Goal: Task Accomplishment & Management: Complete application form

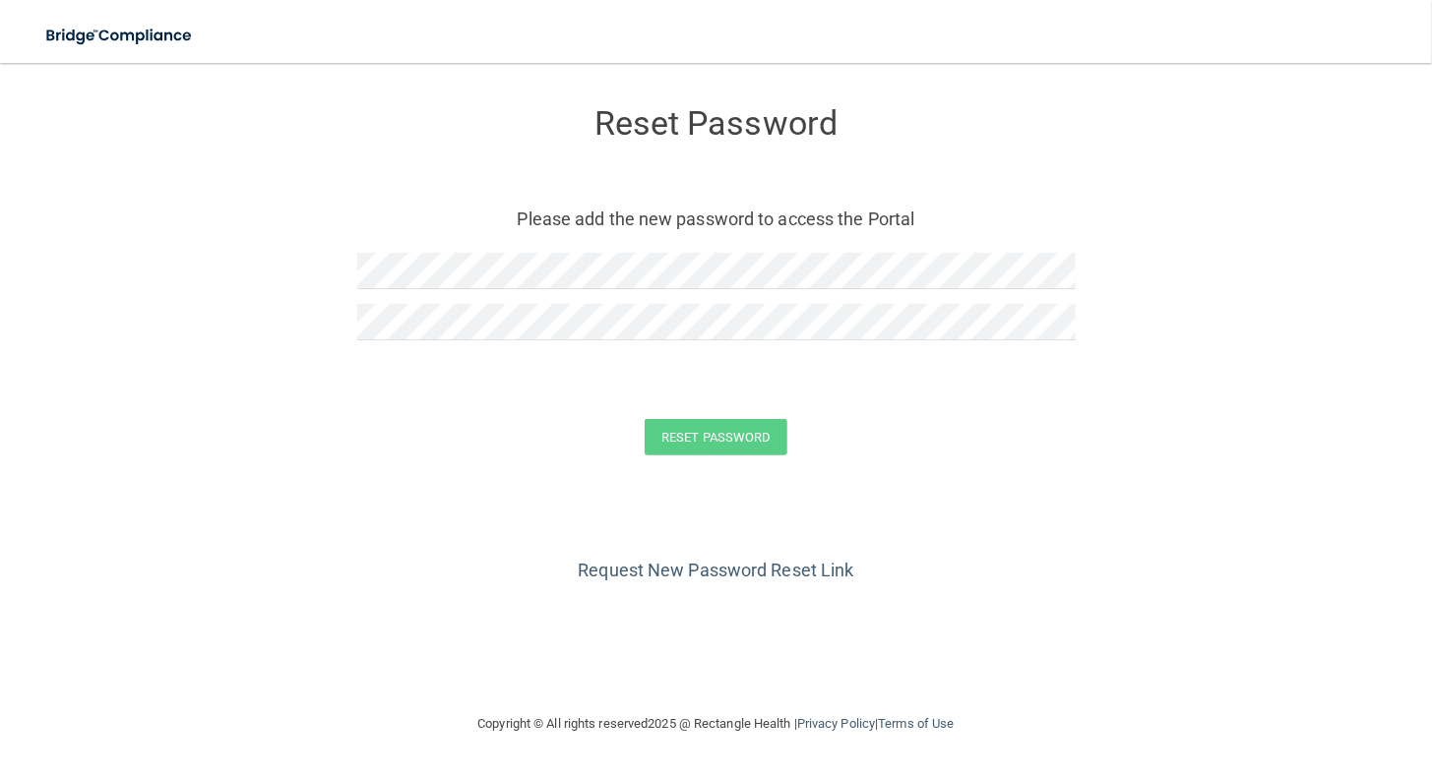
click at [881, 298] on div at bounding box center [716, 278] width 718 height 51
click at [111, 33] on img at bounding box center [120, 36] width 181 height 40
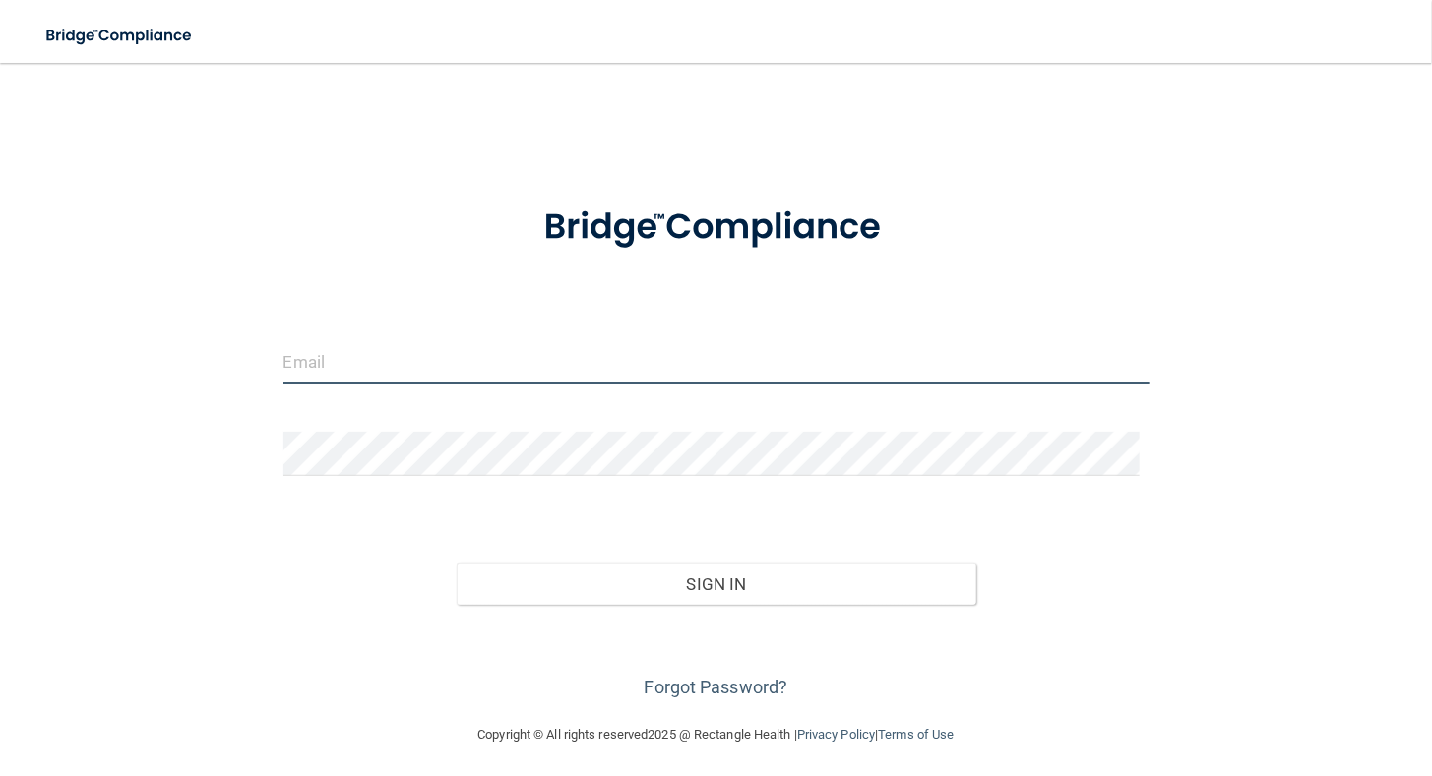
type input "[PERSON_NAME][EMAIL_ADDRESS][DOMAIN_NAME]"
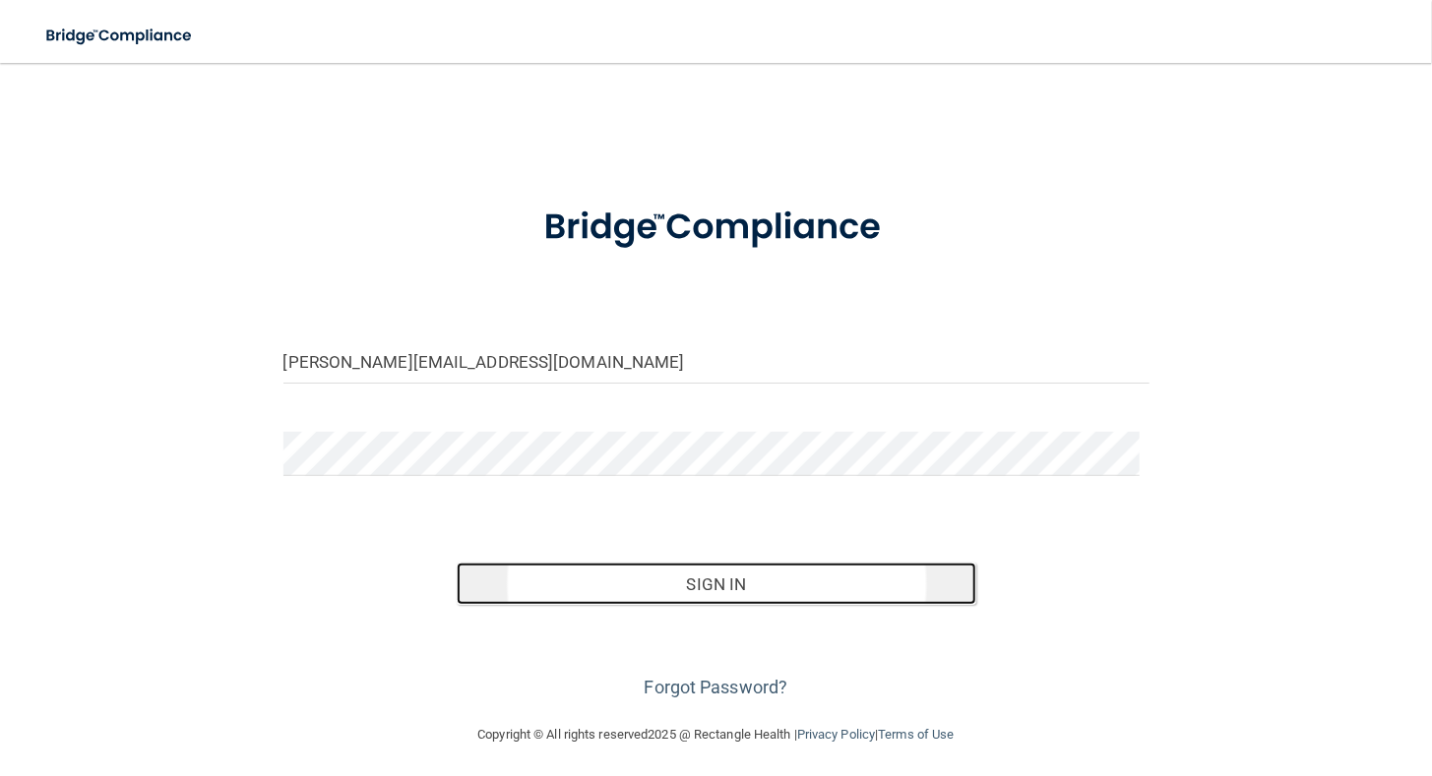
click at [650, 578] on button "Sign In" at bounding box center [716, 584] width 519 height 43
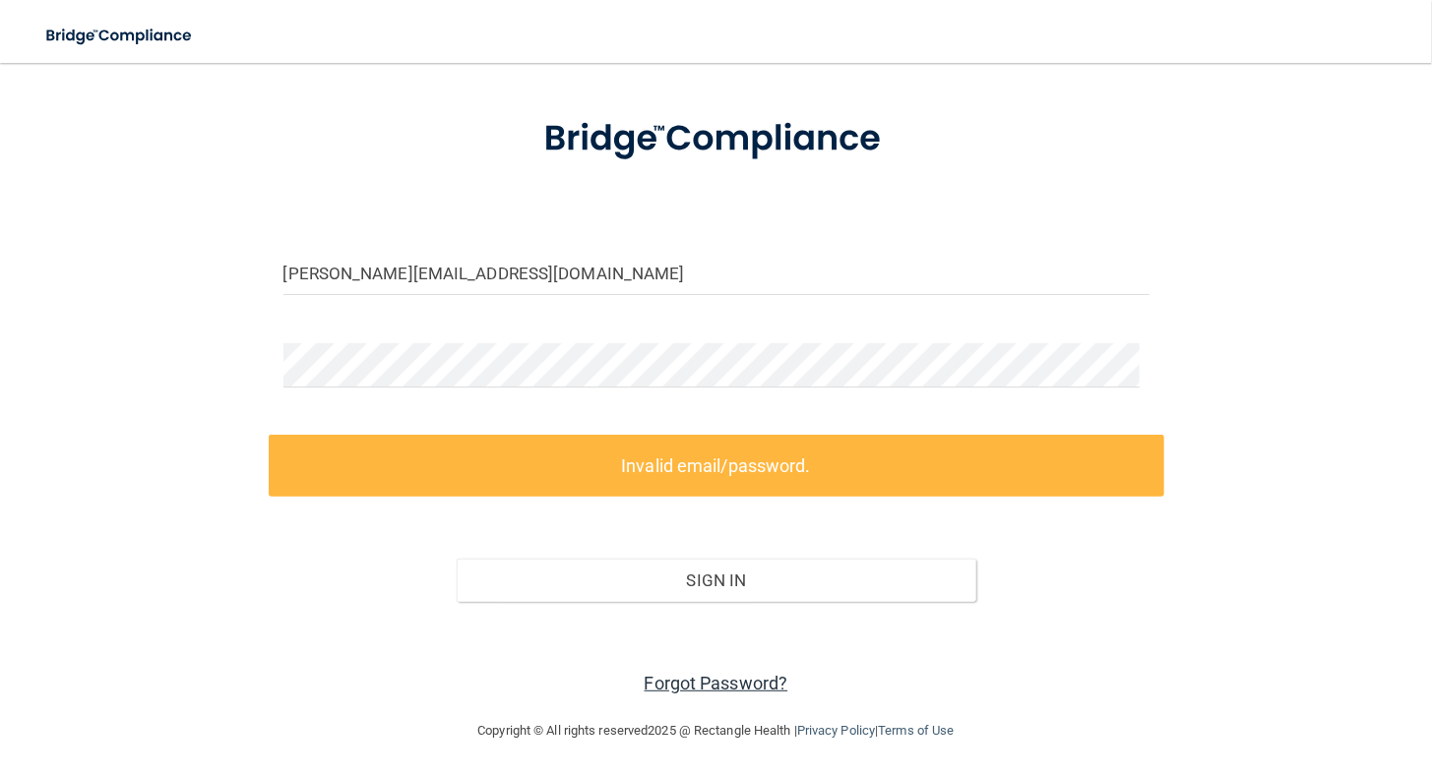
click at [690, 689] on link "Forgot Password?" at bounding box center [716, 683] width 144 height 21
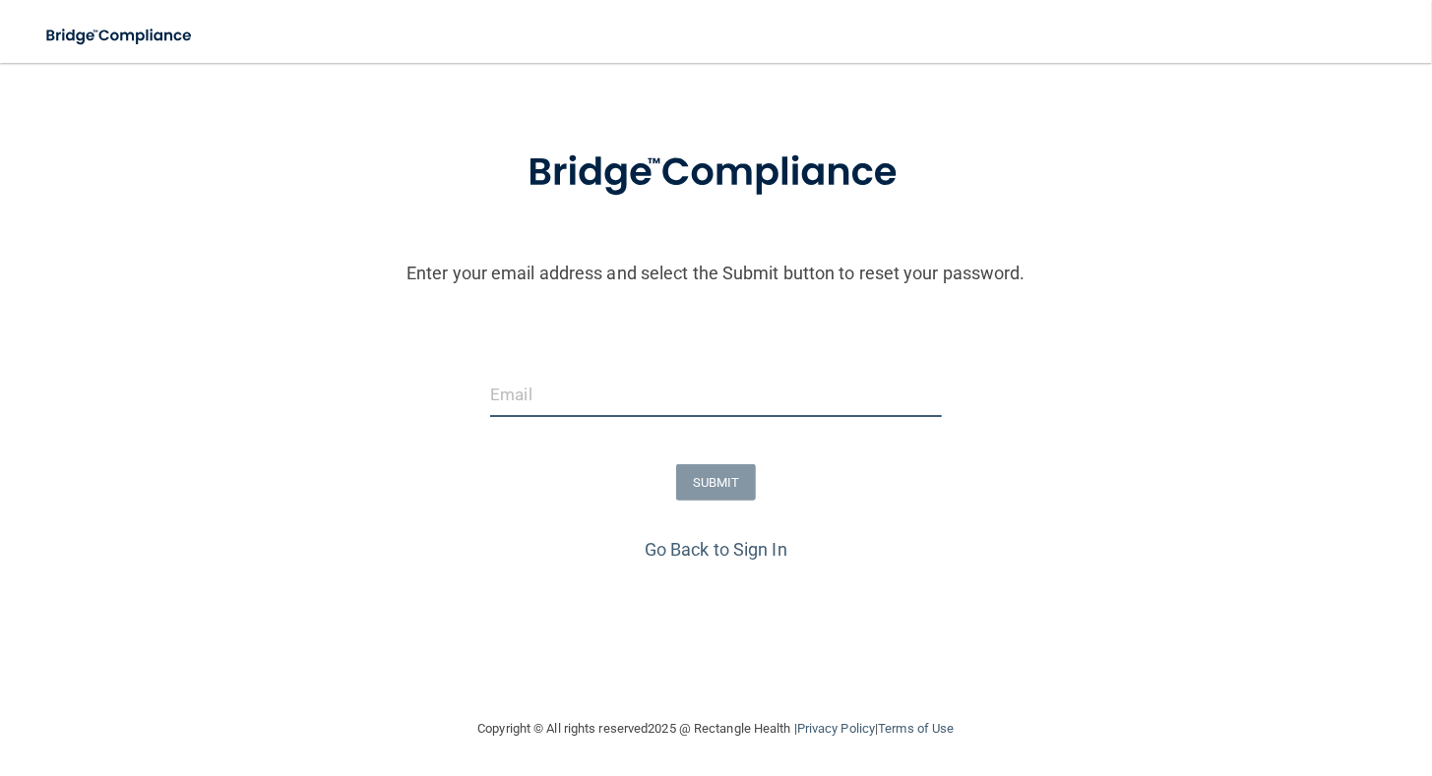
click at [614, 405] on input "email" at bounding box center [715, 395] width 451 height 44
type input "[PERSON_NAME][EMAIL_ADDRESS][DOMAIN_NAME]"
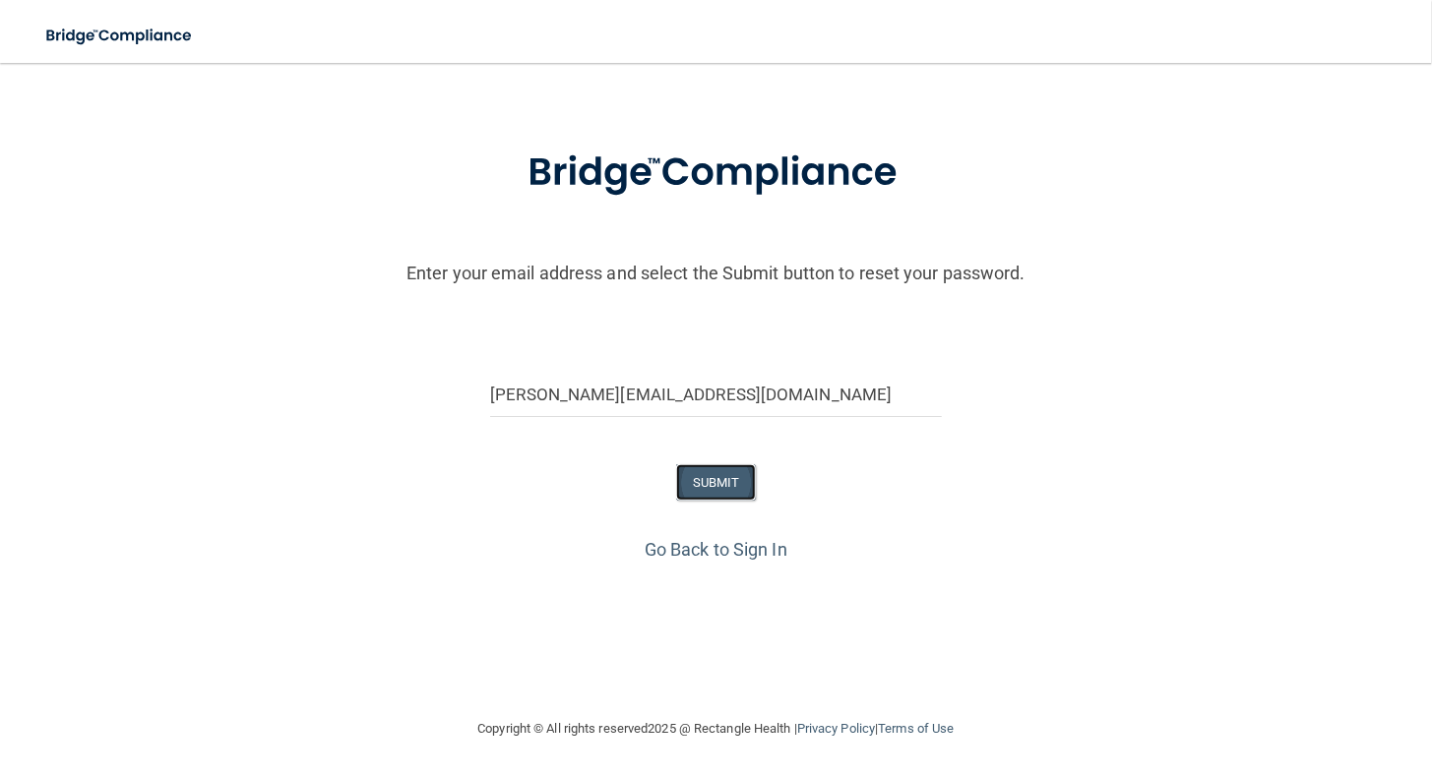
click at [729, 484] on button "SUBMIT" at bounding box center [716, 482] width 80 height 36
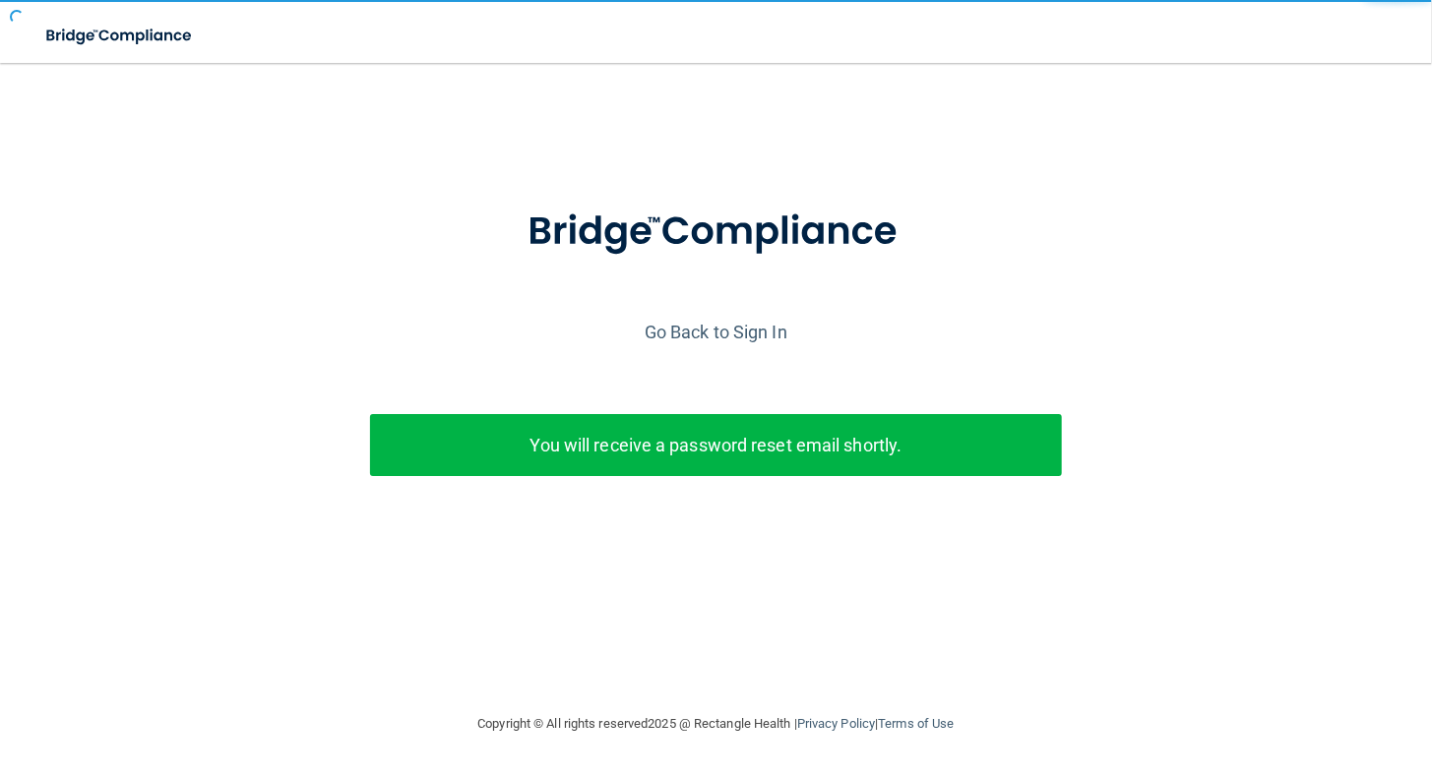
scroll to position [0, 0]
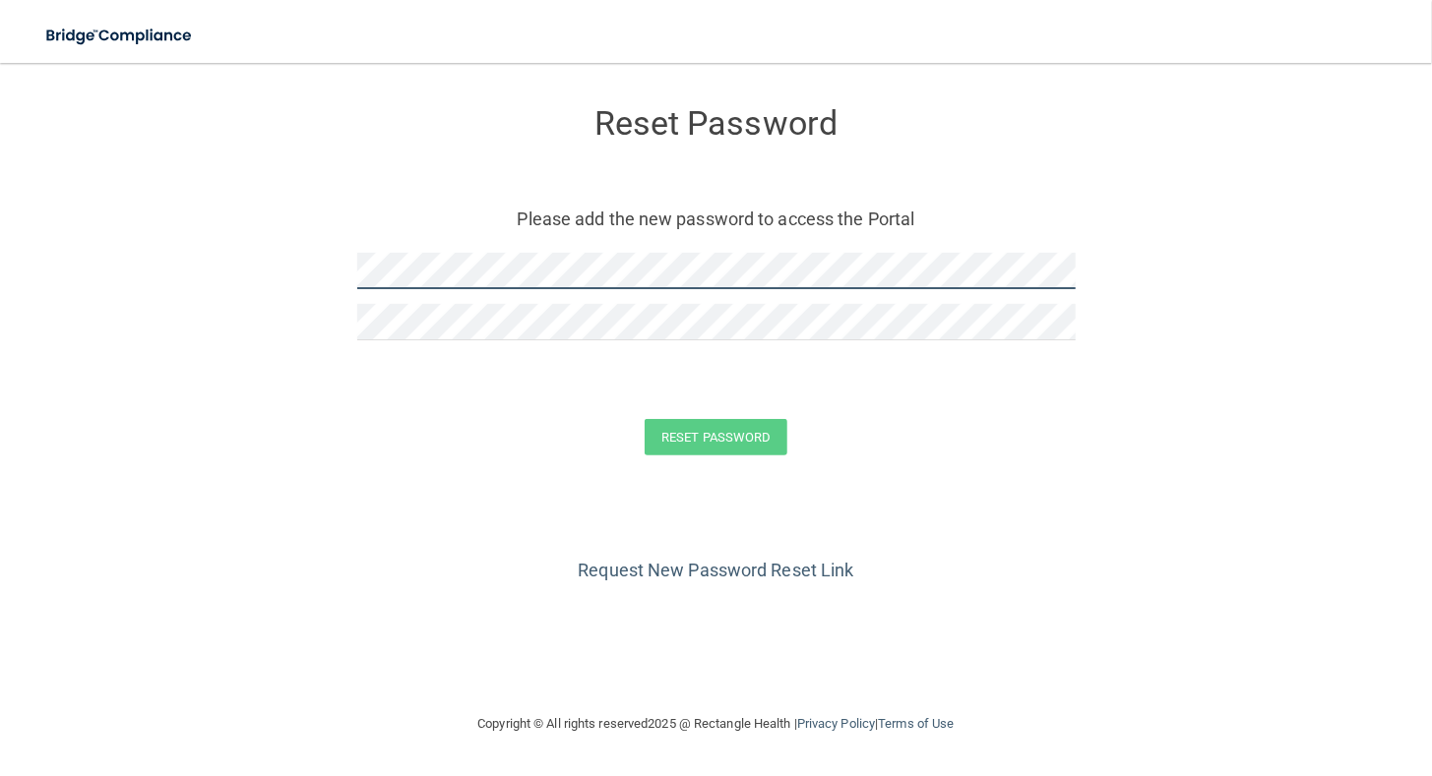
click at [103, 203] on form "Reset Password Please add the new password to access the Portal Reset Password …" at bounding box center [715, 285] width 1353 height 405
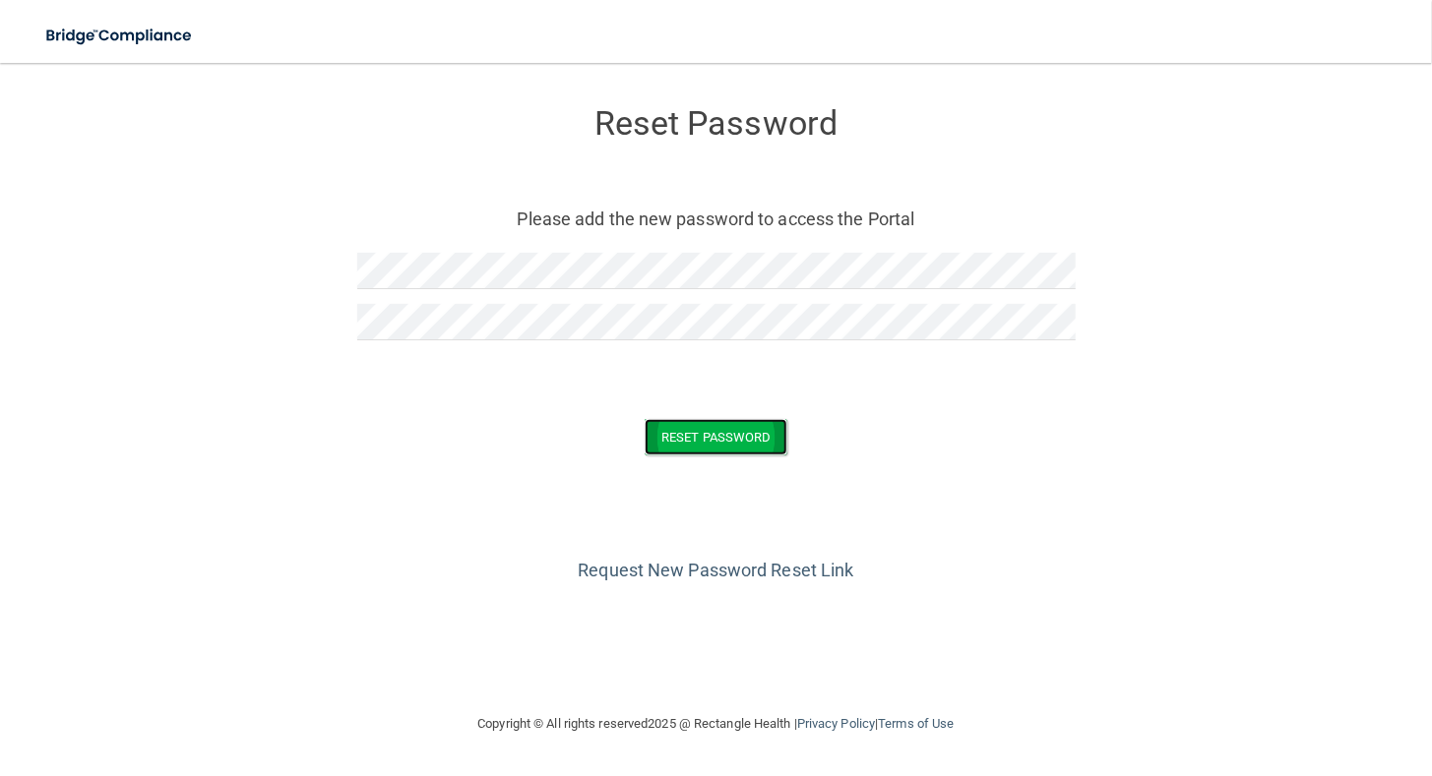
click at [748, 433] on button "Reset Password" at bounding box center [715, 437] width 142 height 36
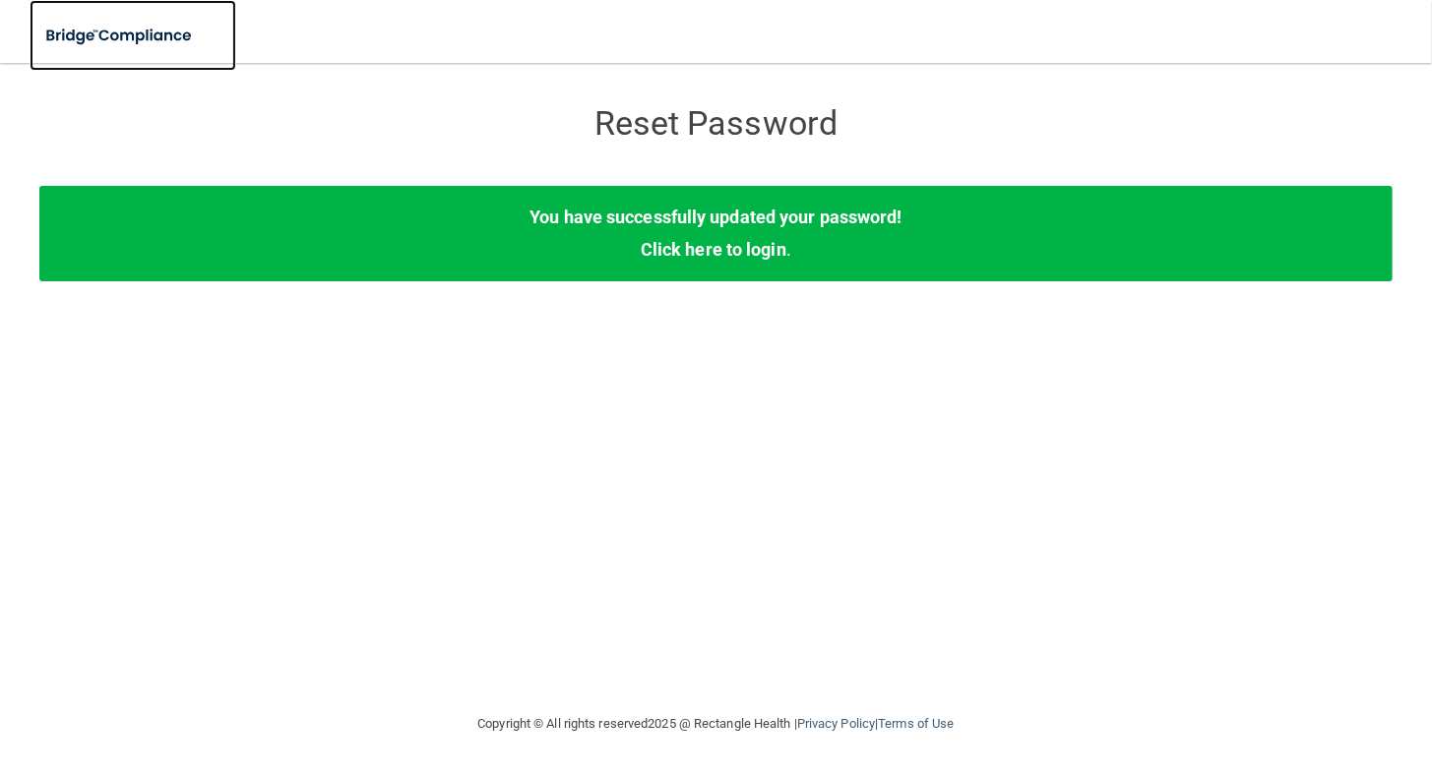
click at [153, 40] on img at bounding box center [120, 36] width 181 height 40
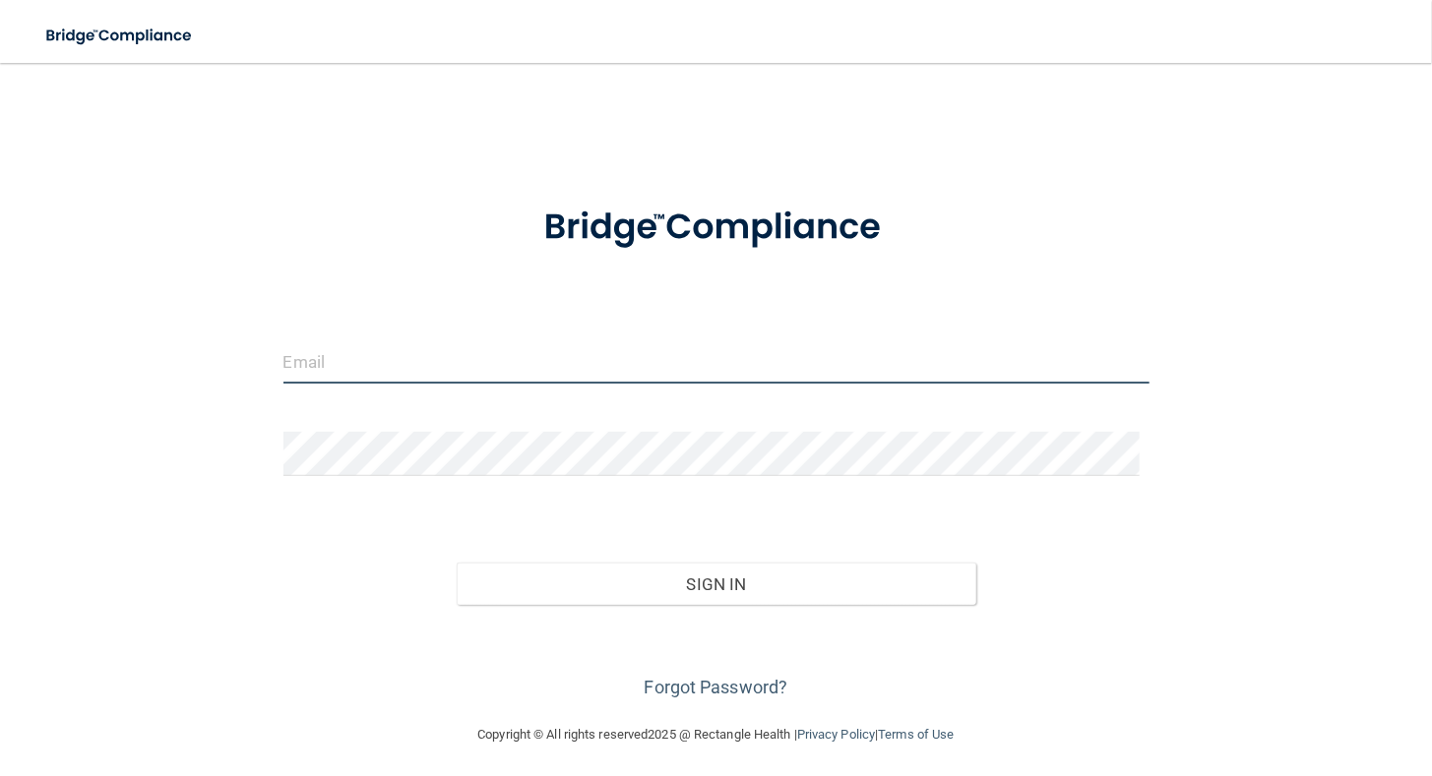
type input "[PERSON_NAME][EMAIL_ADDRESS][DOMAIN_NAME]"
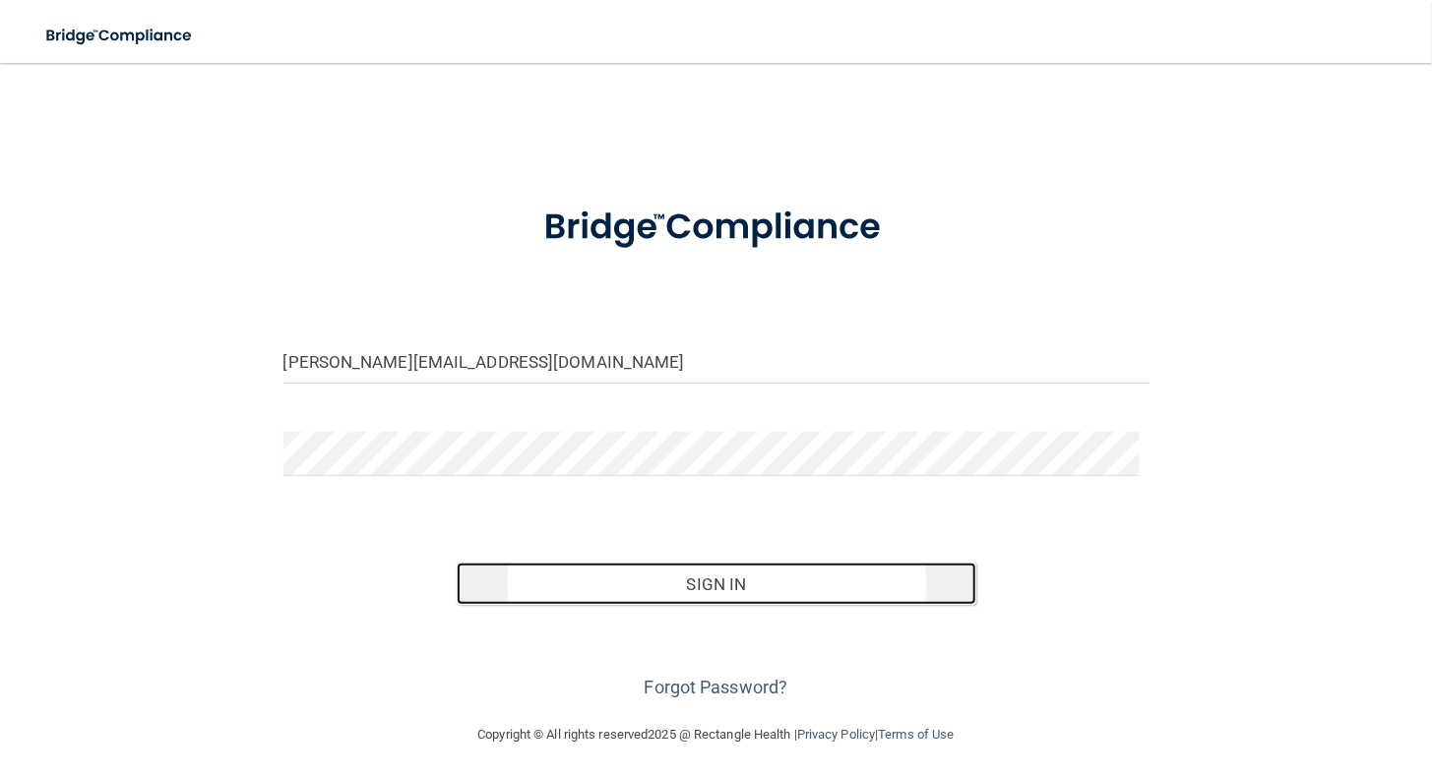
click at [839, 592] on button "Sign In" at bounding box center [716, 584] width 519 height 43
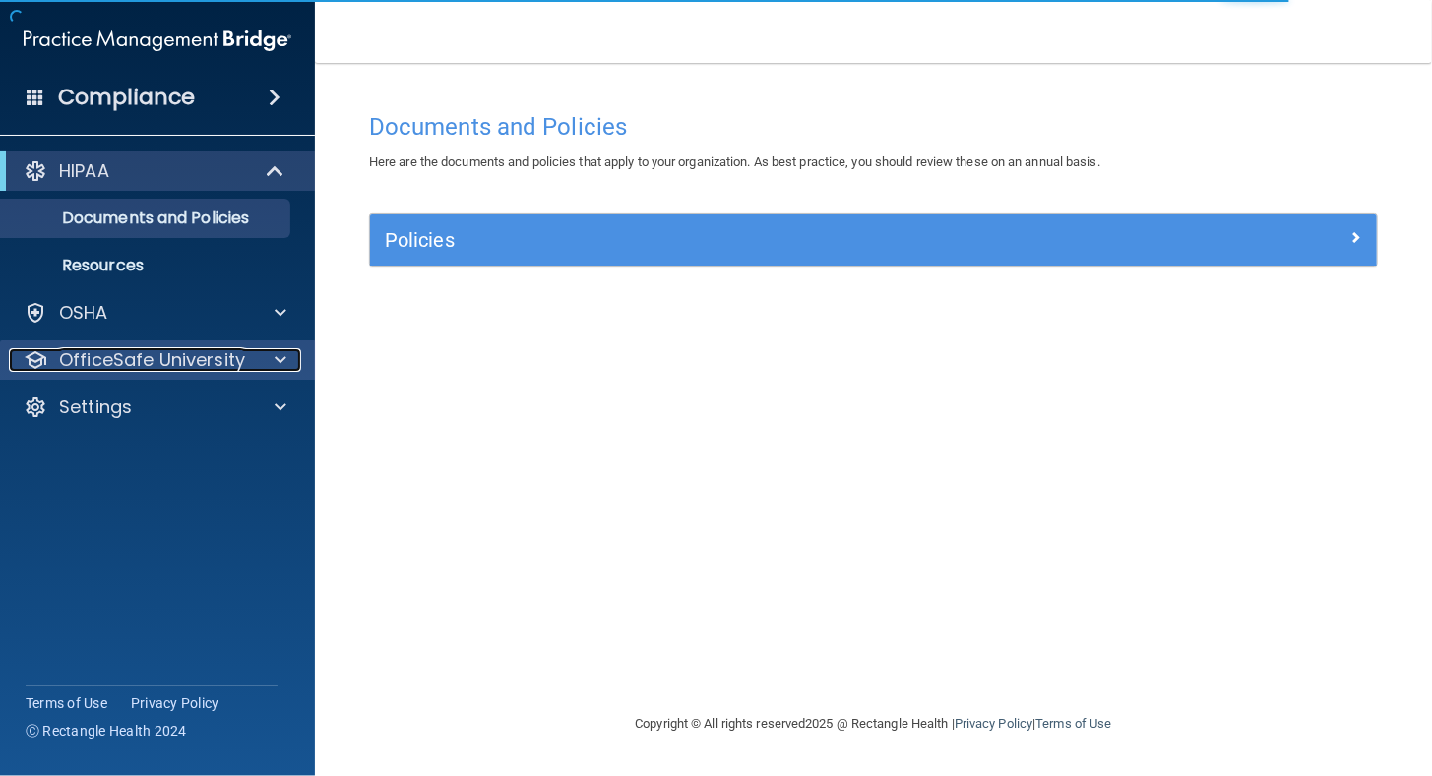
click at [270, 350] on div at bounding box center [277, 360] width 49 height 24
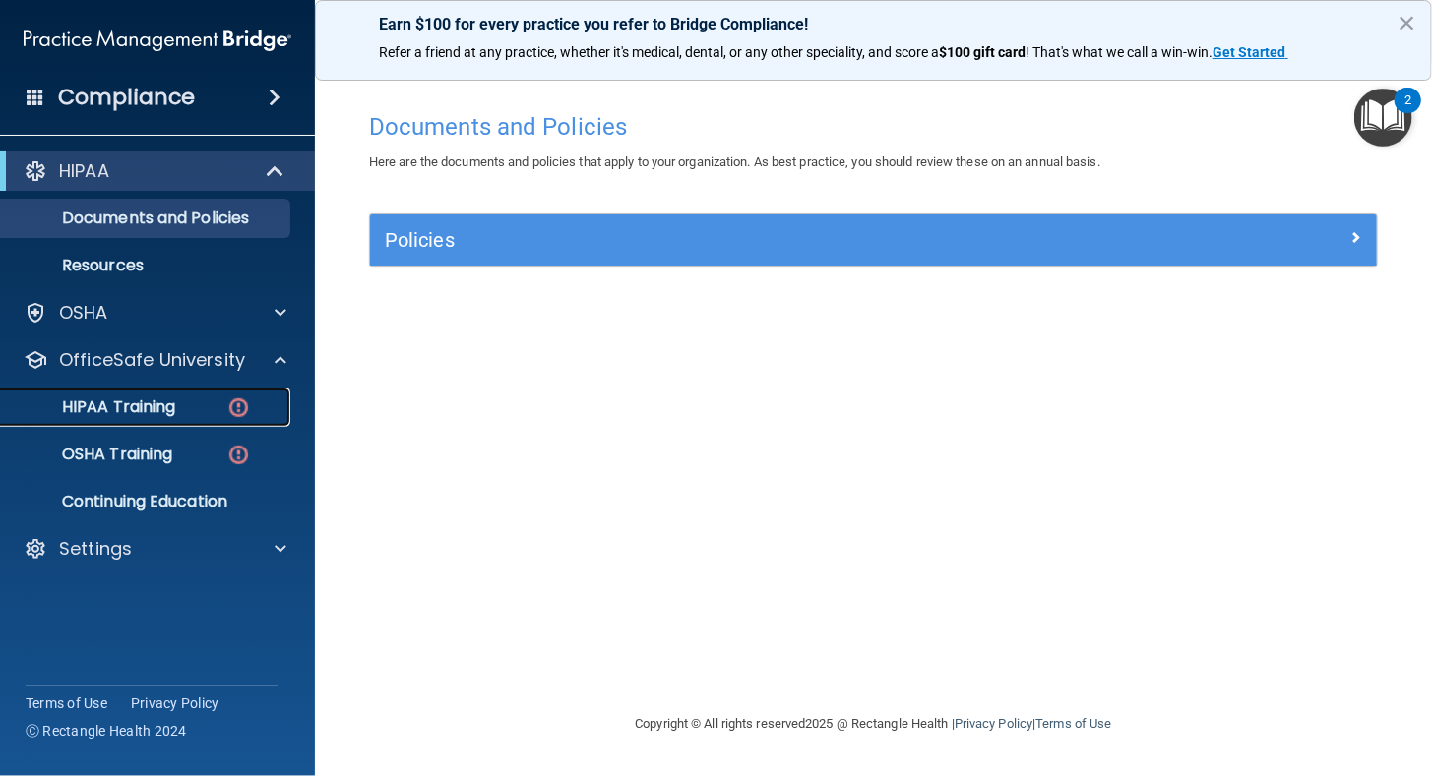
click at [113, 404] on p "HIPAA Training" at bounding box center [94, 407] width 162 height 20
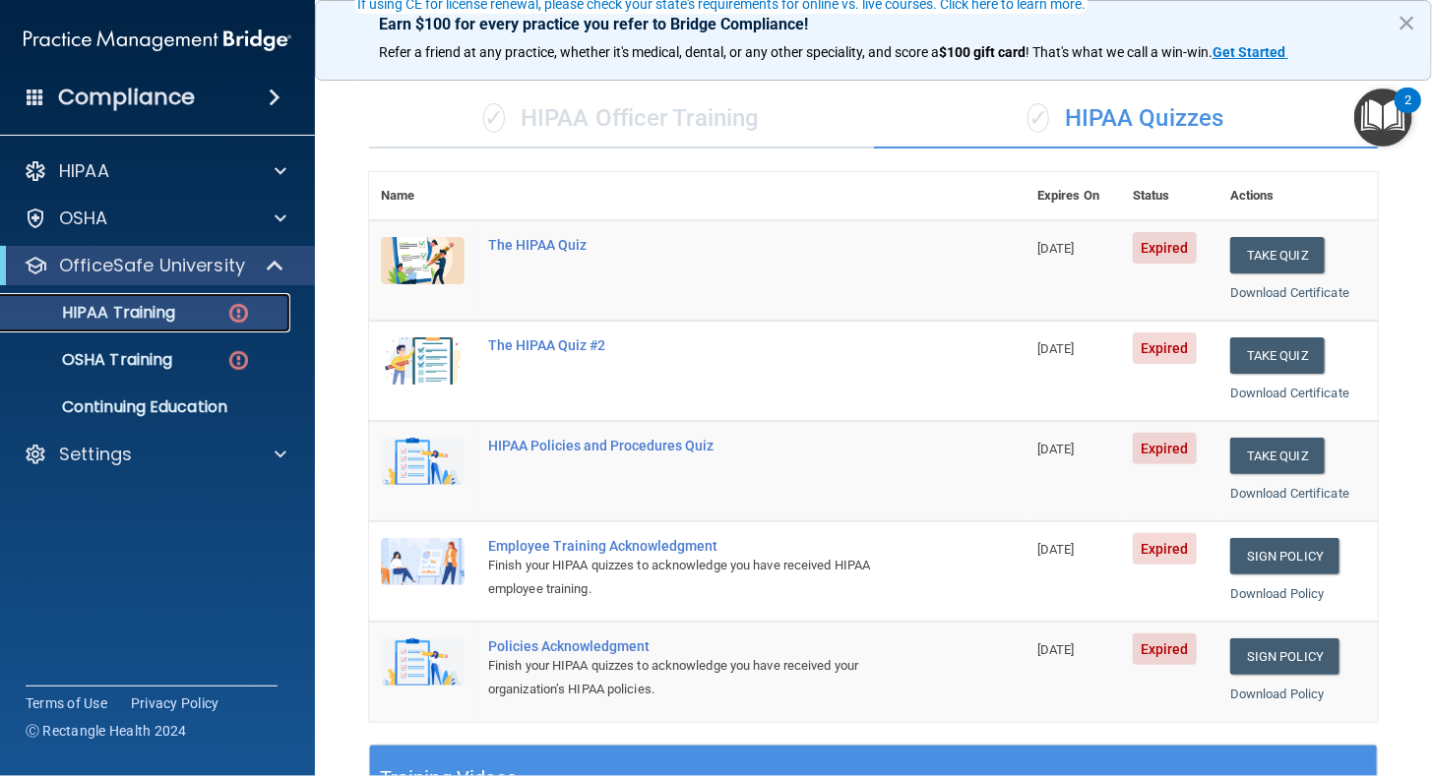
scroll to position [98, 0]
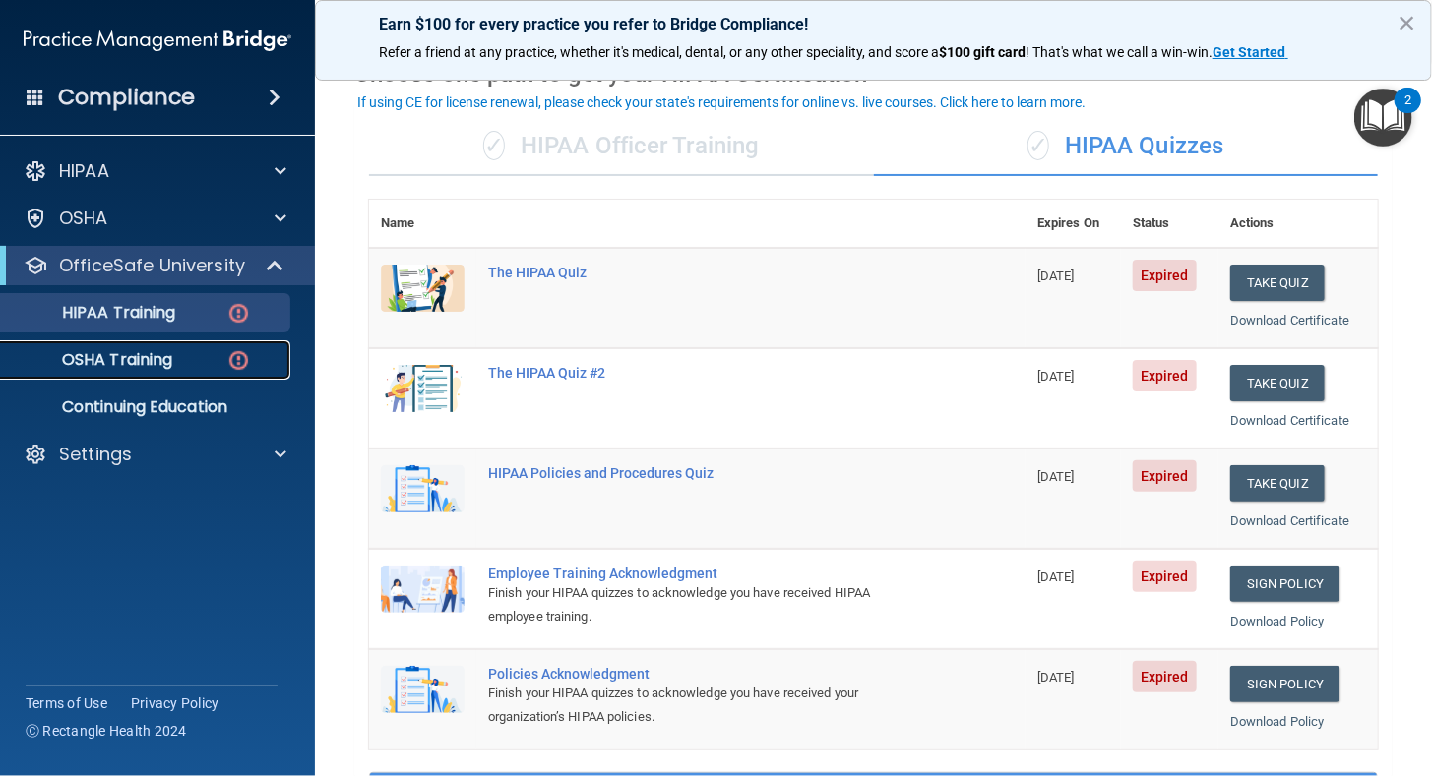
click at [164, 362] on p "OSHA Training" at bounding box center [92, 360] width 159 height 20
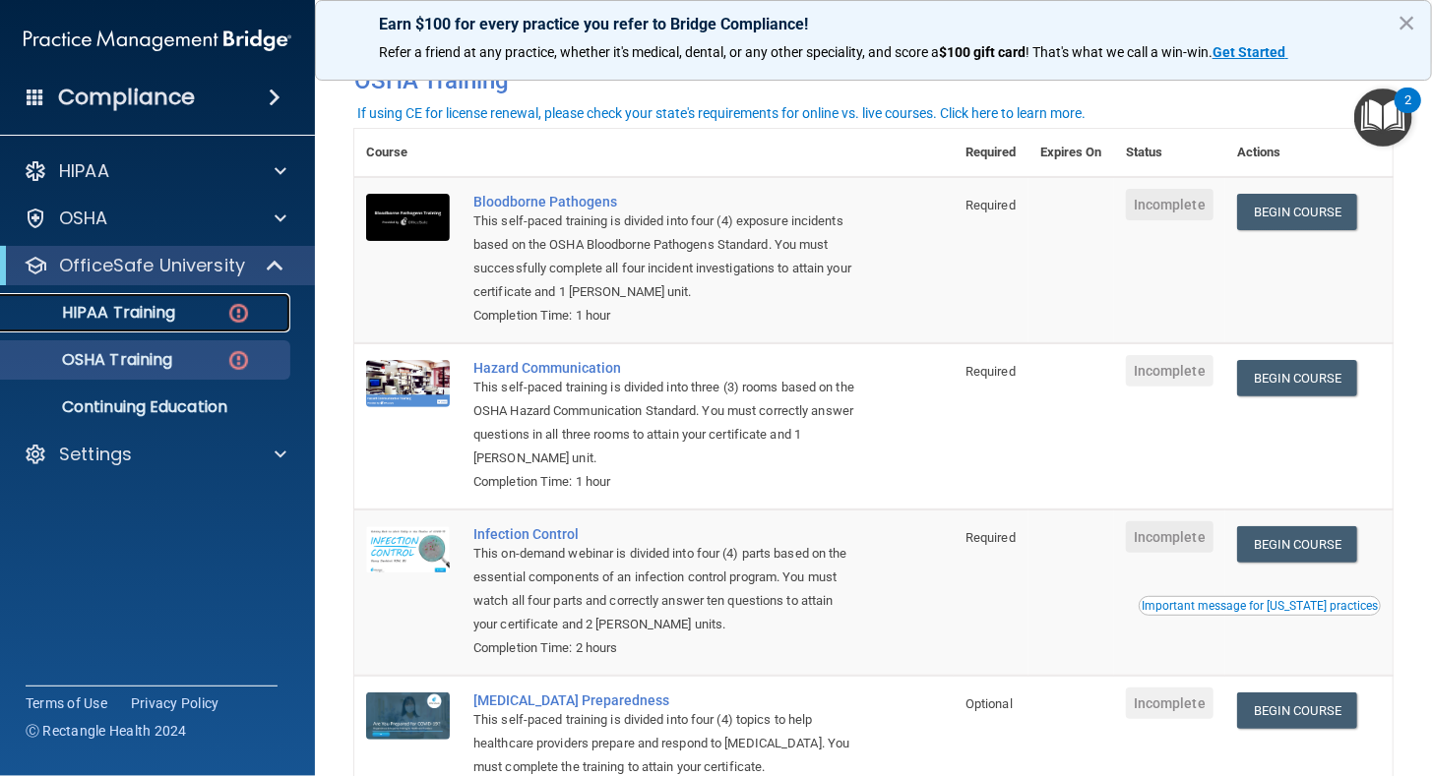
click at [161, 303] on p "HIPAA Training" at bounding box center [94, 313] width 162 height 20
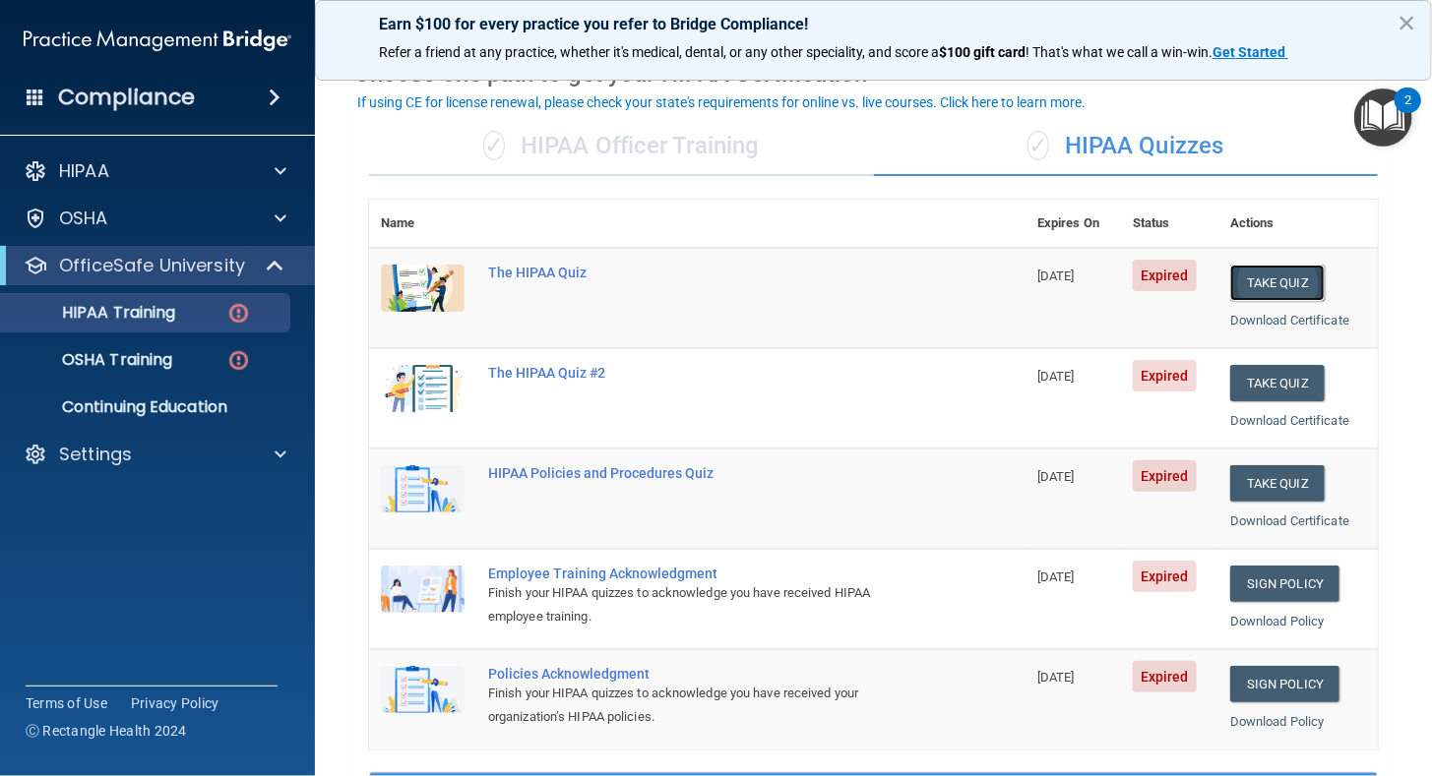
click at [1250, 270] on button "Take Quiz" at bounding box center [1277, 283] width 94 height 36
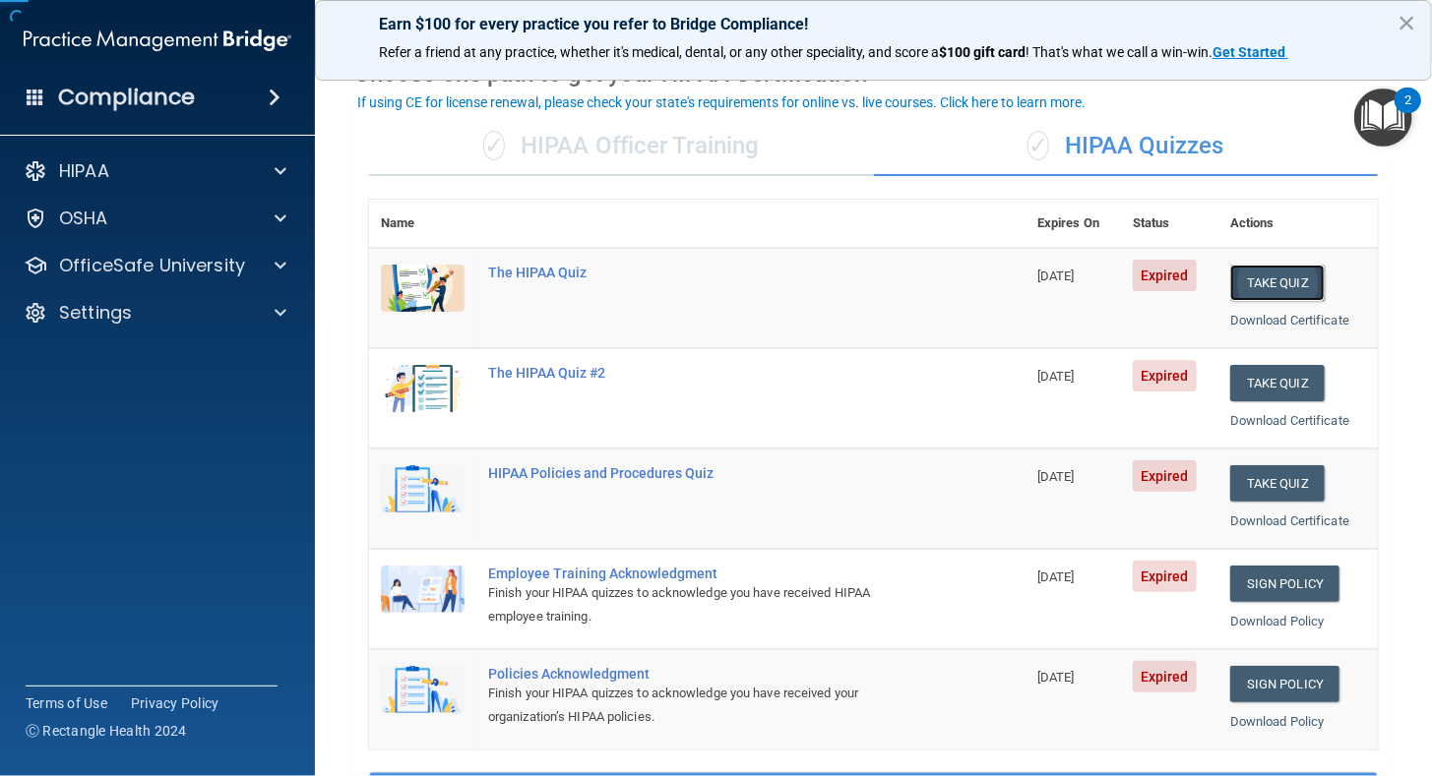
click at [1250, 270] on button "Take Quiz" at bounding box center [1277, 283] width 94 height 36
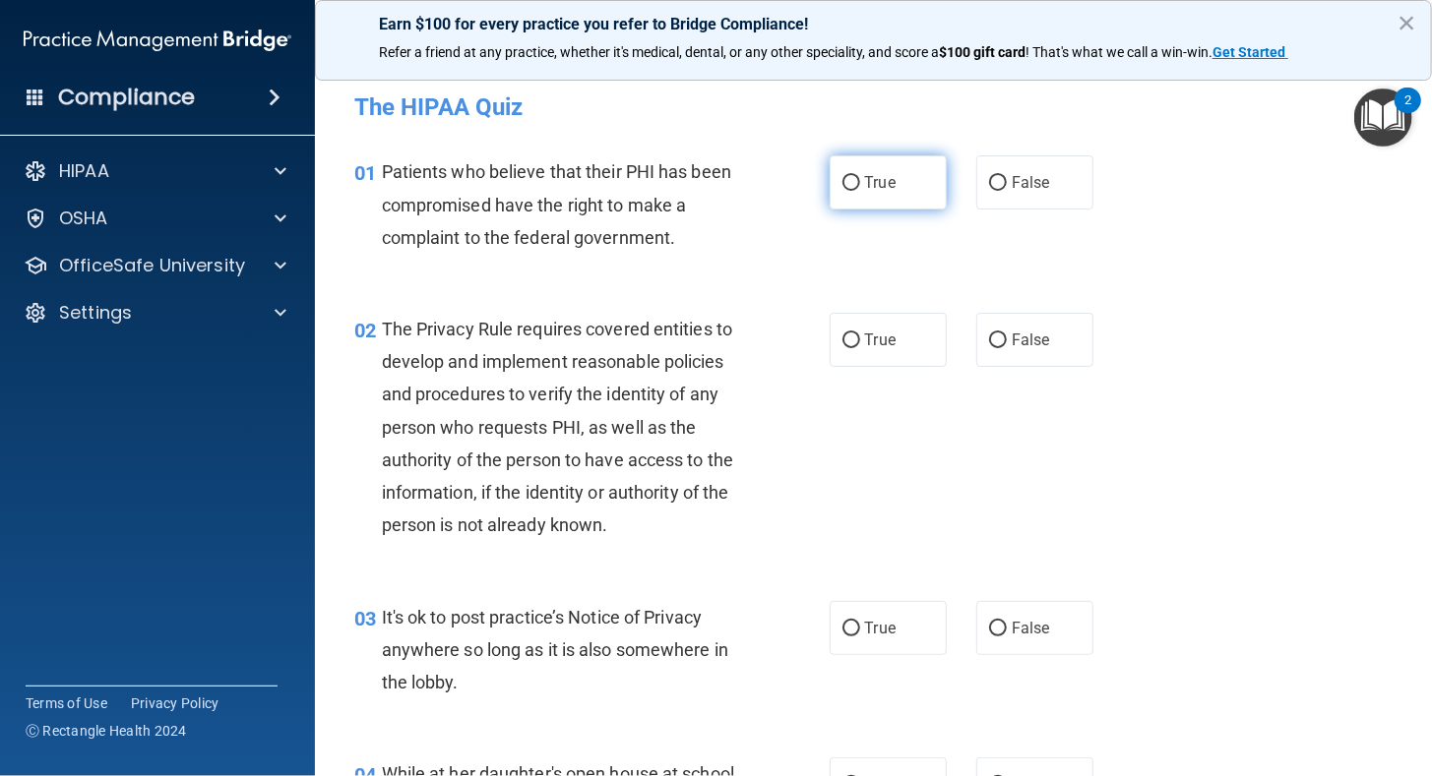
click at [845, 183] on input "True" at bounding box center [851, 183] width 18 height 15
radio input "true"
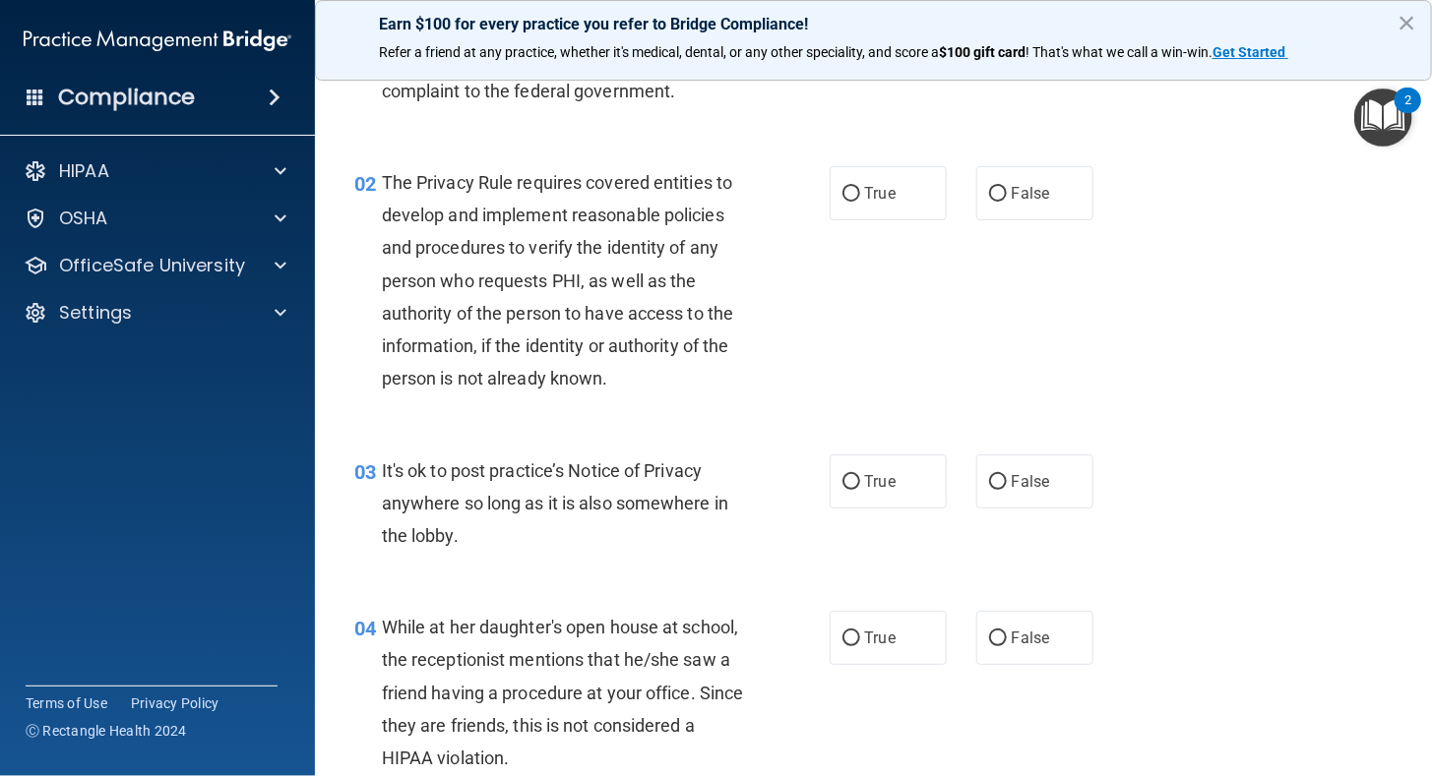
scroll to position [157, 0]
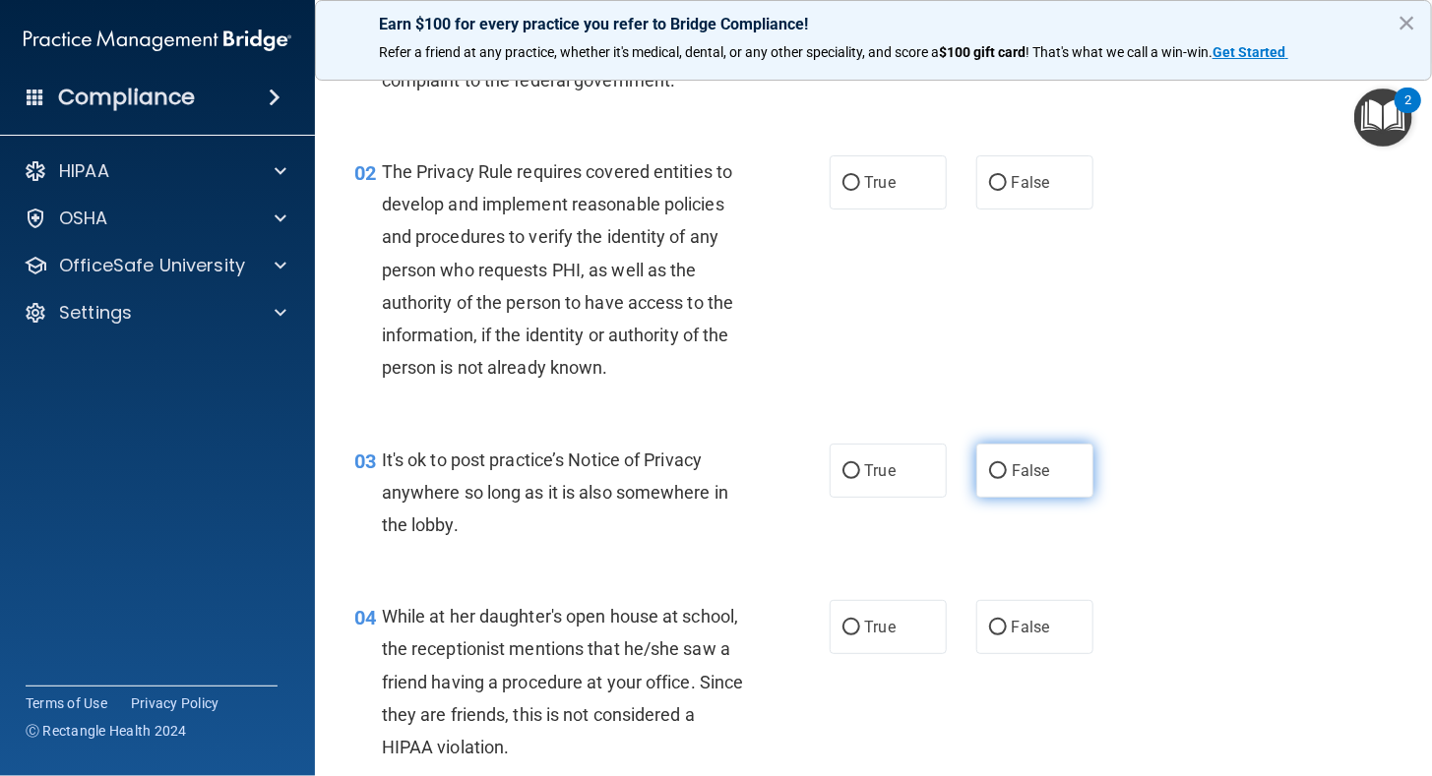
click at [989, 474] on input "False" at bounding box center [998, 471] width 18 height 15
radio input "true"
click at [849, 179] on input "True" at bounding box center [851, 183] width 18 height 15
radio input "true"
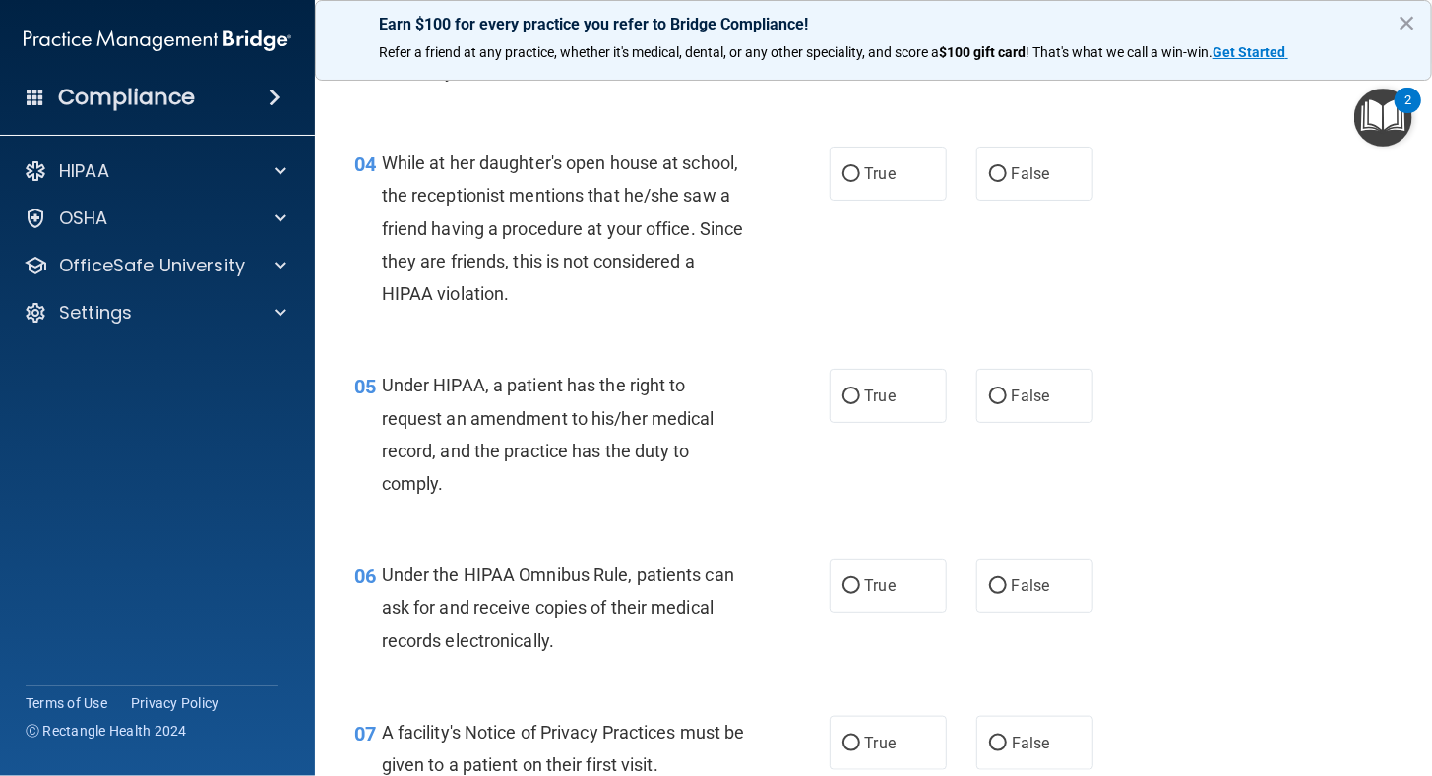
scroll to position [630, 0]
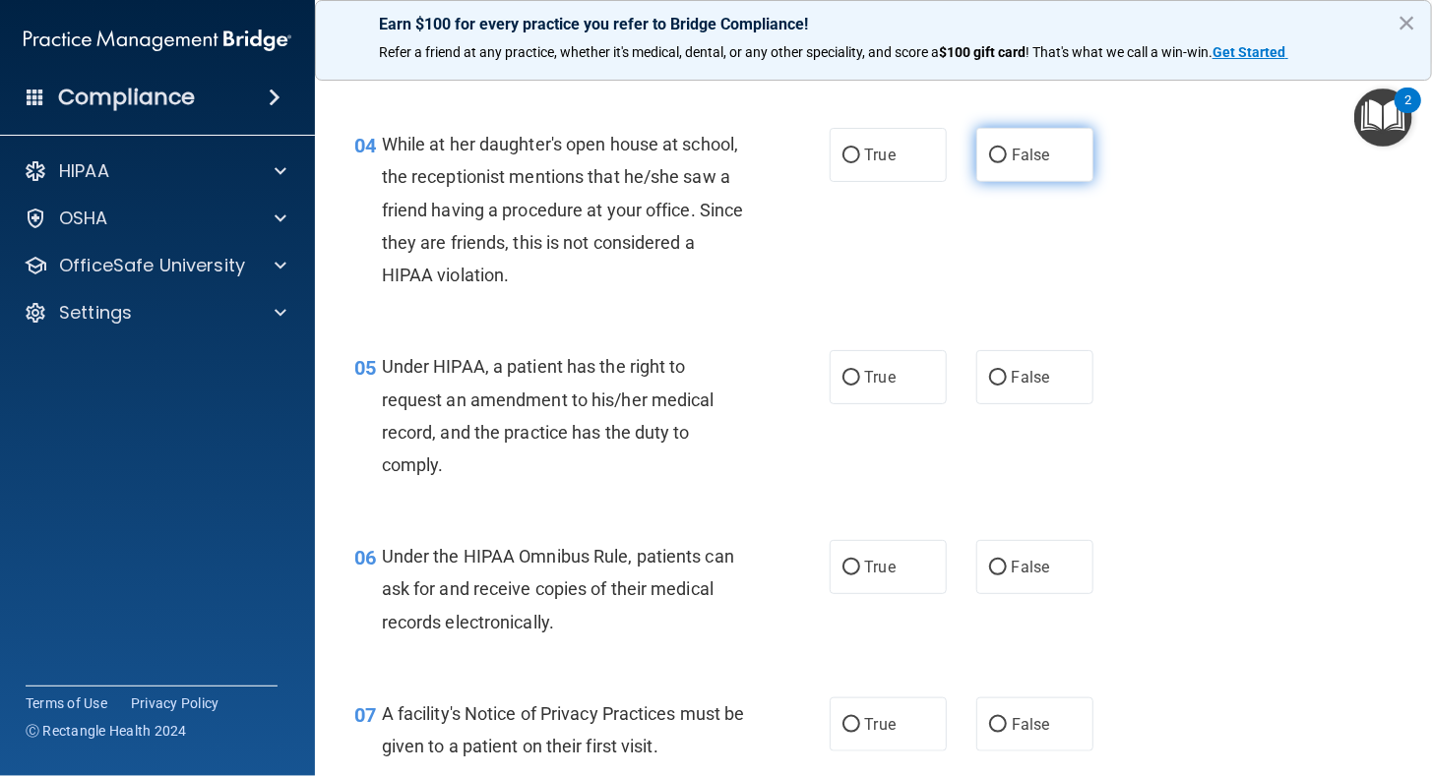
click at [995, 152] on input "False" at bounding box center [998, 156] width 18 height 15
radio input "true"
click at [846, 724] on input "True" at bounding box center [851, 725] width 18 height 15
radio input "true"
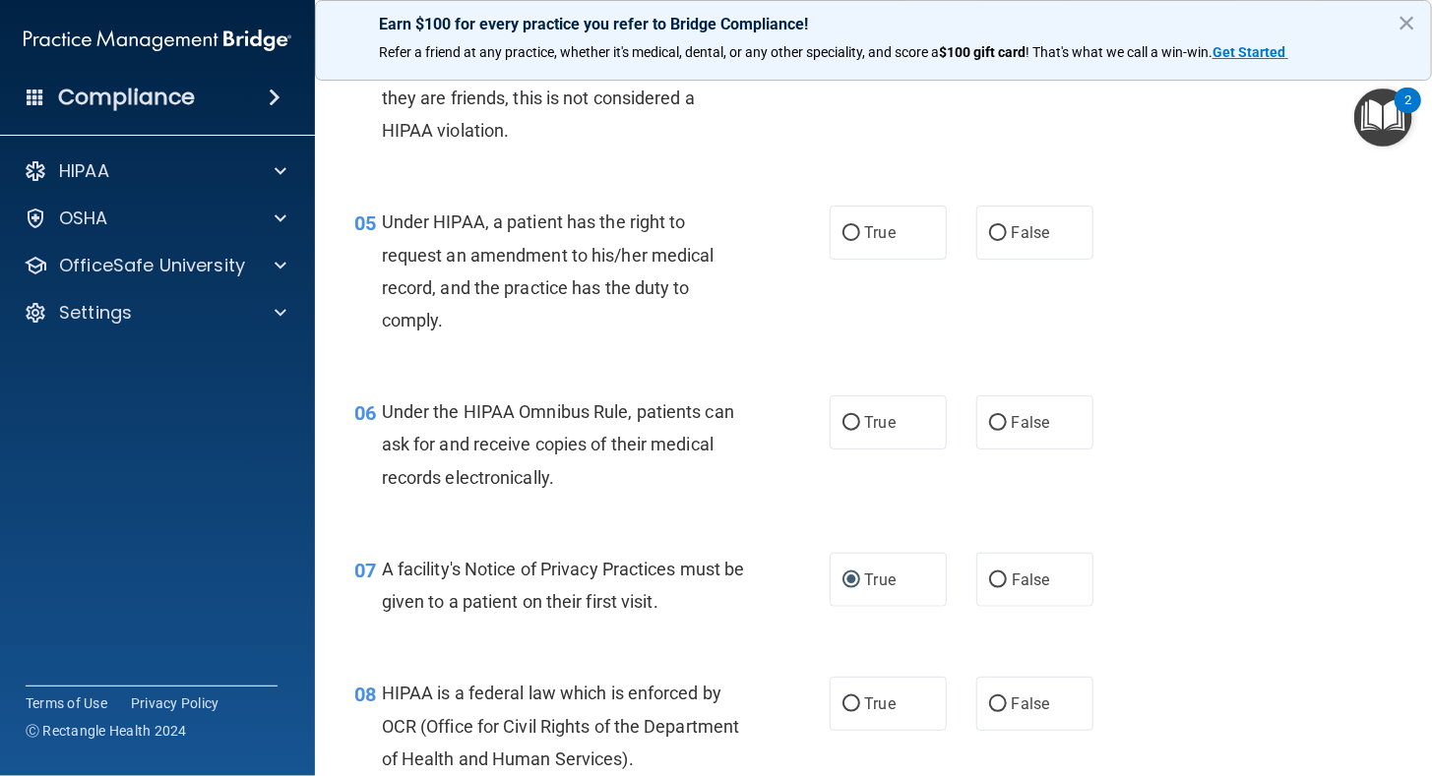
scroll to position [748, 0]
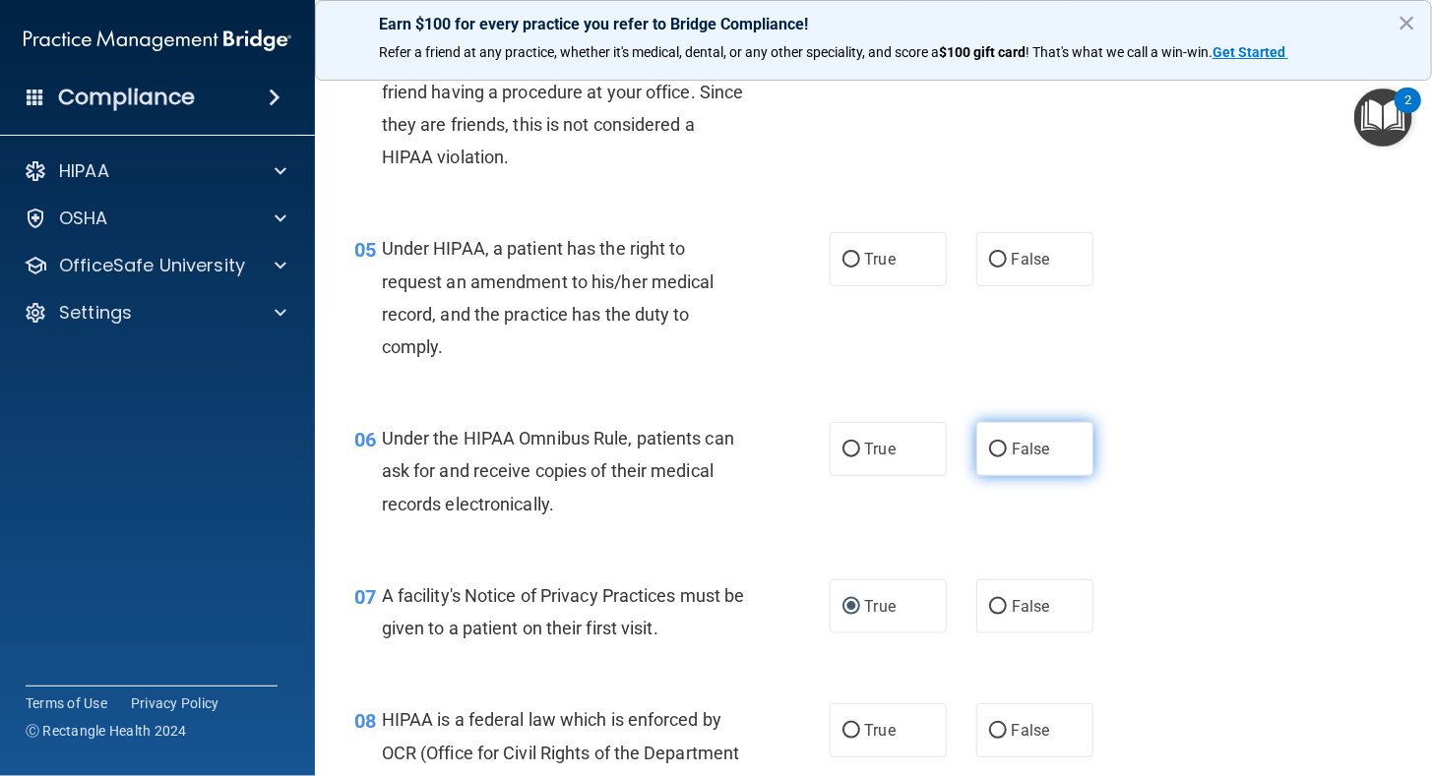
click at [989, 449] on input "False" at bounding box center [998, 450] width 18 height 15
radio input "true"
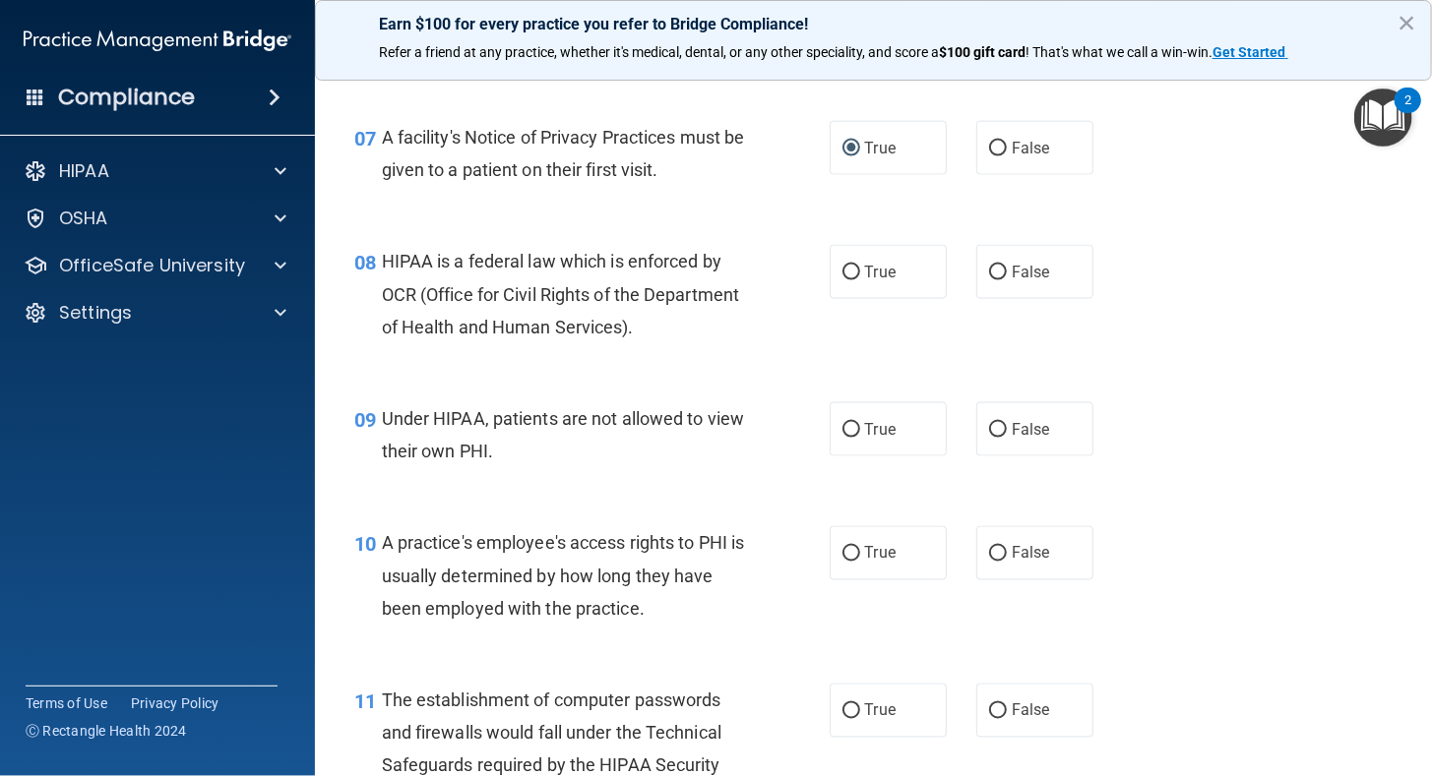
scroll to position [1220, 0]
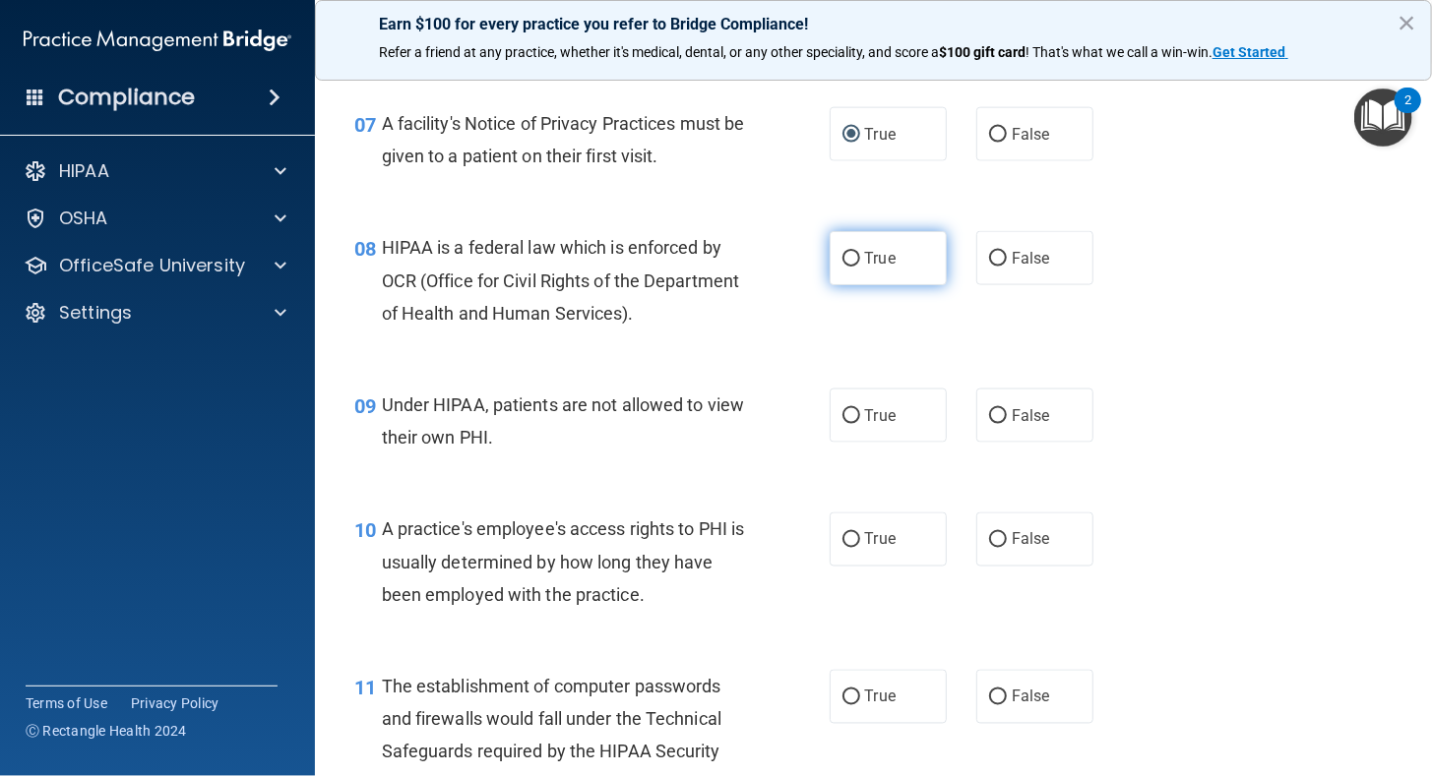
click at [847, 253] on input "True" at bounding box center [851, 259] width 18 height 15
radio input "true"
click at [989, 414] on input "False" at bounding box center [998, 416] width 18 height 15
radio input "true"
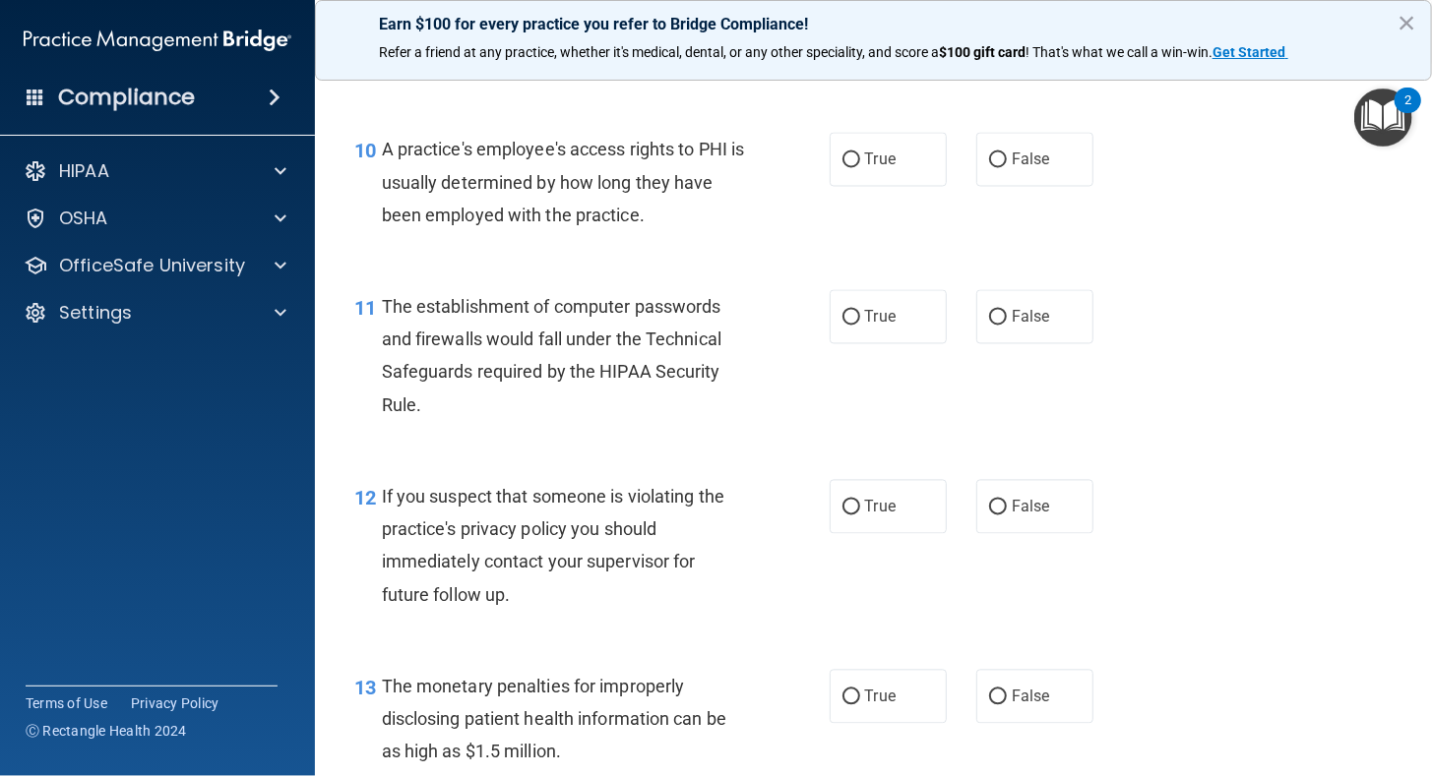
scroll to position [1614, 0]
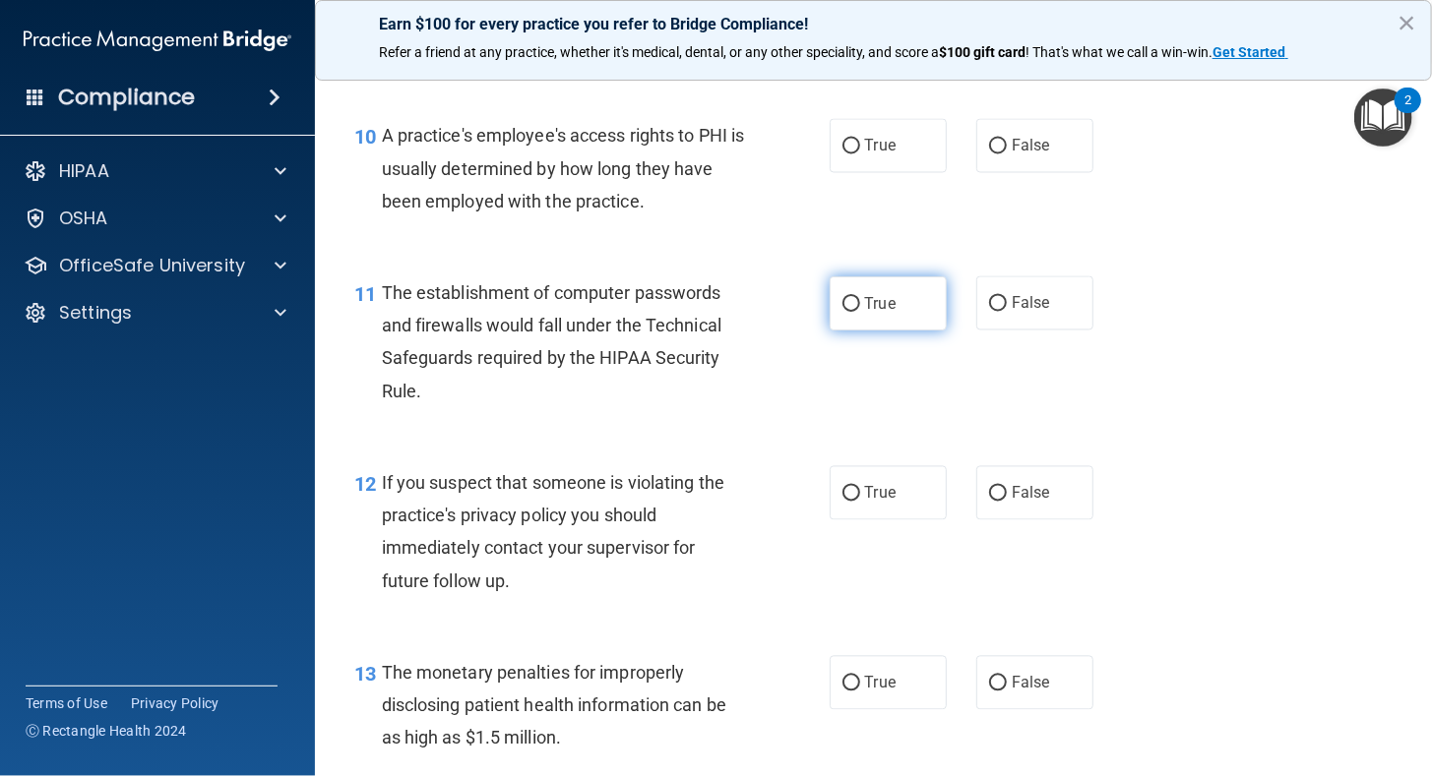
click at [842, 302] on input "True" at bounding box center [851, 304] width 18 height 15
radio input "true"
click at [989, 146] on input "False" at bounding box center [998, 147] width 18 height 15
radio input "true"
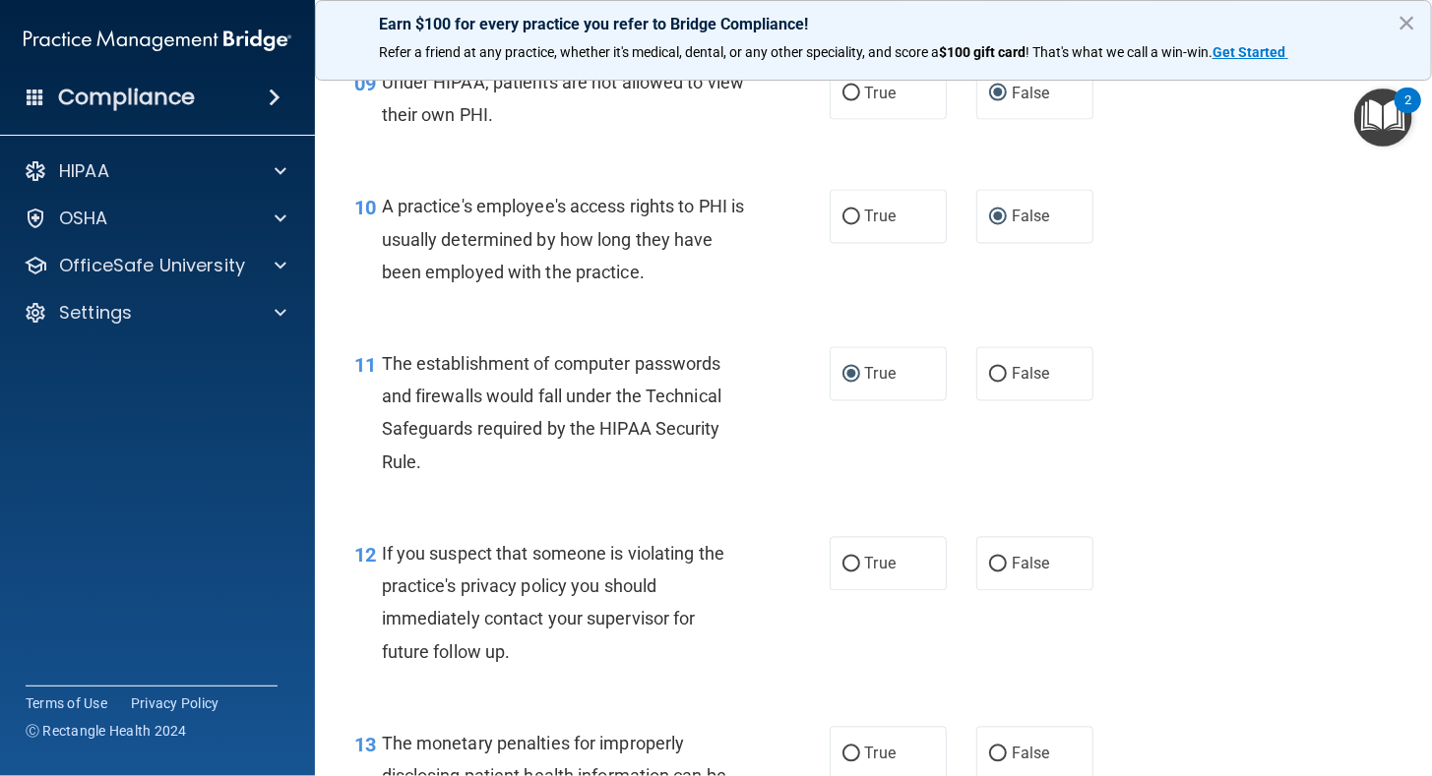
scroll to position [1515, 0]
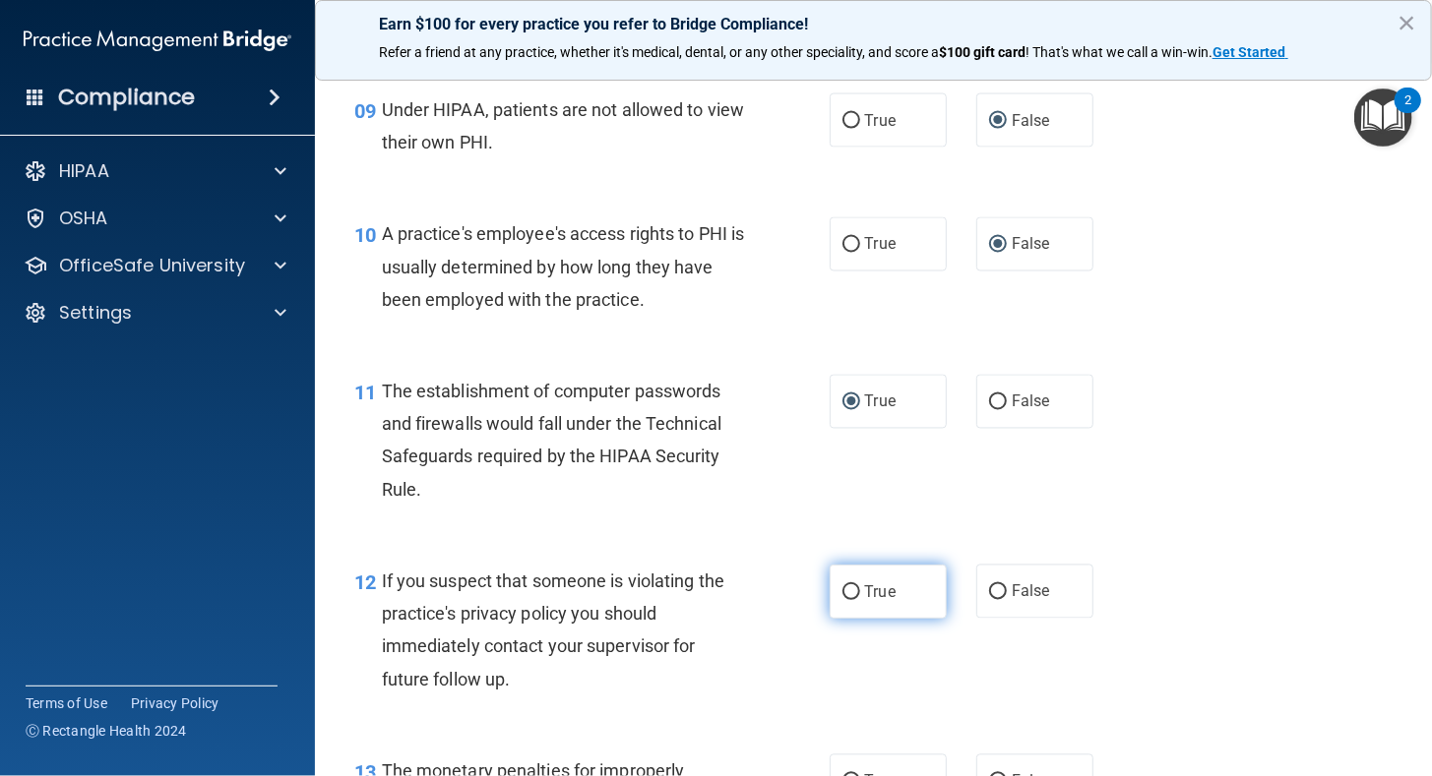
click at [842, 586] on input "True" at bounding box center [851, 592] width 18 height 15
radio input "true"
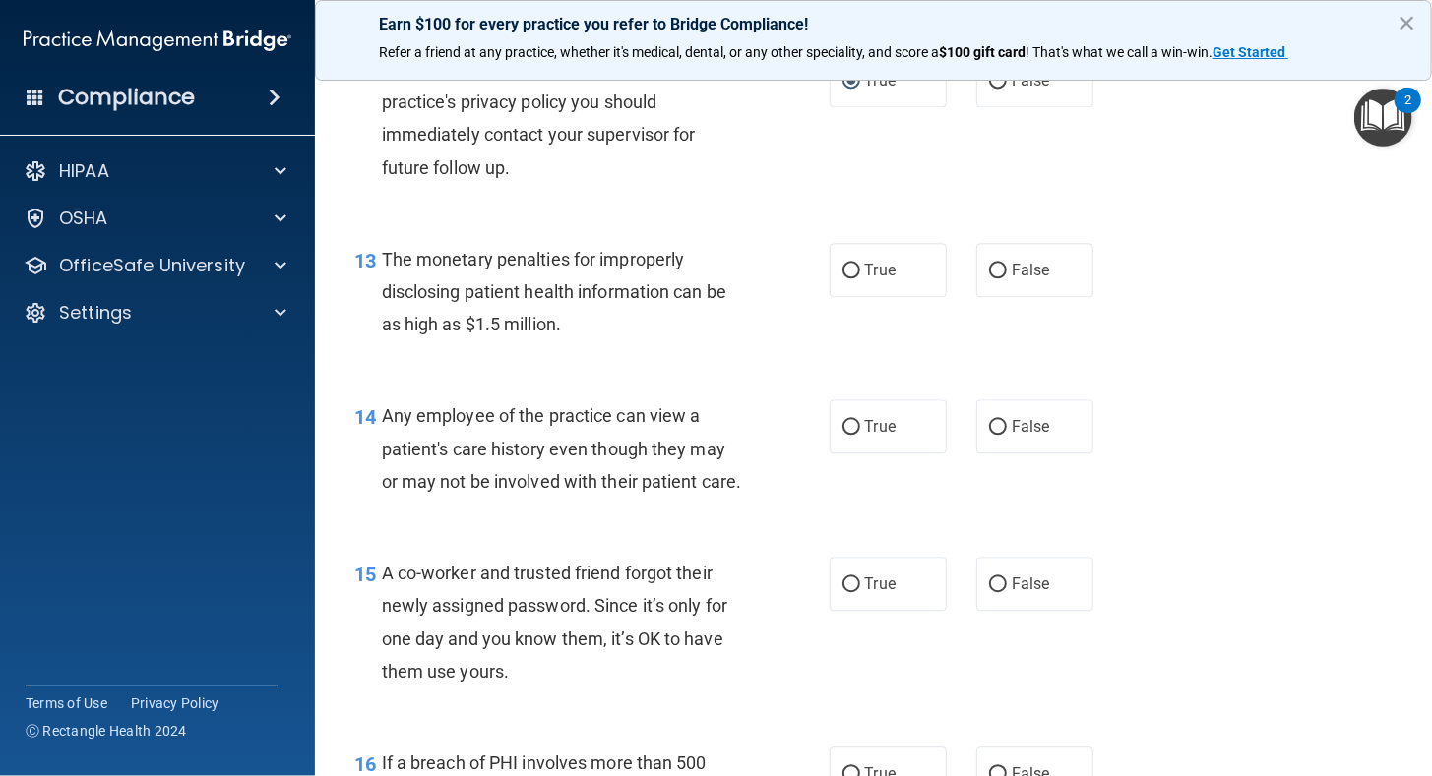
scroll to position [2040, 0]
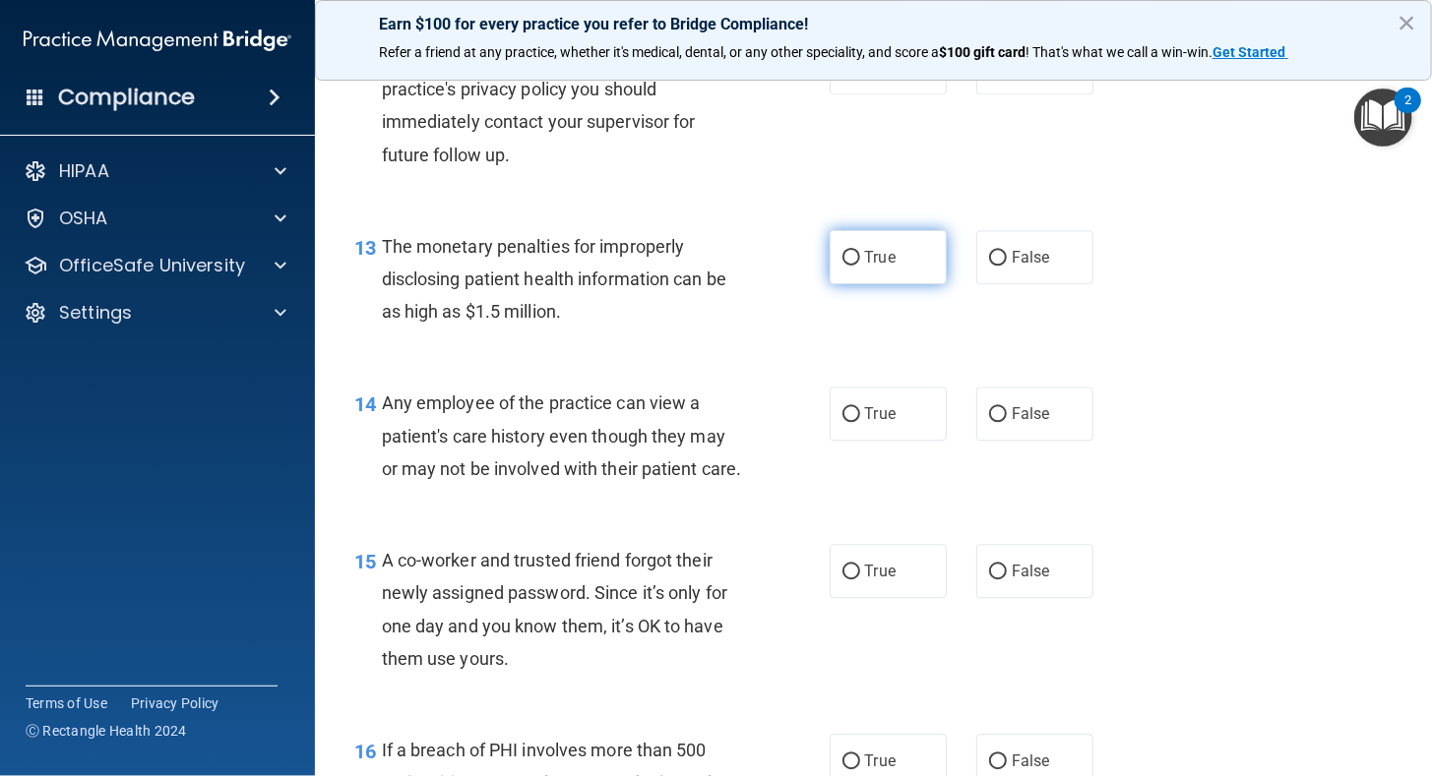
click at [842, 260] on input "True" at bounding box center [851, 258] width 18 height 15
radio input "true"
click at [989, 419] on input "False" at bounding box center [998, 414] width 18 height 15
radio input "true"
click at [989, 579] on input "False" at bounding box center [998, 572] width 18 height 15
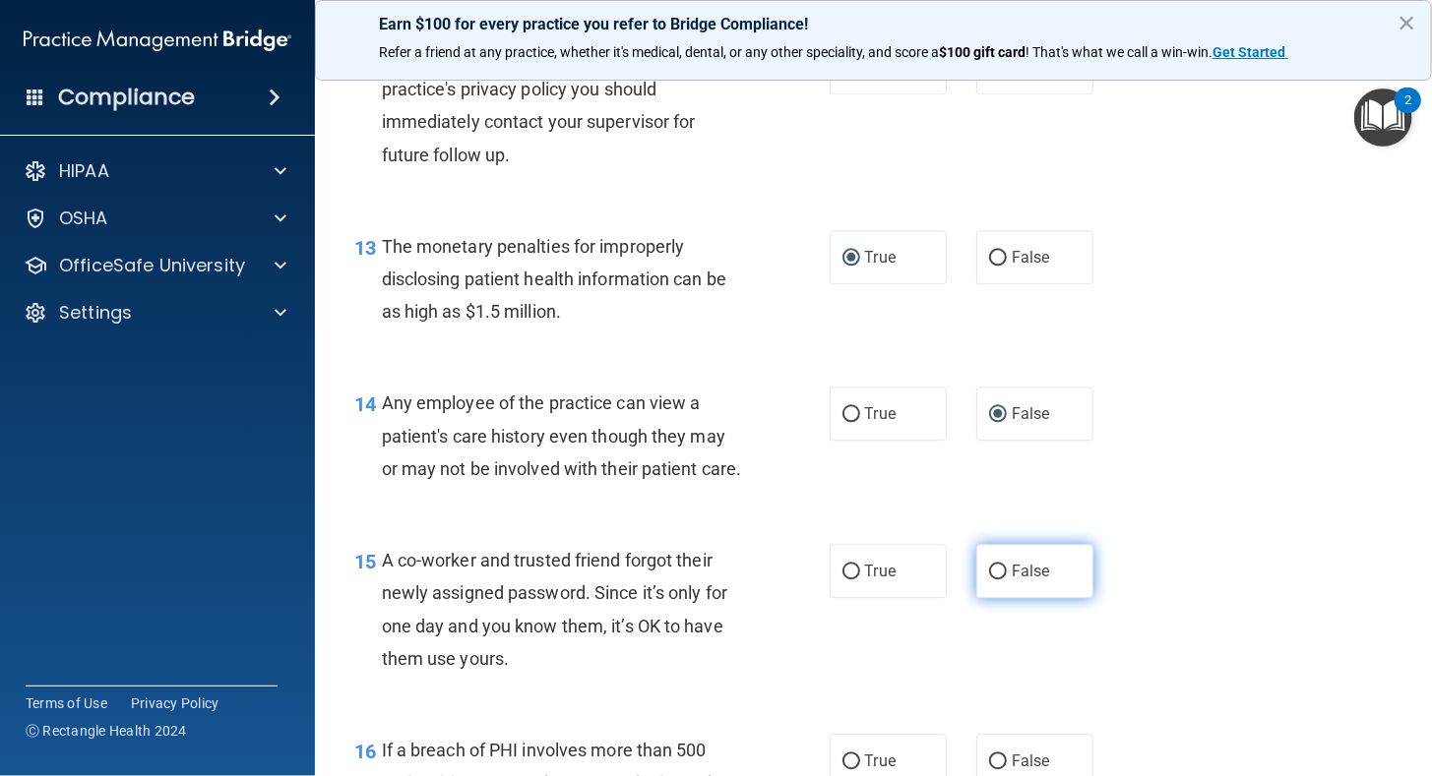
radio input "true"
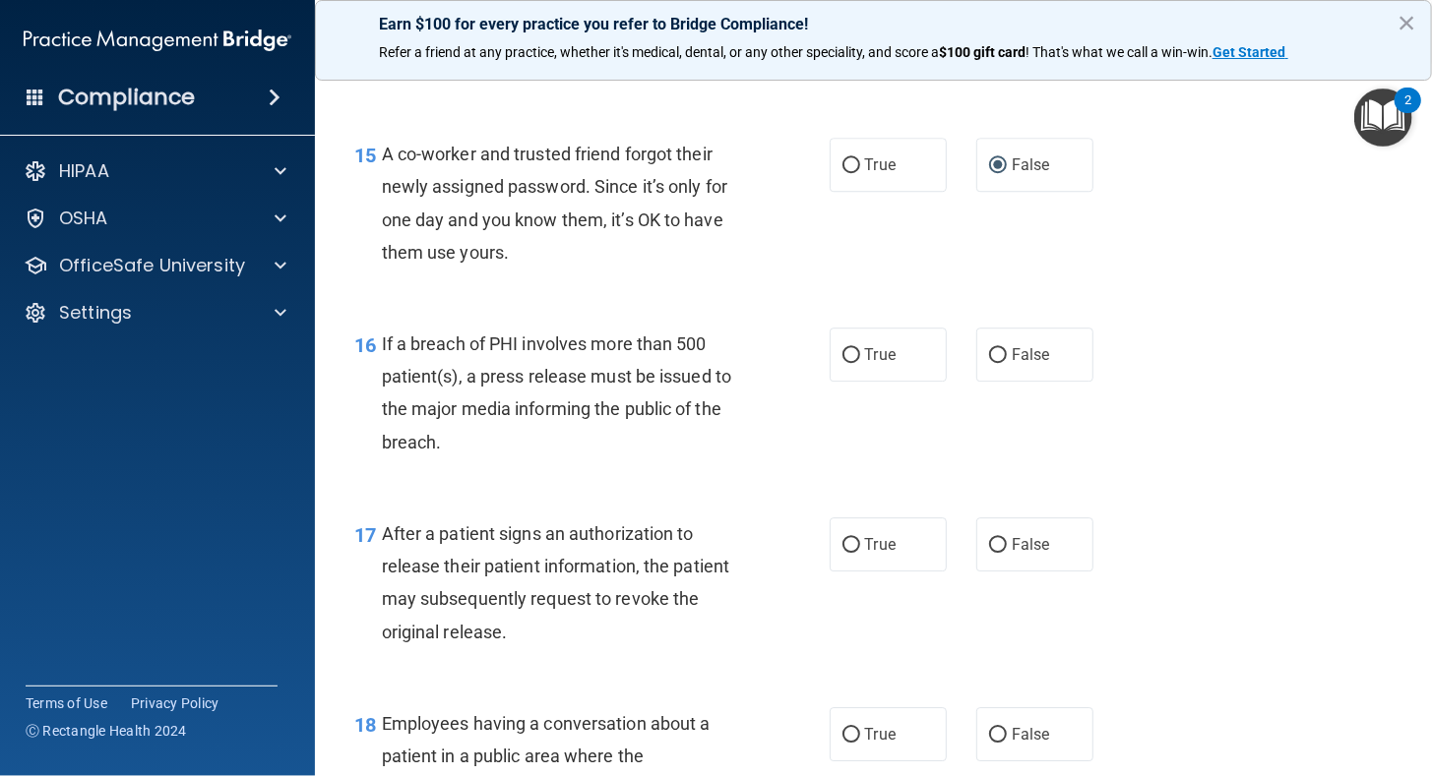
scroll to position [2525, 0]
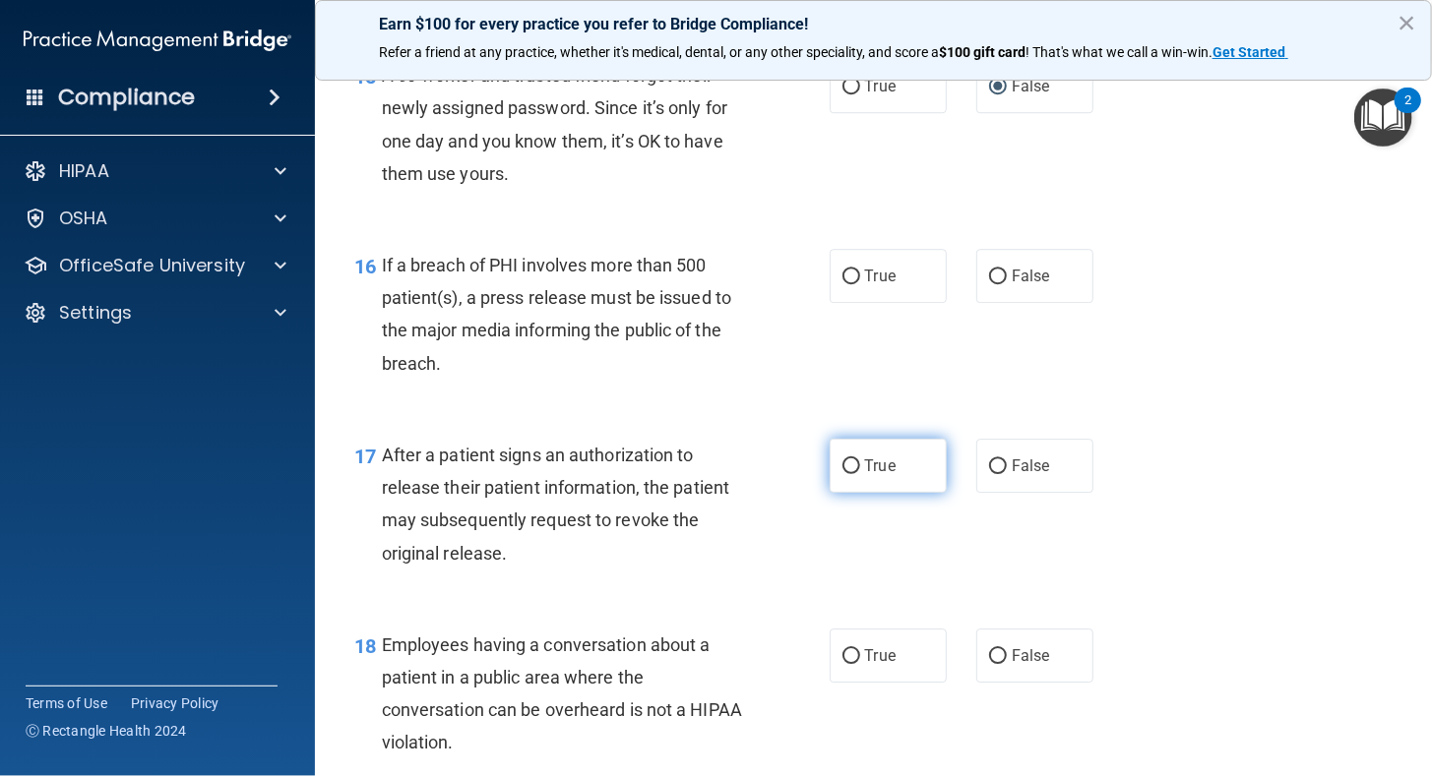
click at [846, 474] on input "True" at bounding box center [851, 466] width 18 height 15
radio input "true"
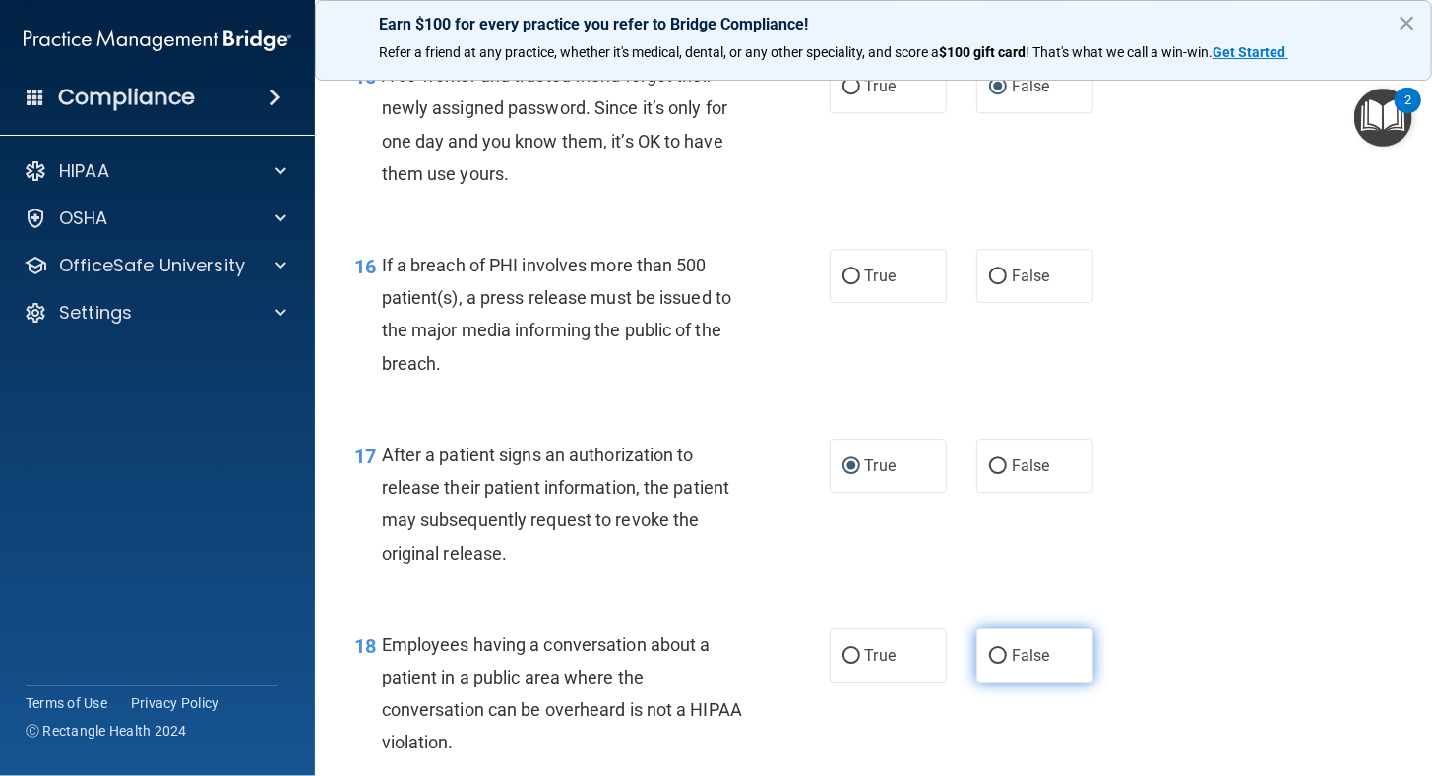
click at [992, 664] on input "False" at bounding box center [998, 656] width 18 height 15
radio input "true"
click at [829, 299] on label "True" at bounding box center [887, 276] width 117 height 54
click at [842, 284] on input "True" at bounding box center [851, 277] width 18 height 15
radio input "true"
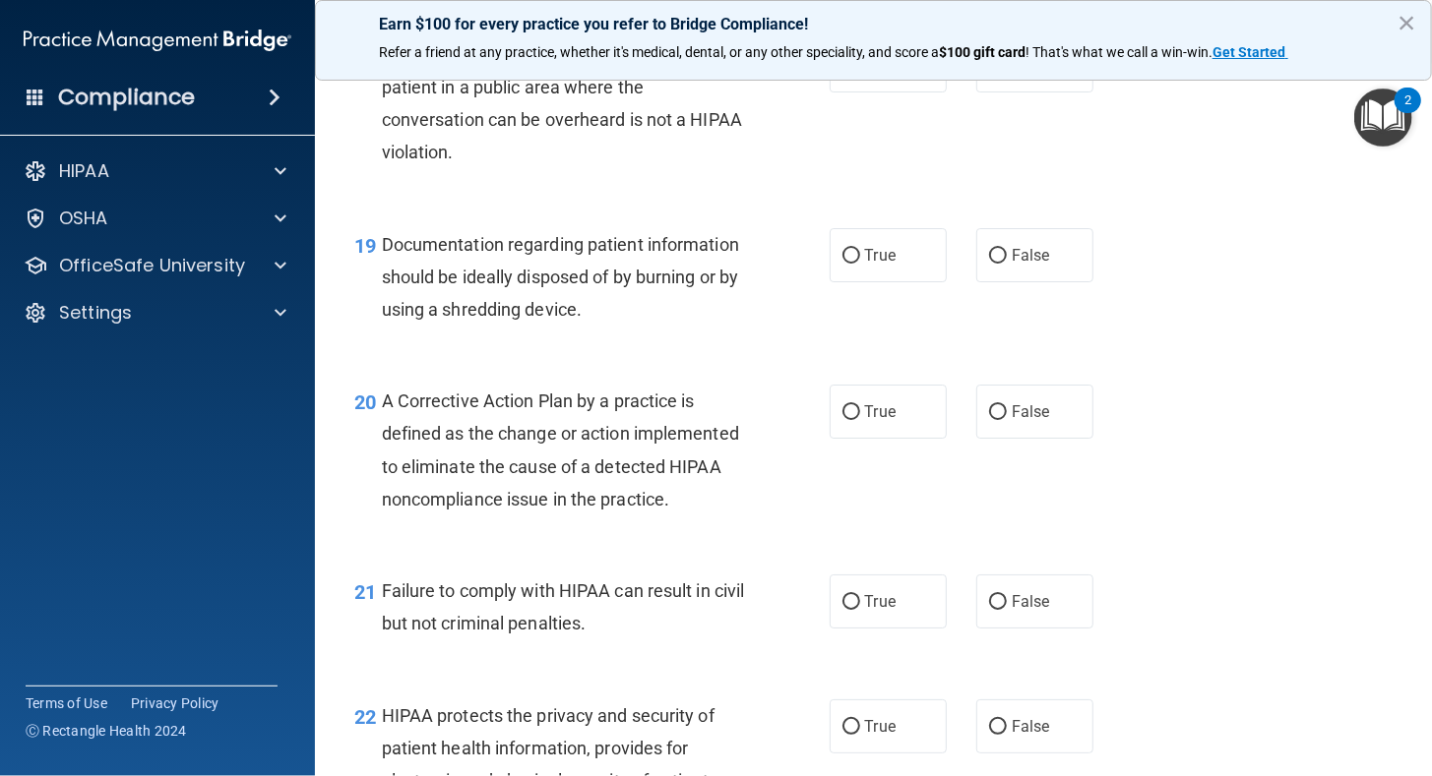
scroll to position [3220, 0]
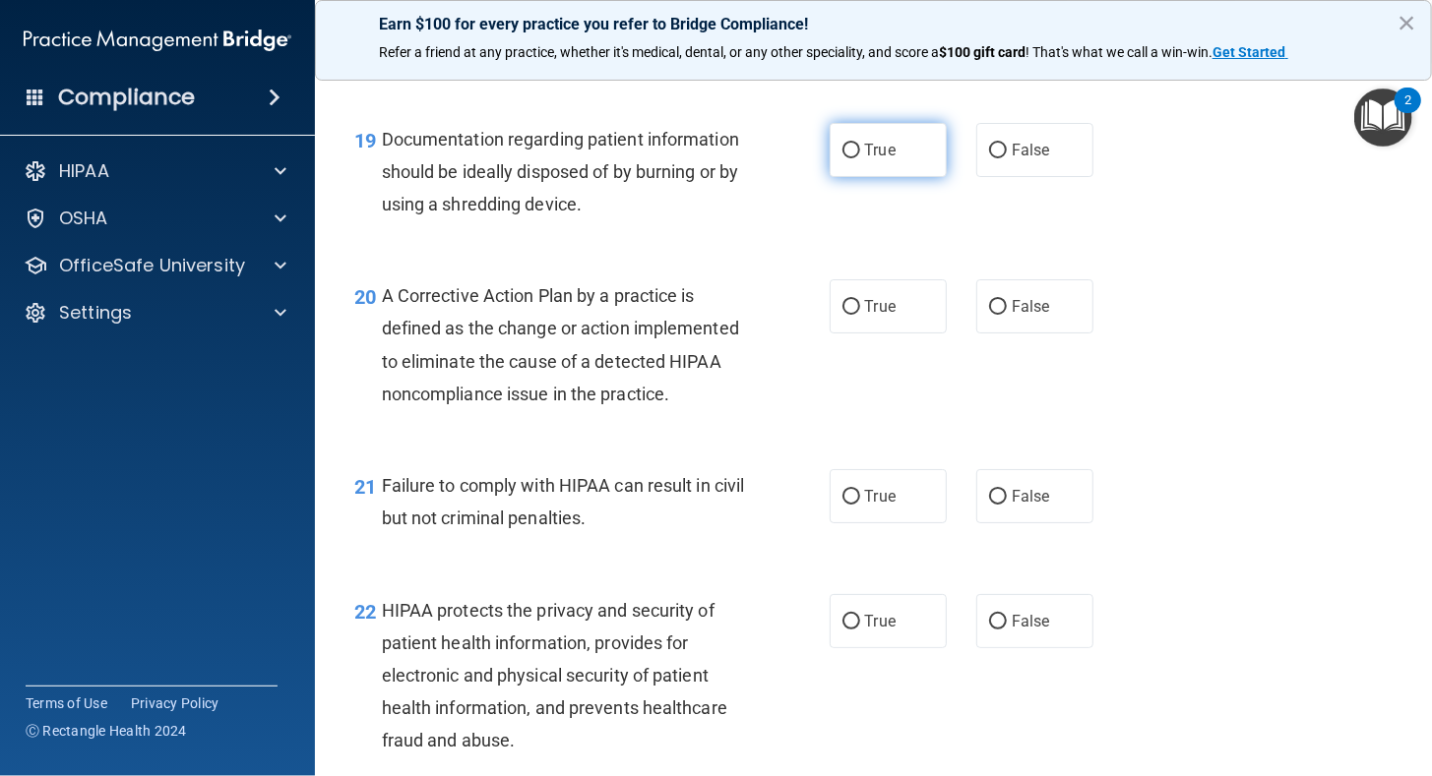
click at [852, 177] on label "True" at bounding box center [887, 150] width 117 height 54
click at [852, 158] on input "True" at bounding box center [851, 151] width 18 height 15
radio input "true"
click at [842, 315] on input "True" at bounding box center [851, 307] width 18 height 15
radio input "true"
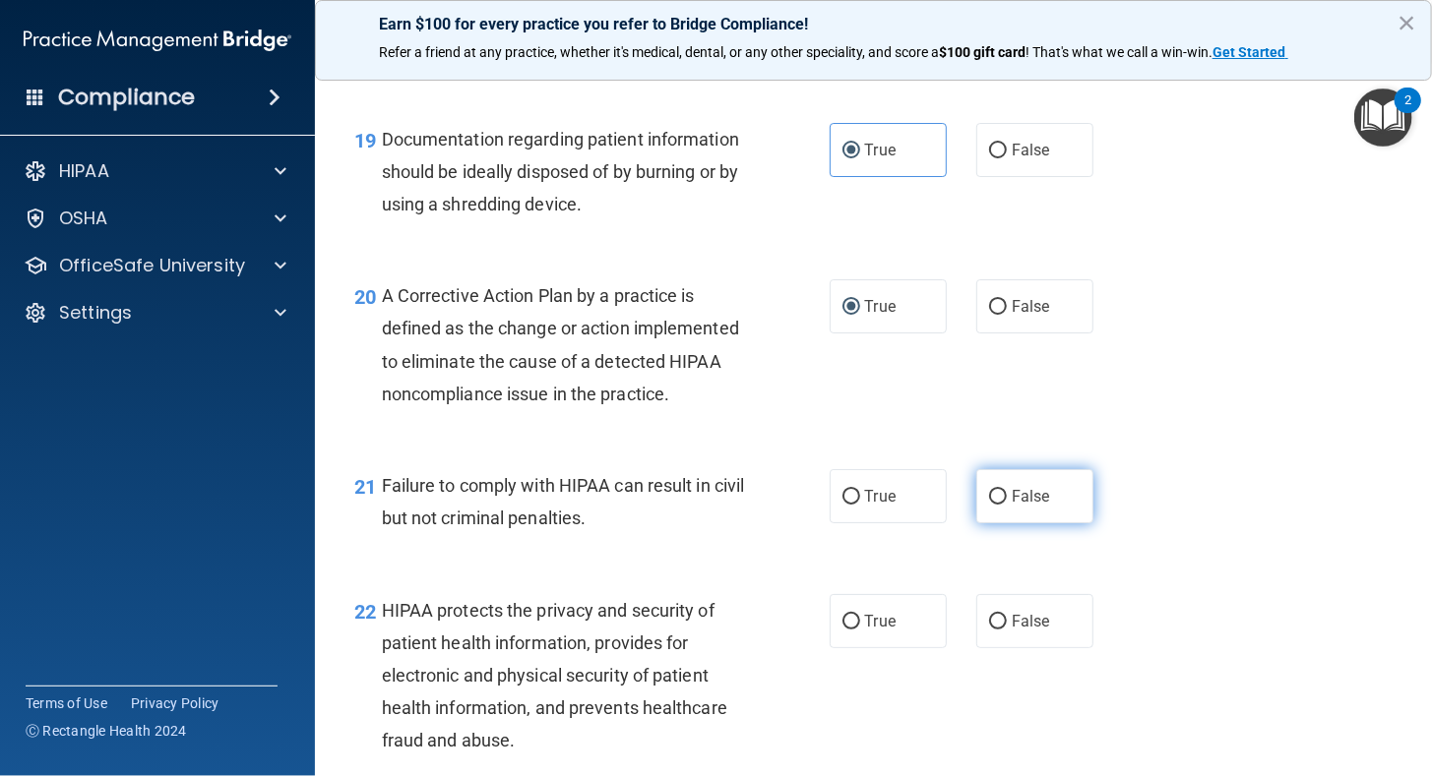
click at [993, 505] on input "False" at bounding box center [998, 497] width 18 height 15
radio input "true"
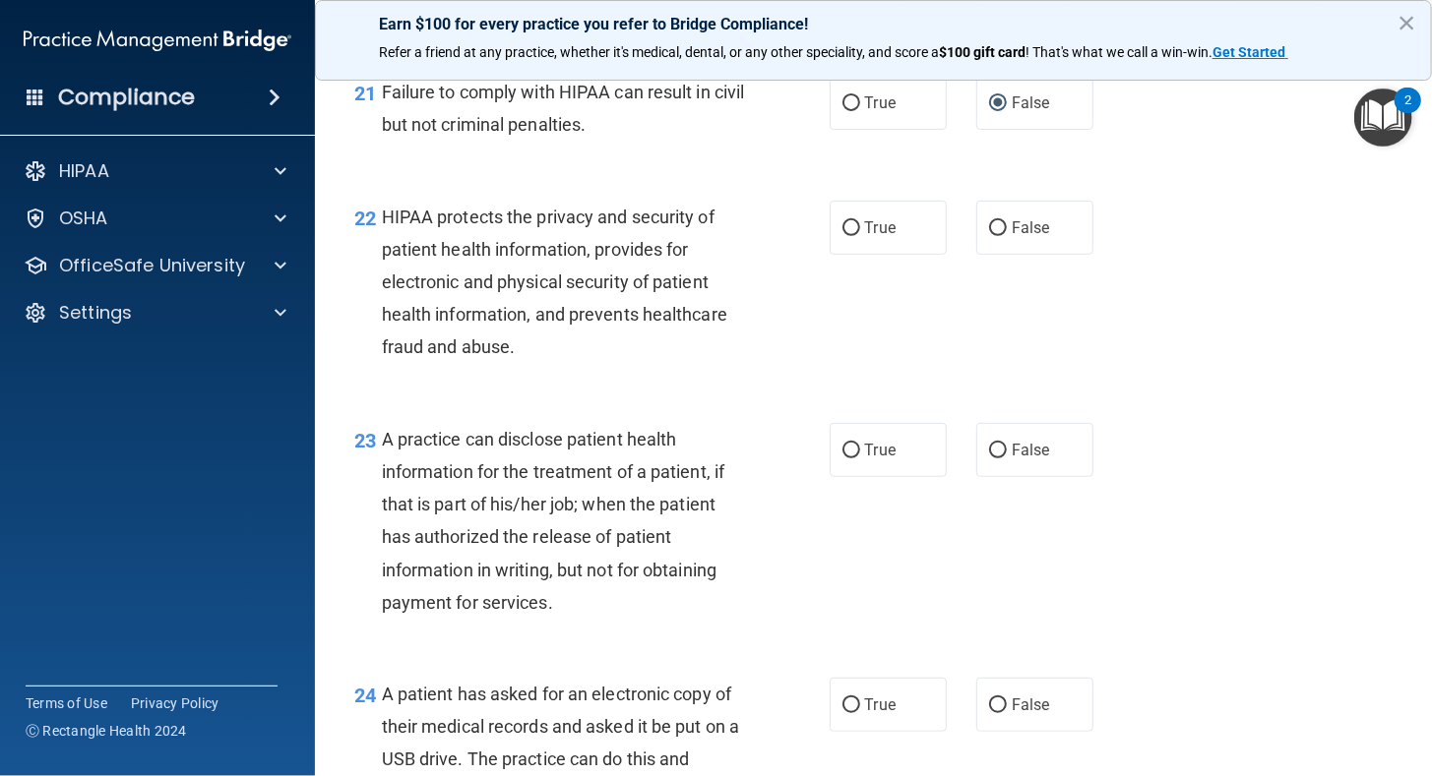
scroll to position [3719, 0]
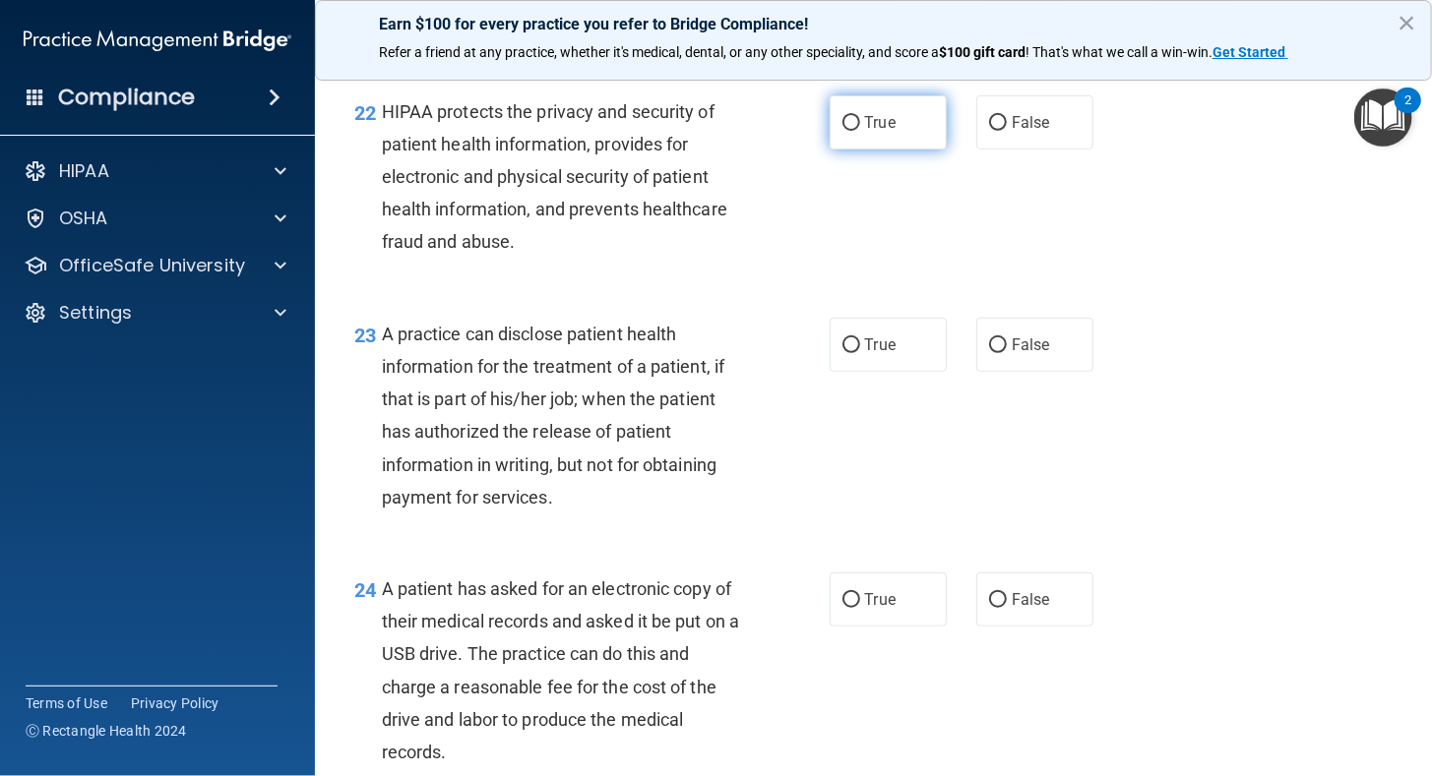
click at [842, 131] on input "True" at bounding box center [851, 123] width 18 height 15
radio input "true"
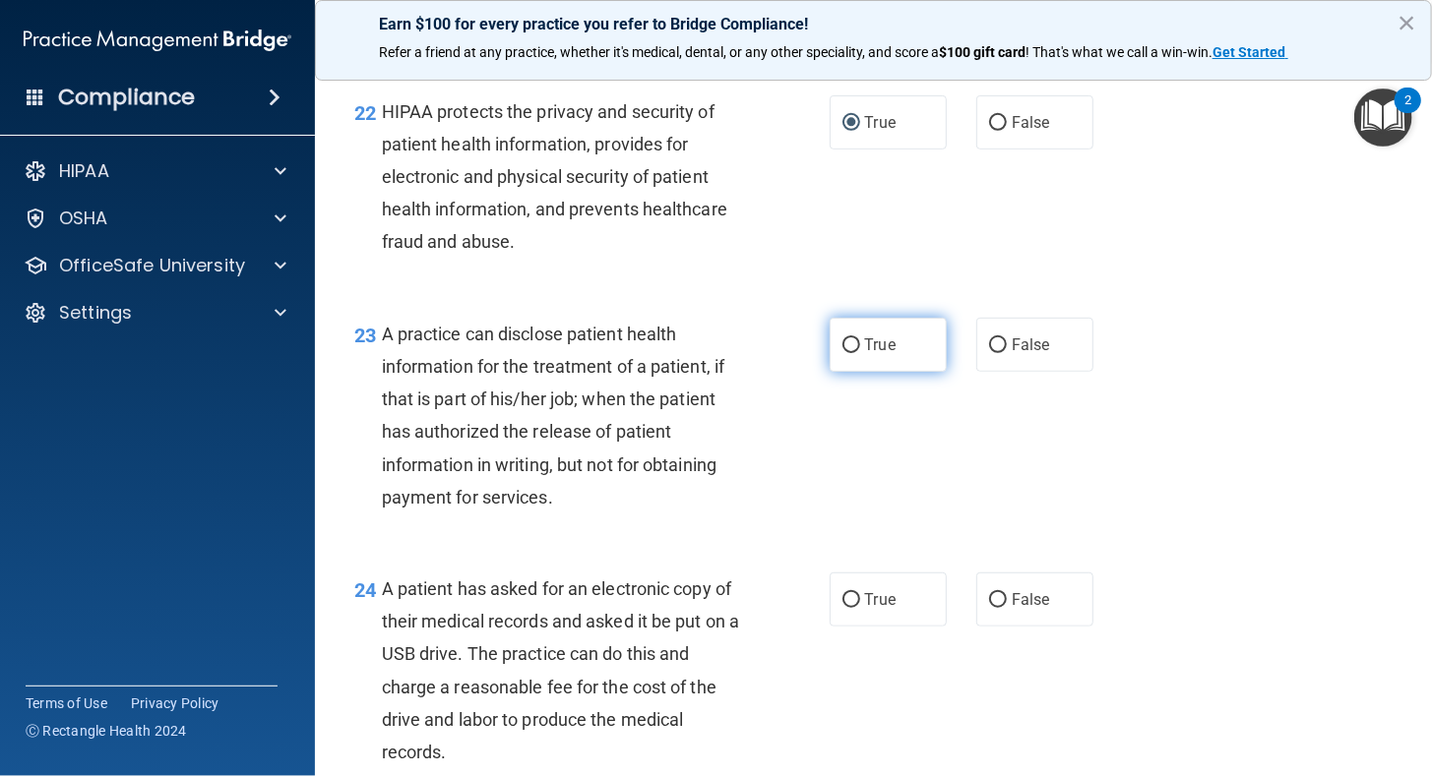
click at [846, 353] on input "True" at bounding box center [851, 345] width 18 height 15
radio input "true"
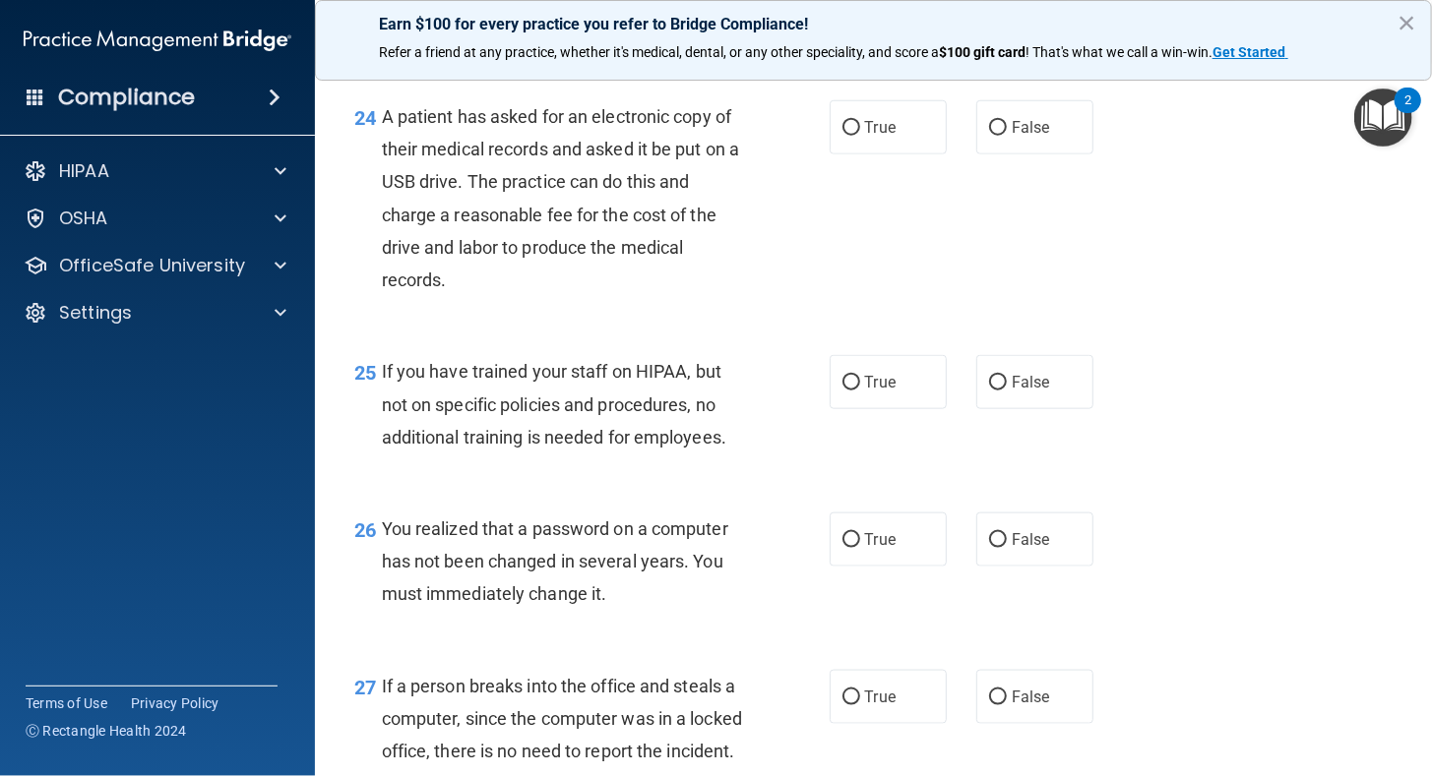
scroll to position [4256, 0]
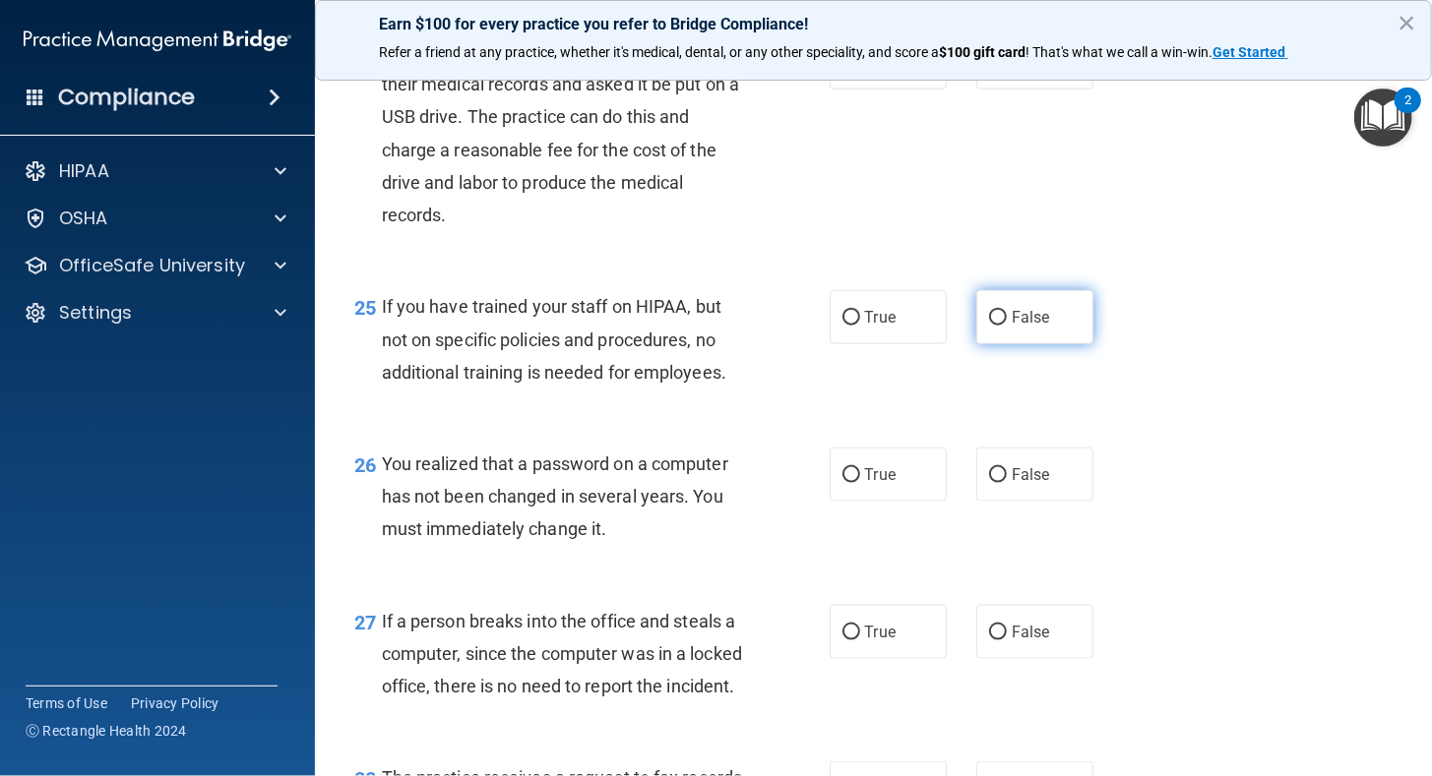
click at [989, 326] on input "False" at bounding box center [998, 318] width 18 height 15
radio input "true"
click at [994, 640] on input "False" at bounding box center [998, 633] width 18 height 15
radio input "true"
click at [845, 483] on input "True" at bounding box center [851, 475] width 18 height 15
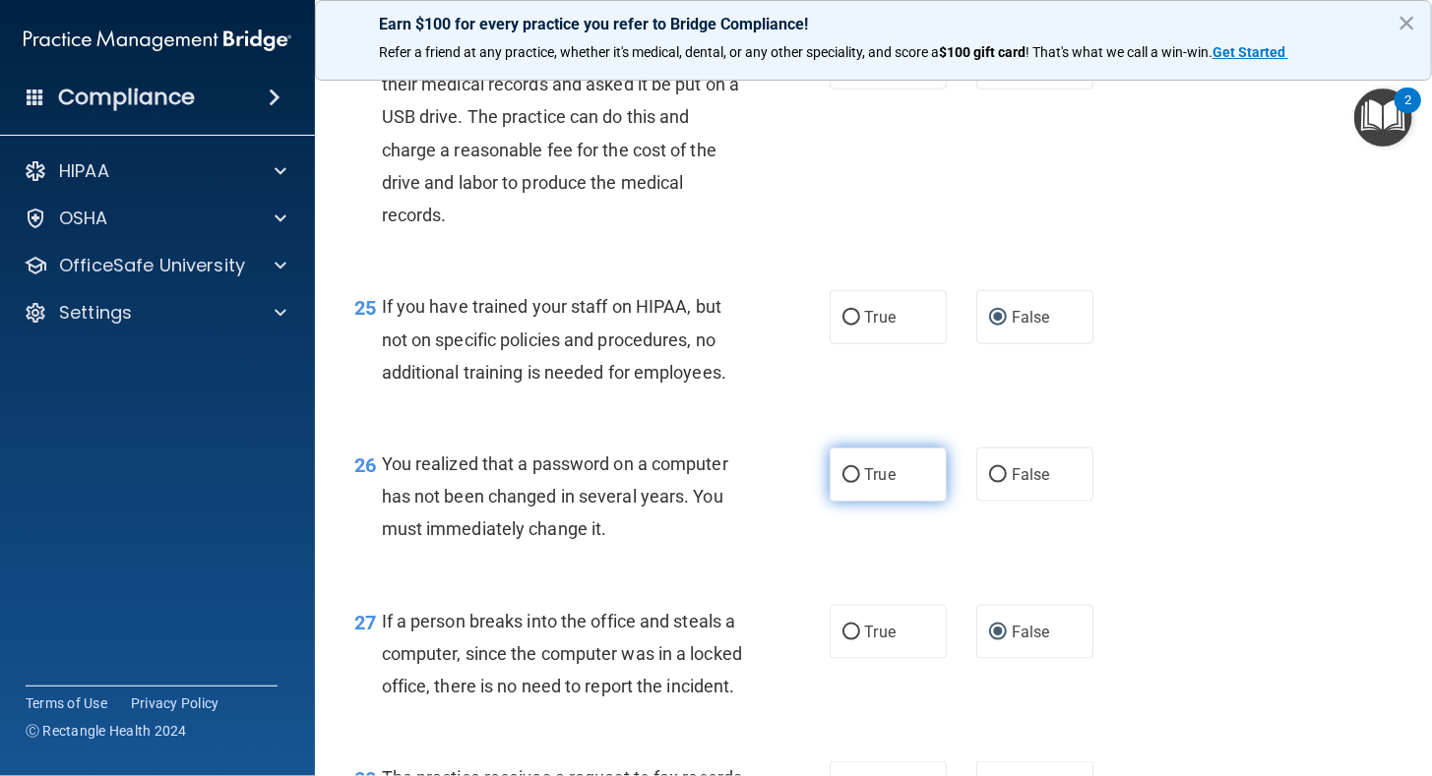
radio input "true"
click at [844, 71] on input "True" at bounding box center [851, 63] width 18 height 15
radio input "true"
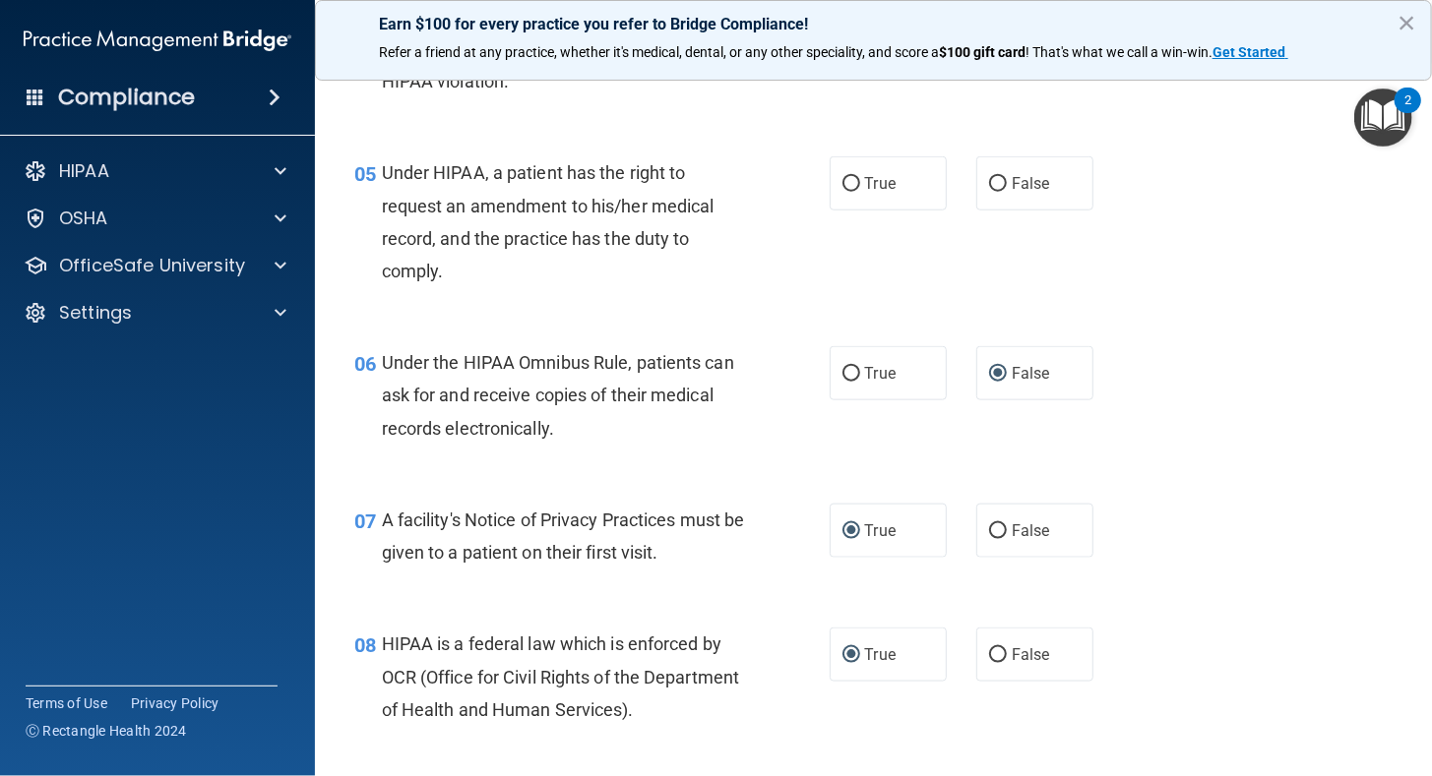
scroll to position [526, 0]
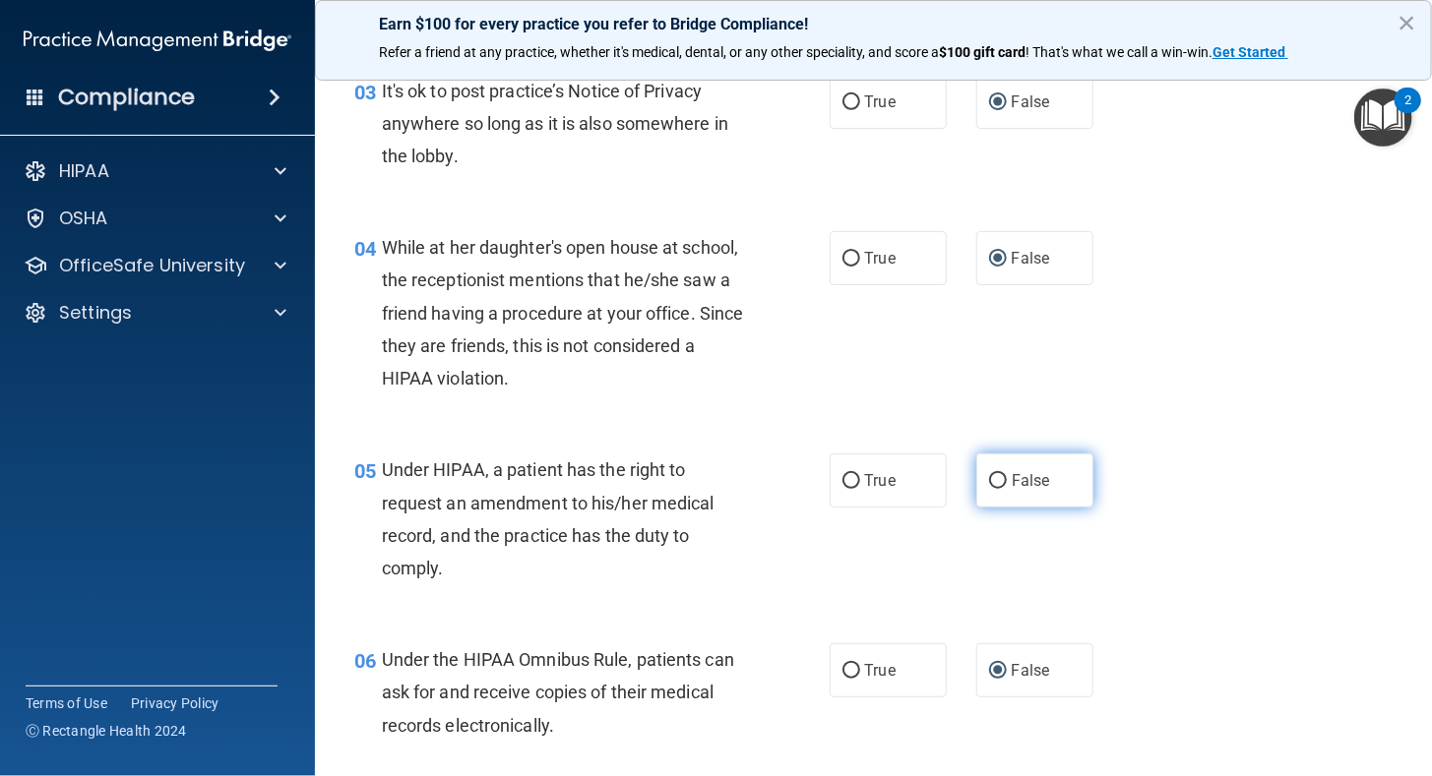
click at [989, 474] on input "False" at bounding box center [998, 481] width 18 height 15
radio input "true"
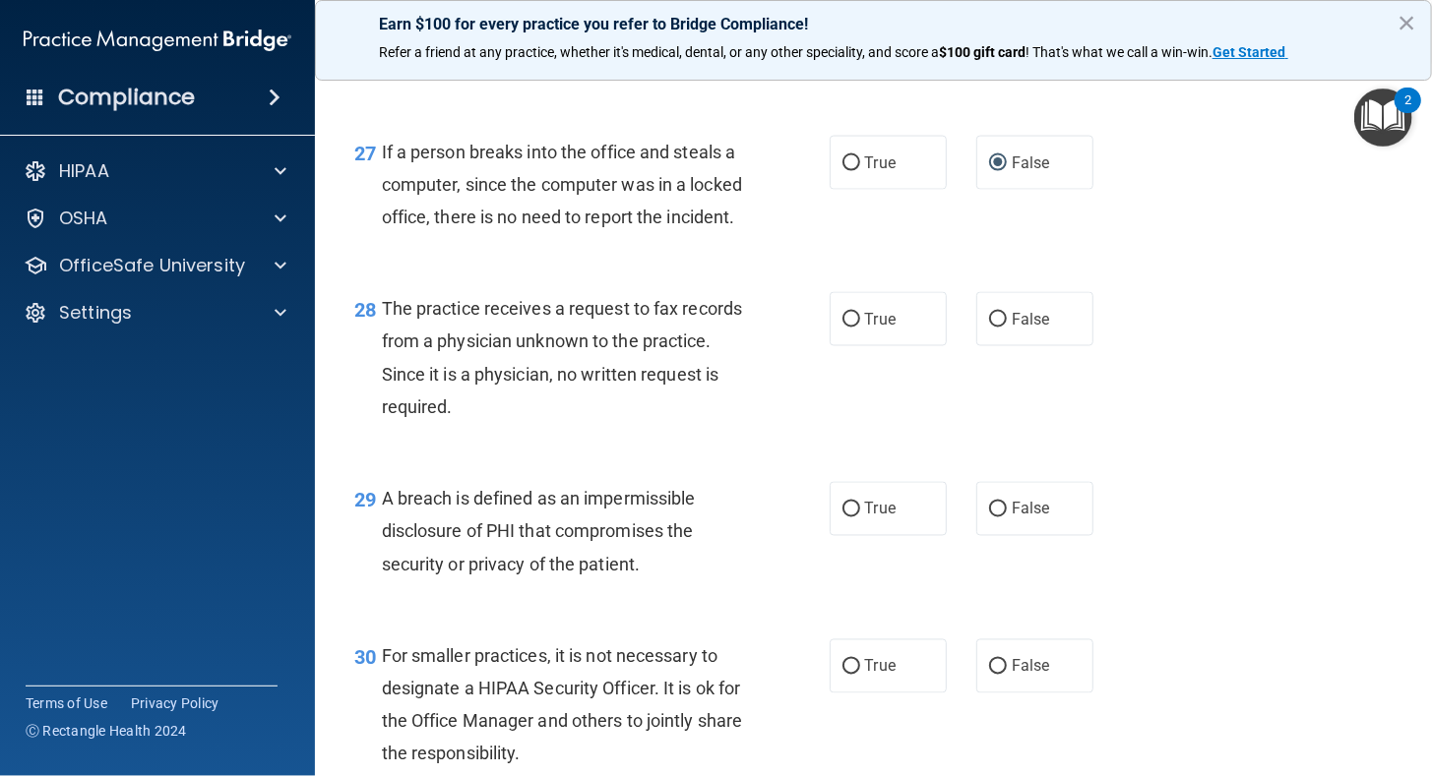
scroll to position [4744, 0]
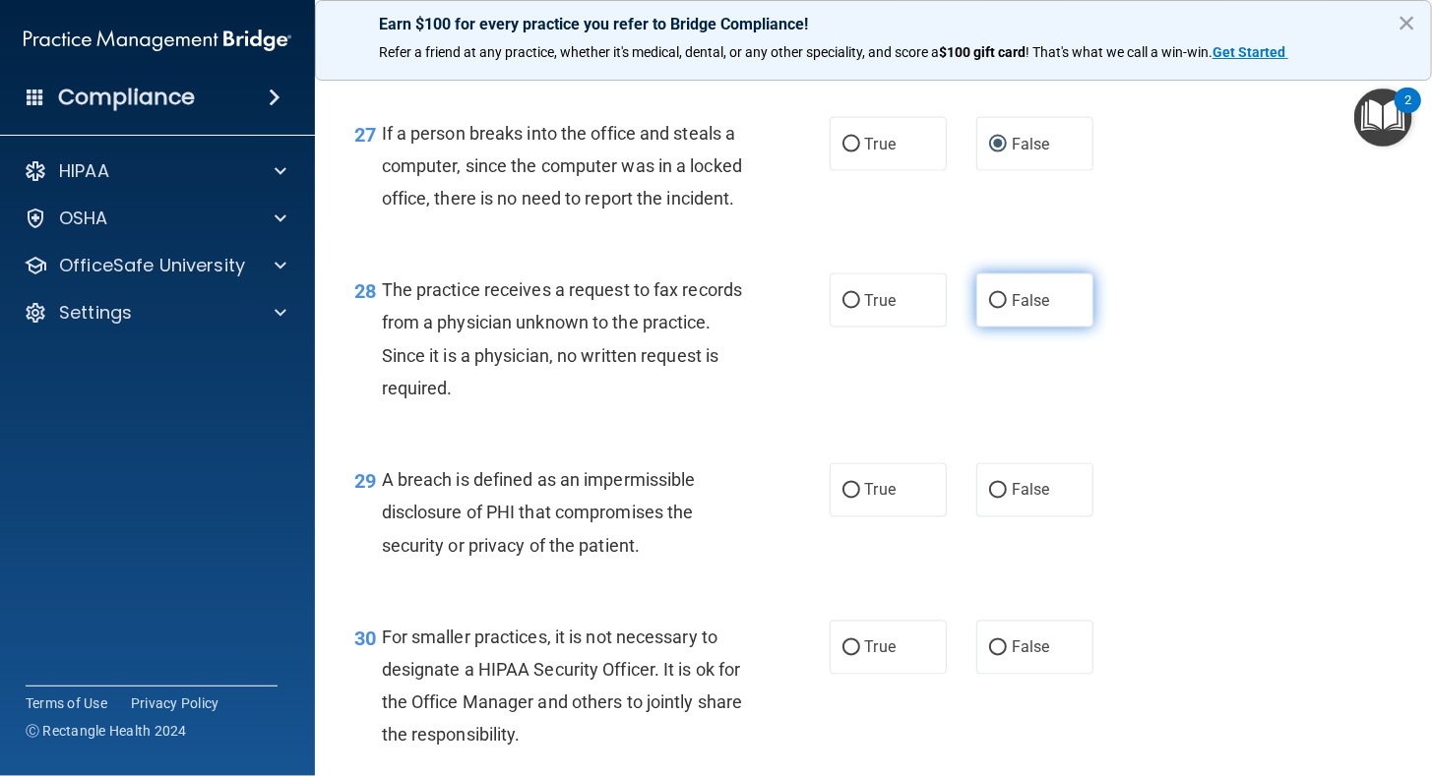
click at [990, 309] on input "False" at bounding box center [998, 301] width 18 height 15
radio input "true"
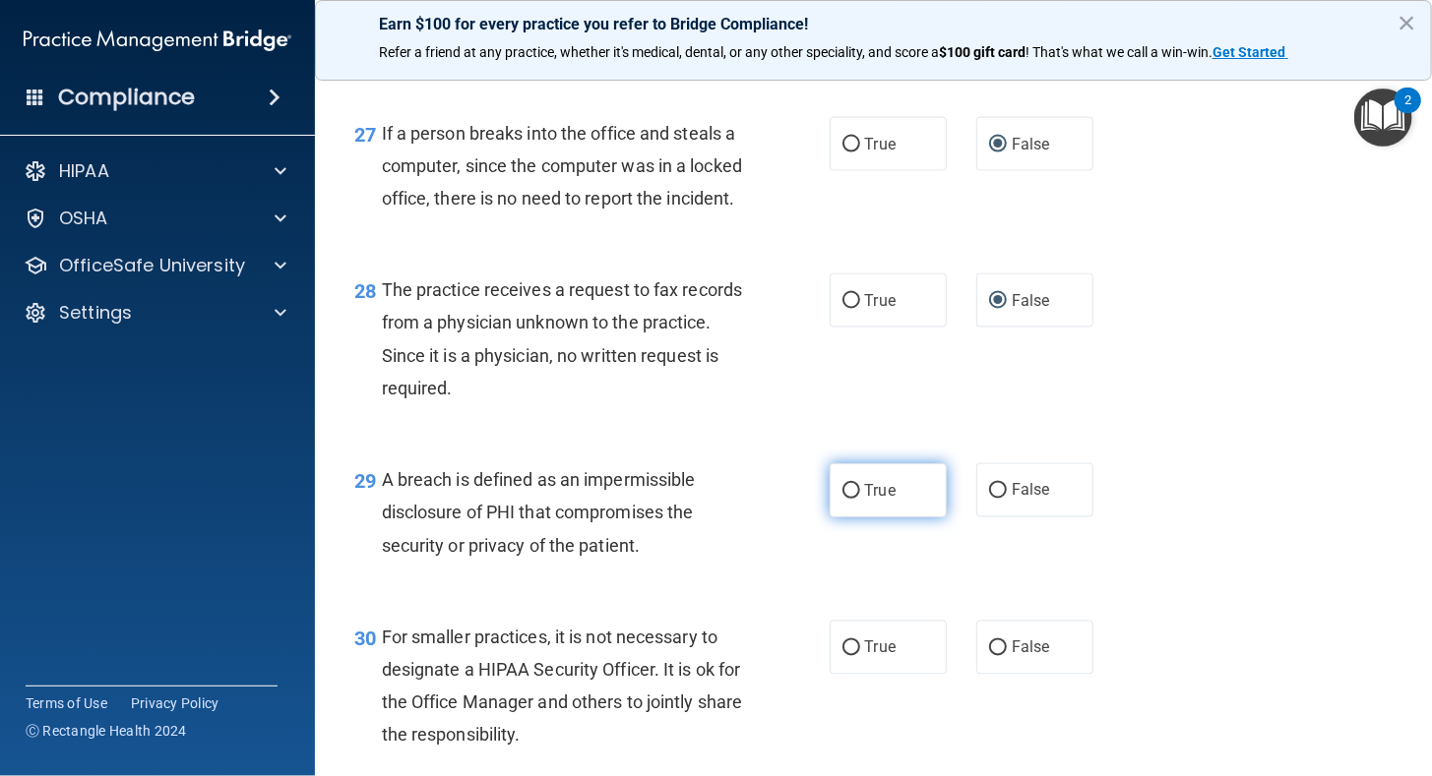
click at [842, 499] on input "True" at bounding box center [851, 491] width 18 height 15
radio input "true"
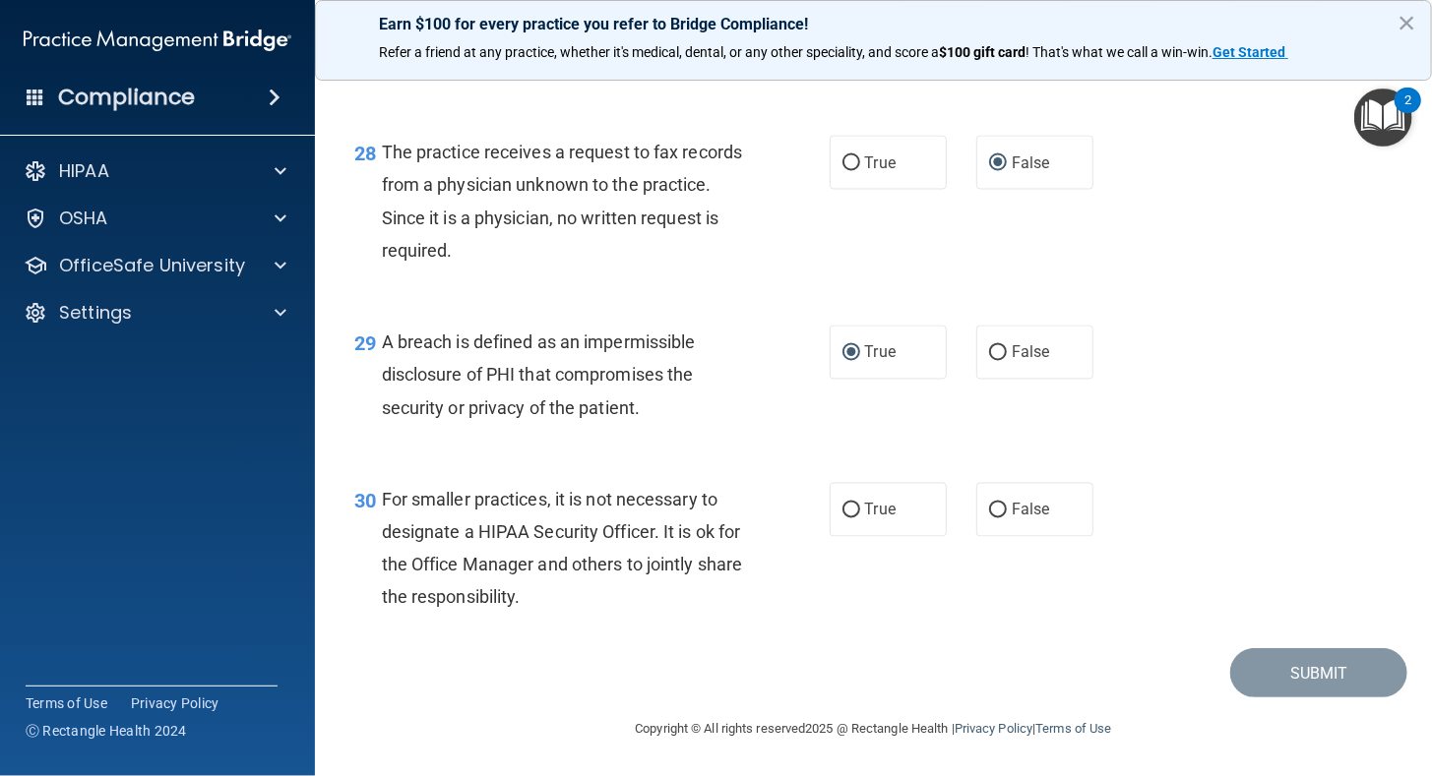
scroll to position [4979, 0]
click at [994, 506] on input "False" at bounding box center [998, 511] width 18 height 15
radio input "true"
click at [1315, 659] on button "Submit" at bounding box center [1318, 673] width 177 height 50
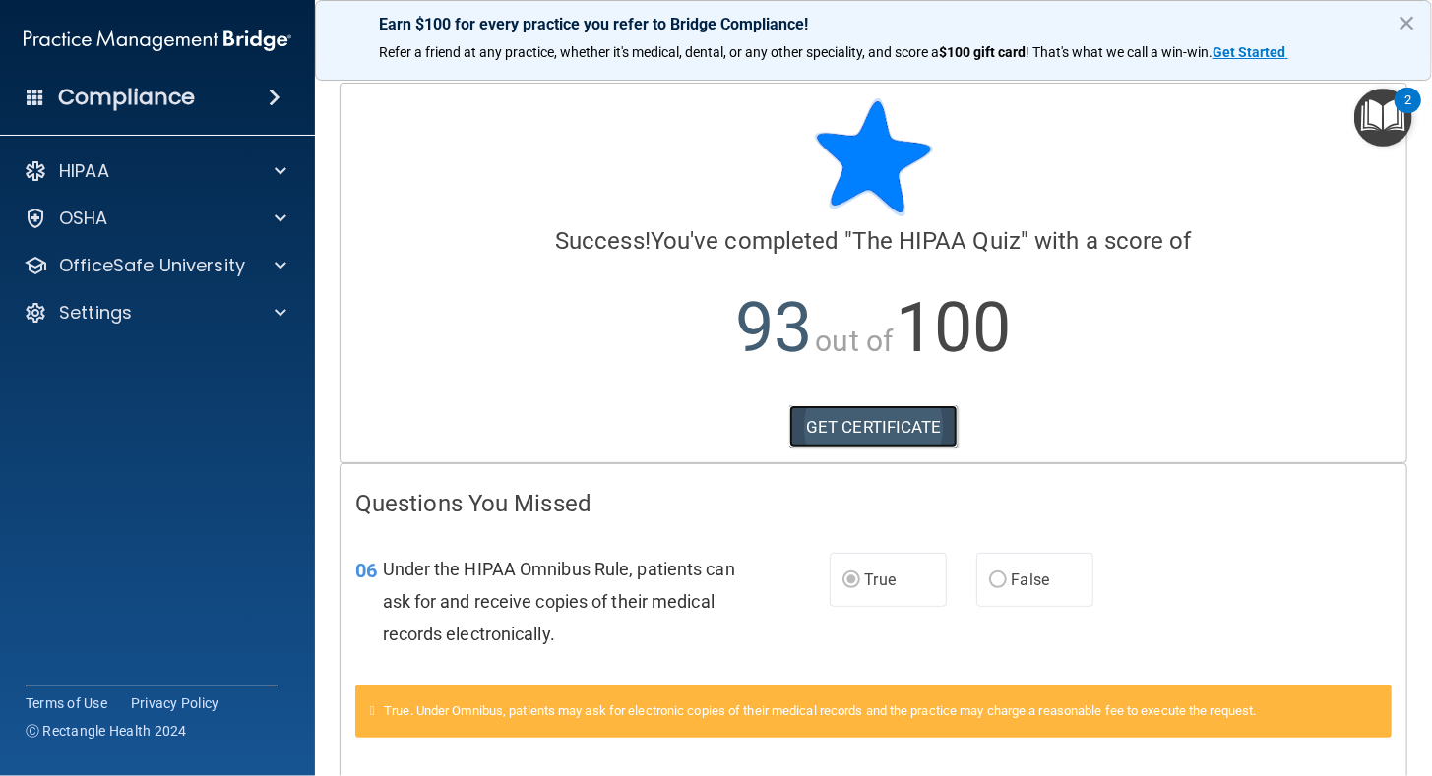
click at [884, 422] on link "GET CERTIFICATE" at bounding box center [873, 426] width 168 height 43
click at [279, 175] on span at bounding box center [280, 171] width 12 height 24
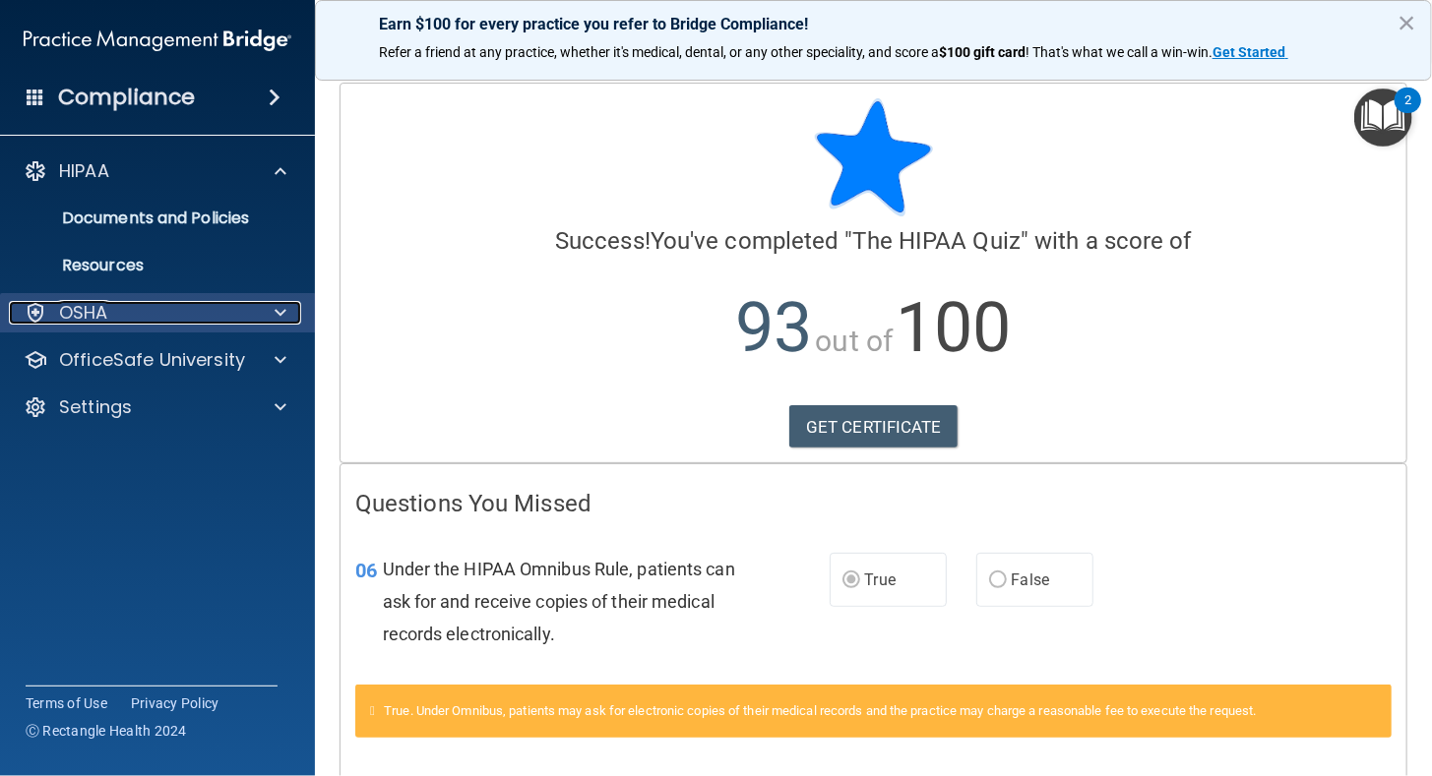
click at [234, 318] on div "OSHA" at bounding box center [131, 313] width 244 height 24
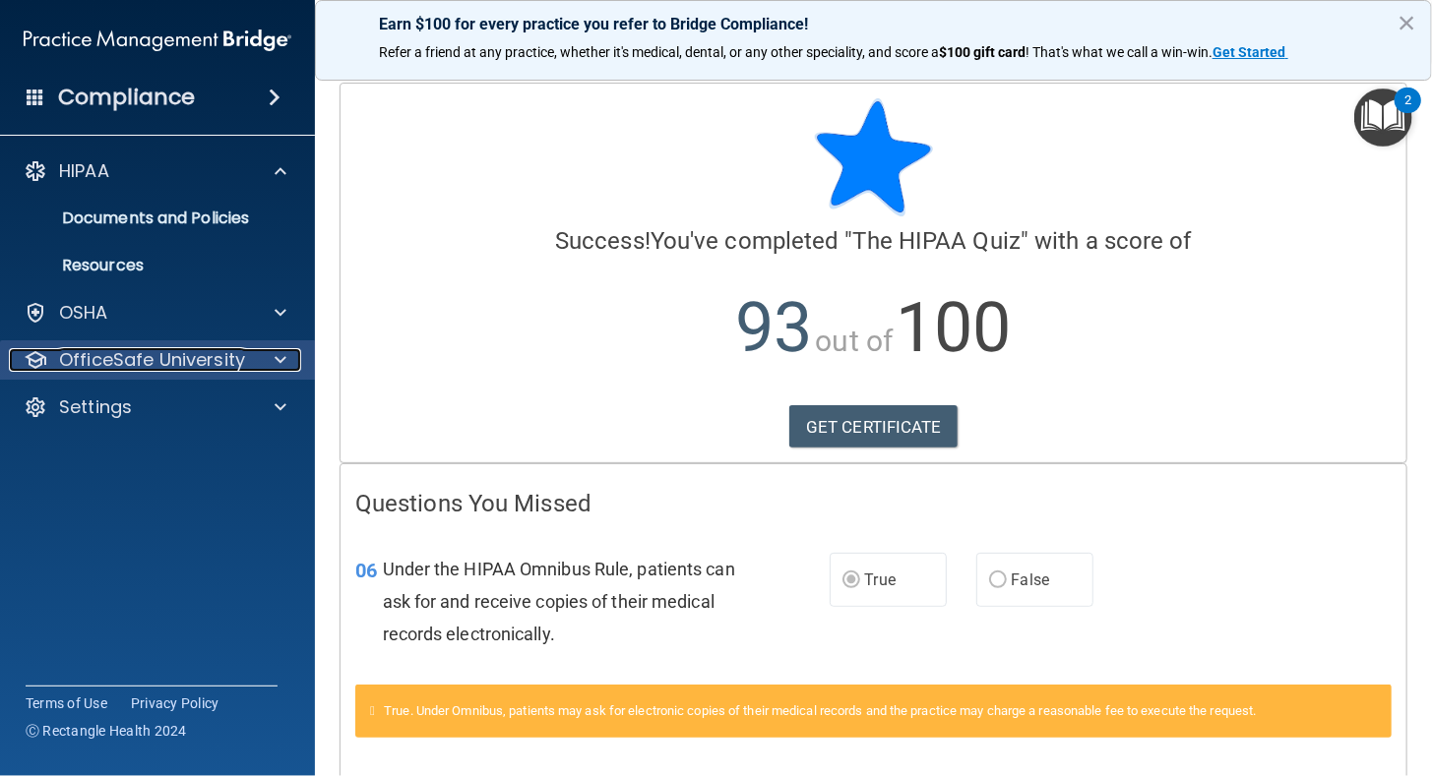
click at [136, 353] on p "OfficeSafe University" at bounding box center [152, 360] width 186 height 24
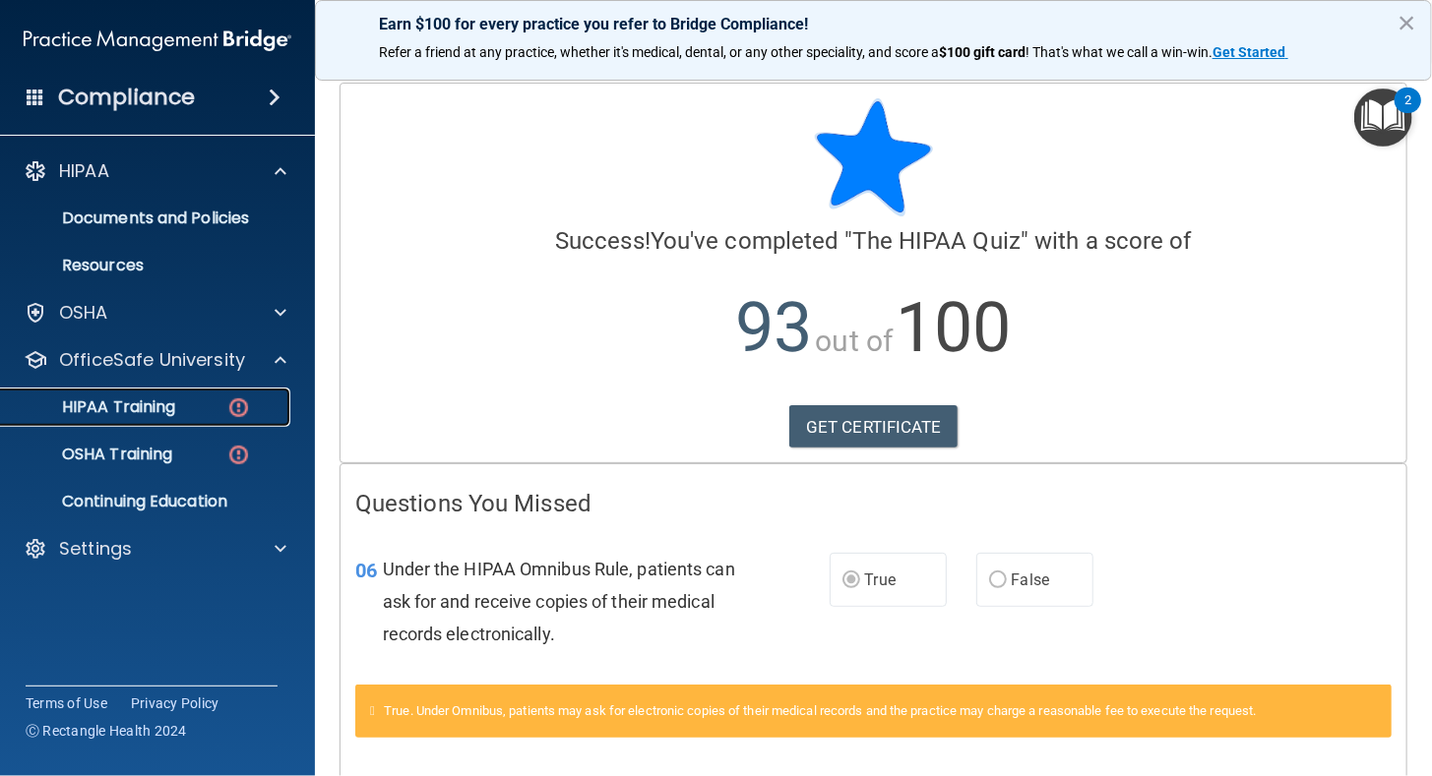
click at [161, 412] on p "HIPAA Training" at bounding box center [94, 407] width 162 height 20
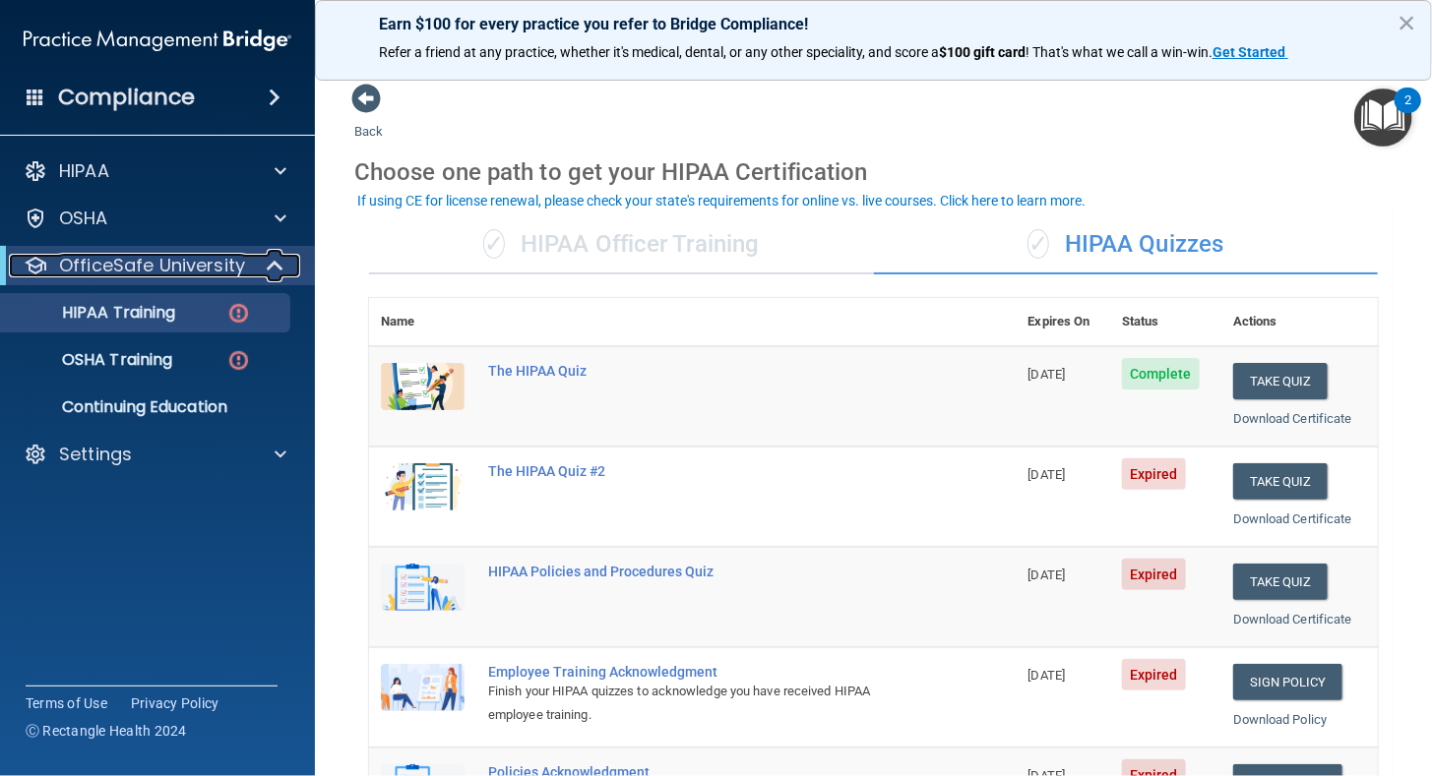
click at [244, 274] on div "OfficeSafe University" at bounding box center [130, 266] width 243 height 24
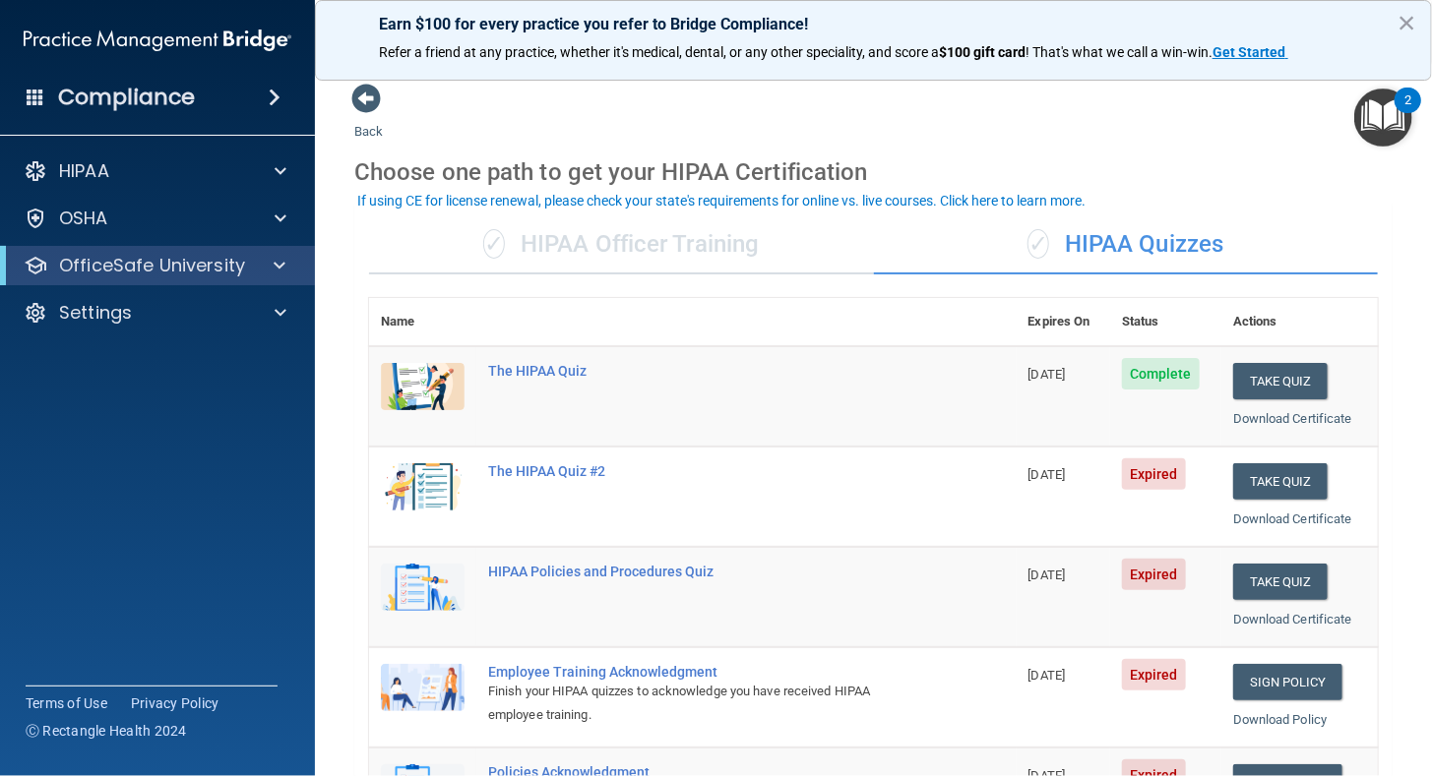
click at [87, 288] on div "HIPAA Documents and Policies Report an Incident Business Associates Emergency P…" at bounding box center [158, 246] width 316 height 205
click at [91, 275] on p "OfficeSafe University" at bounding box center [152, 266] width 186 height 24
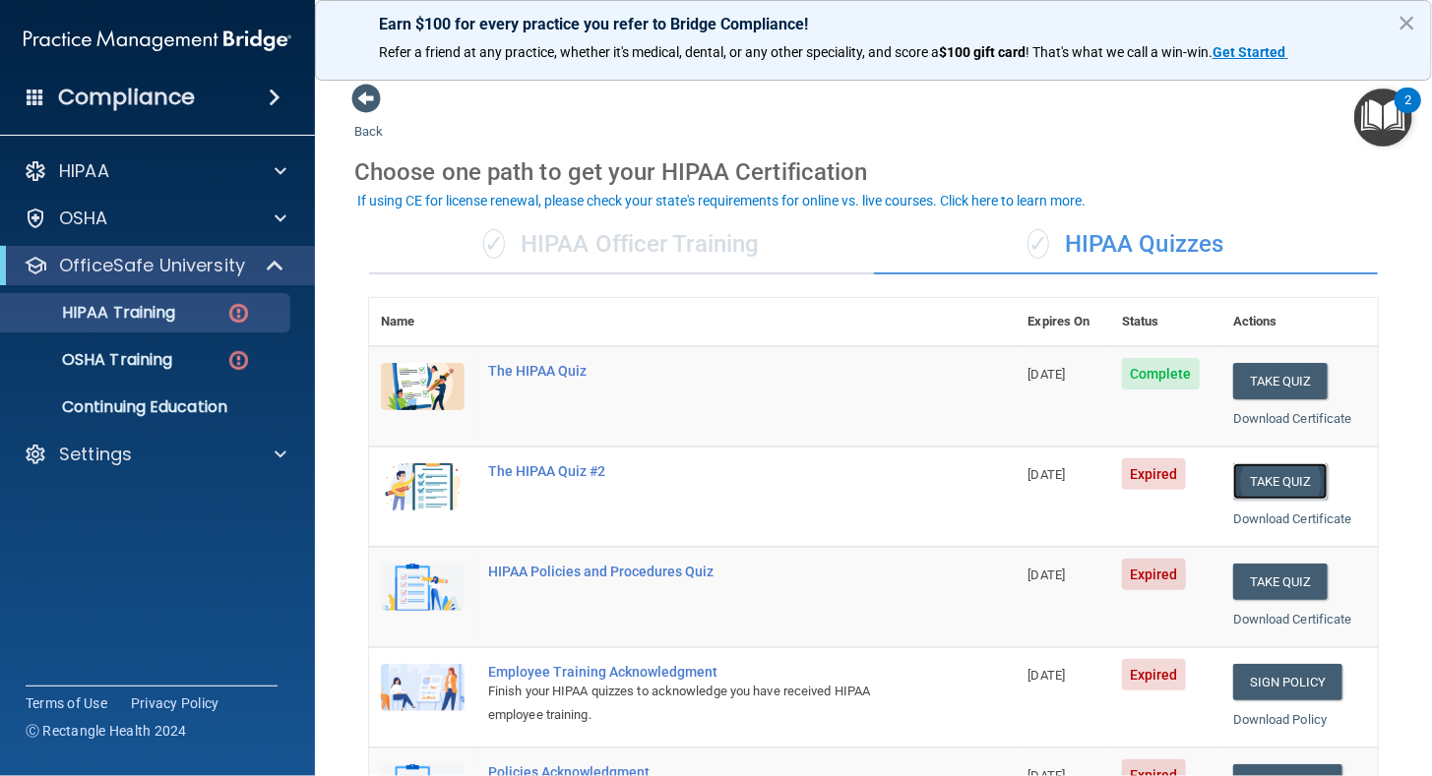
click at [1289, 478] on button "Take Quiz" at bounding box center [1280, 481] width 94 height 36
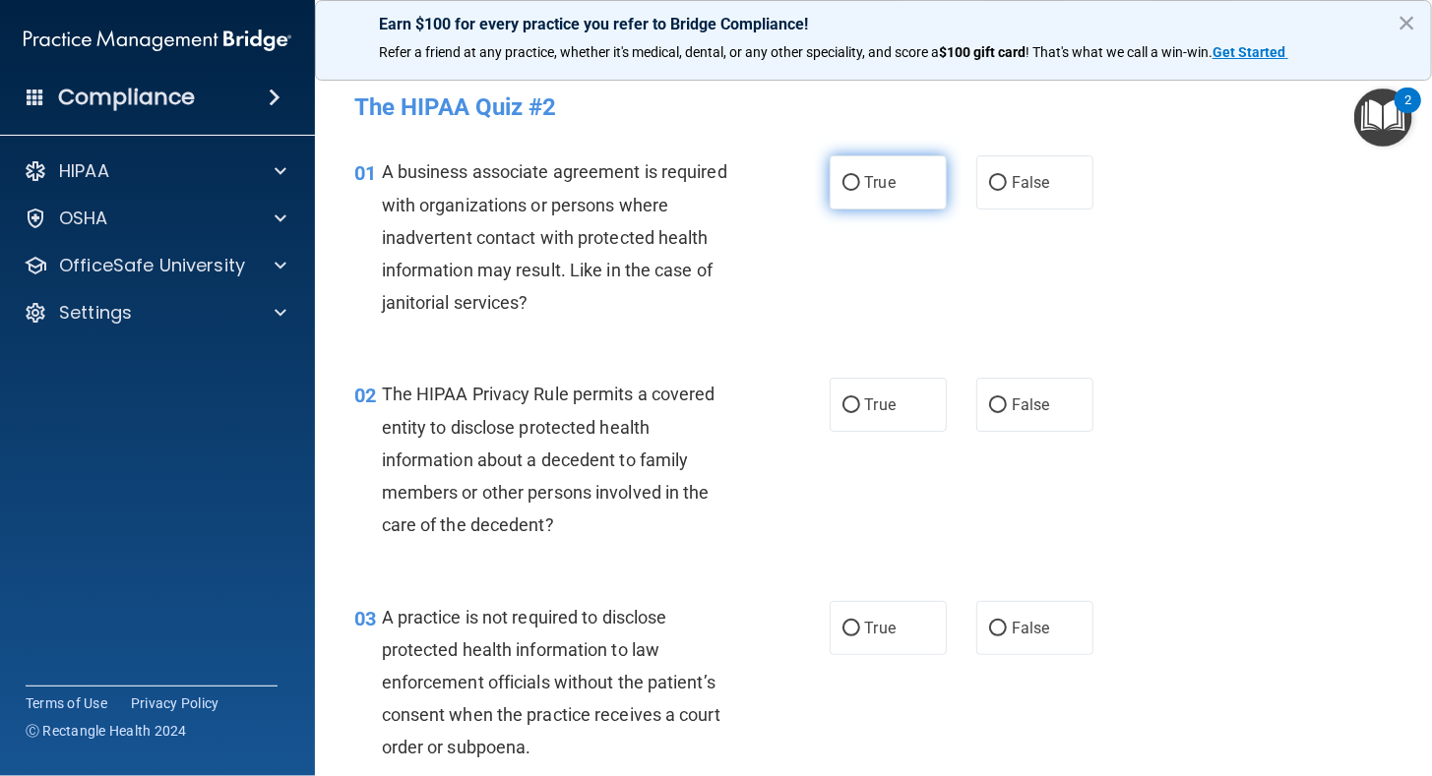
click at [842, 183] on input "True" at bounding box center [851, 183] width 18 height 15
radio input "true"
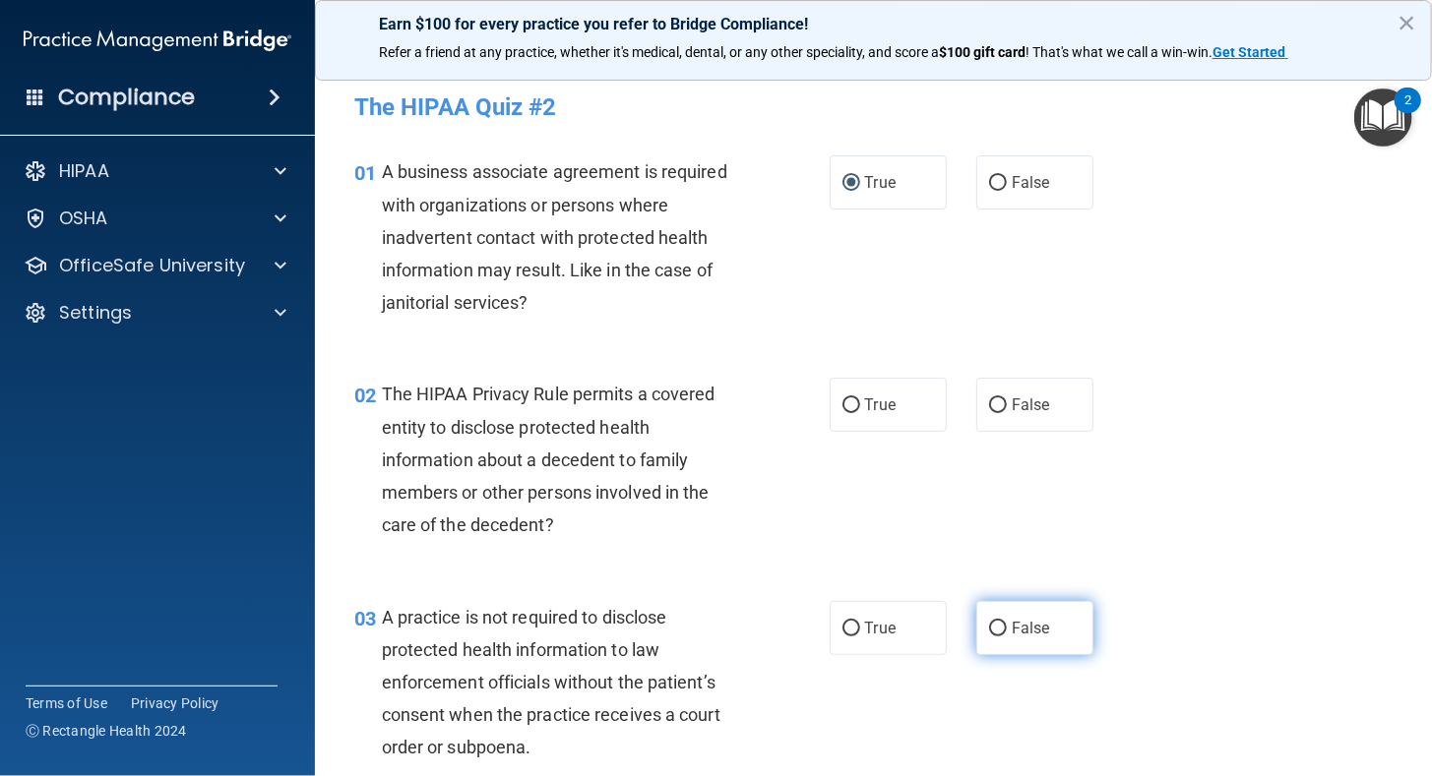
click at [992, 626] on input "False" at bounding box center [998, 629] width 18 height 15
radio input "true"
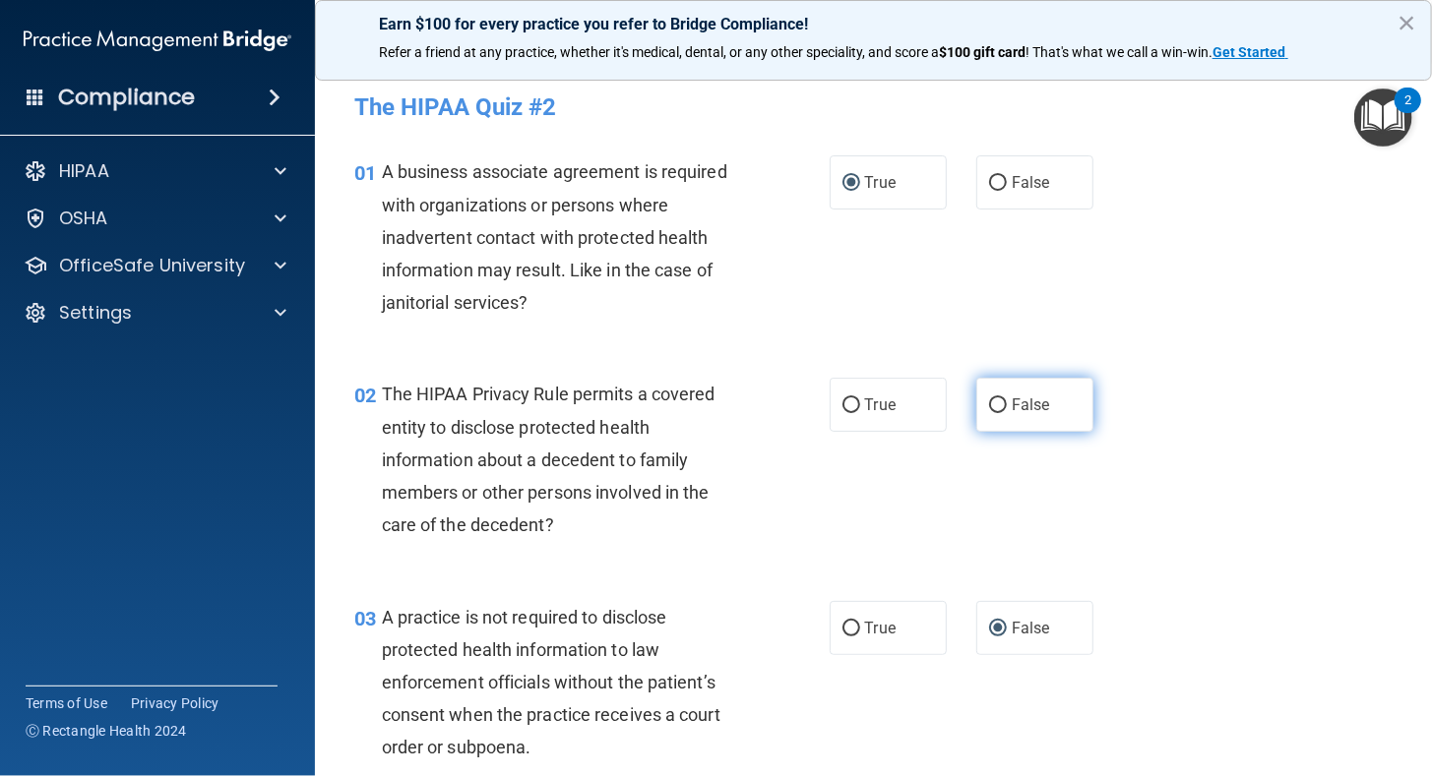
click at [989, 403] on input "False" at bounding box center [998, 405] width 18 height 15
radio input "true"
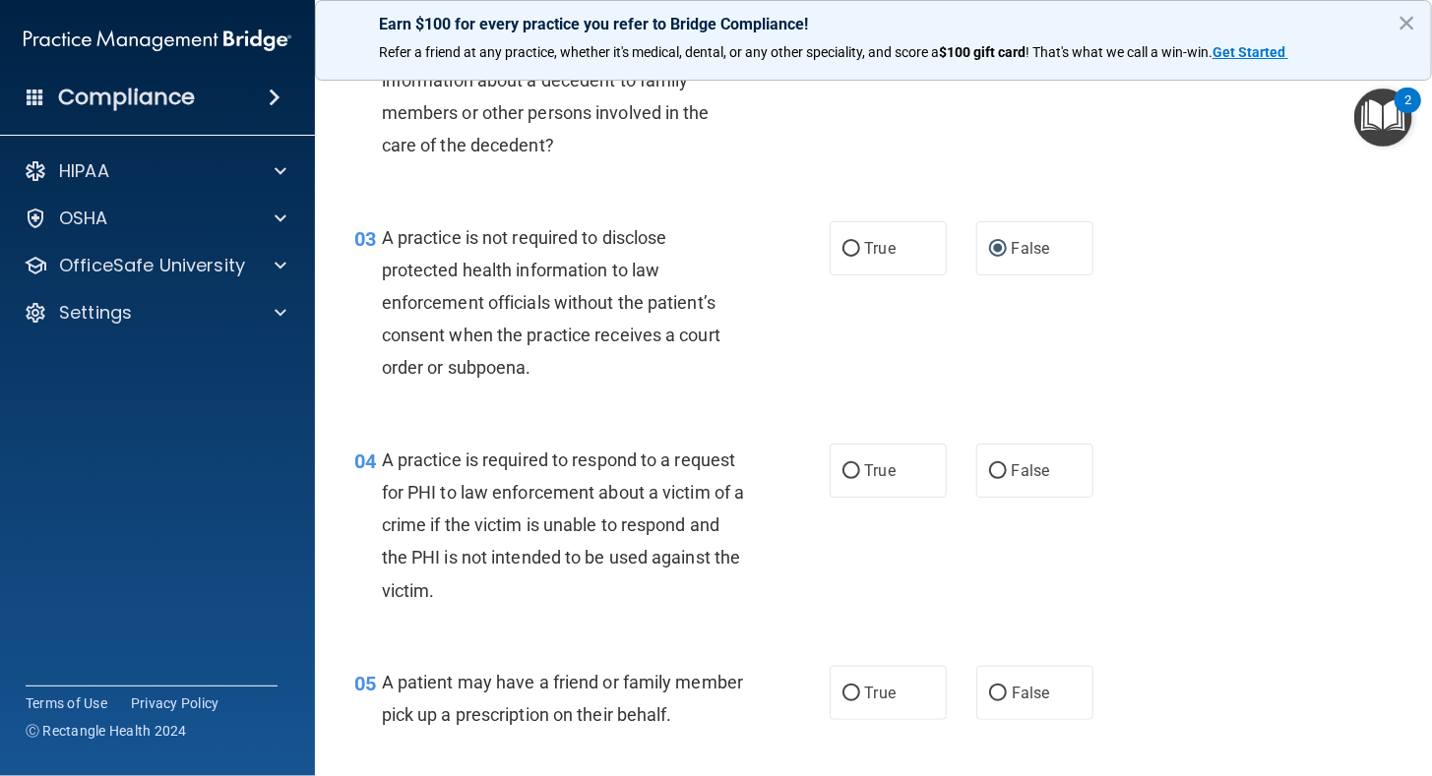
scroll to position [524, 0]
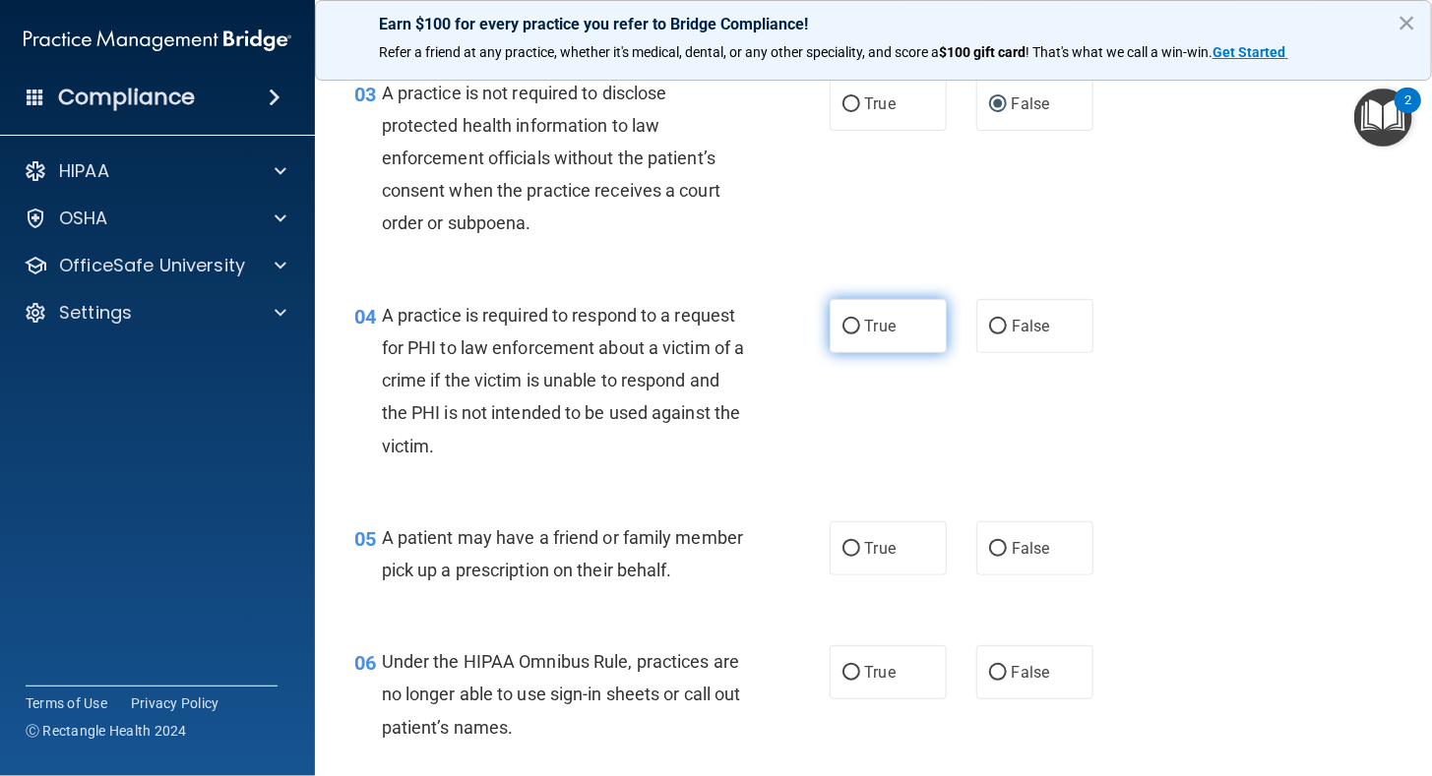
click at [842, 326] on input "True" at bounding box center [851, 327] width 18 height 15
radio input "true"
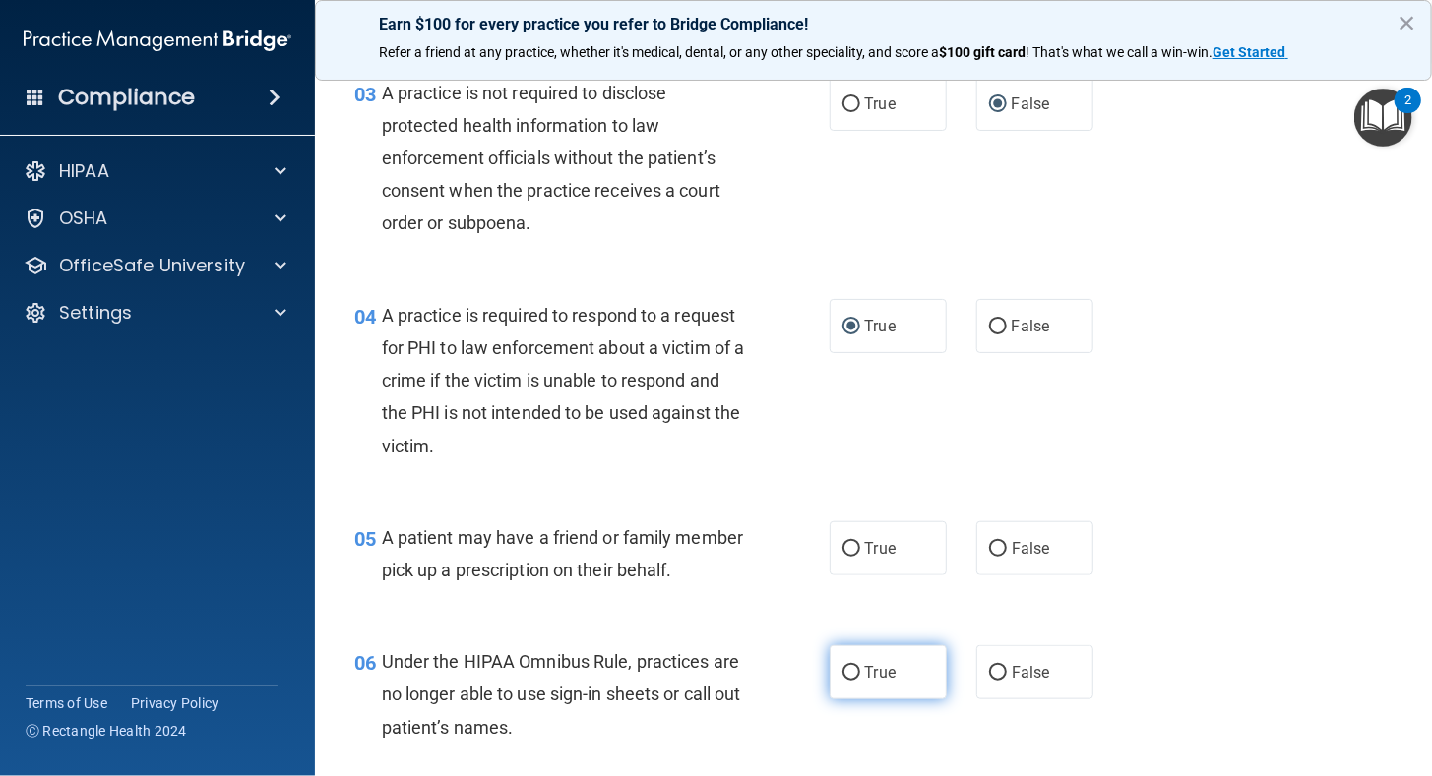
click at [850, 681] on input "True" at bounding box center [851, 673] width 18 height 15
radio input "true"
click at [842, 681] on input "True" at bounding box center [851, 673] width 18 height 15
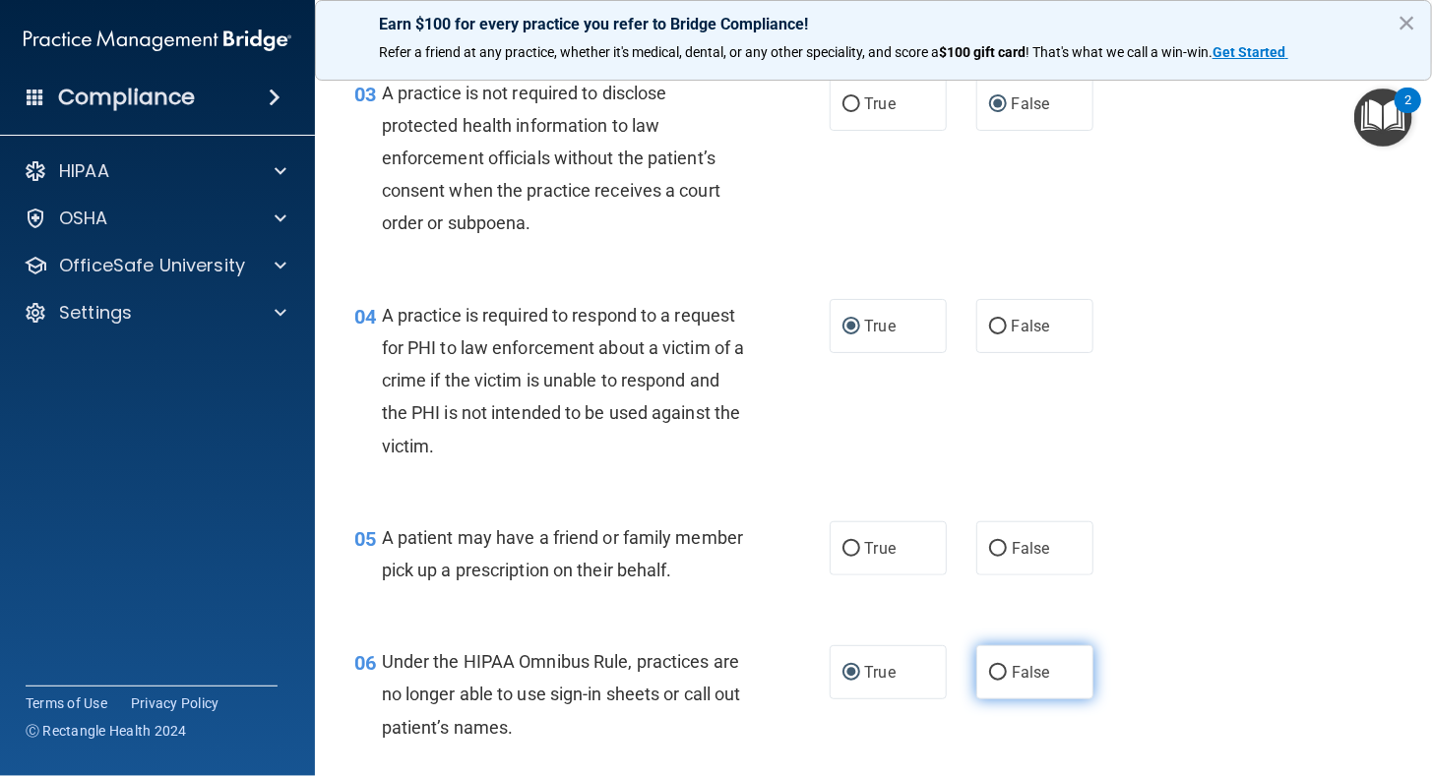
click at [991, 681] on input "False" at bounding box center [998, 673] width 18 height 15
radio input "true"
radio input "false"
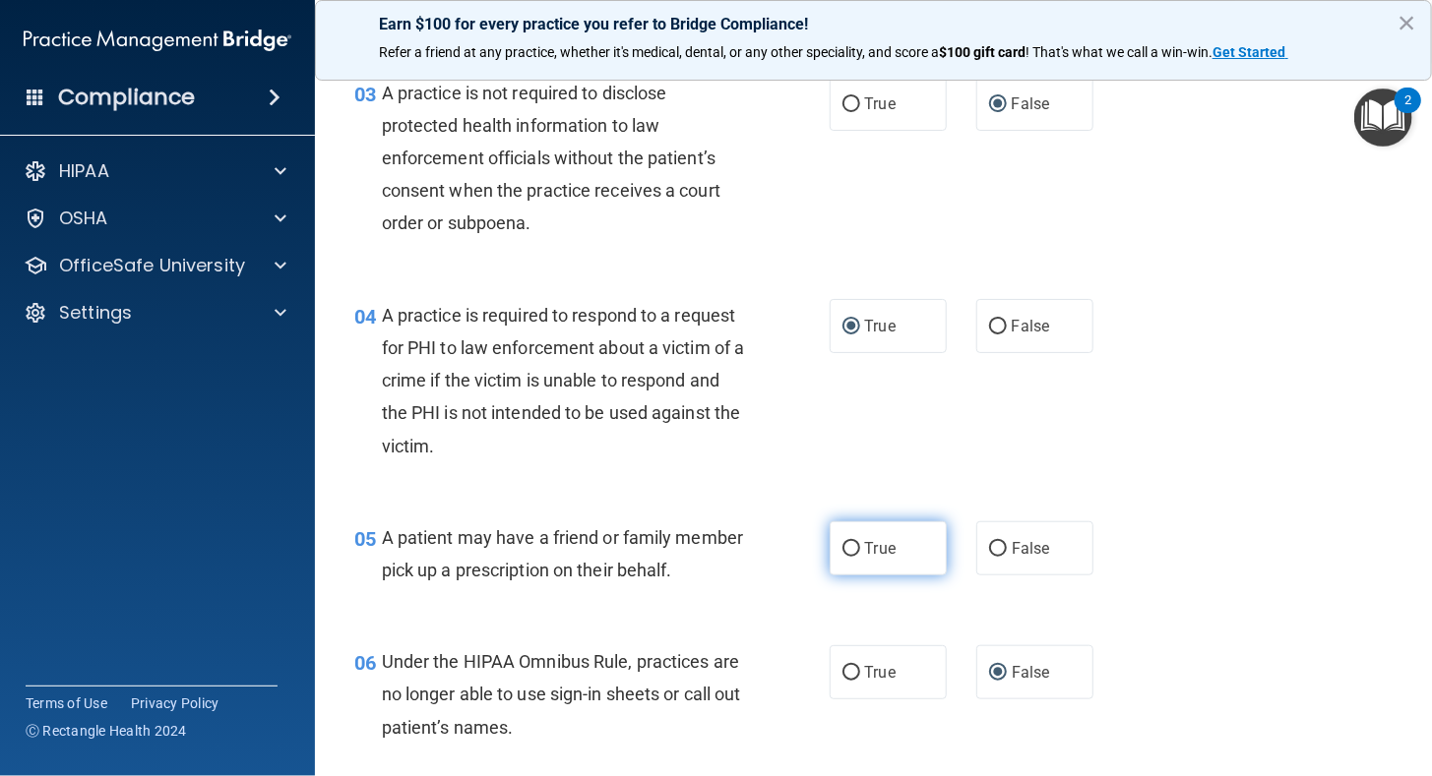
click at [848, 545] on input "True" at bounding box center [851, 549] width 18 height 15
radio input "true"
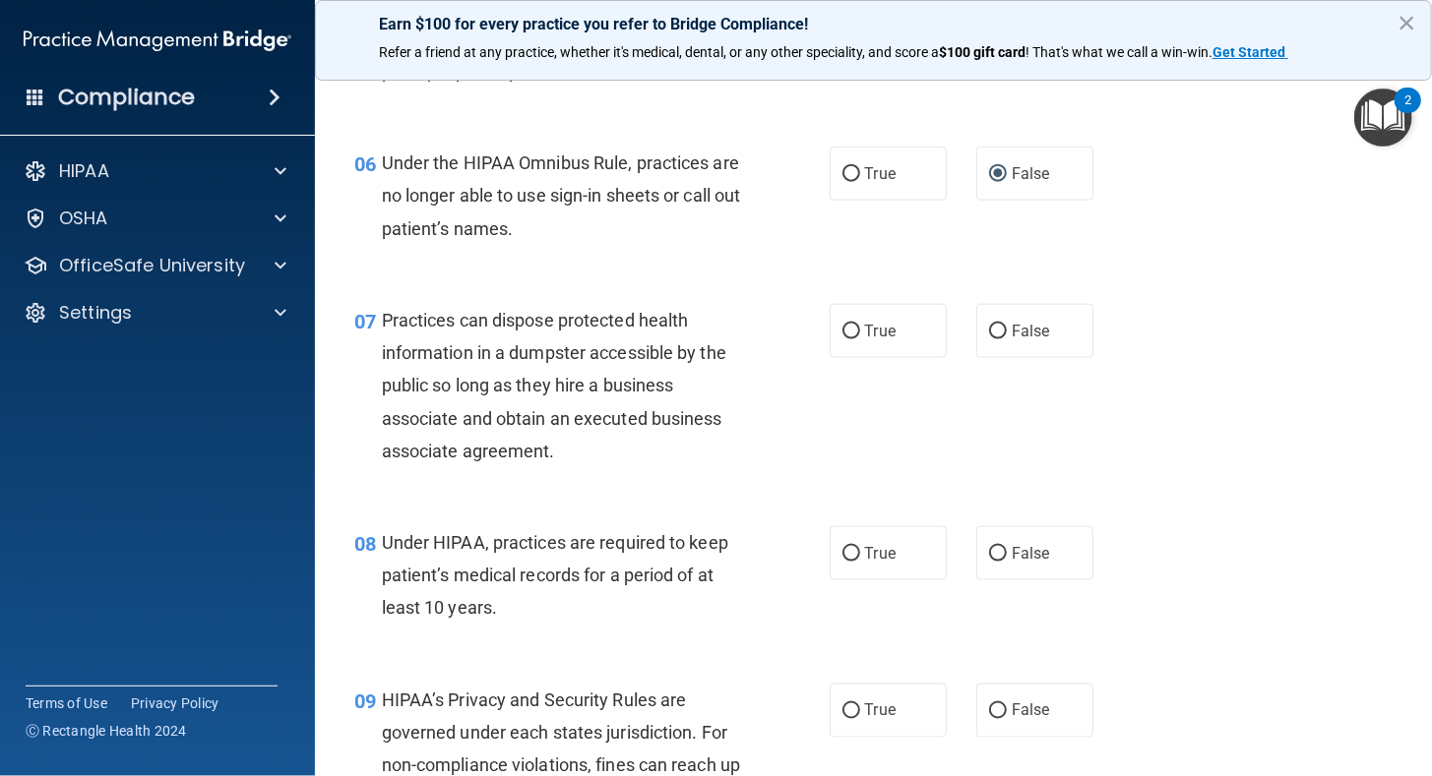
scroll to position [1088, 0]
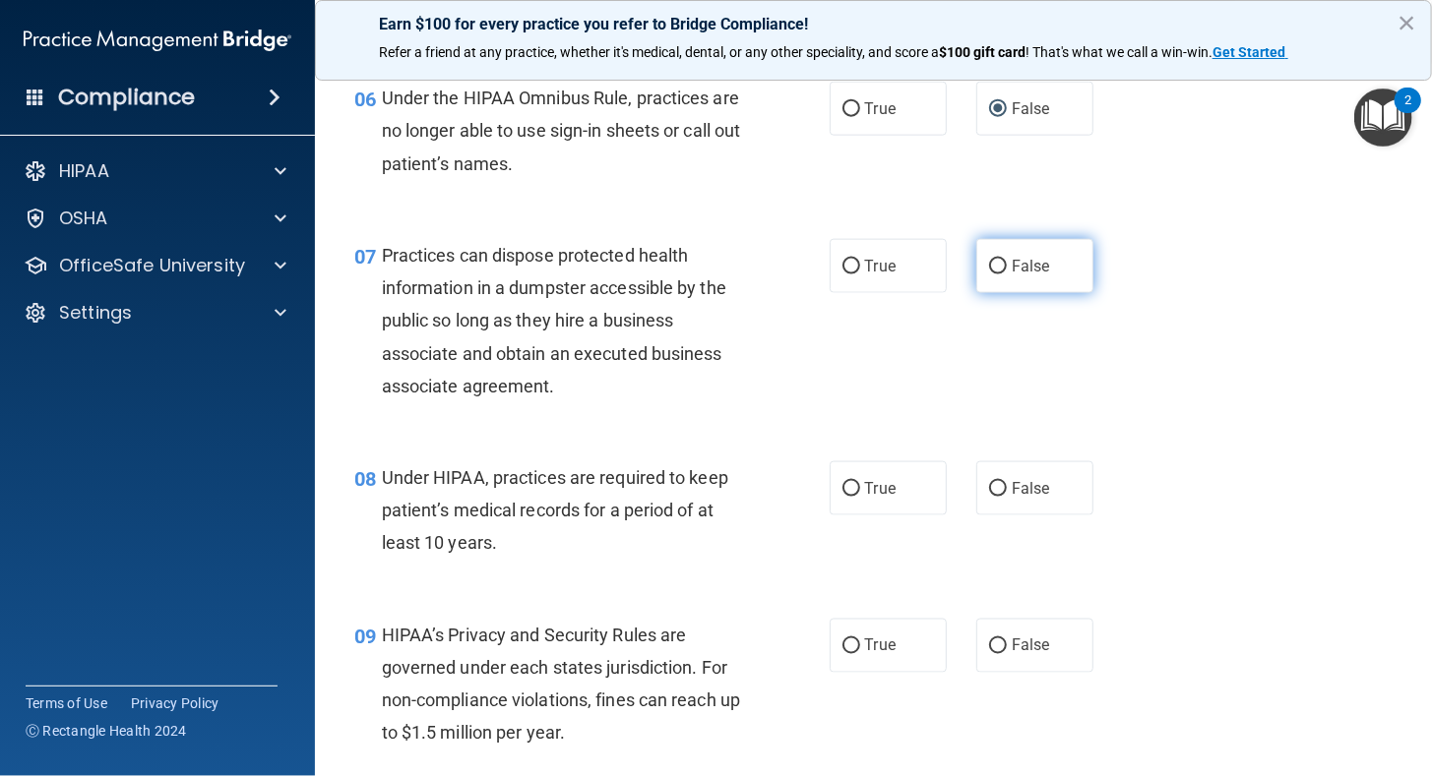
click at [989, 274] on input "False" at bounding box center [998, 267] width 18 height 15
radio input "true"
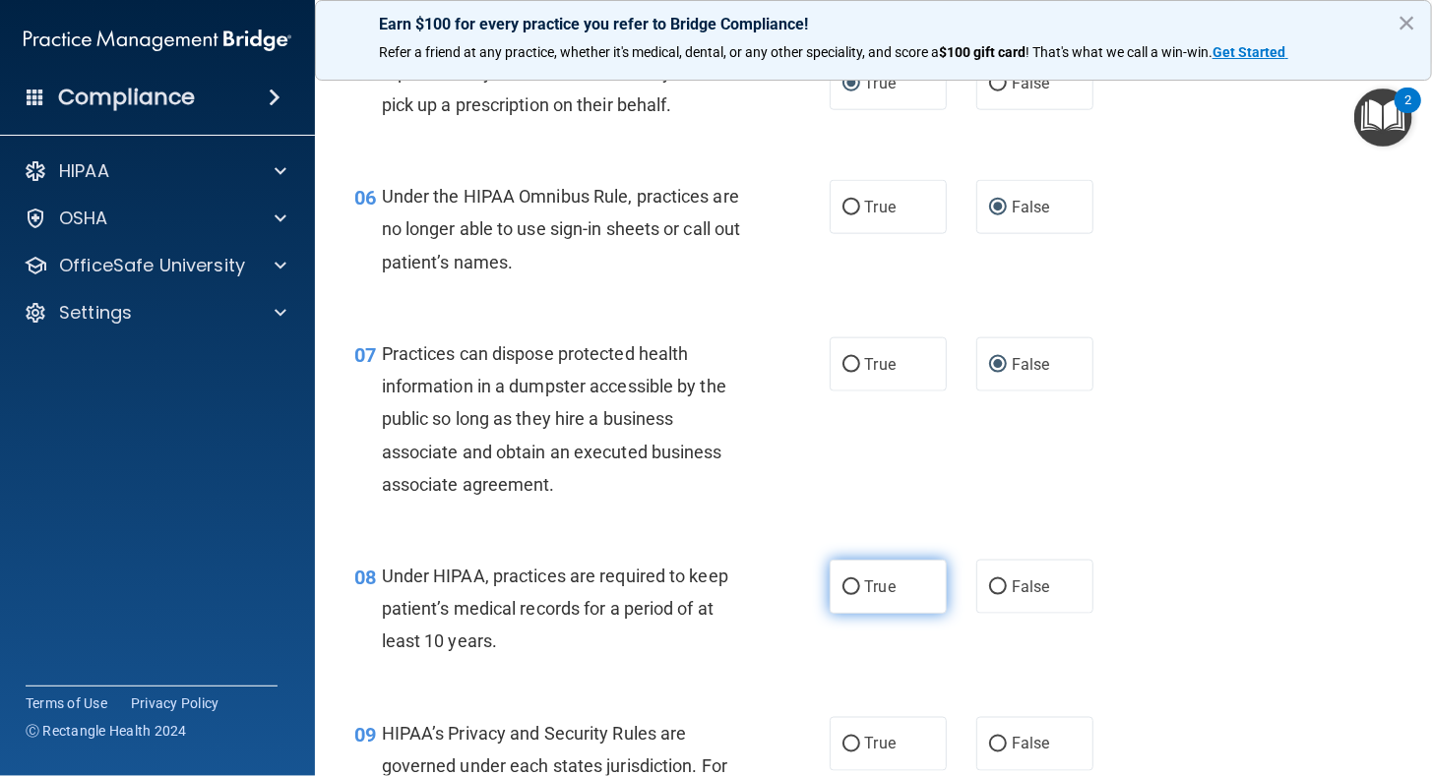
click at [845, 595] on input "True" at bounding box center [851, 587] width 18 height 15
radio input "true"
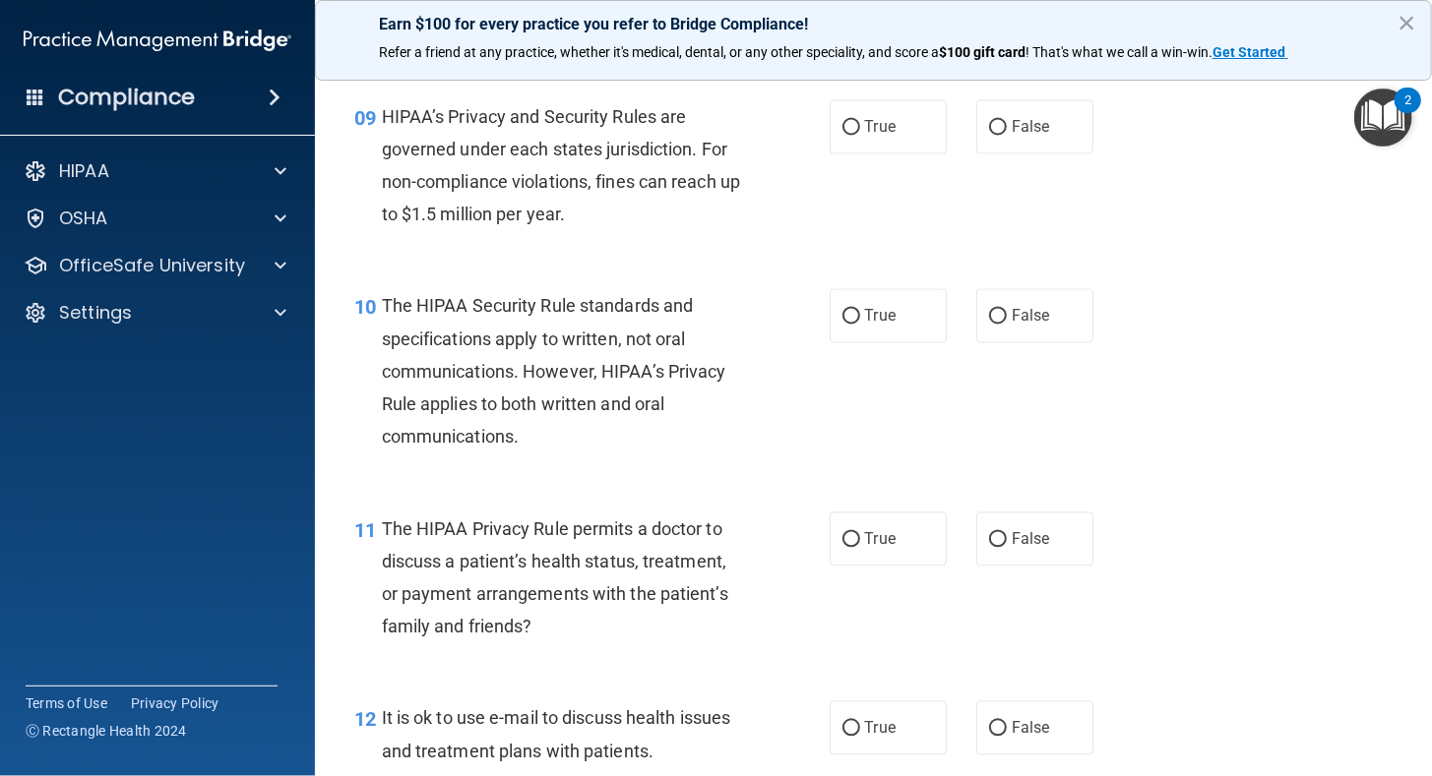
scroll to position [1619, 0]
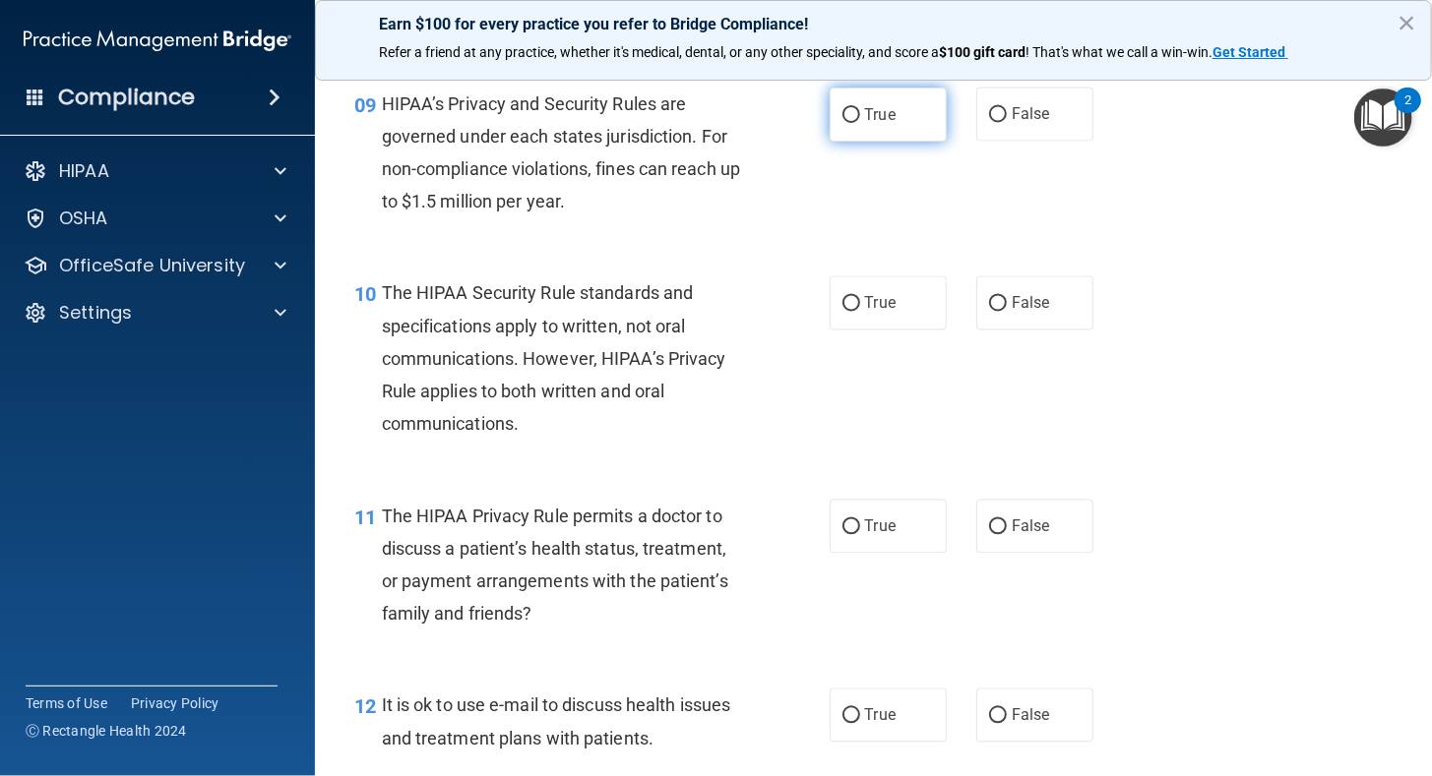
click at [840, 142] on label "True" at bounding box center [887, 115] width 117 height 54
click at [842, 123] on input "True" at bounding box center [851, 115] width 18 height 15
radio input "true"
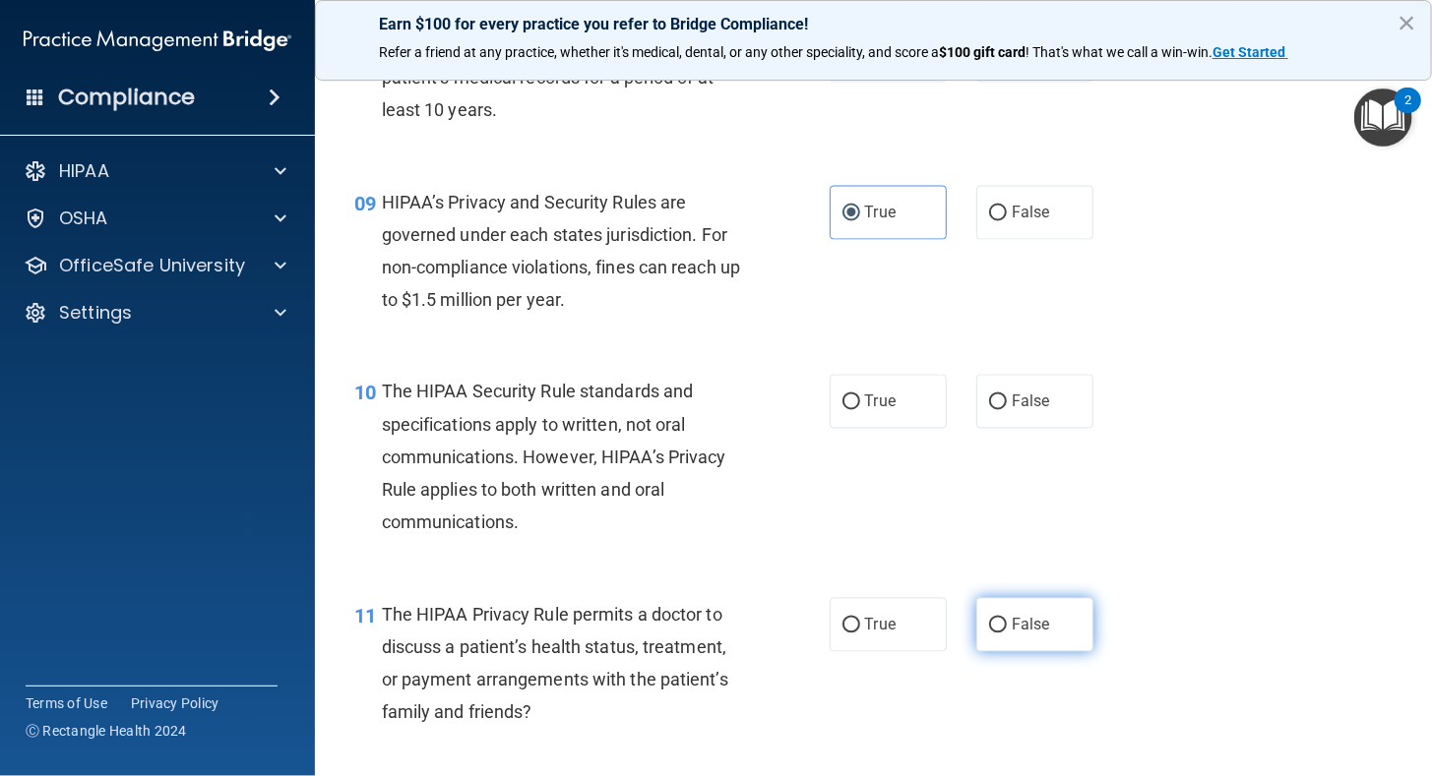
click at [989, 634] on input "False" at bounding box center [998, 626] width 18 height 15
radio input "true"
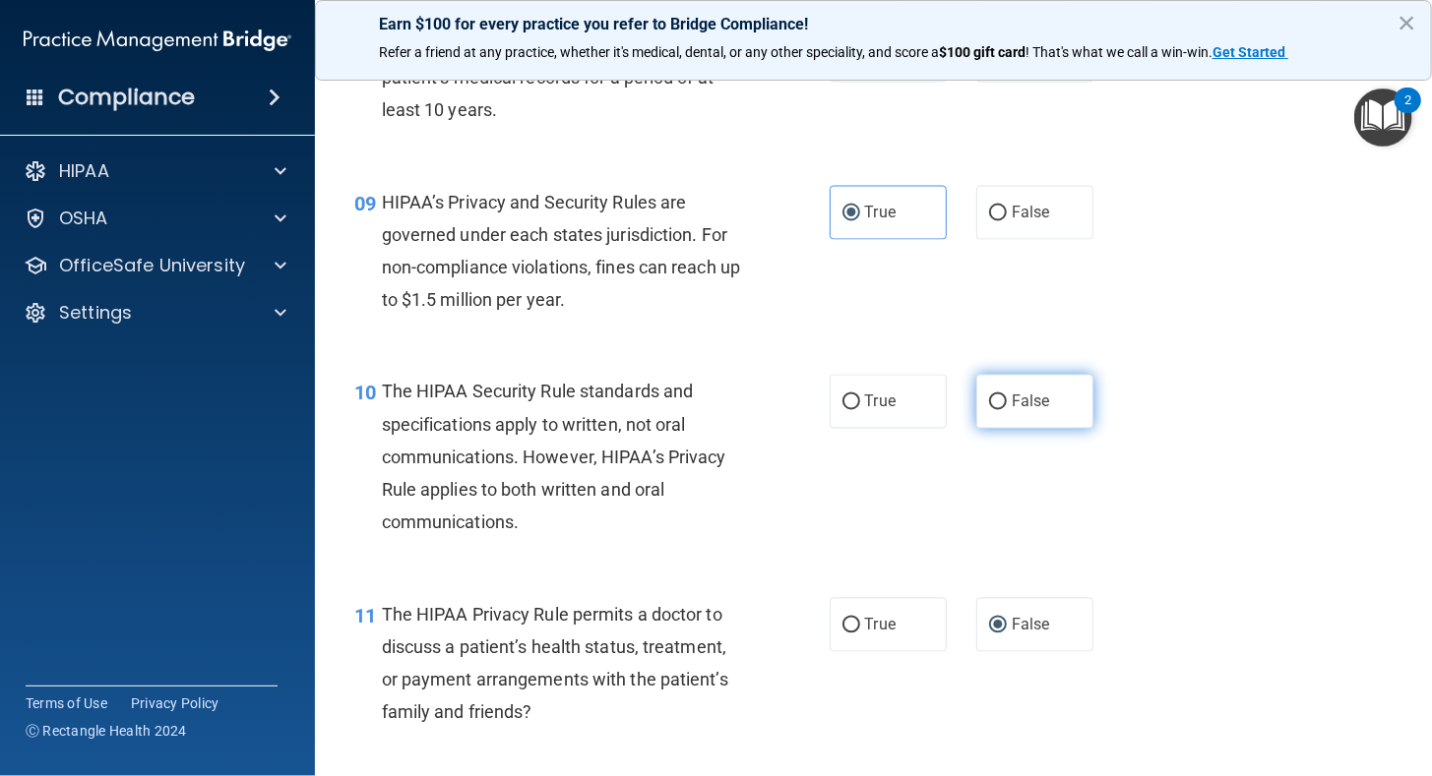
click at [990, 410] on input "False" at bounding box center [998, 403] width 18 height 15
radio input "true"
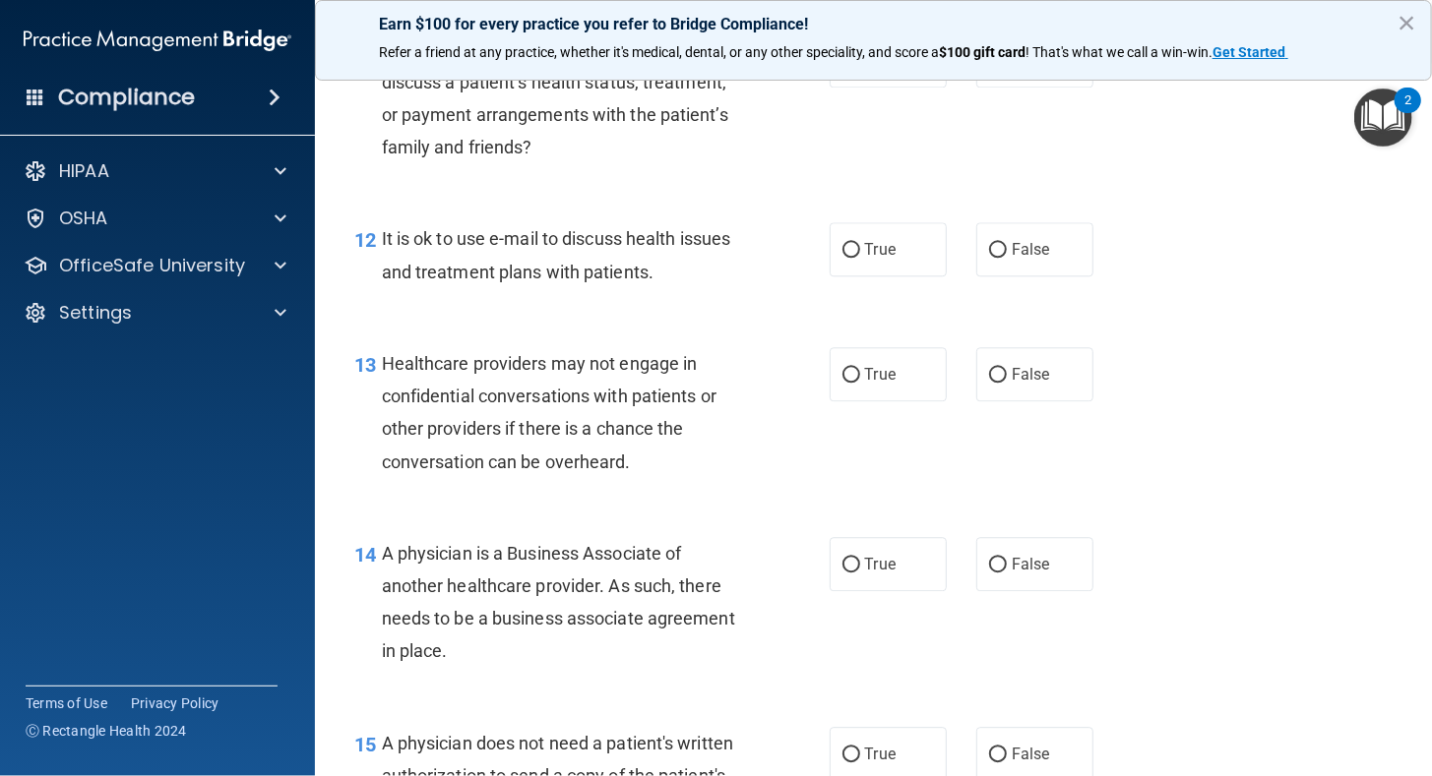
scroll to position [2229, 0]
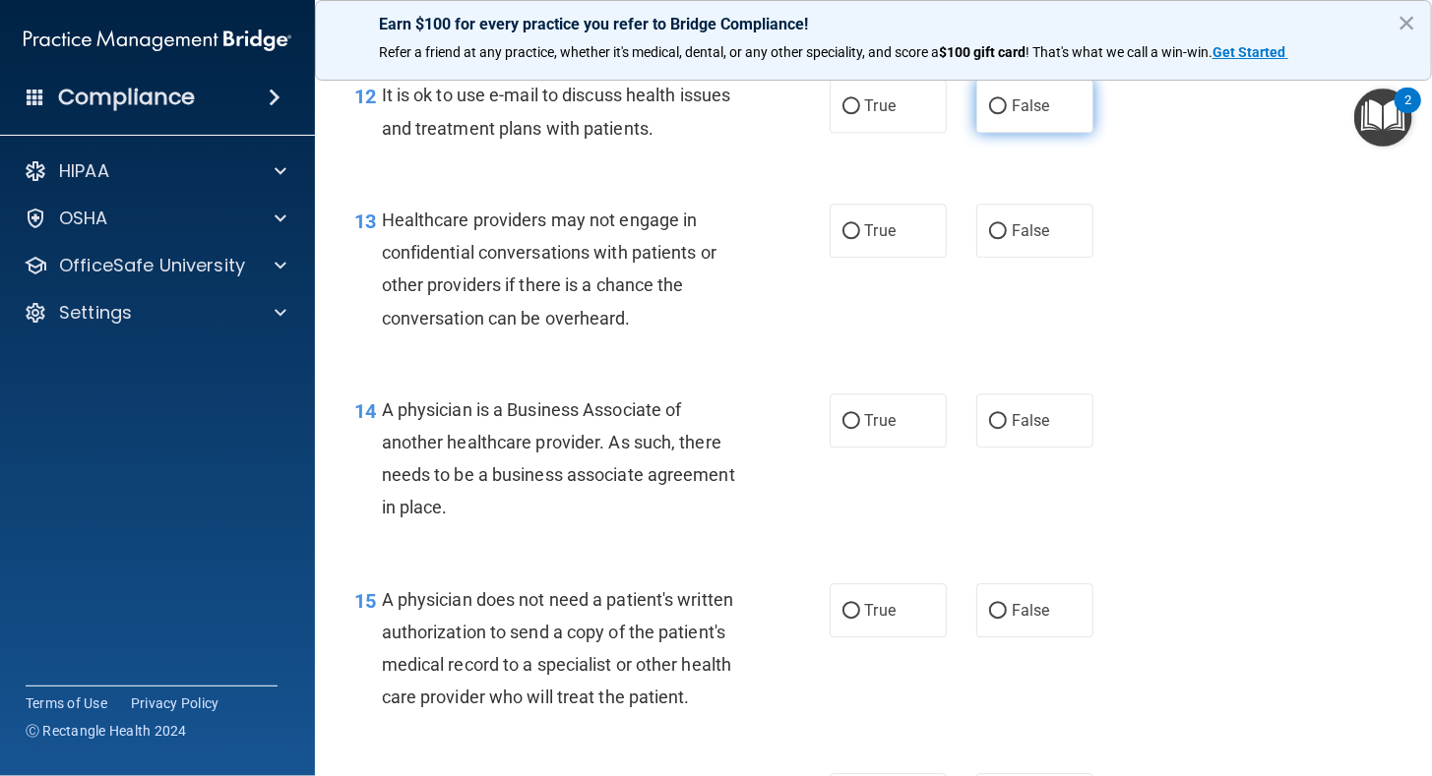
click at [989, 114] on input "False" at bounding box center [998, 106] width 18 height 15
radio input "true"
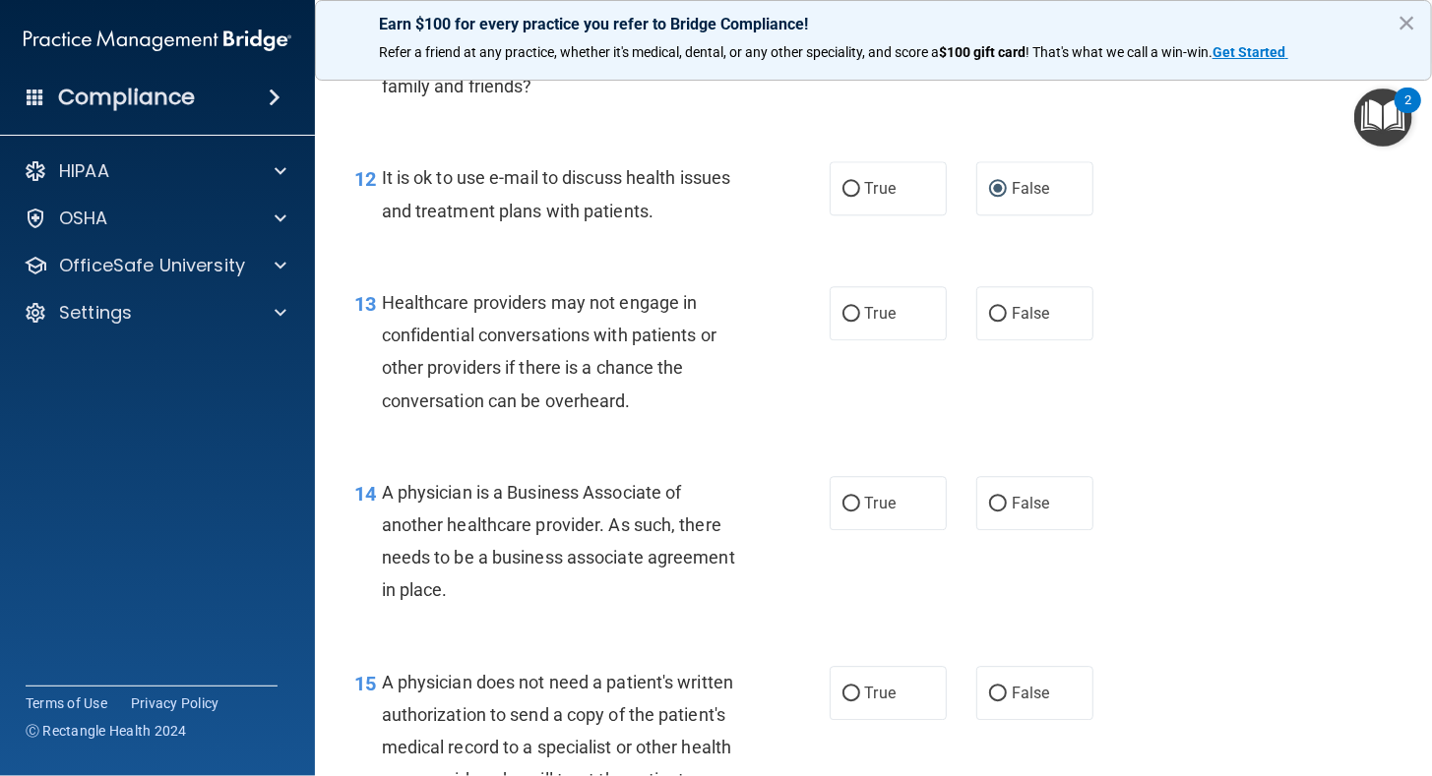
scroll to position [2131, 0]
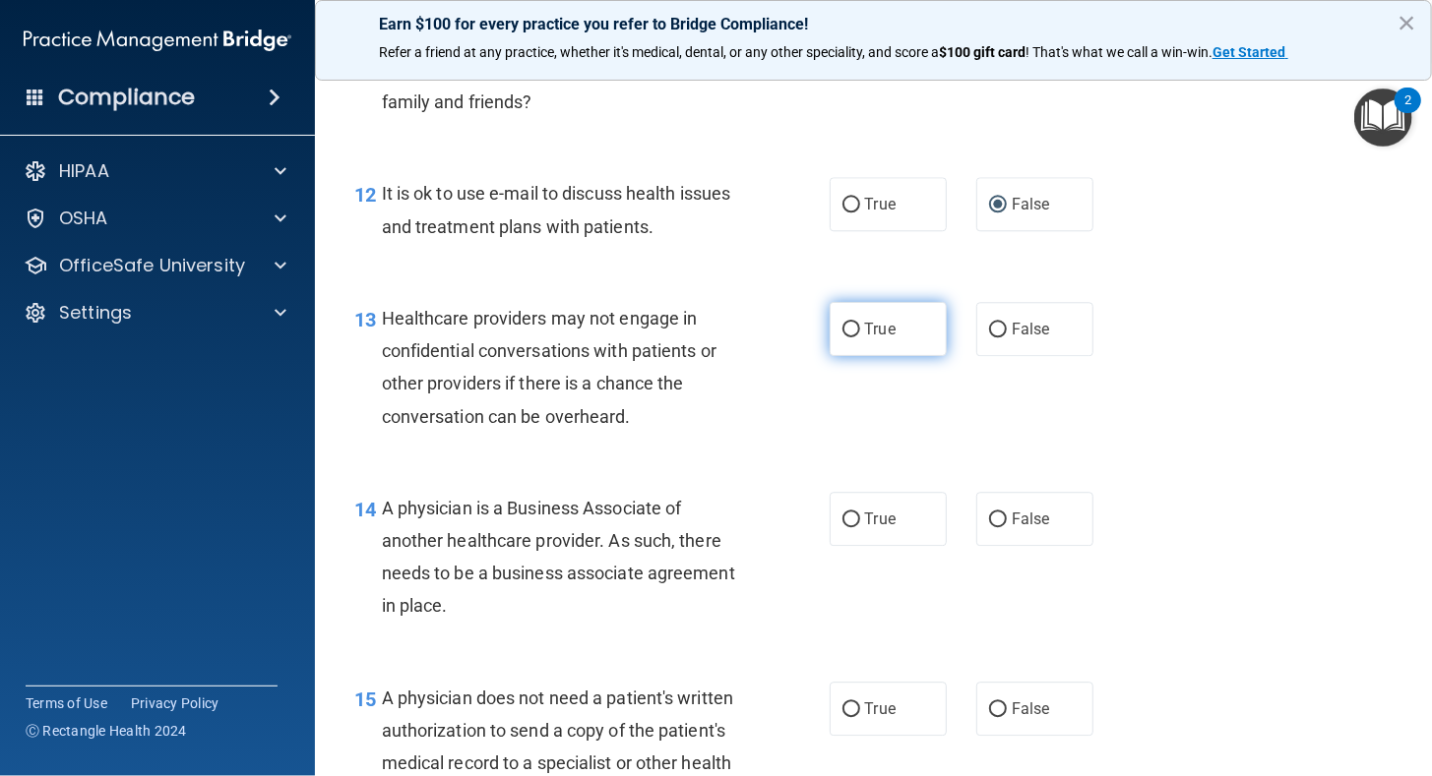
click at [844, 337] on input "True" at bounding box center [851, 330] width 18 height 15
radio input "true"
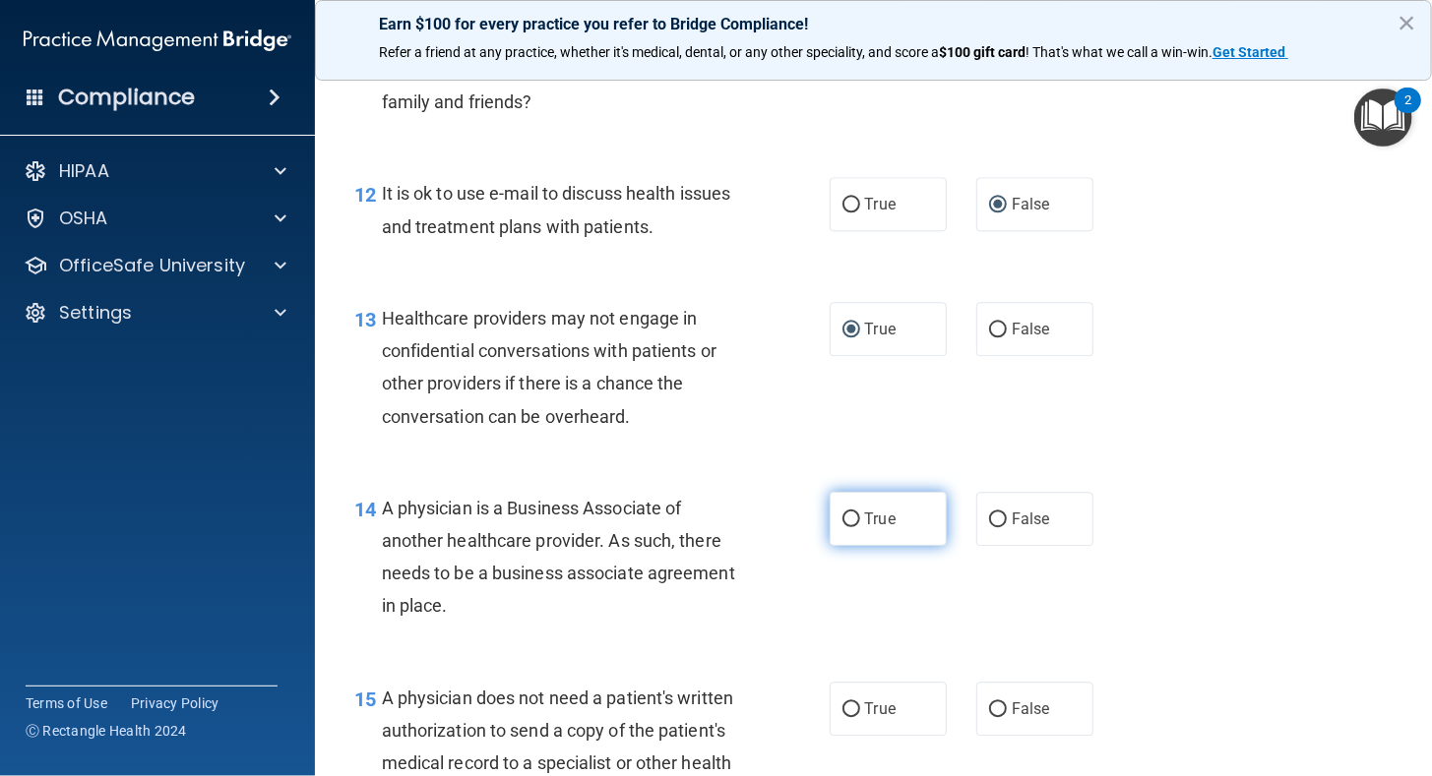
click at [842, 527] on input "True" at bounding box center [851, 520] width 18 height 15
radio input "true"
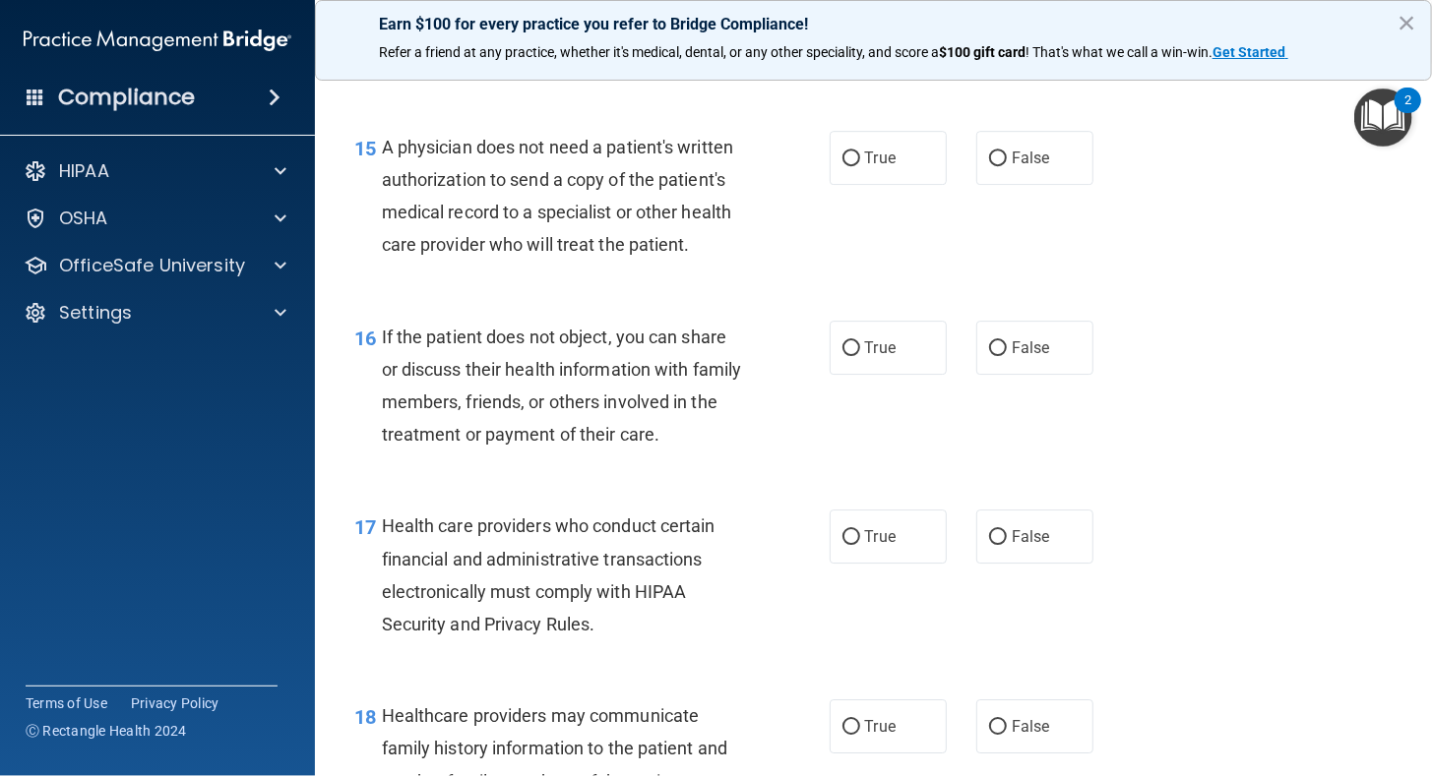
scroll to position [2696, 0]
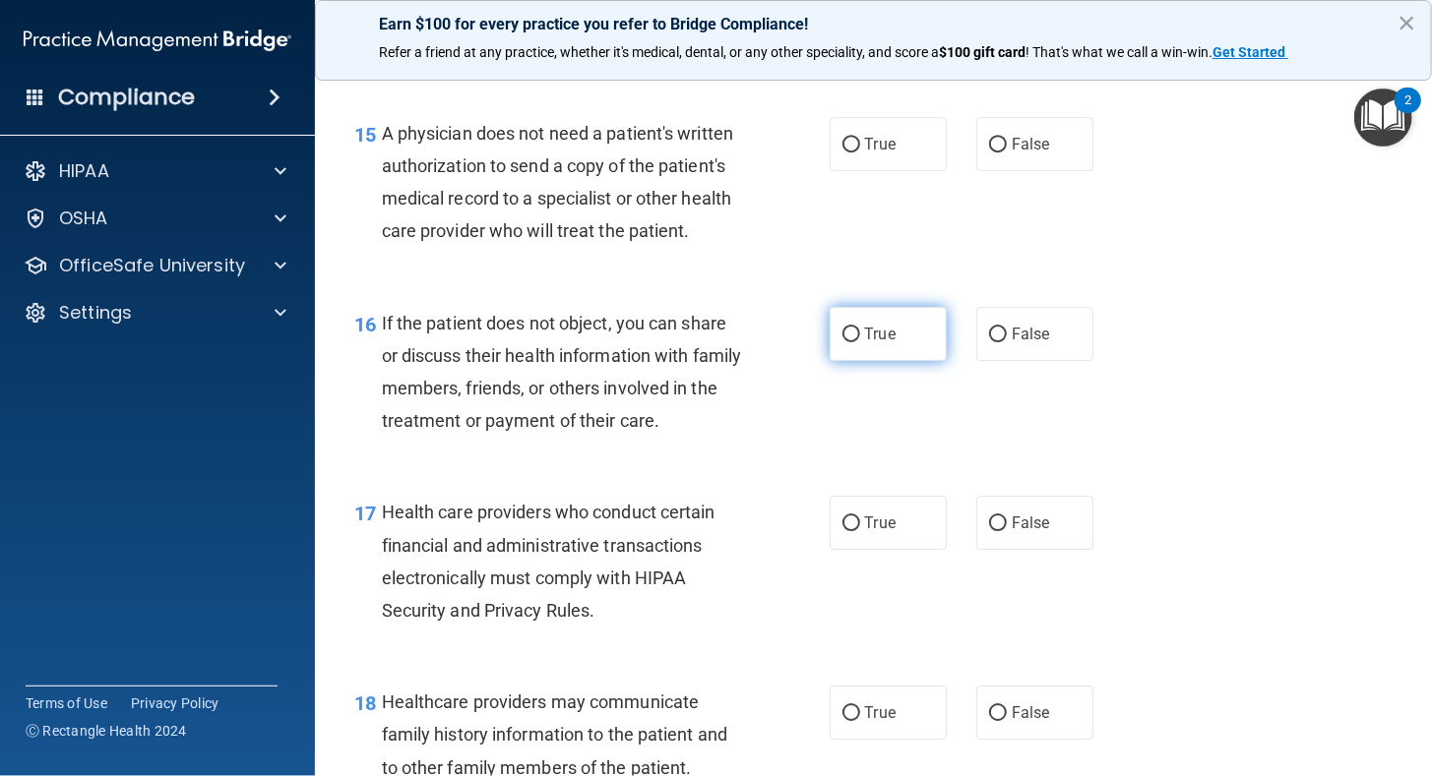
click at [848, 342] on input "True" at bounding box center [851, 335] width 18 height 15
radio input "true"
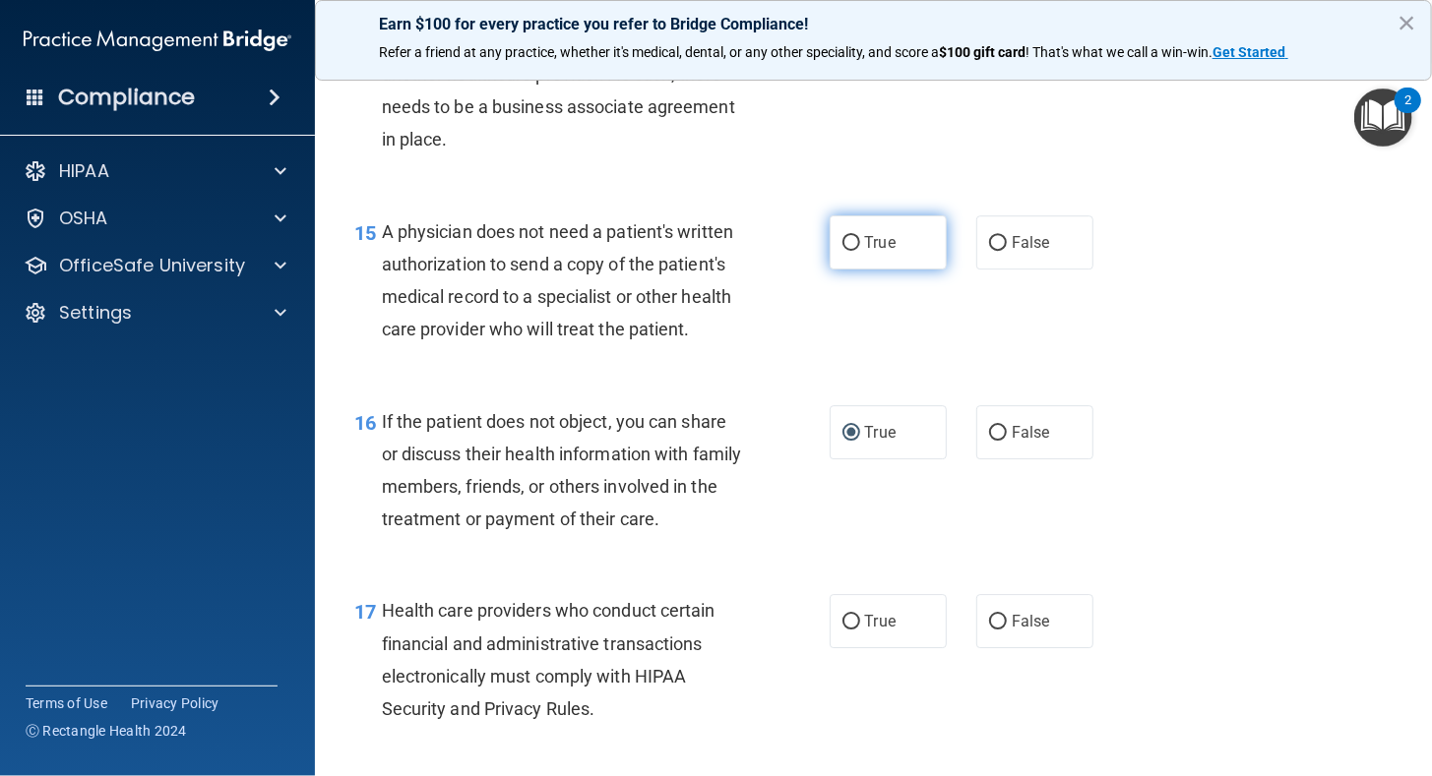
click at [842, 251] on input "True" at bounding box center [851, 243] width 18 height 15
radio input "true"
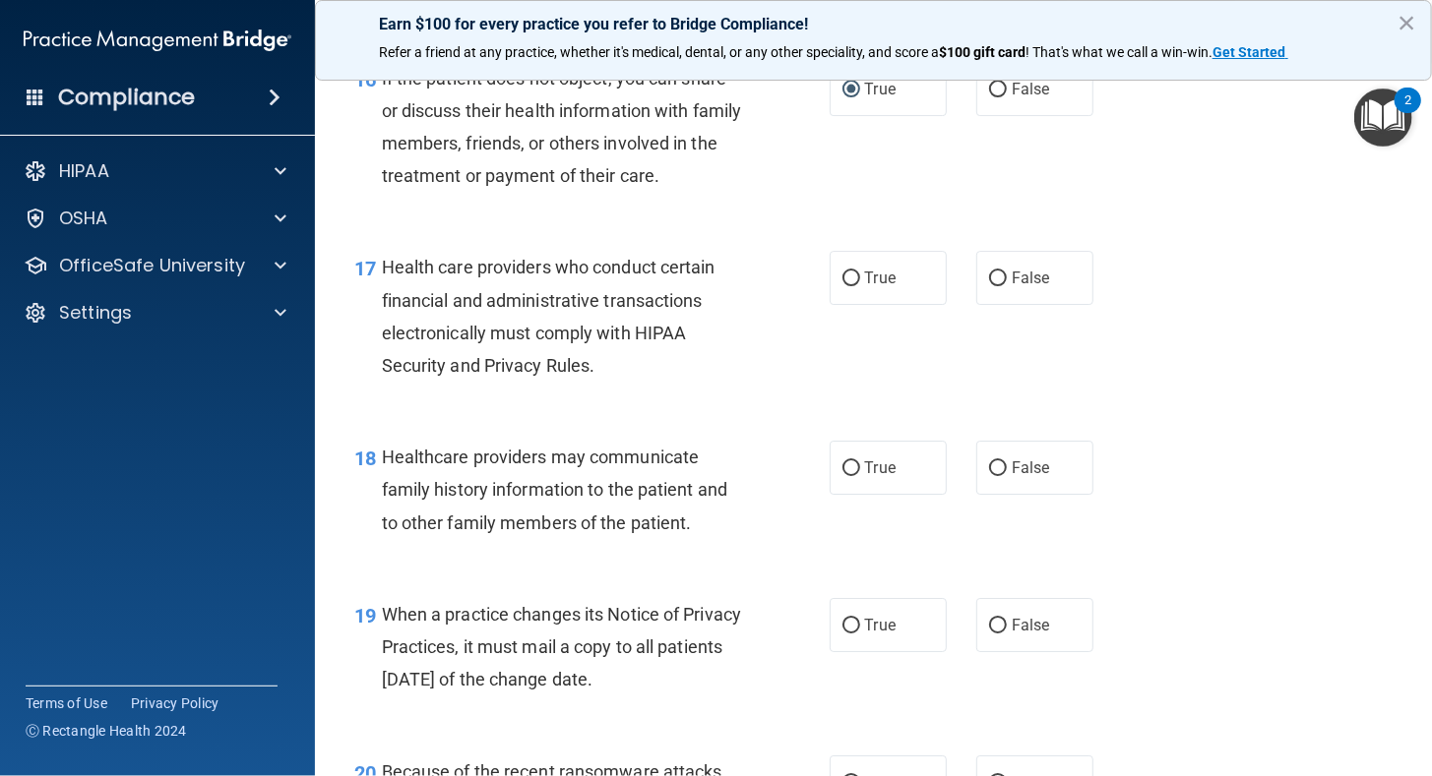
scroll to position [2925, 0]
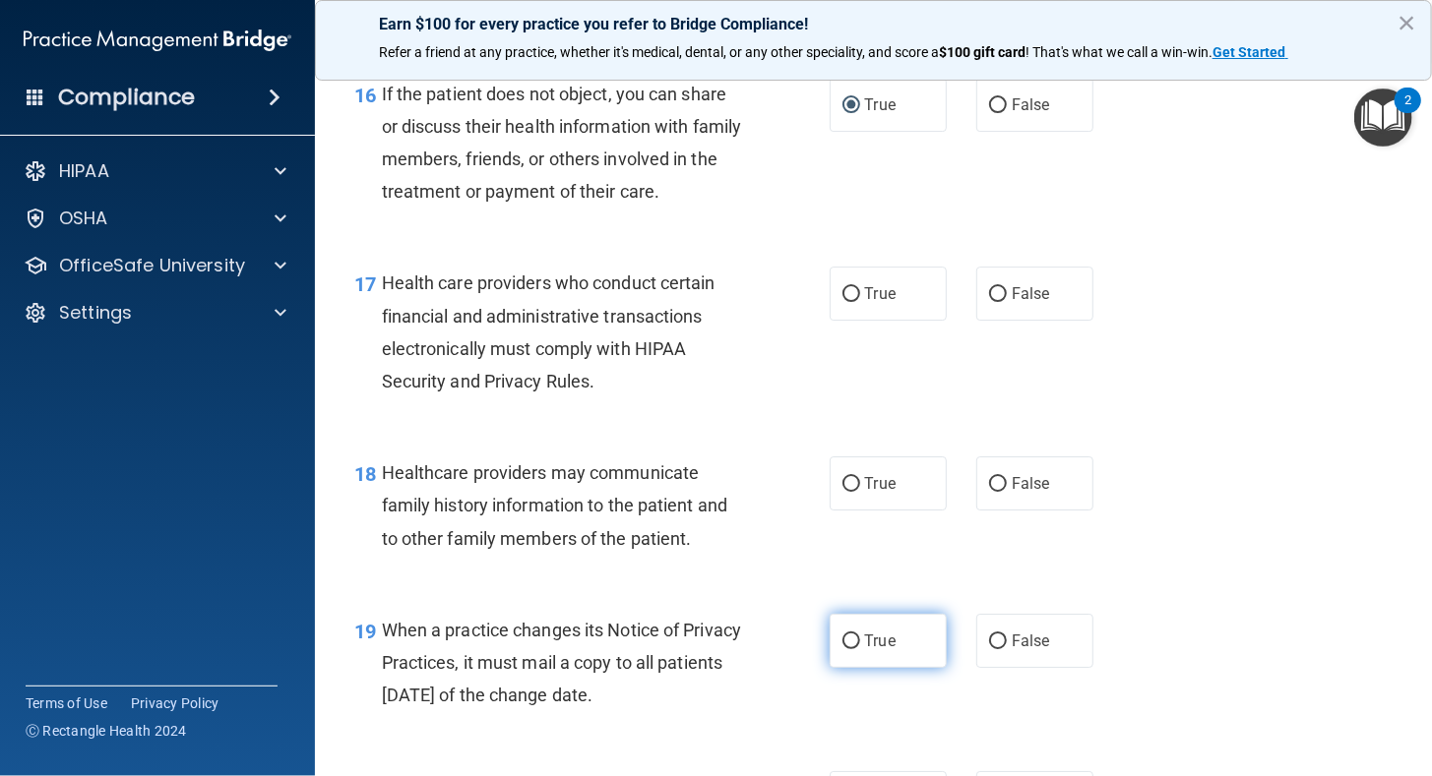
click at [843, 649] on input "True" at bounding box center [851, 642] width 18 height 15
radio input "true"
click at [847, 302] on input "True" at bounding box center [851, 294] width 18 height 15
radio input "true"
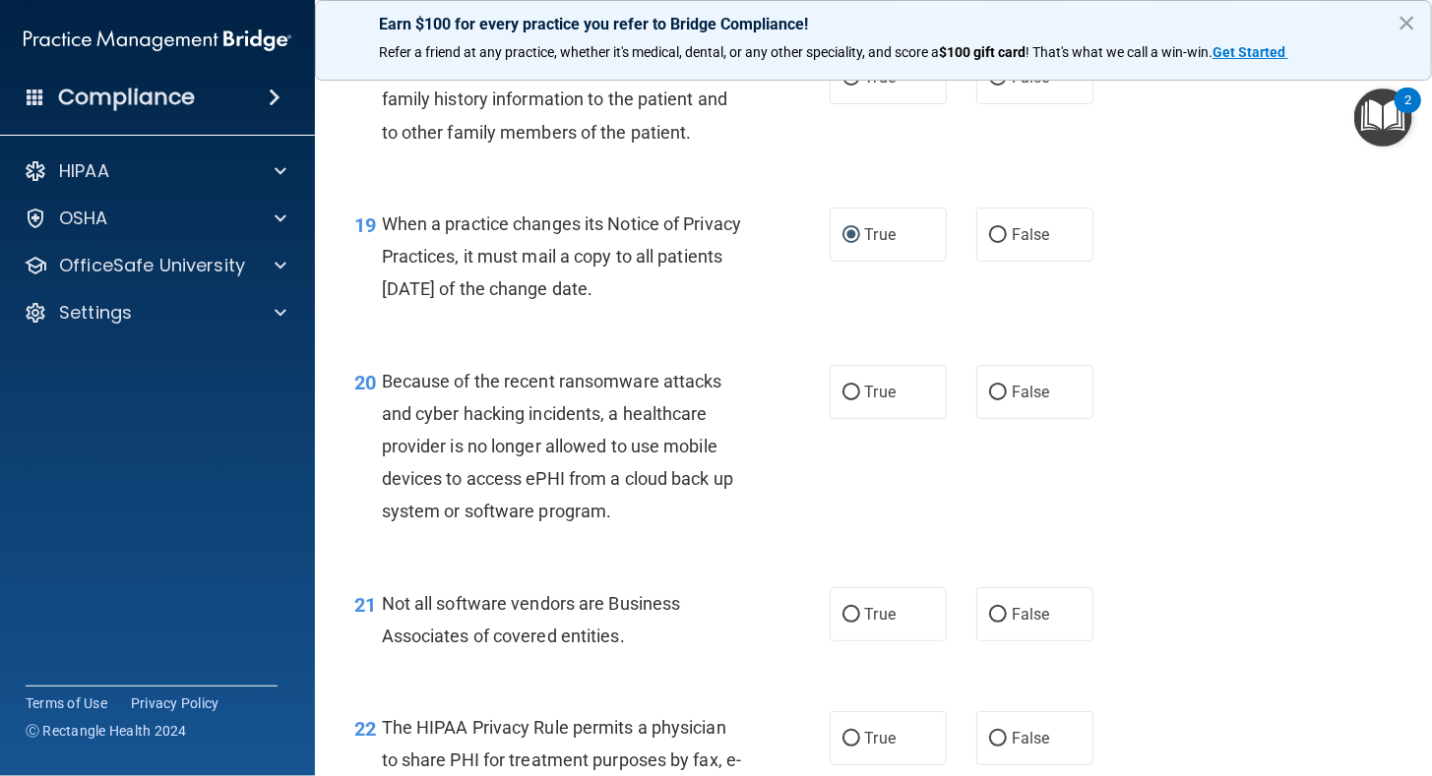
scroll to position [3397, 0]
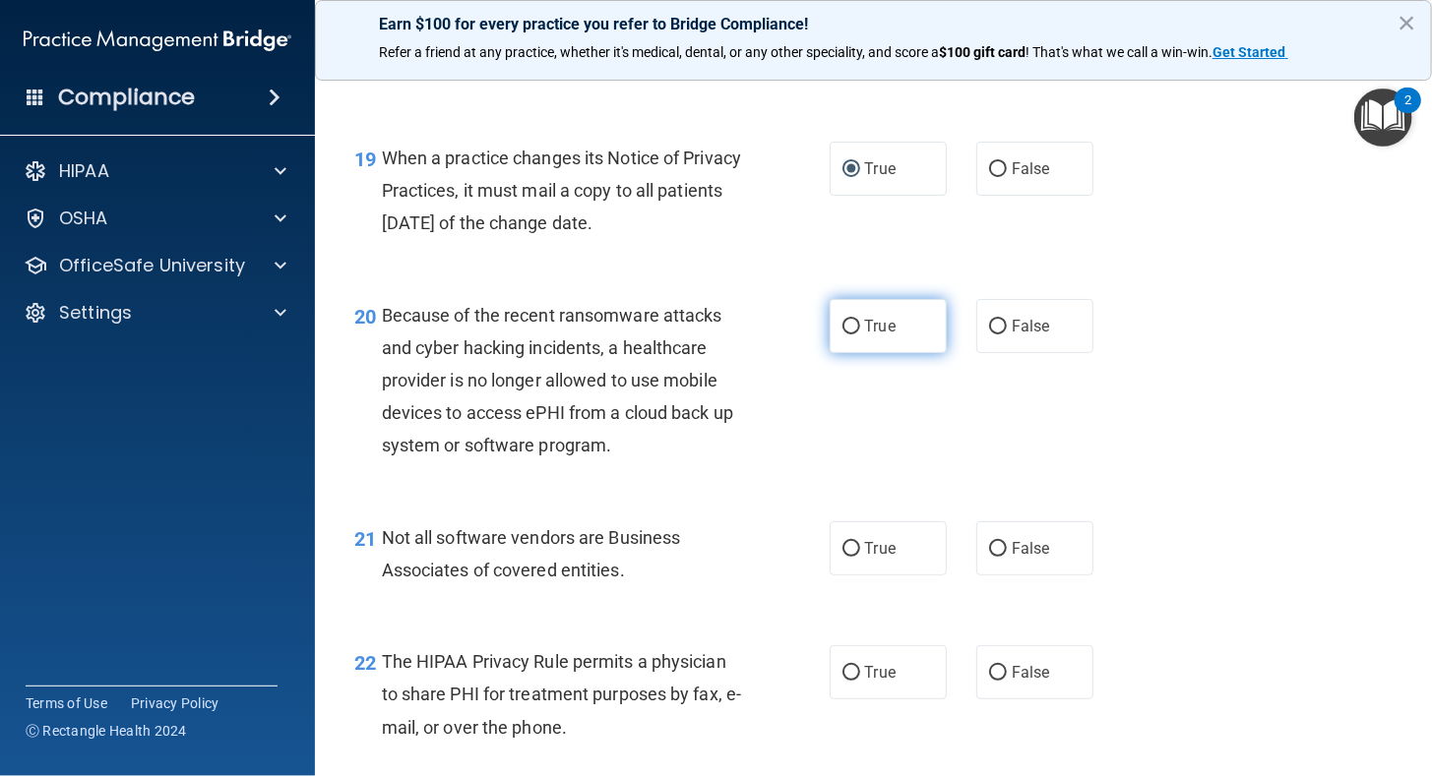
click at [842, 335] on input "True" at bounding box center [851, 327] width 18 height 15
radio input "true"
click at [847, 557] on input "True" at bounding box center [851, 549] width 18 height 15
radio input "true"
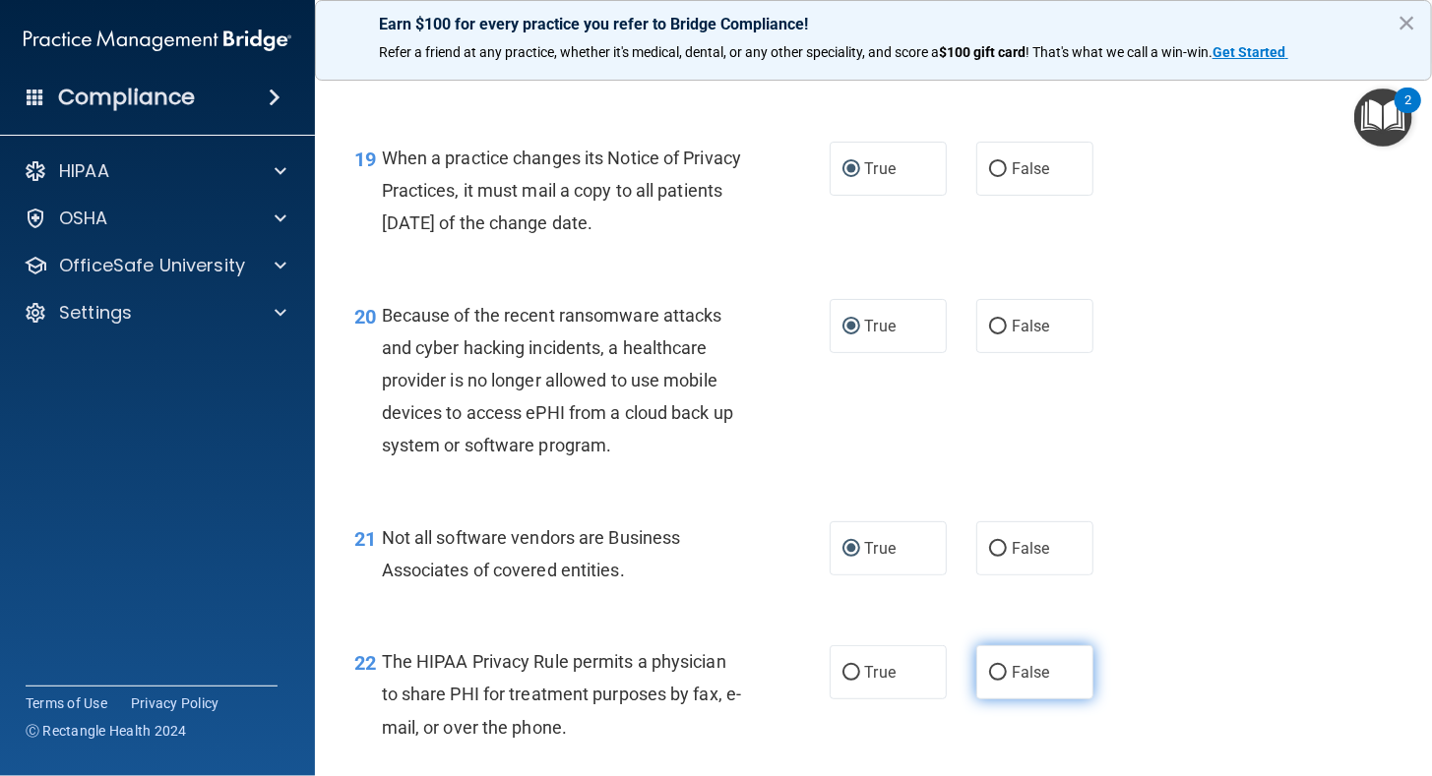
click at [989, 681] on input "False" at bounding box center [998, 673] width 18 height 15
radio input "true"
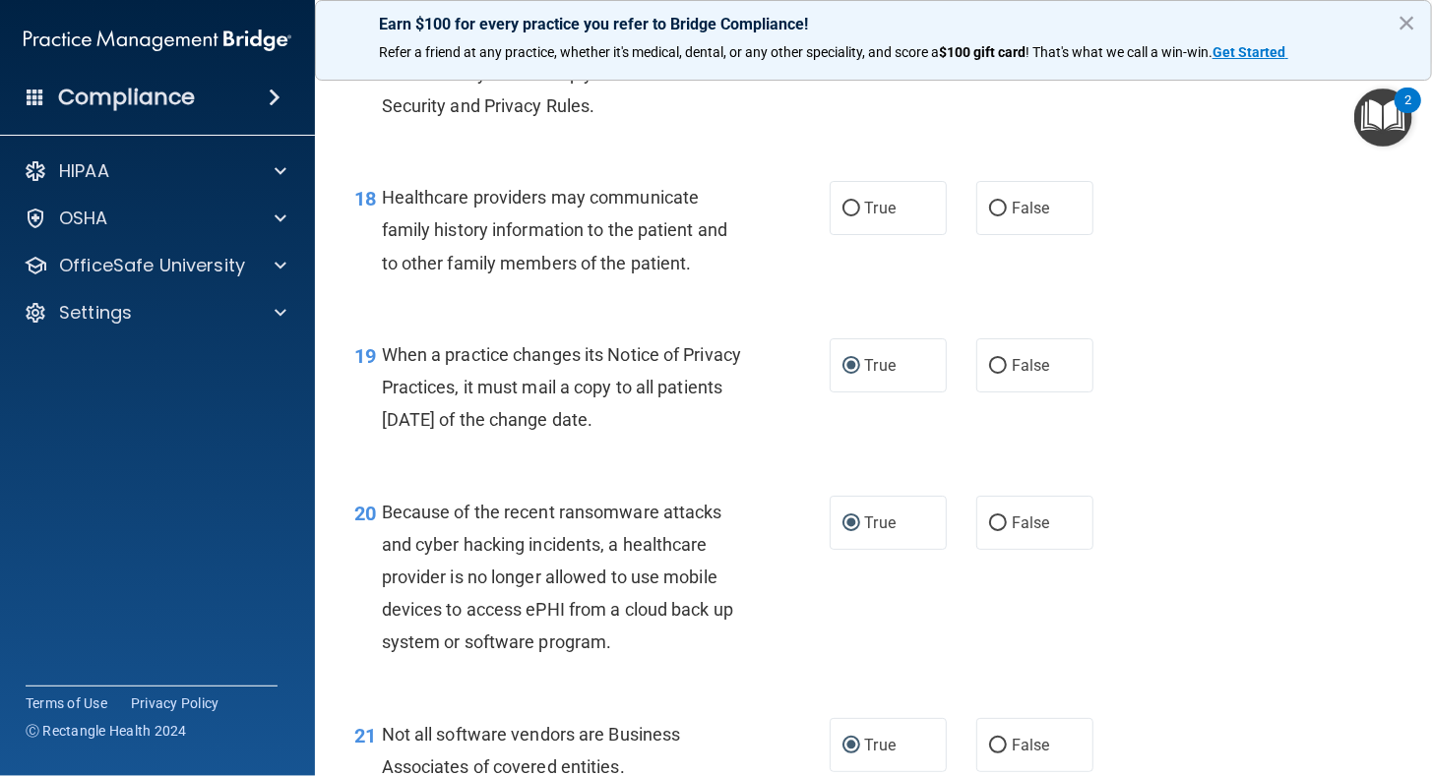
scroll to position [3102, 0]
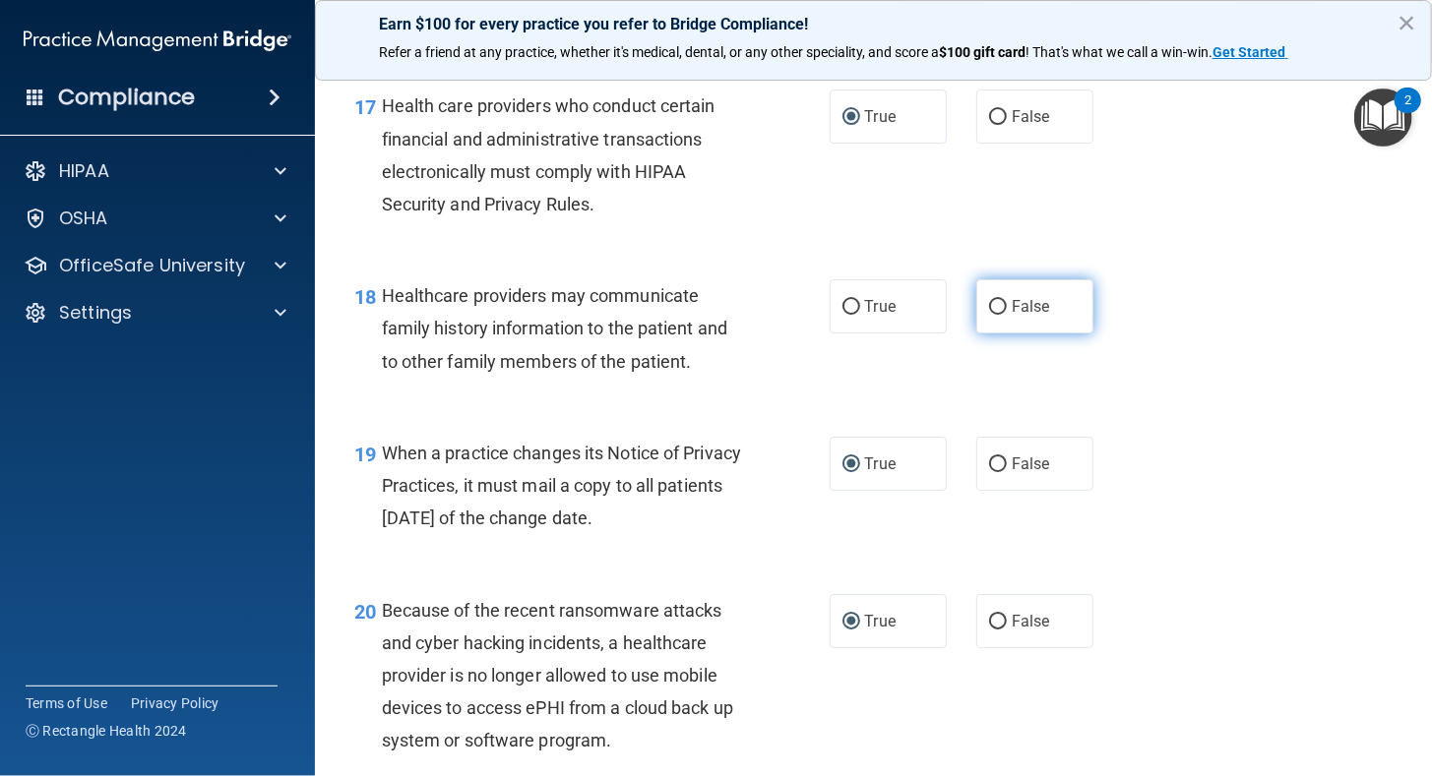
click at [989, 329] on label "False" at bounding box center [1034, 306] width 117 height 54
click at [989, 315] on input "False" at bounding box center [998, 307] width 18 height 15
radio input "true"
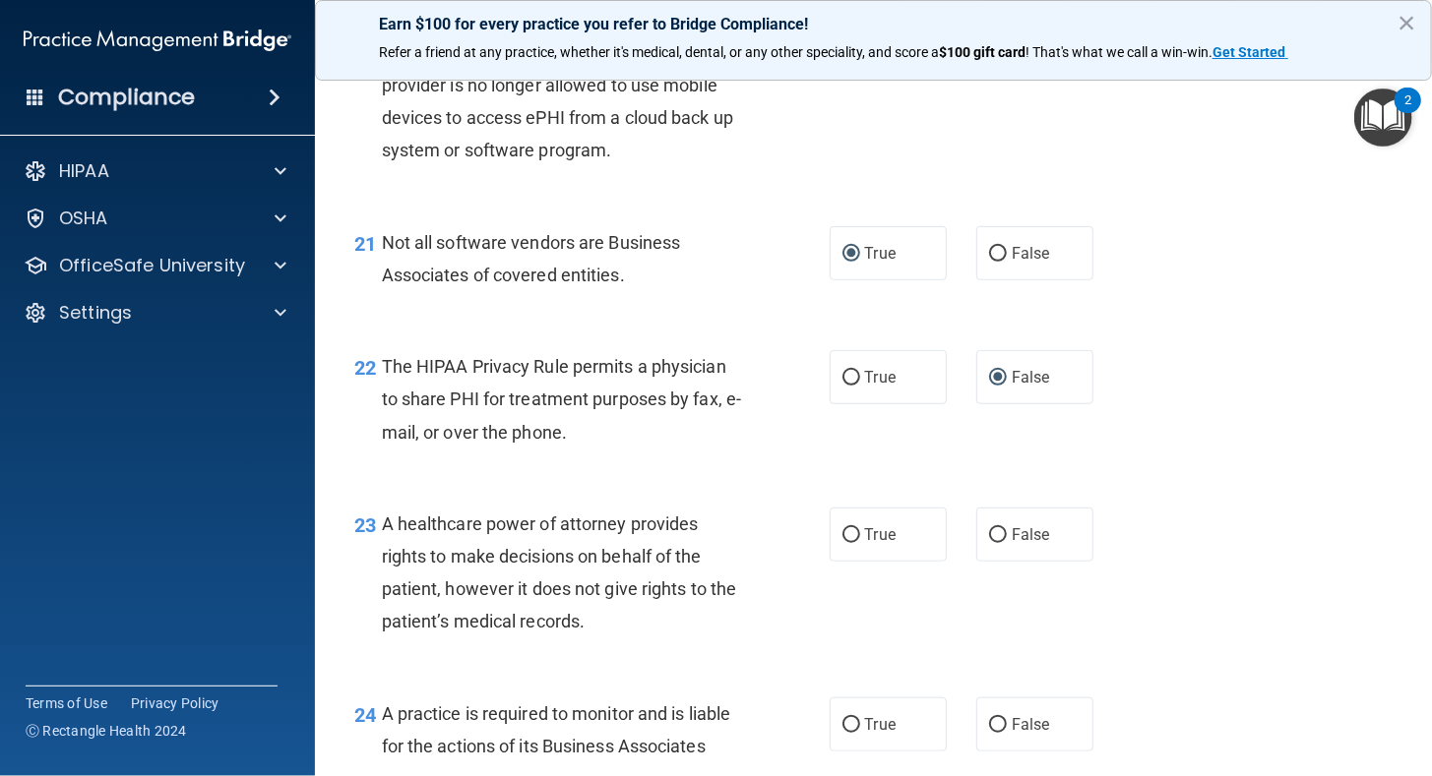
scroll to position [3719, 0]
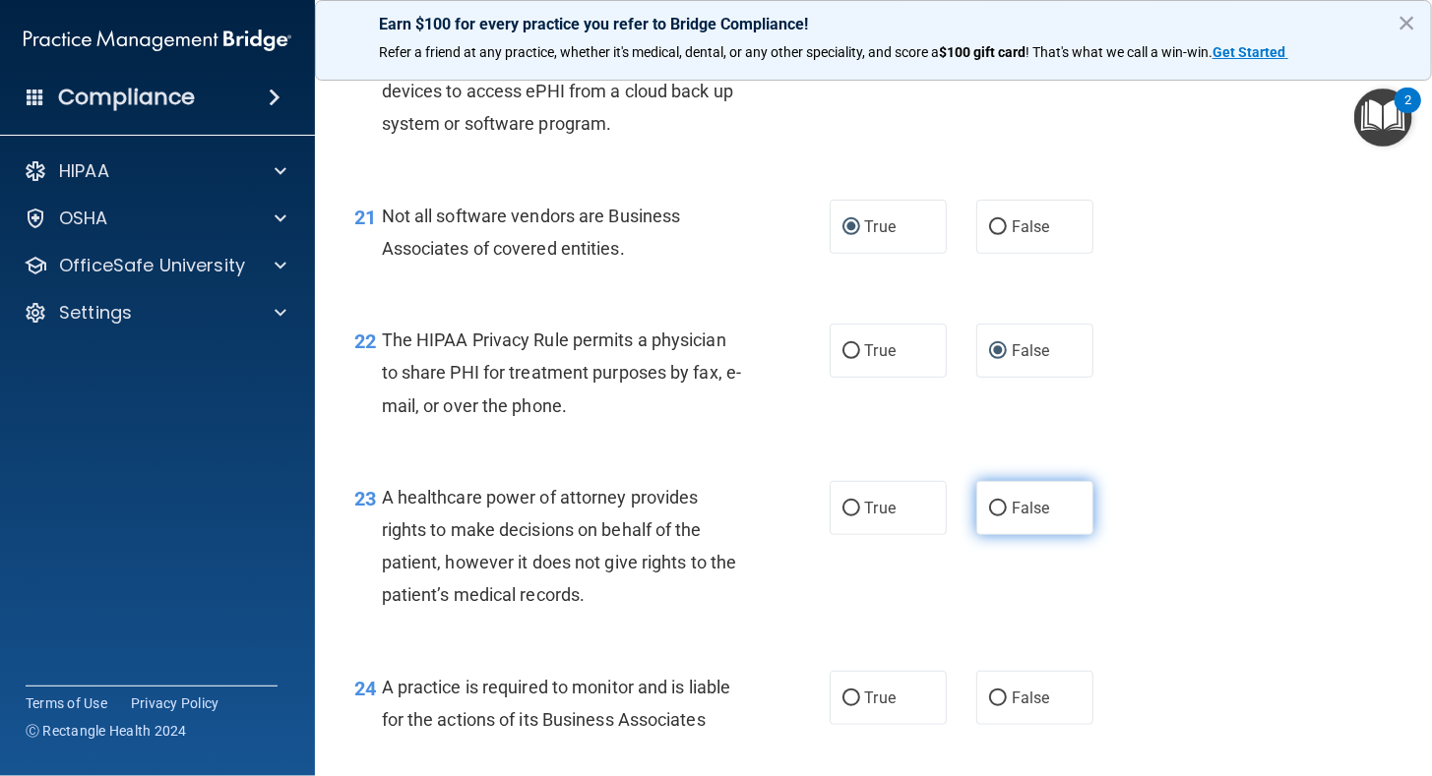
click at [989, 517] on input "False" at bounding box center [998, 509] width 18 height 15
radio input "true"
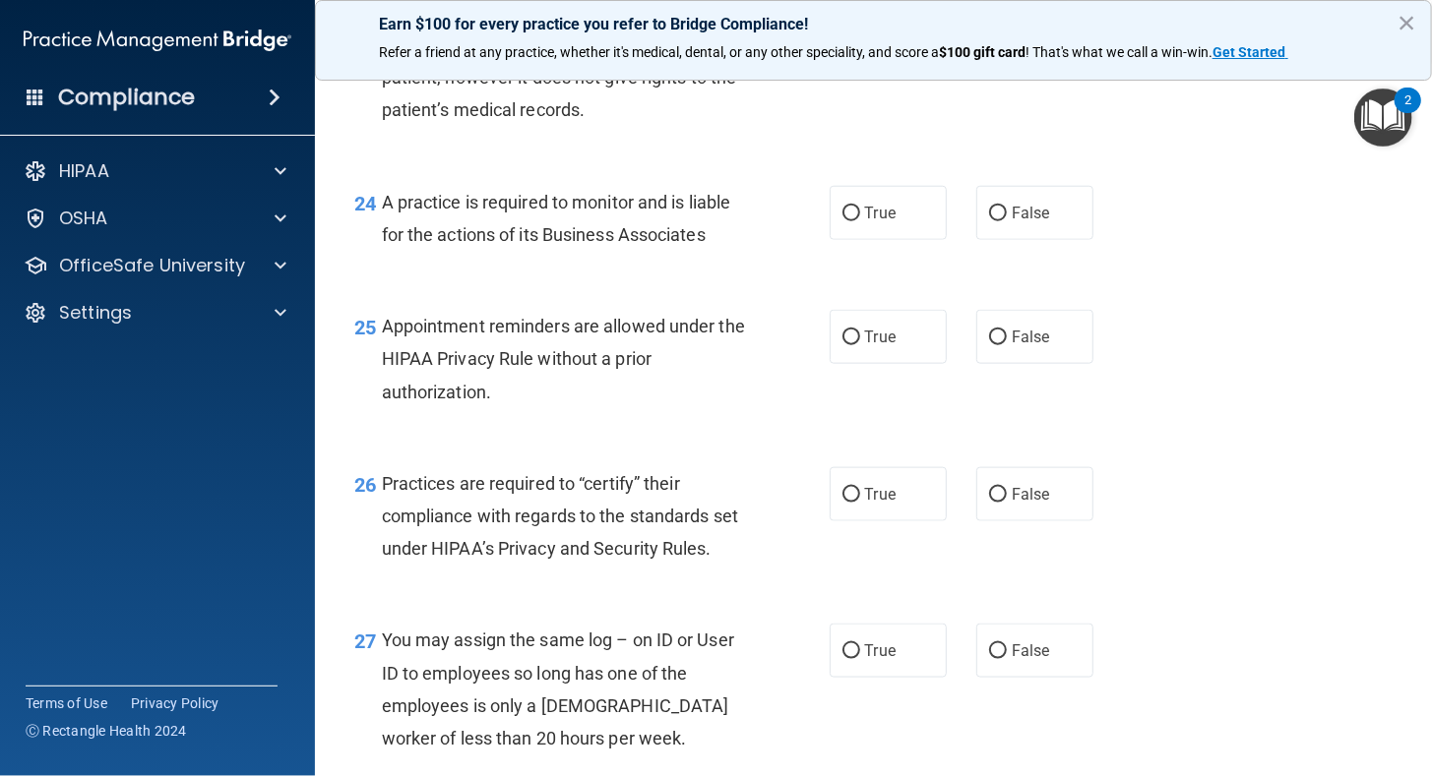
scroll to position [4217, 0]
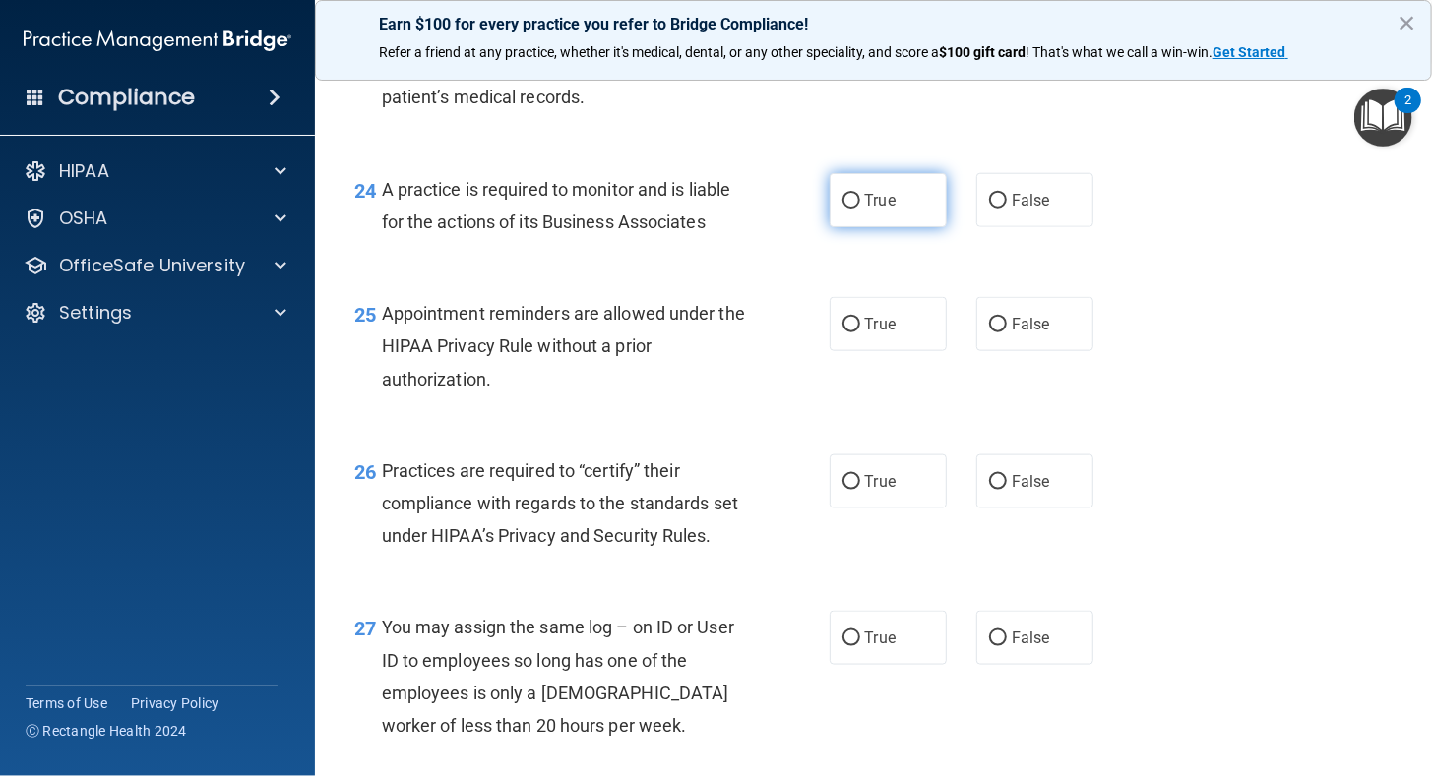
click at [847, 209] on input "True" at bounding box center [851, 201] width 18 height 15
radio input "true"
click at [993, 333] on input "False" at bounding box center [998, 325] width 18 height 15
radio input "true"
click at [846, 490] on input "True" at bounding box center [851, 482] width 18 height 15
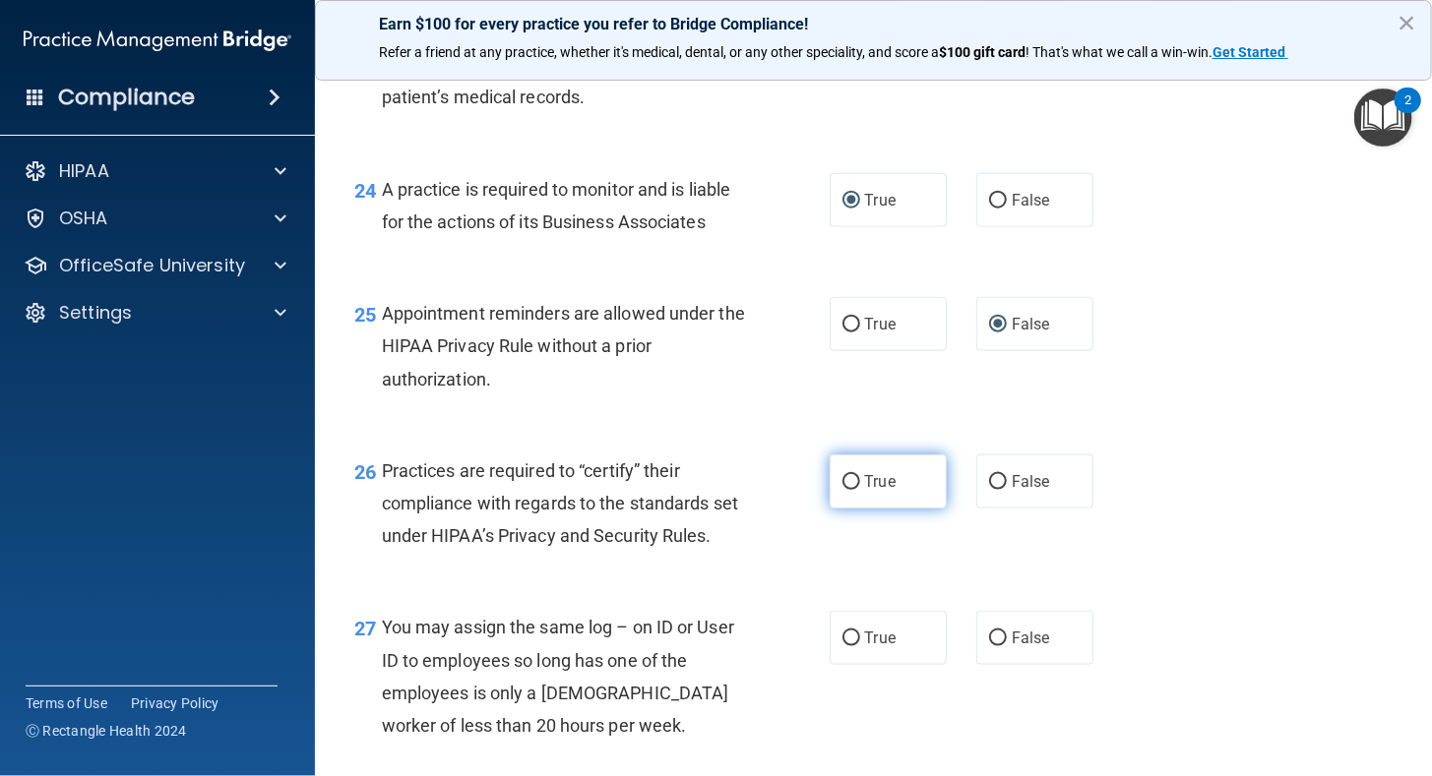
radio input "true"
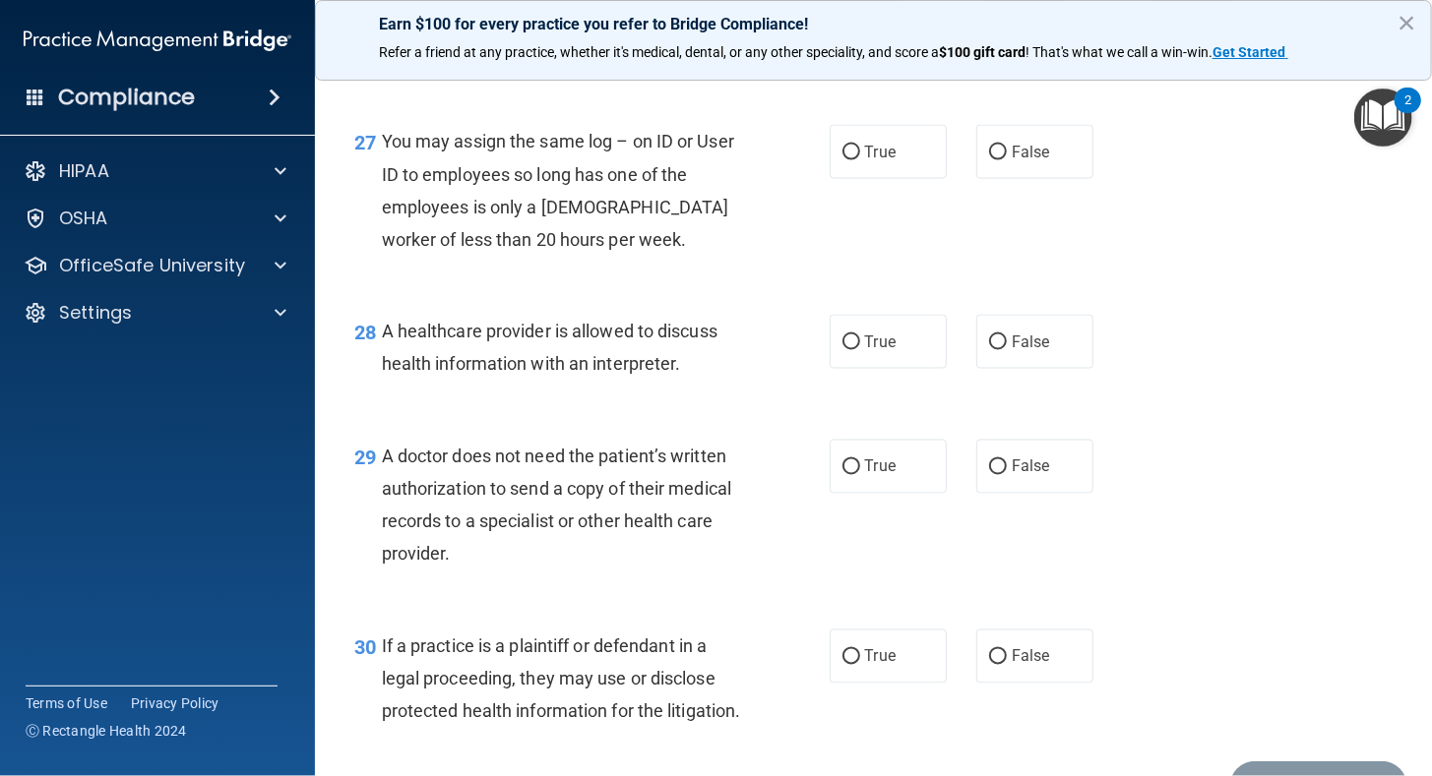
scroll to position [4716, 0]
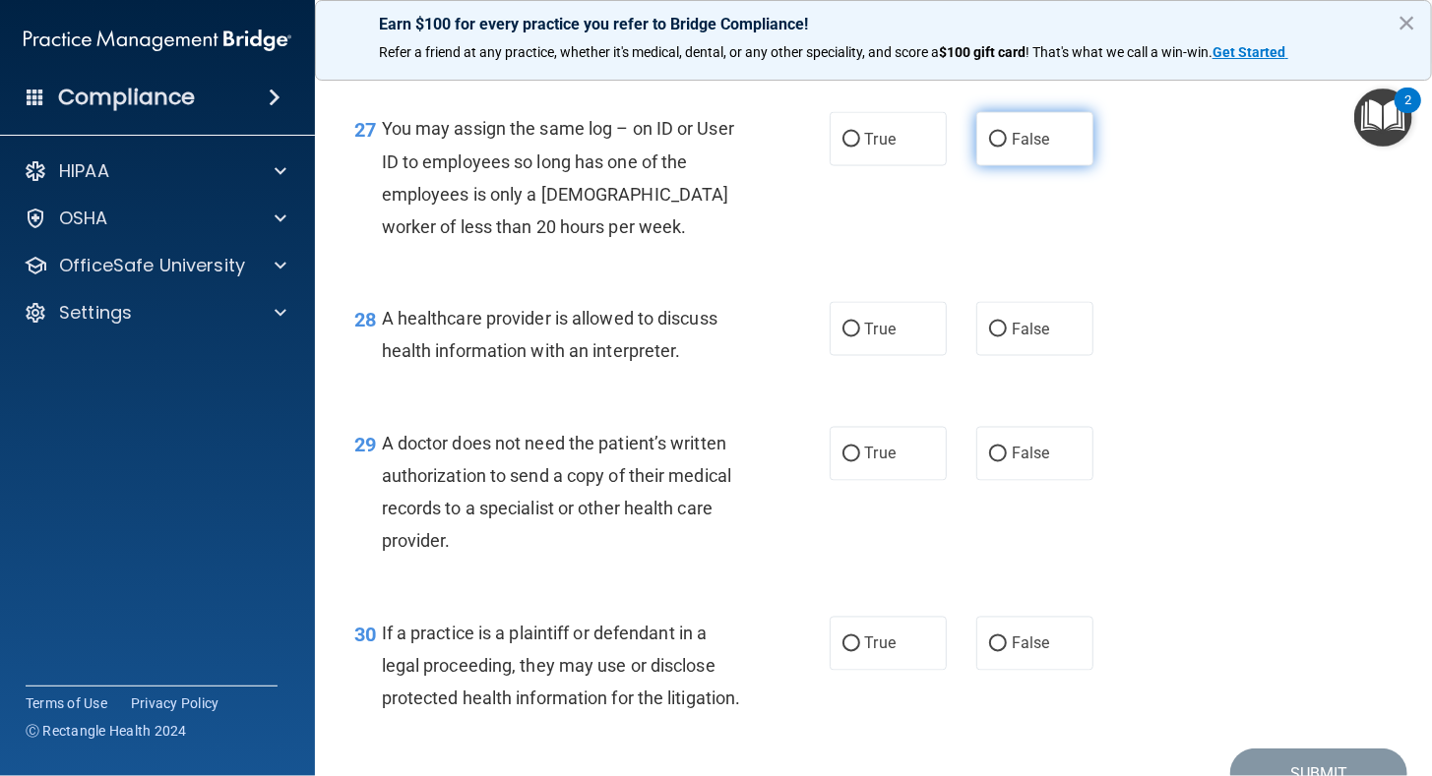
click at [989, 148] on input "False" at bounding box center [998, 140] width 18 height 15
radio input "true"
click at [842, 462] on input "True" at bounding box center [851, 455] width 18 height 15
radio input "true"
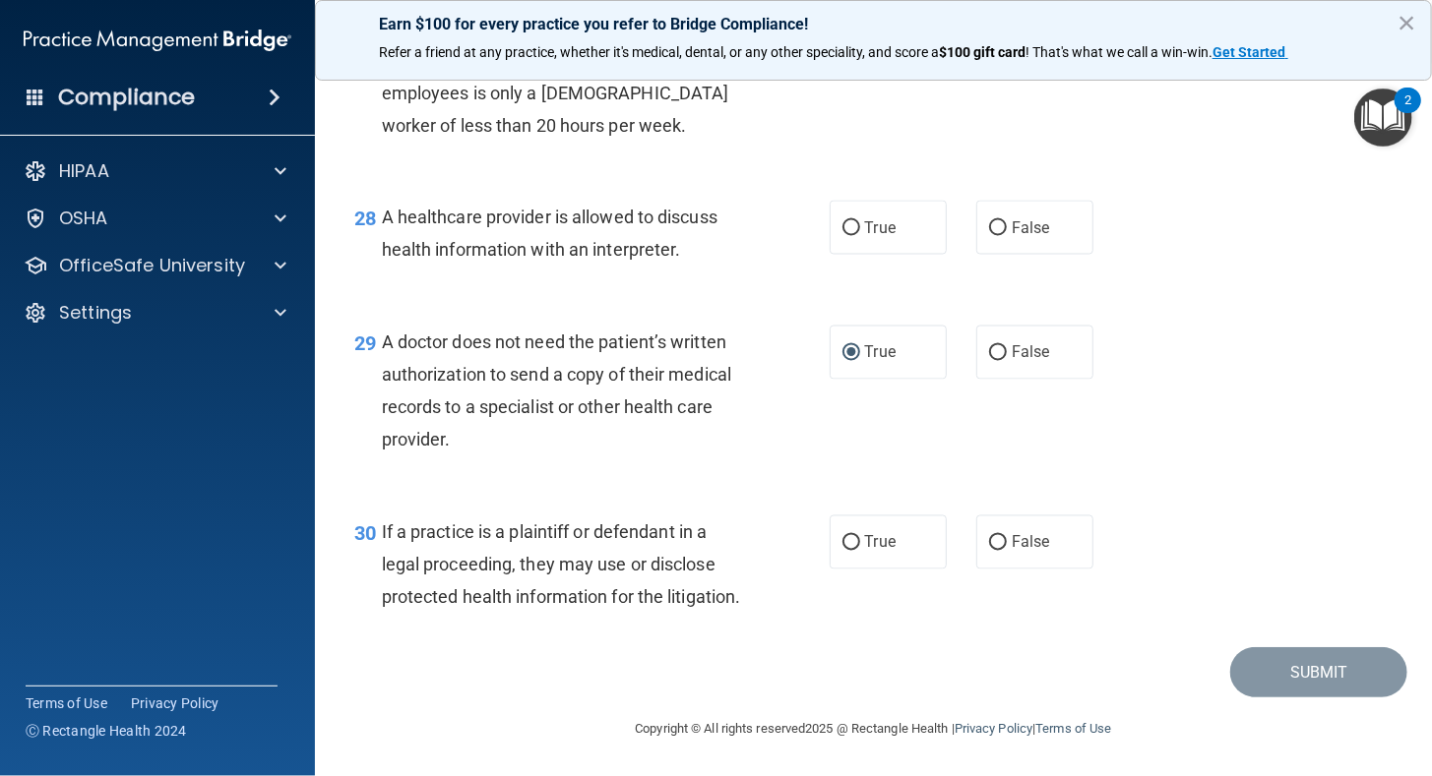
scroll to position [4873, 0]
click at [993, 551] on input "False" at bounding box center [998, 543] width 18 height 15
radio input "true"
click at [842, 236] on input "True" at bounding box center [851, 228] width 18 height 15
radio input "true"
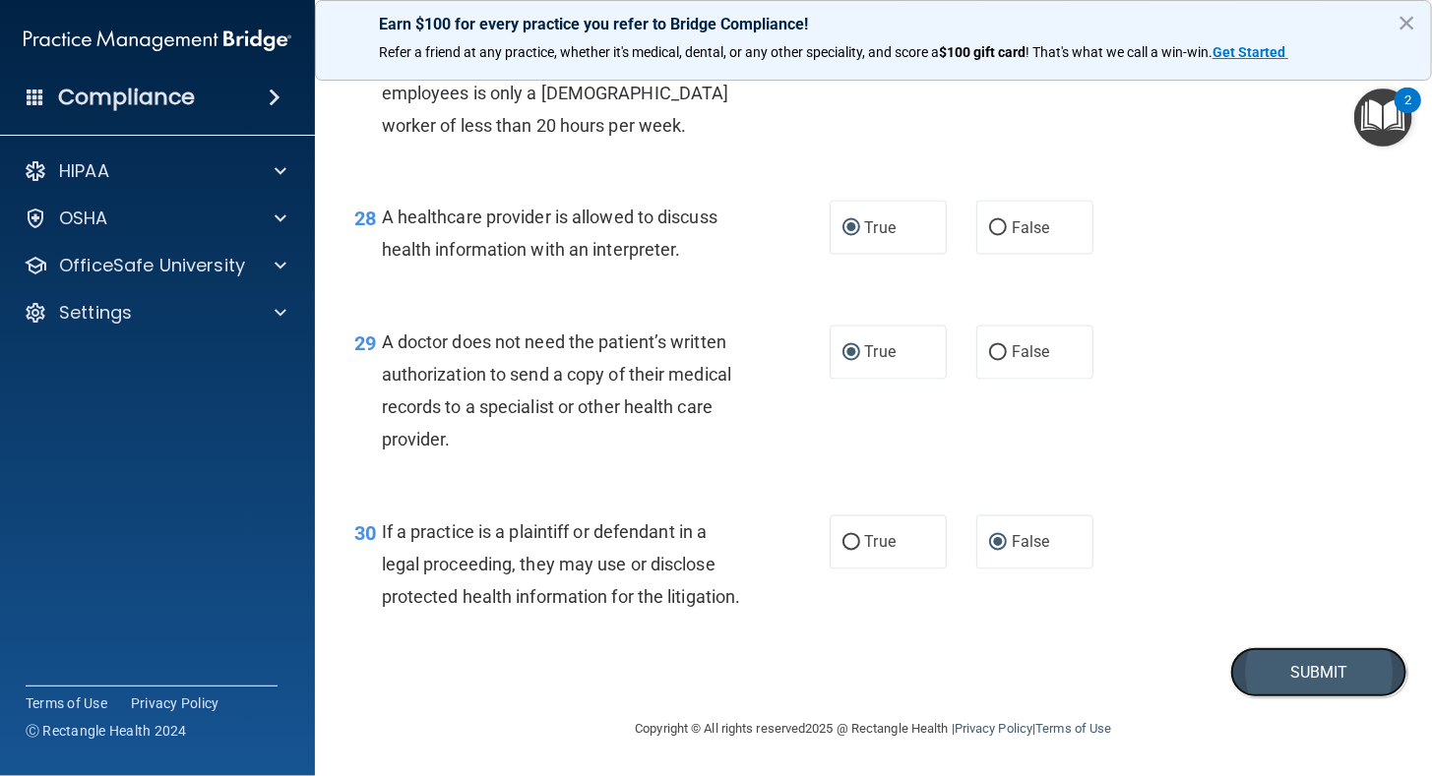
click at [1328, 698] on button "Submit" at bounding box center [1318, 672] width 177 height 50
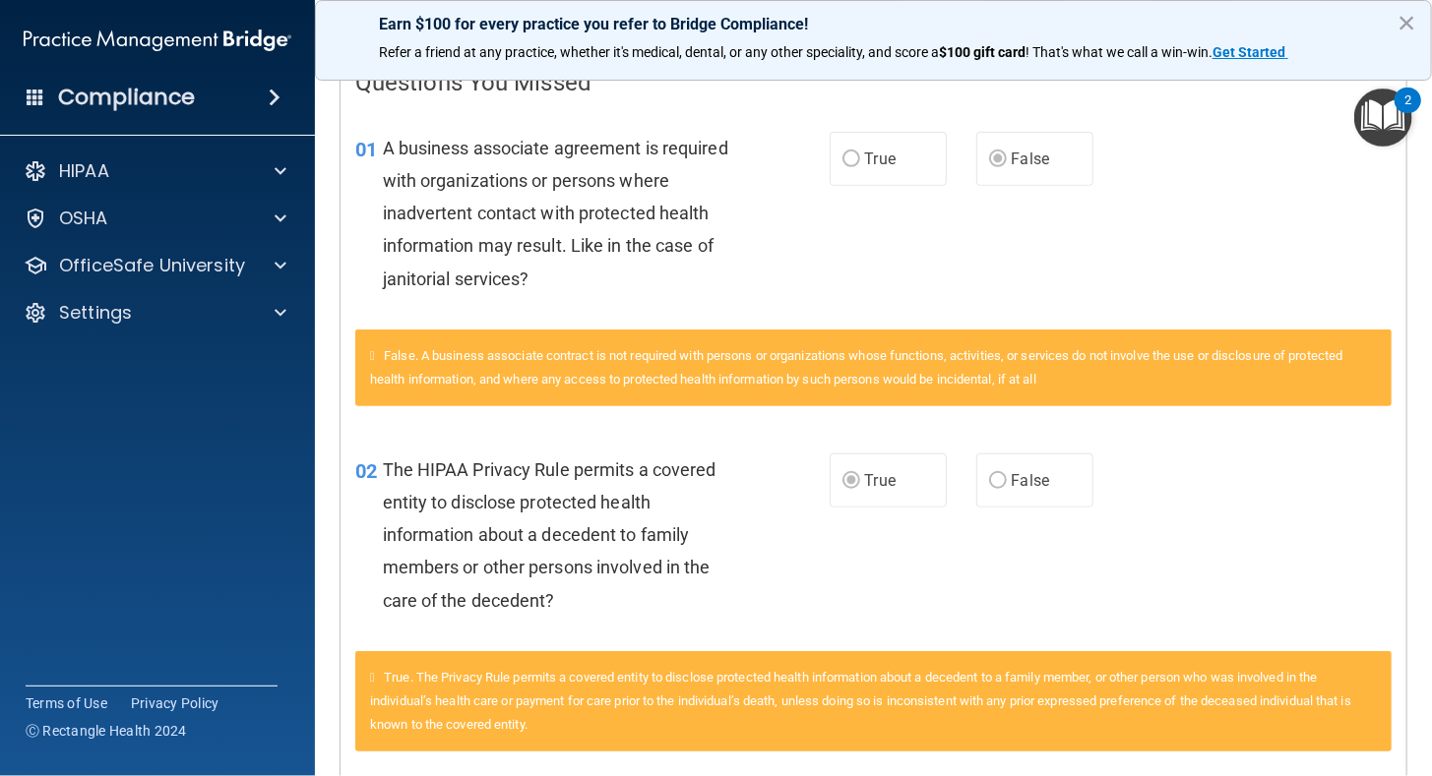
scroll to position [417, 0]
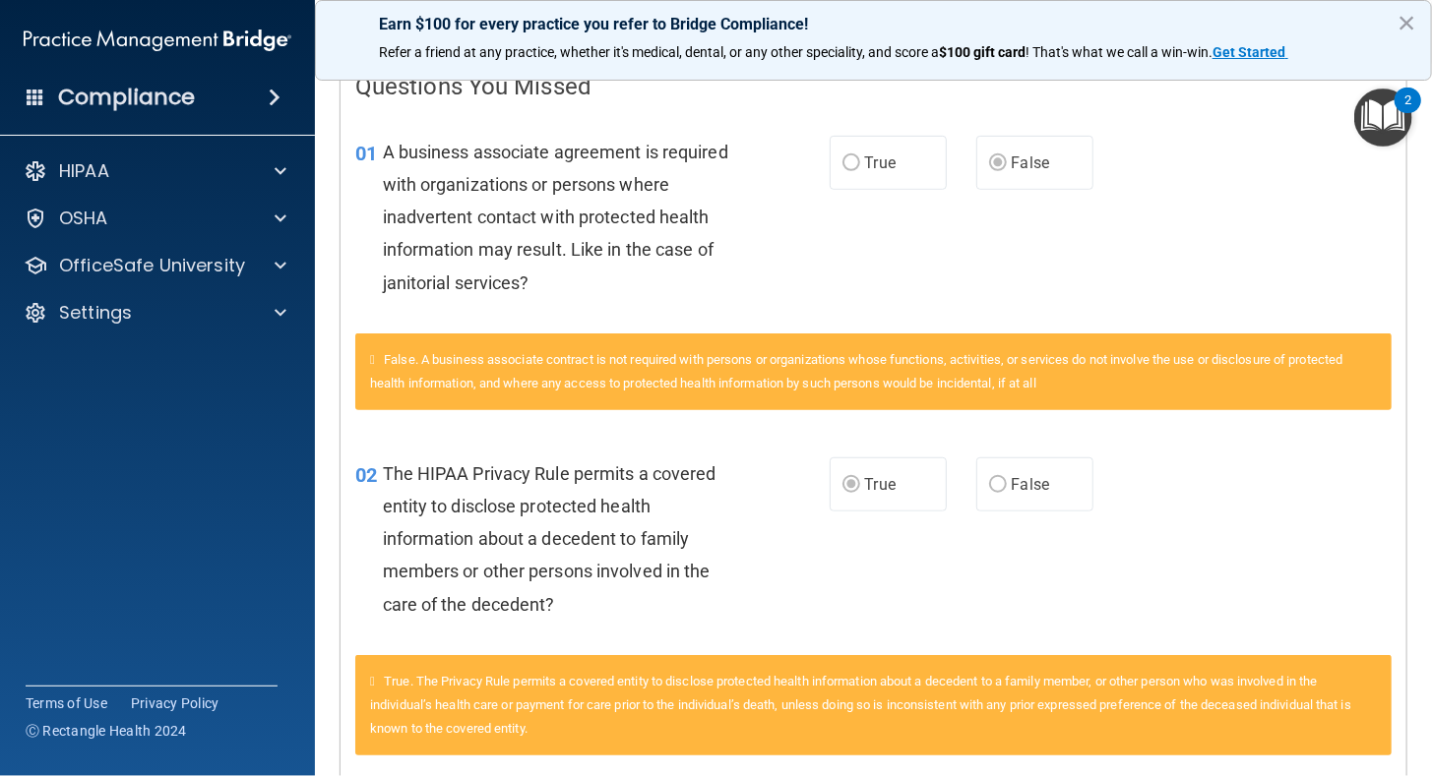
click at [1405, 152] on main "Calculating your score.... You did not pass the " The HIPAA Quiz #2 ". 46 out o…" at bounding box center [873, 419] width 1117 height 713
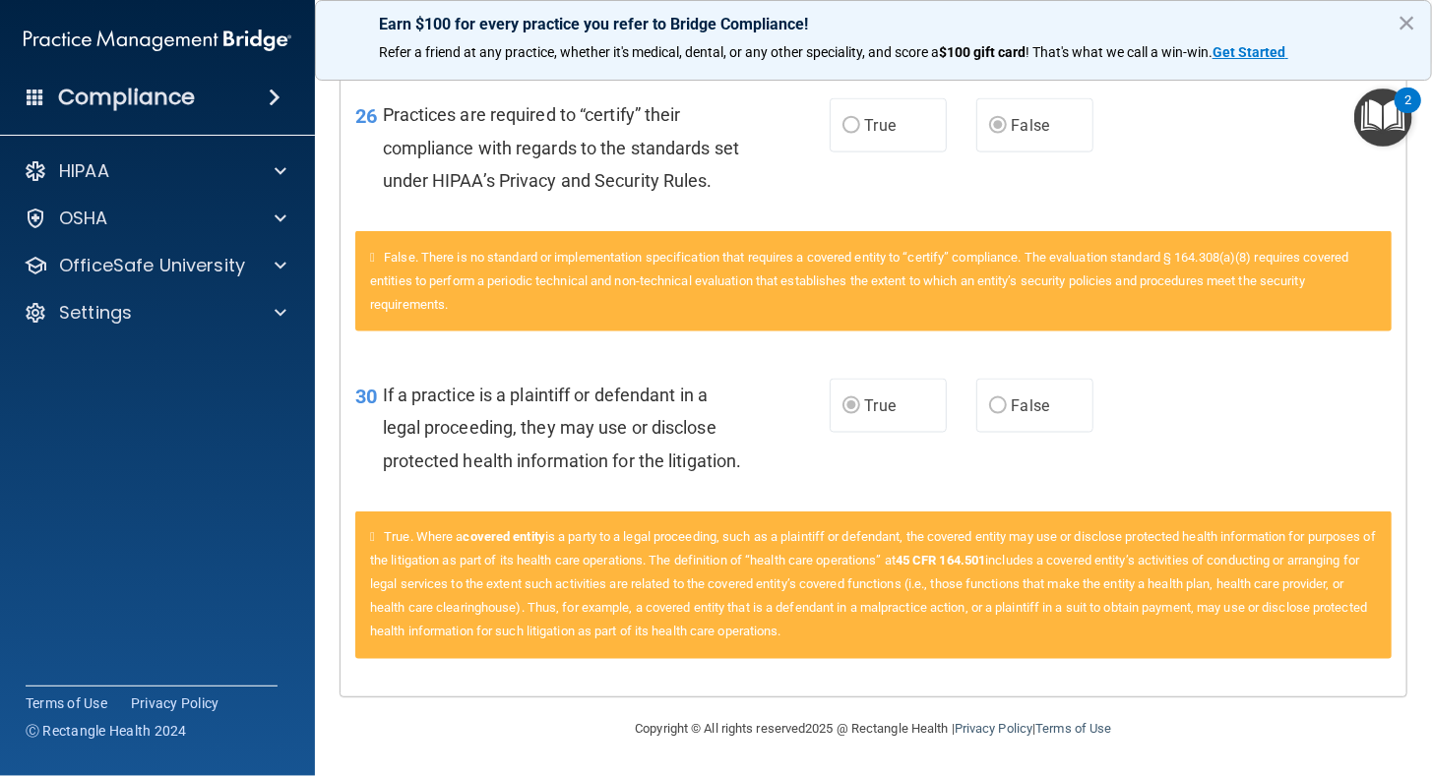
scroll to position [4669, 0]
click at [89, 157] on div "HIPAA" at bounding box center [158, 171] width 316 height 39
click at [95, 167] on p "HIPAA" at bounding box center [84, 171] width 50 height 24
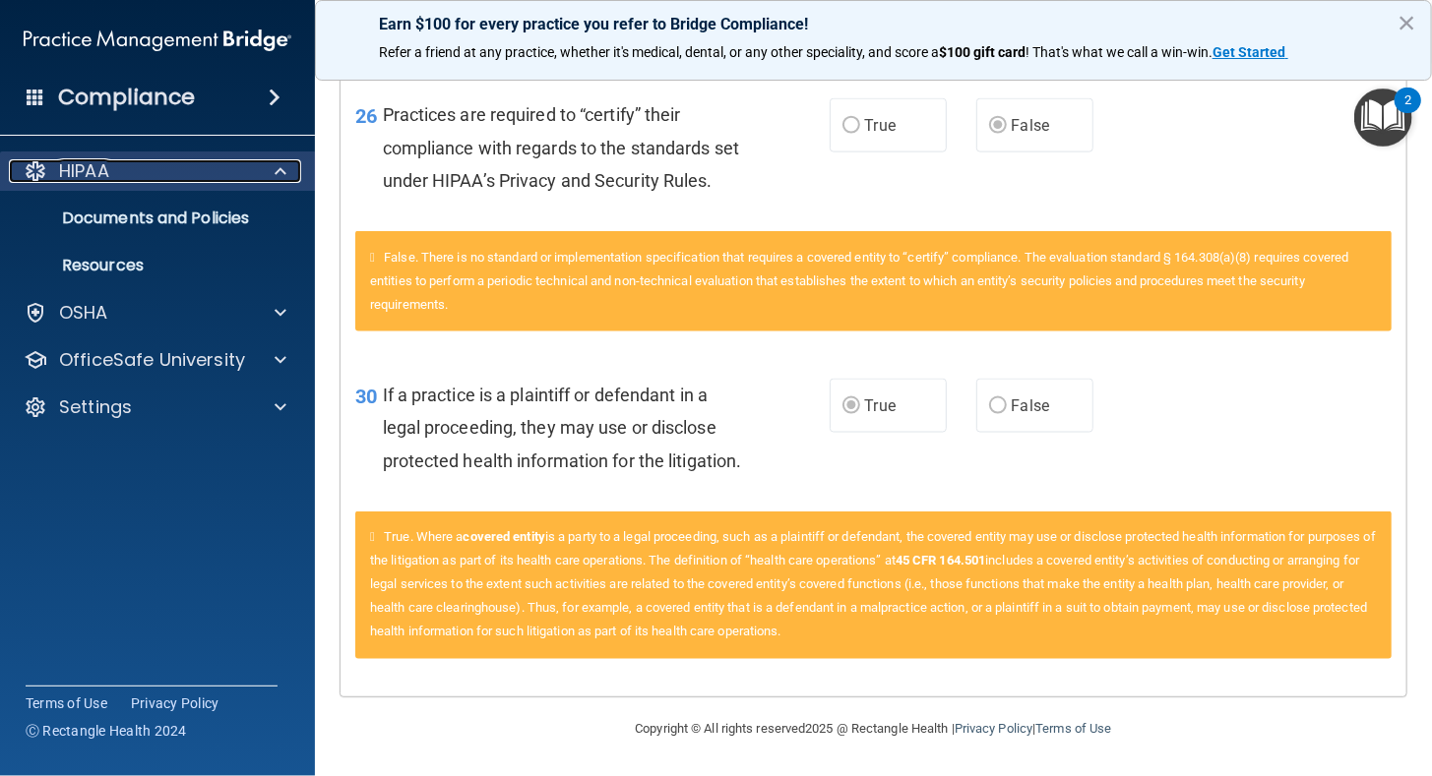
click at [97, 167] on p "HIPAA" at bounding box center [84, 171] width 50 height 24
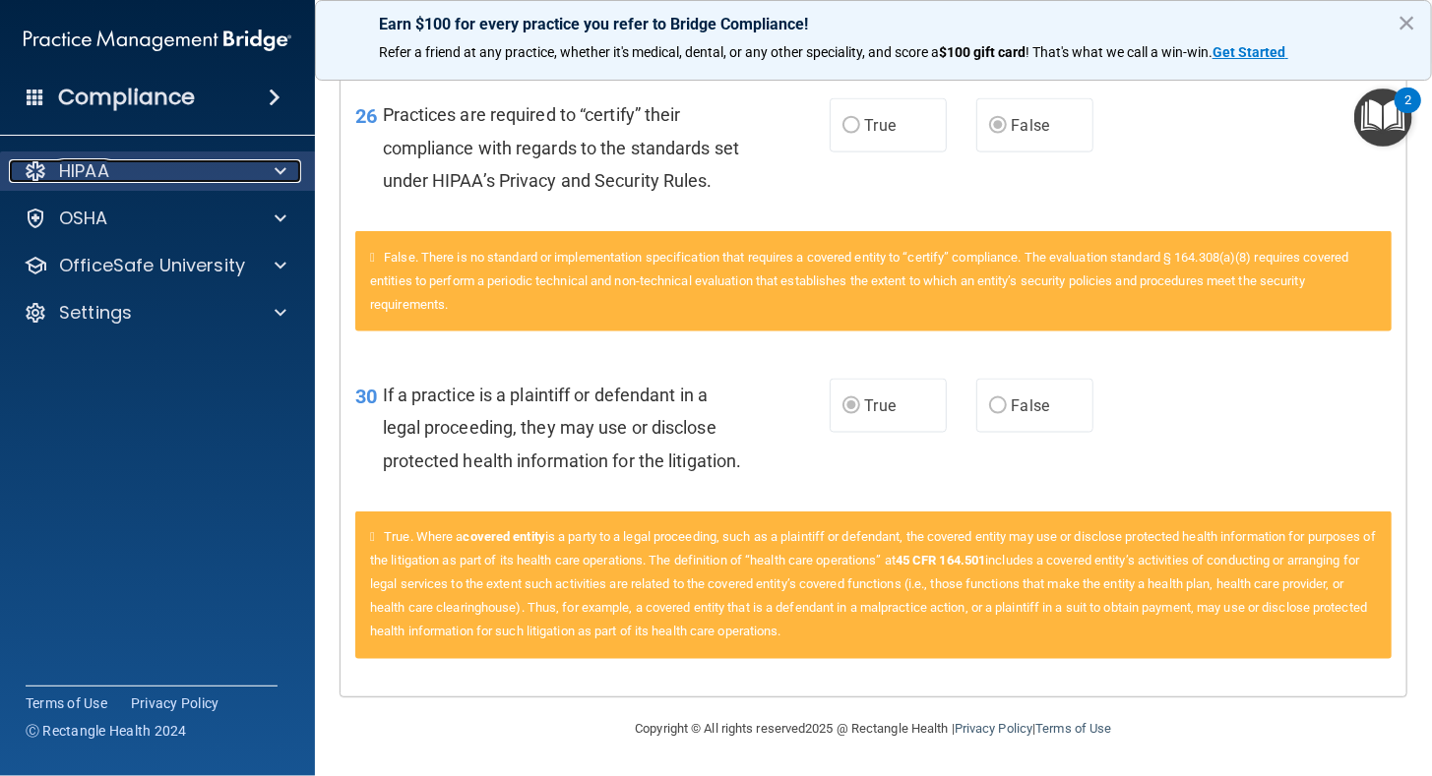
click at [105, 168] on p "HIPAA" at bounding box center [84, 171] width 50 height 24
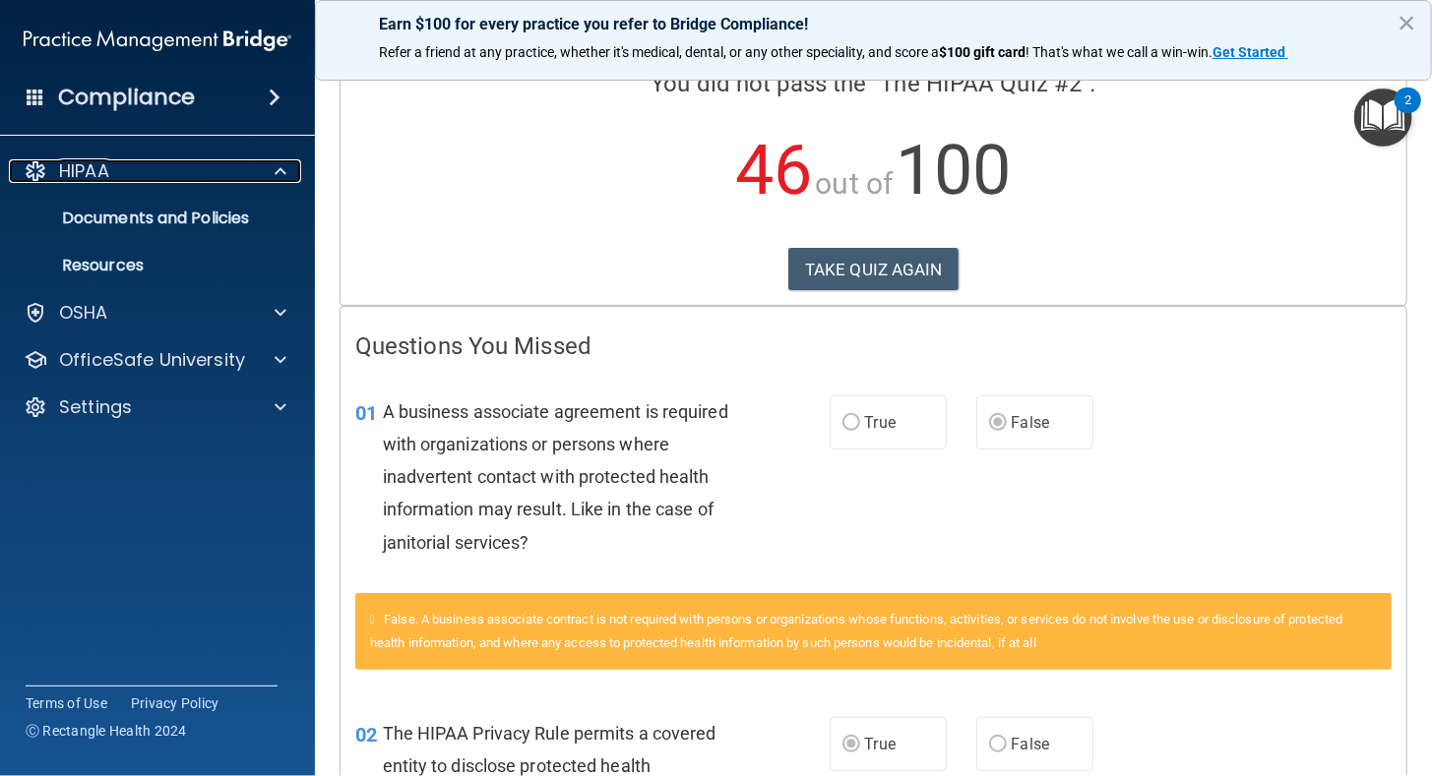
scroll to position [148, 0]
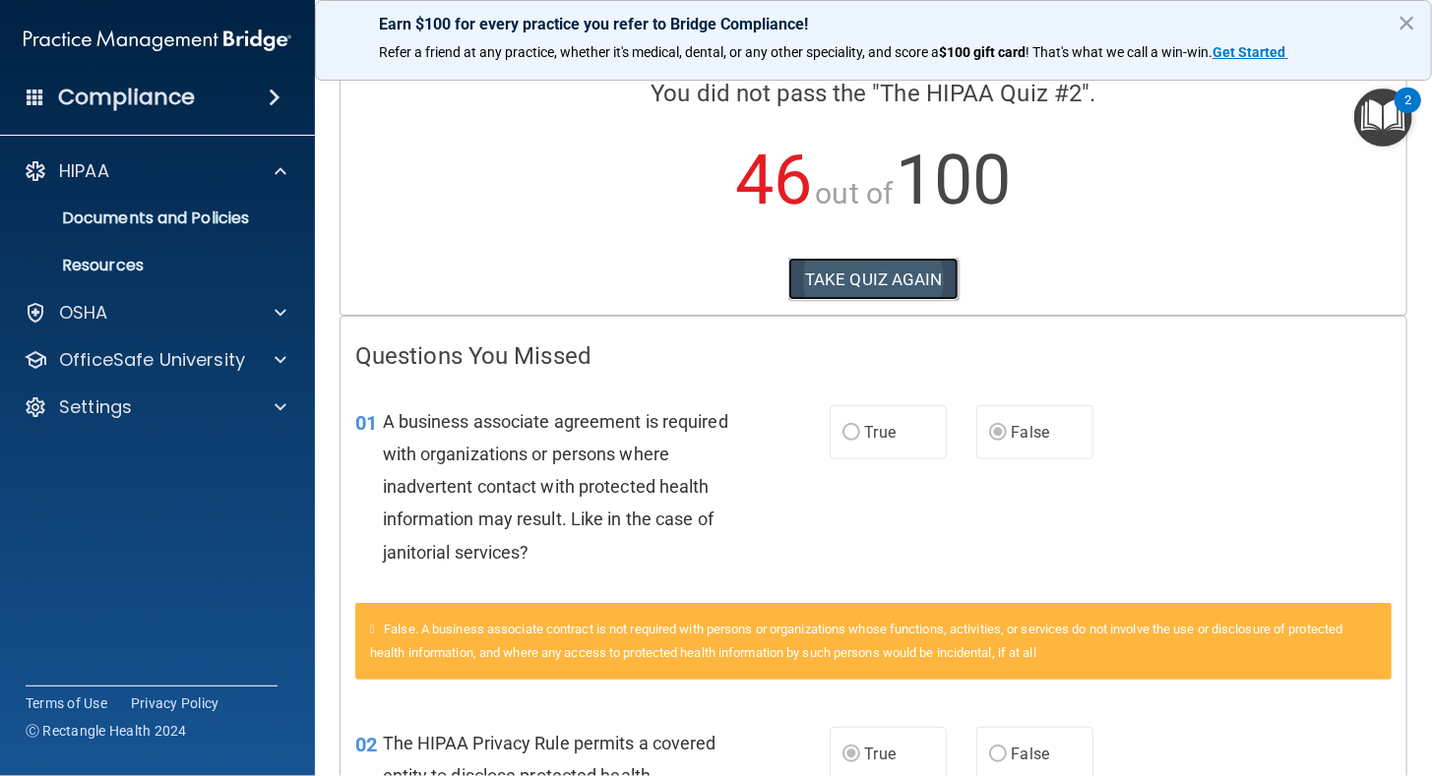
click at [907, 273] on button "TAKE QUIZ AGAIN" at bounding box center [873, 279] width 170 height 43
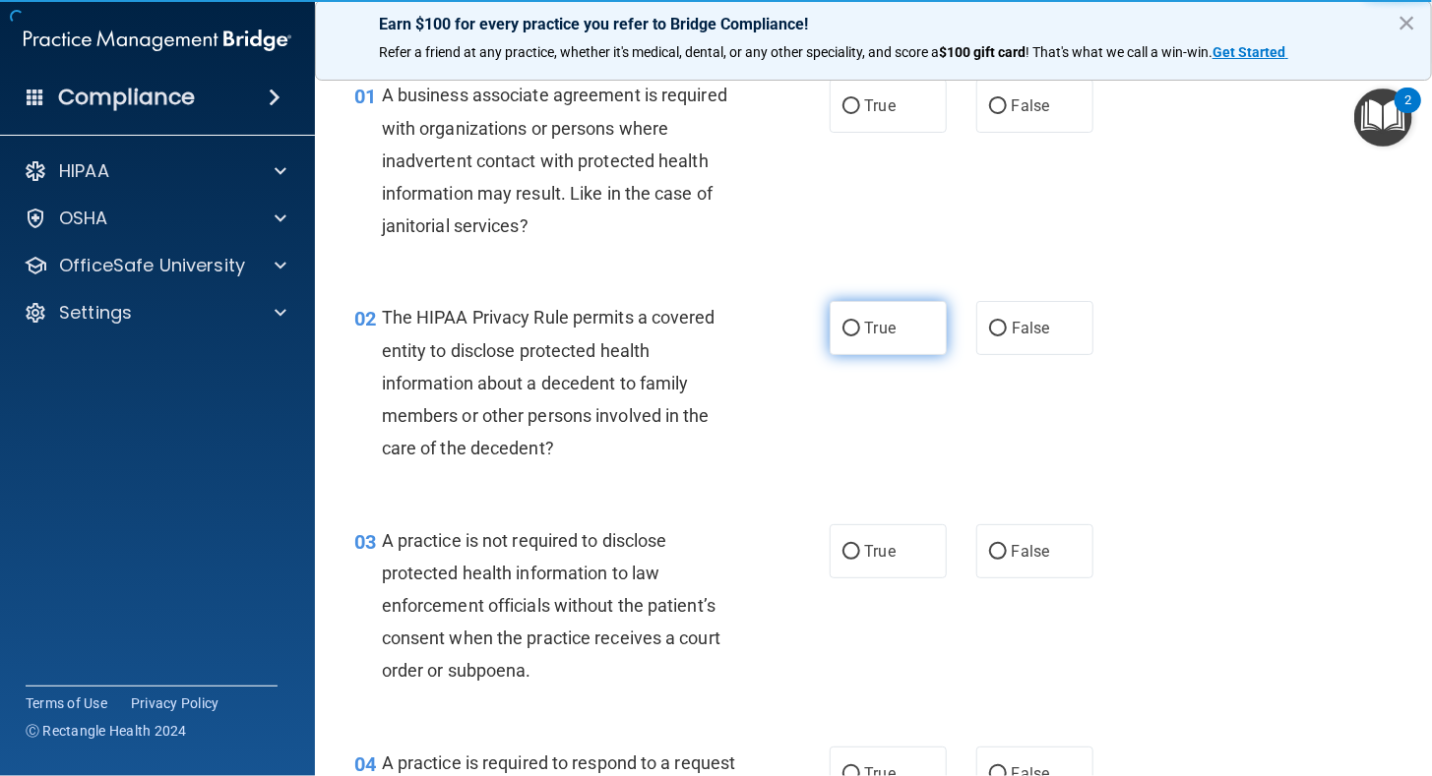
scroll to position [49, 0]
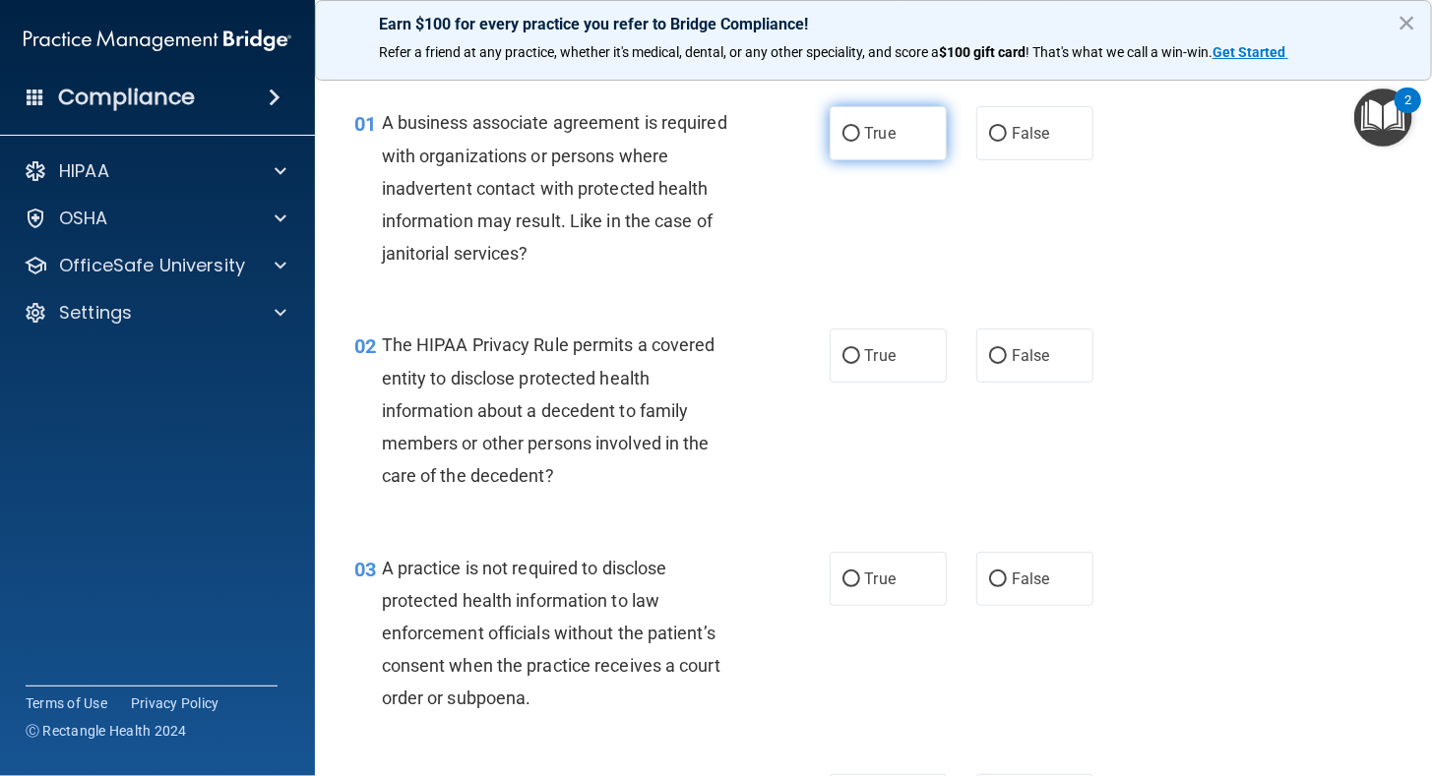
click at [842, 132] on input "True" at bounding box center [851, 134] width 18 height 15
radio input "true"
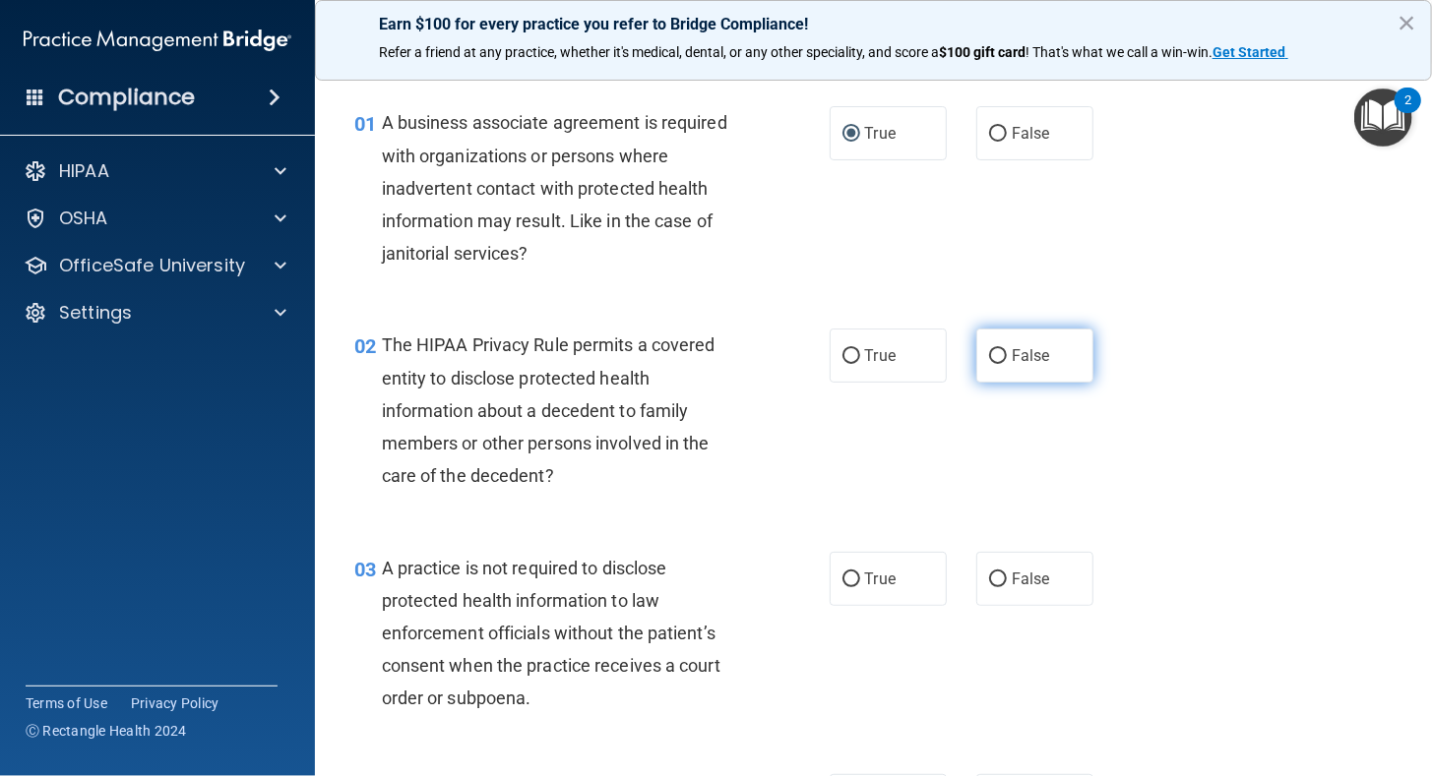
click at [989, 349] on input "False" at bounding box center [998, 356] width 18 height 15
radio input "true"
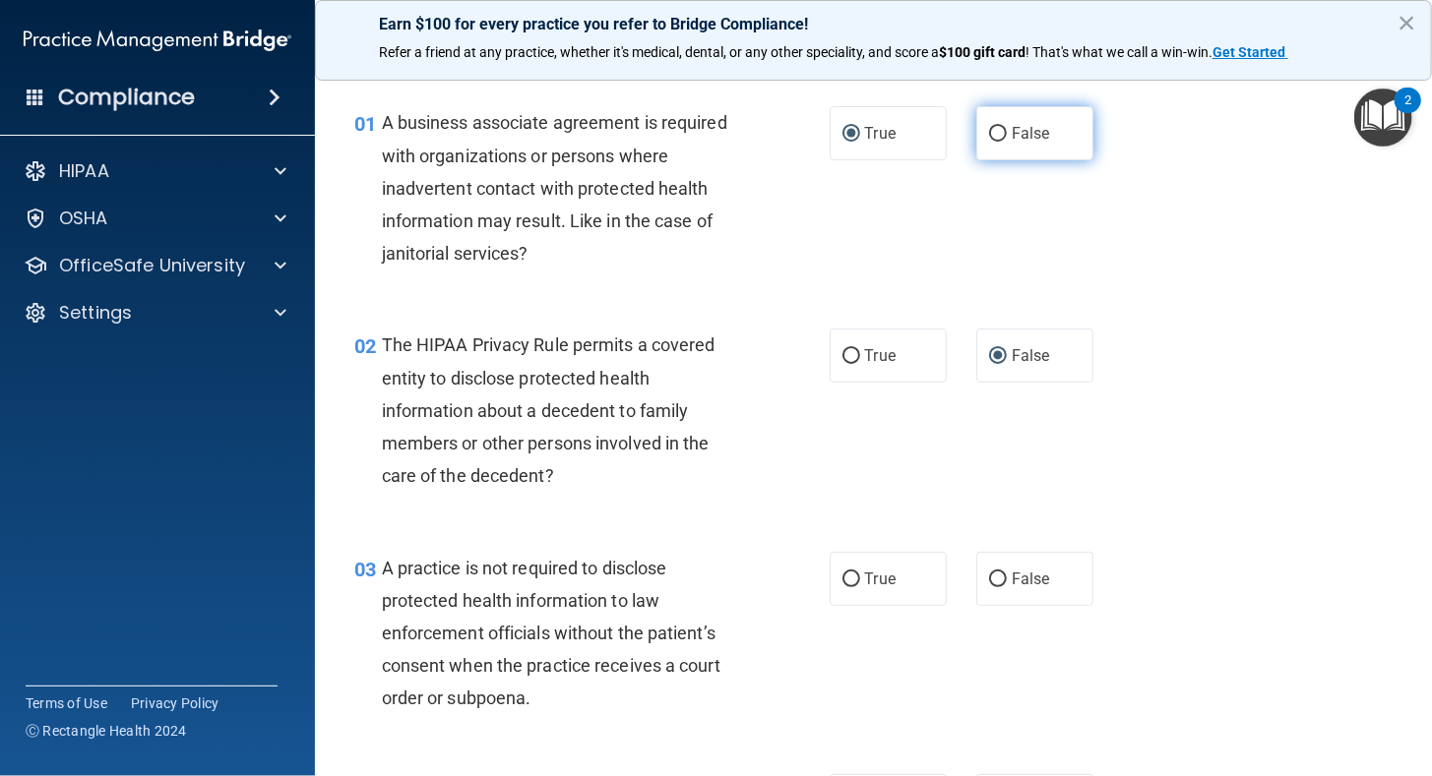
click at [989, 130] on input "False" at bounding box center [998, 134] width 18 height 15
radio input "true"
radio input "false"
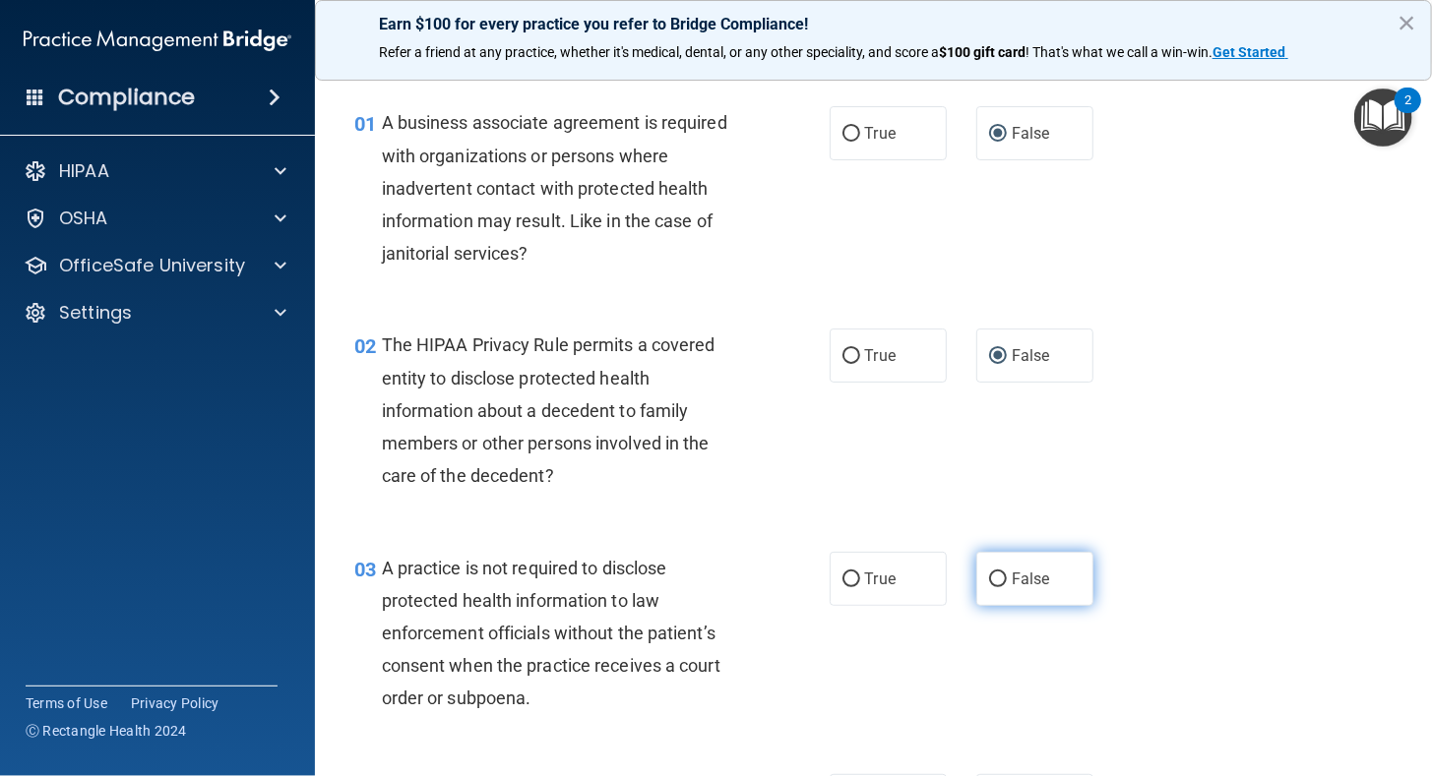
click at [989, 577] on input "False" at bounding box center [998, 580] width 18 height 15
radio input "true"
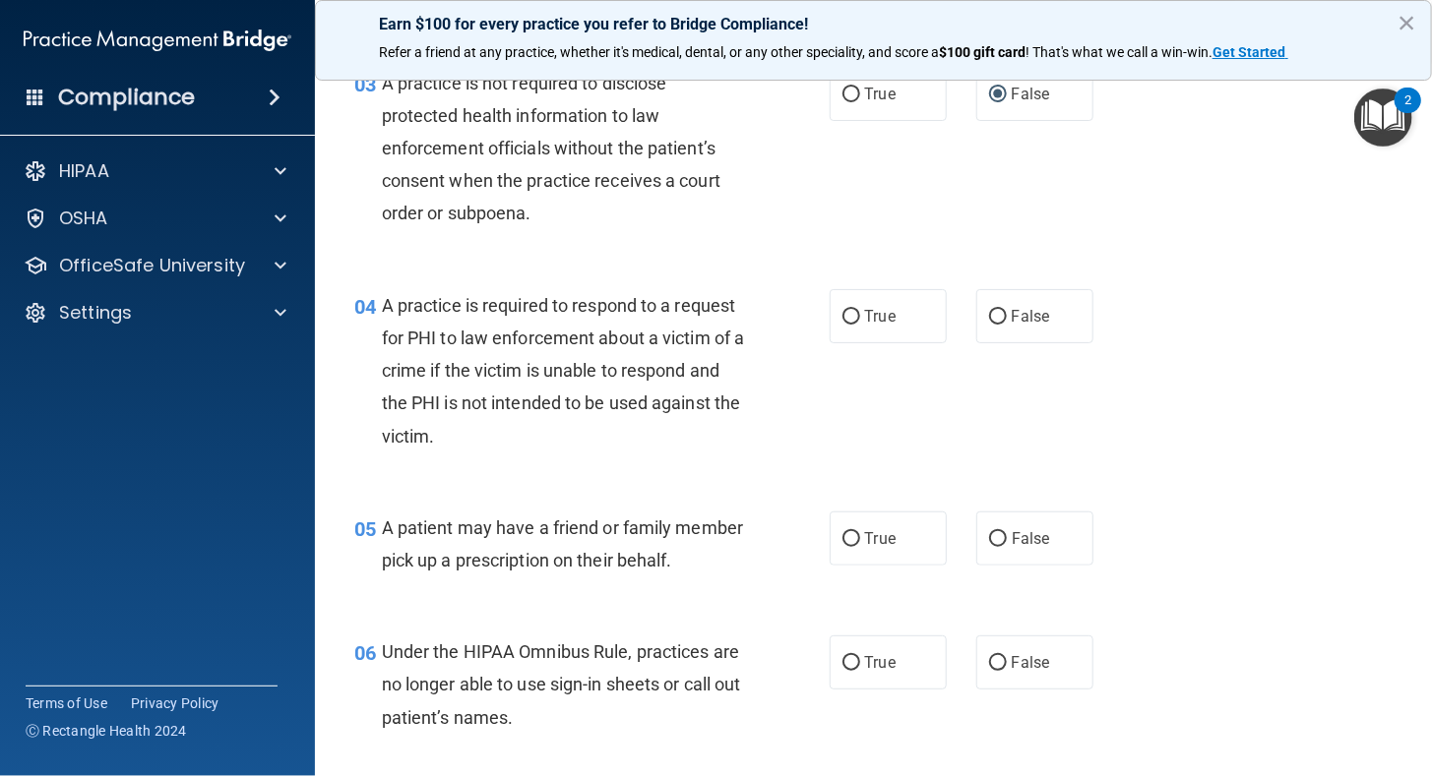
scroll to position [693, 0]
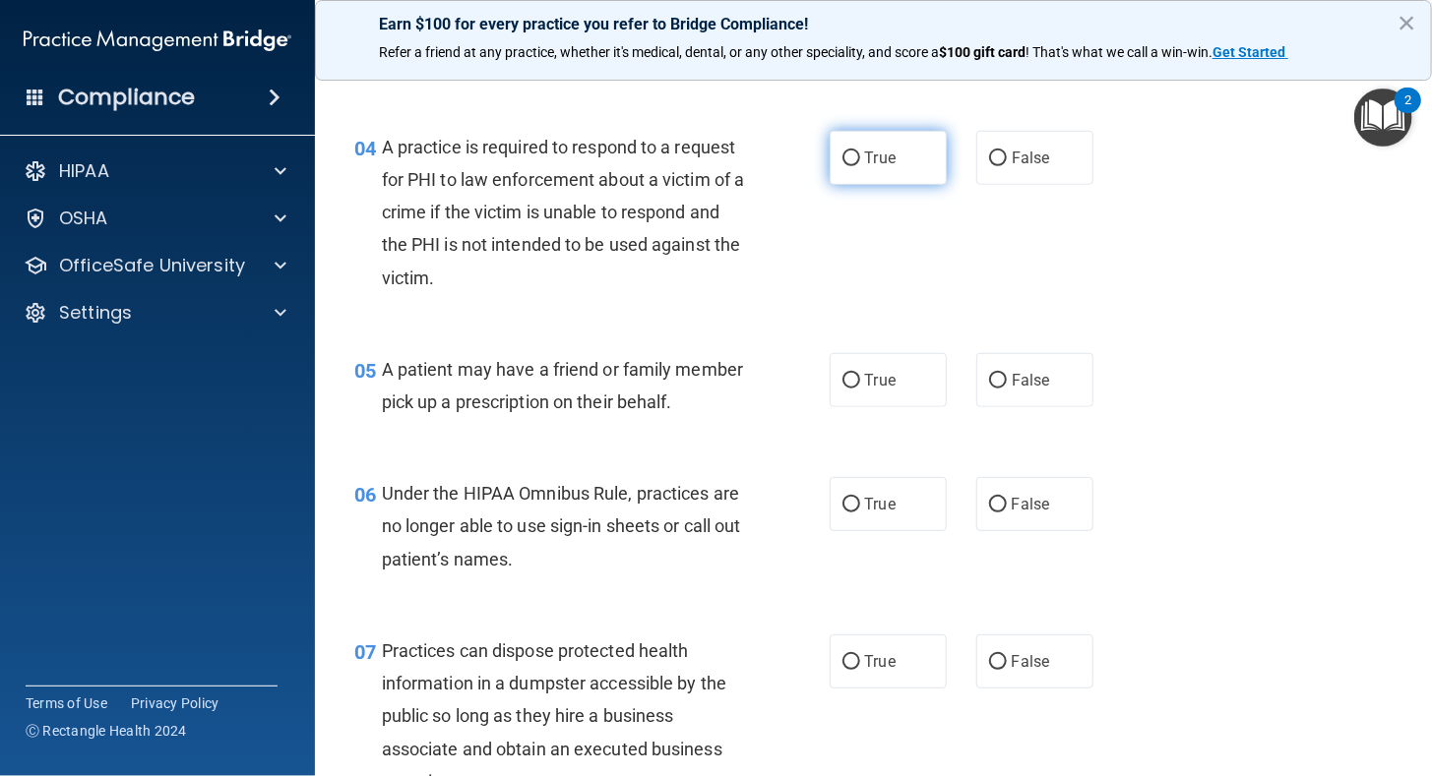
click at [842, 157] on input "True" at bounding box center [851, 159] width 18 height 15
radio input "true"
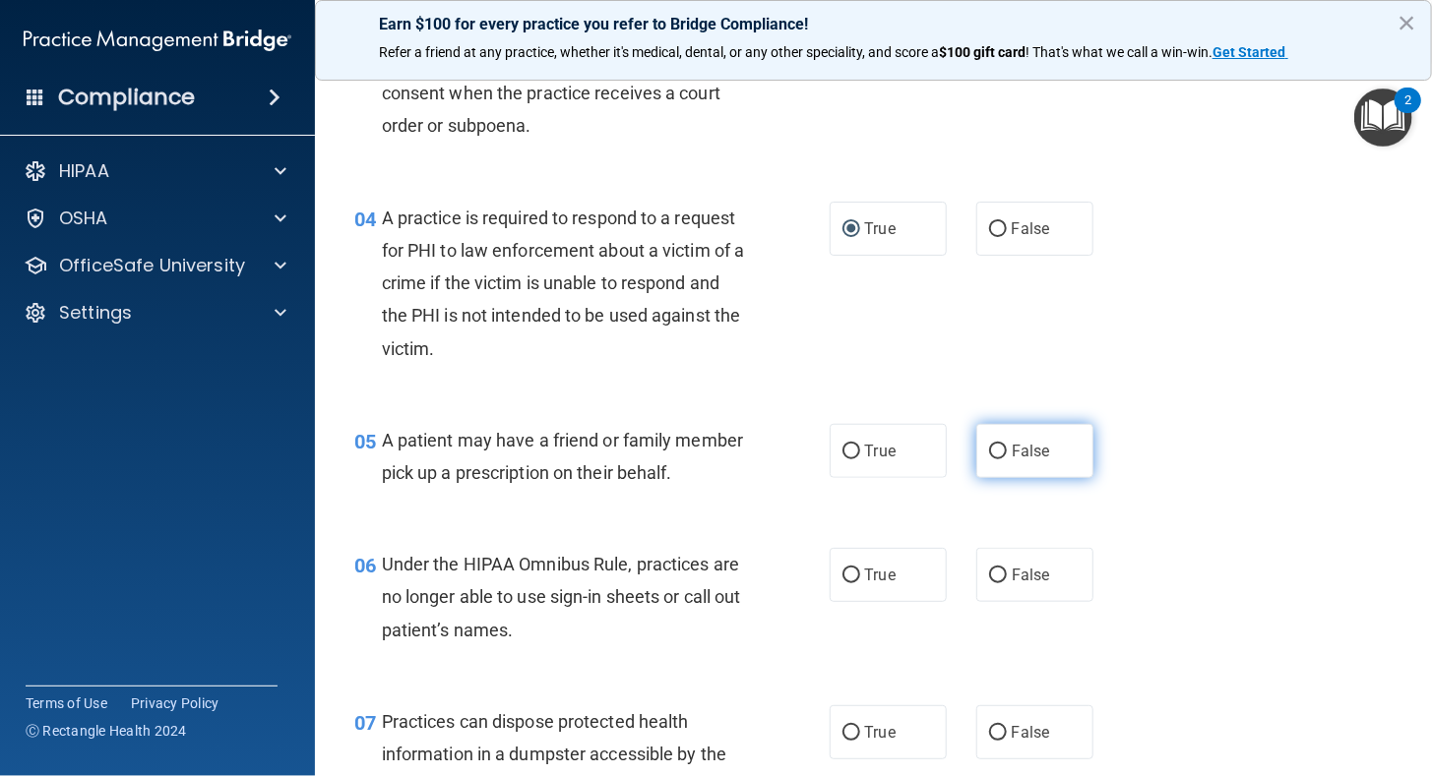
scroll to position [594, 0]
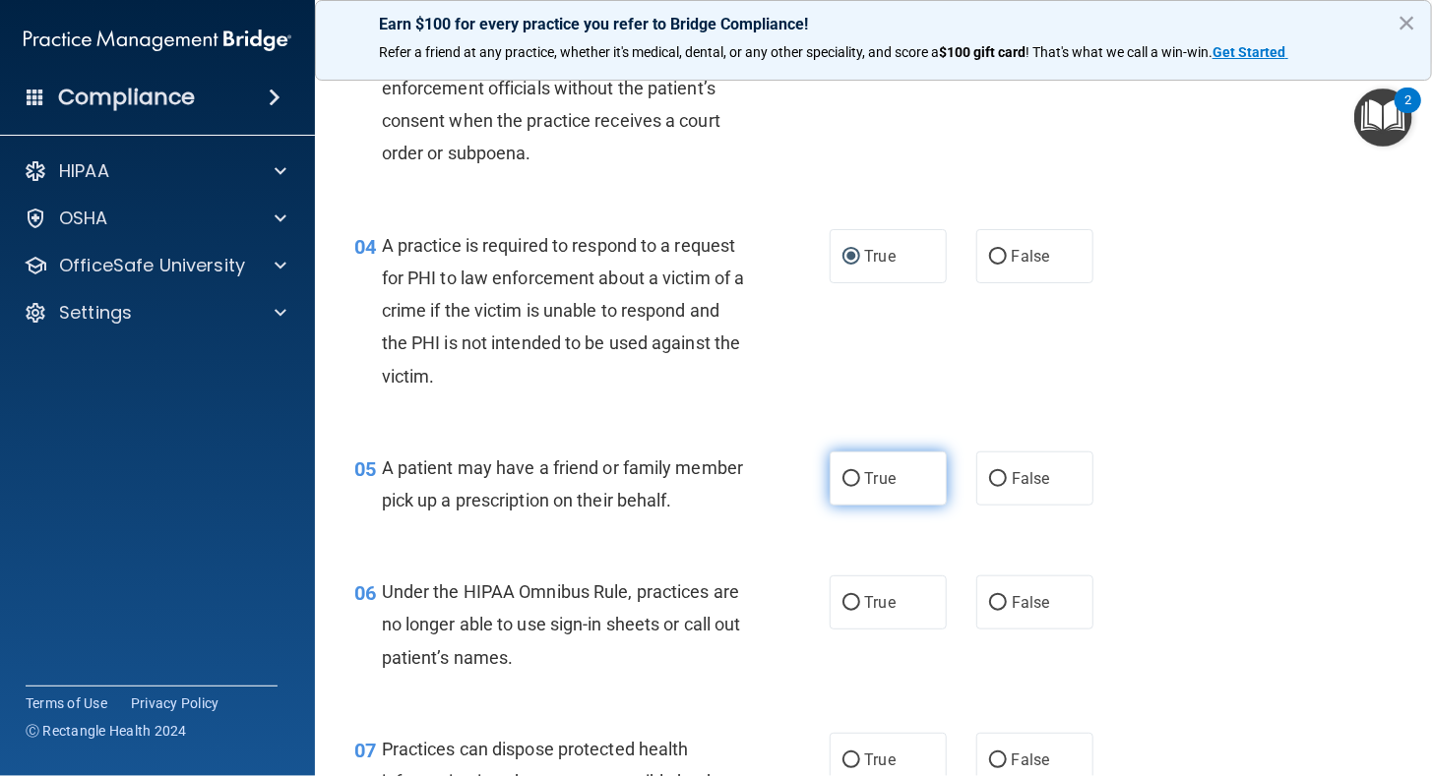
click at [844, 466] on label "True" at bounding box center [887, 479] width 117 height 54
click at [844, 472] on input "True" at bounding box center [851, 479] width 18 height 15
radio input "true"
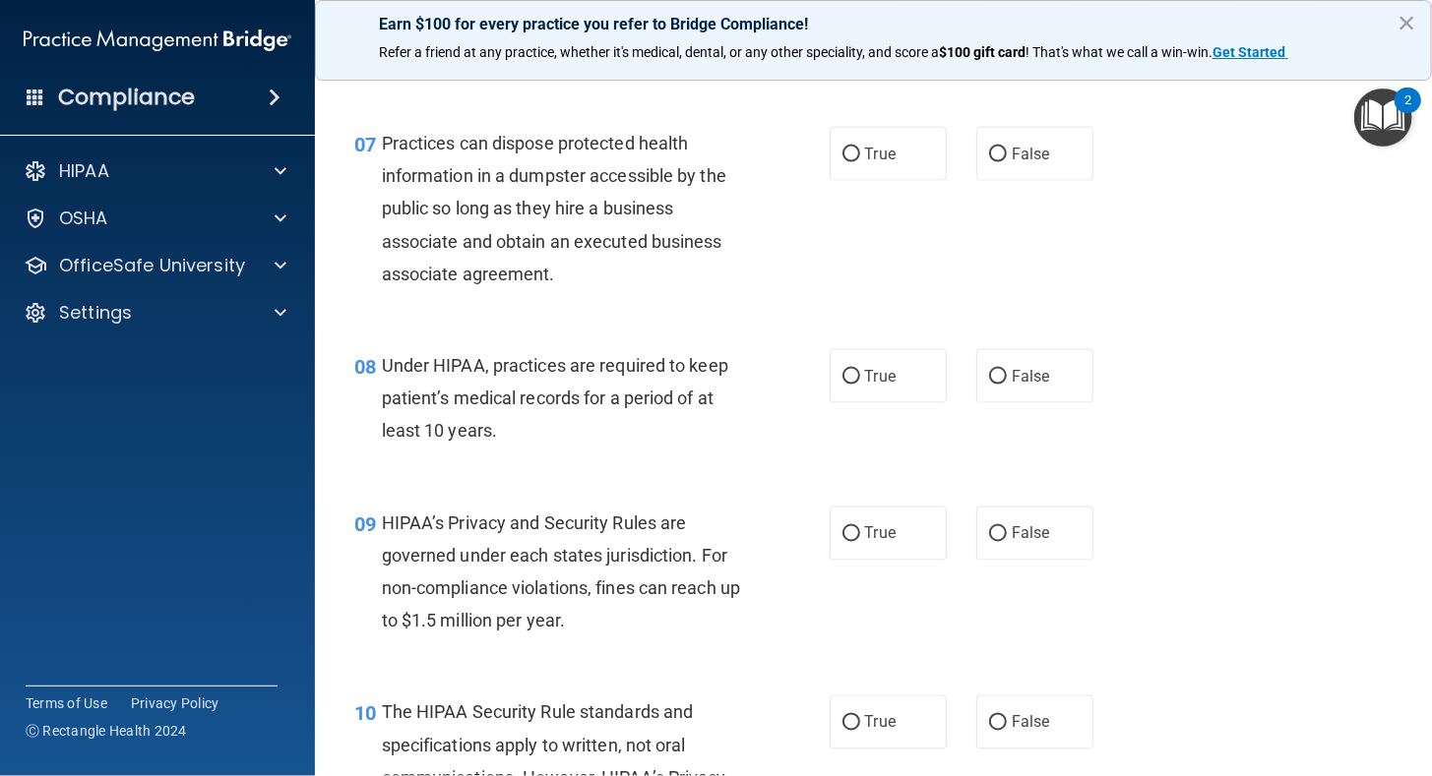
scroll to position [879, 0]
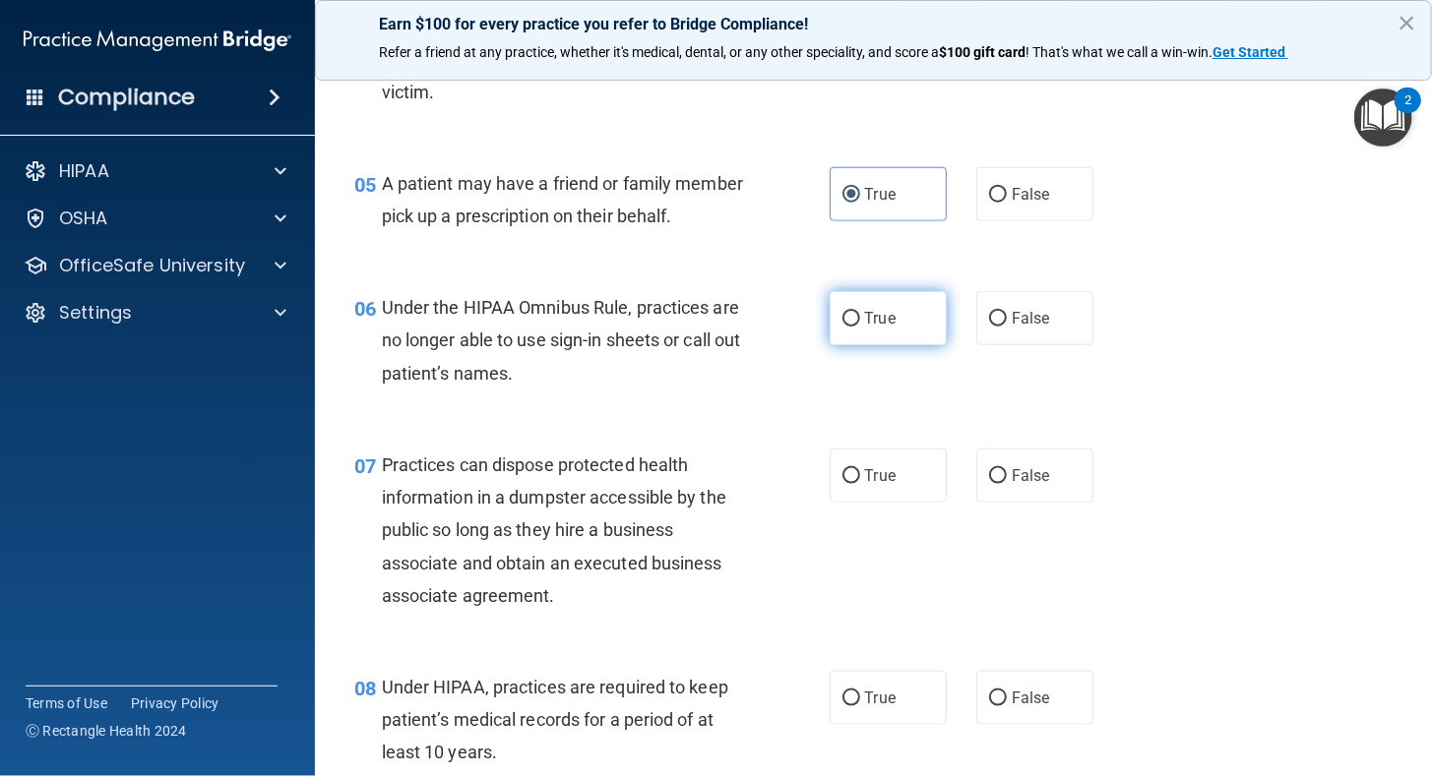
click at [842, 327] on input "True" at bounding box center [851, 319] width 18 height 15
radio input "true"
click at [842, 327] on input "True" at bounding box center [851, 319] width 18 height 15
click at [989, 327] on input "False" at bounding box center [998, 319] width 18 height 15
radio input "true"
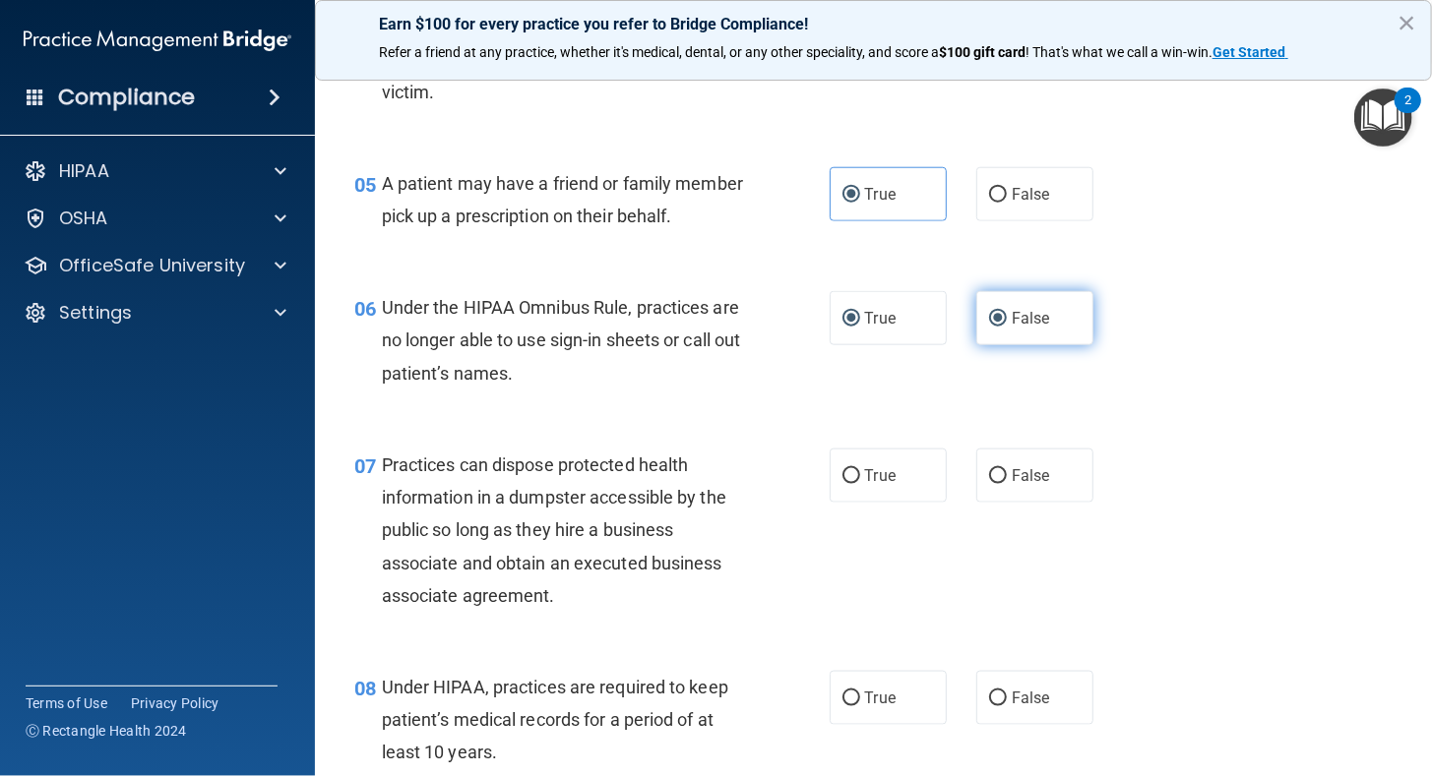
radio input "false"
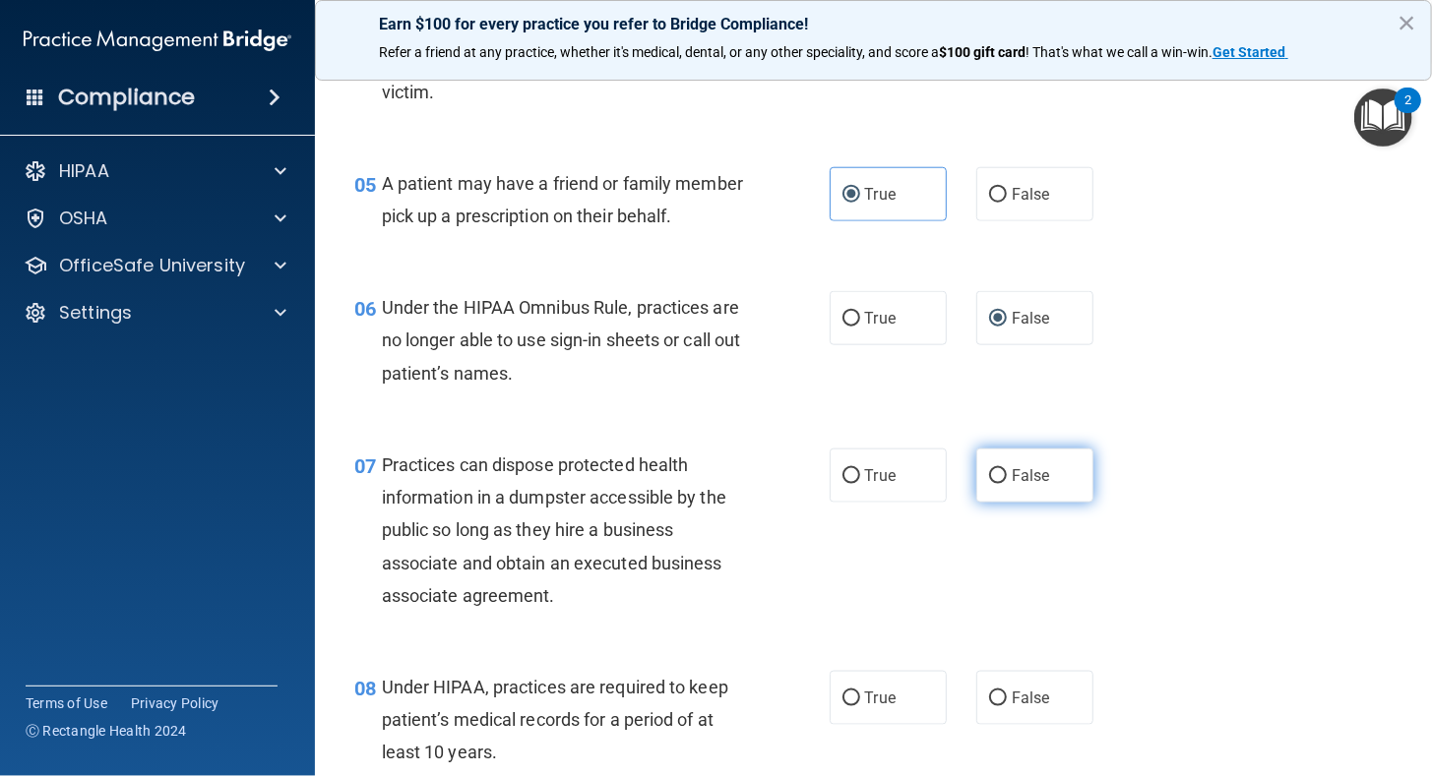
click at [989, 484] on input "False" at bounding box center [998, 476] width 18 height 15
radio input "true"
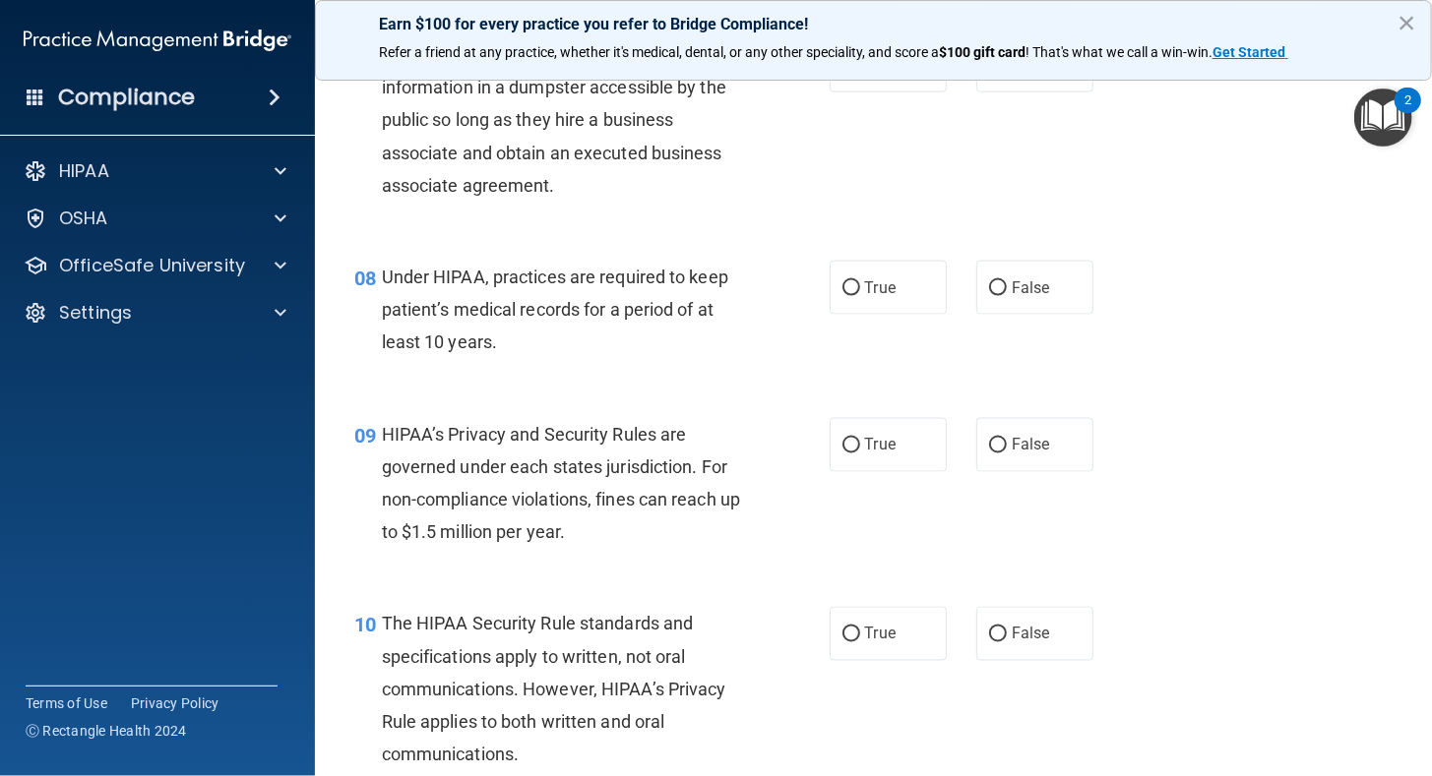
scroll to position [1166, 0]
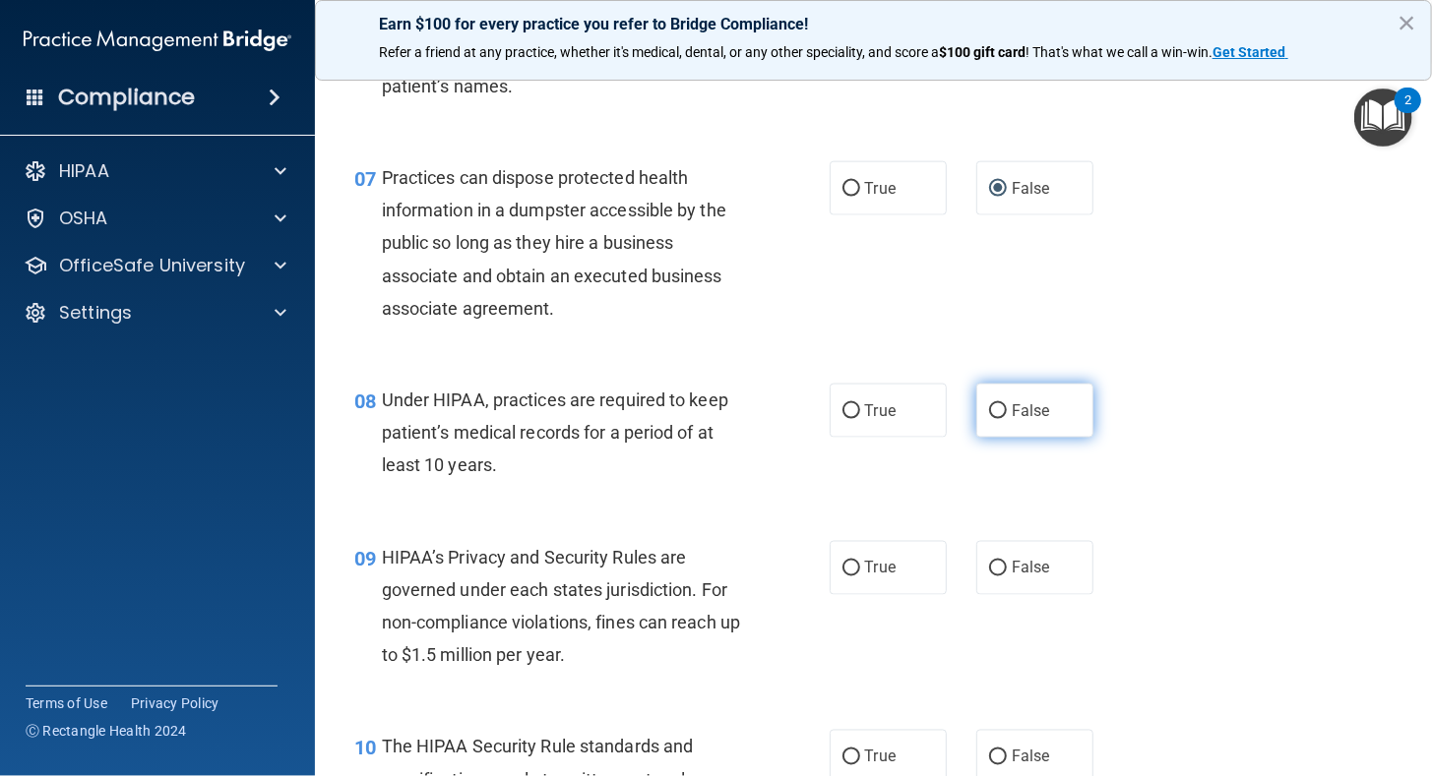
click at [989, 419] on input "False" at bounding box center [998, 411] width 18 height 15
radio input "true"
click at [989, 577] on input "False" at bounding box center [998, 569] width 18 height 15
radio input "true"
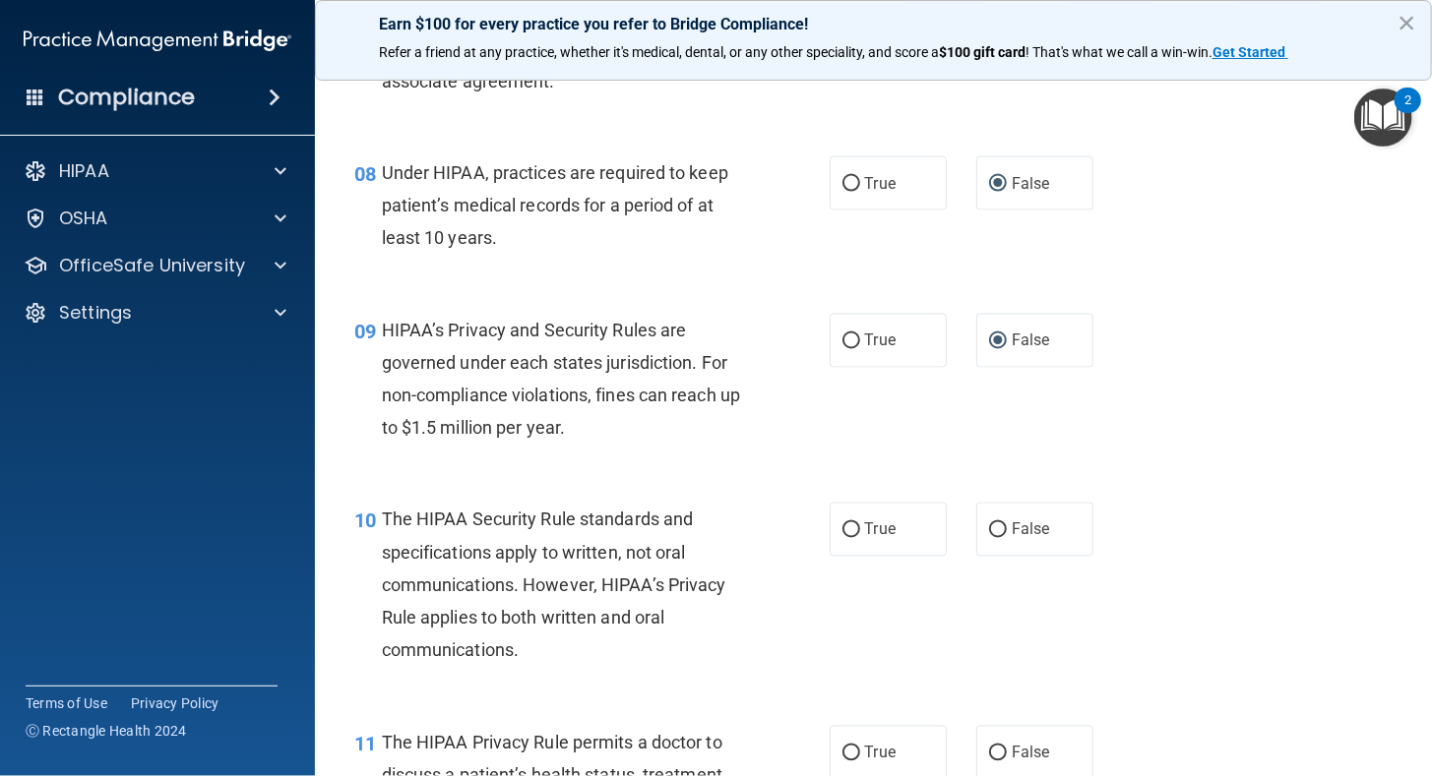
scroll to position [1402, 0]
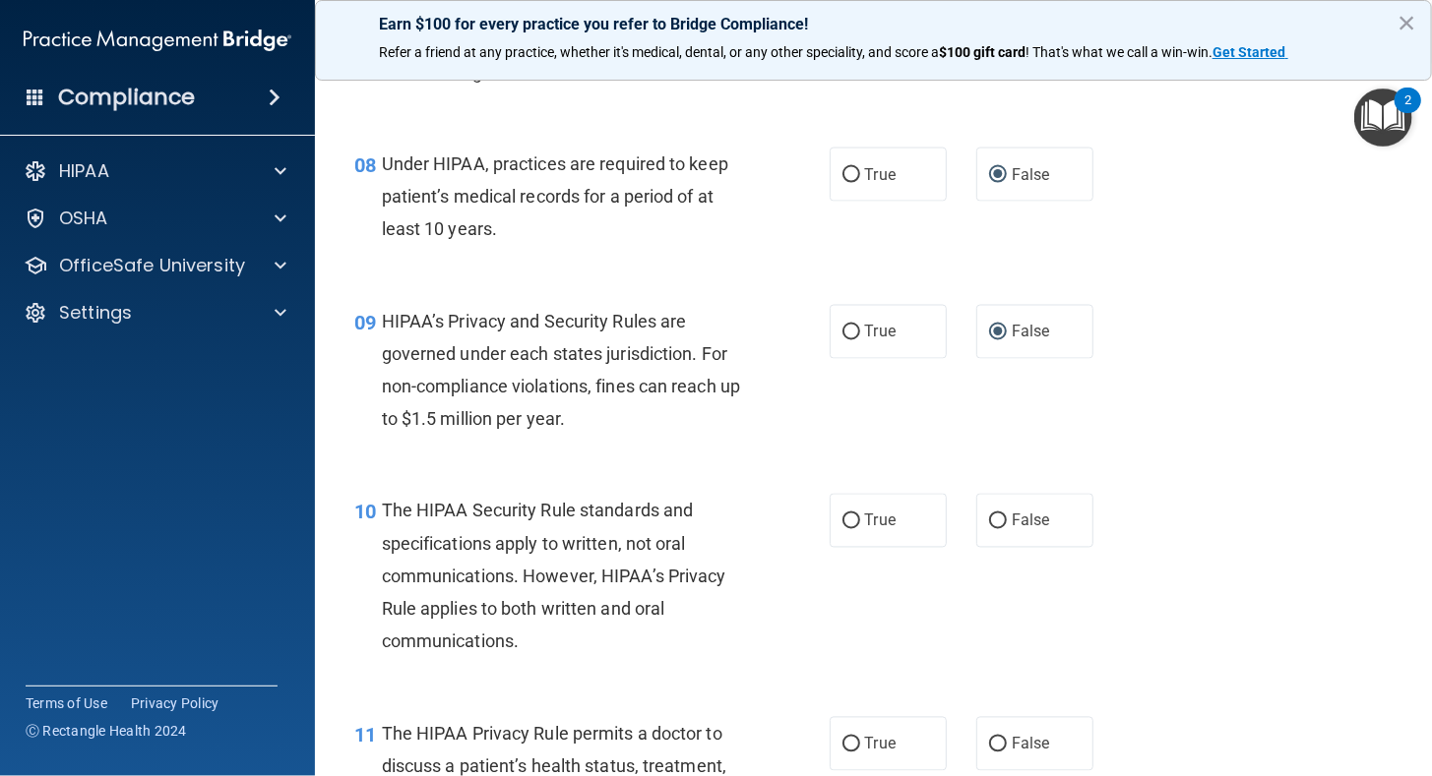
click at [1414, 752] on main "- The HIPAA Quiz #2 This quiz doesn’t expire until 12/07/2024. Are you sure you…" at bounding box center [873, 419] width 1117 height 713
click at [1413, 751] on main "- The HIPAA Quiz #2 This quiz doesn’t expire until 12/07/2024. Are you sure you…" at bounding box center [873, 419] width 1117 height 713
click at [842, 529] on input "True" at bounding box center [851, 522] width 18 height 15
radio input "true"
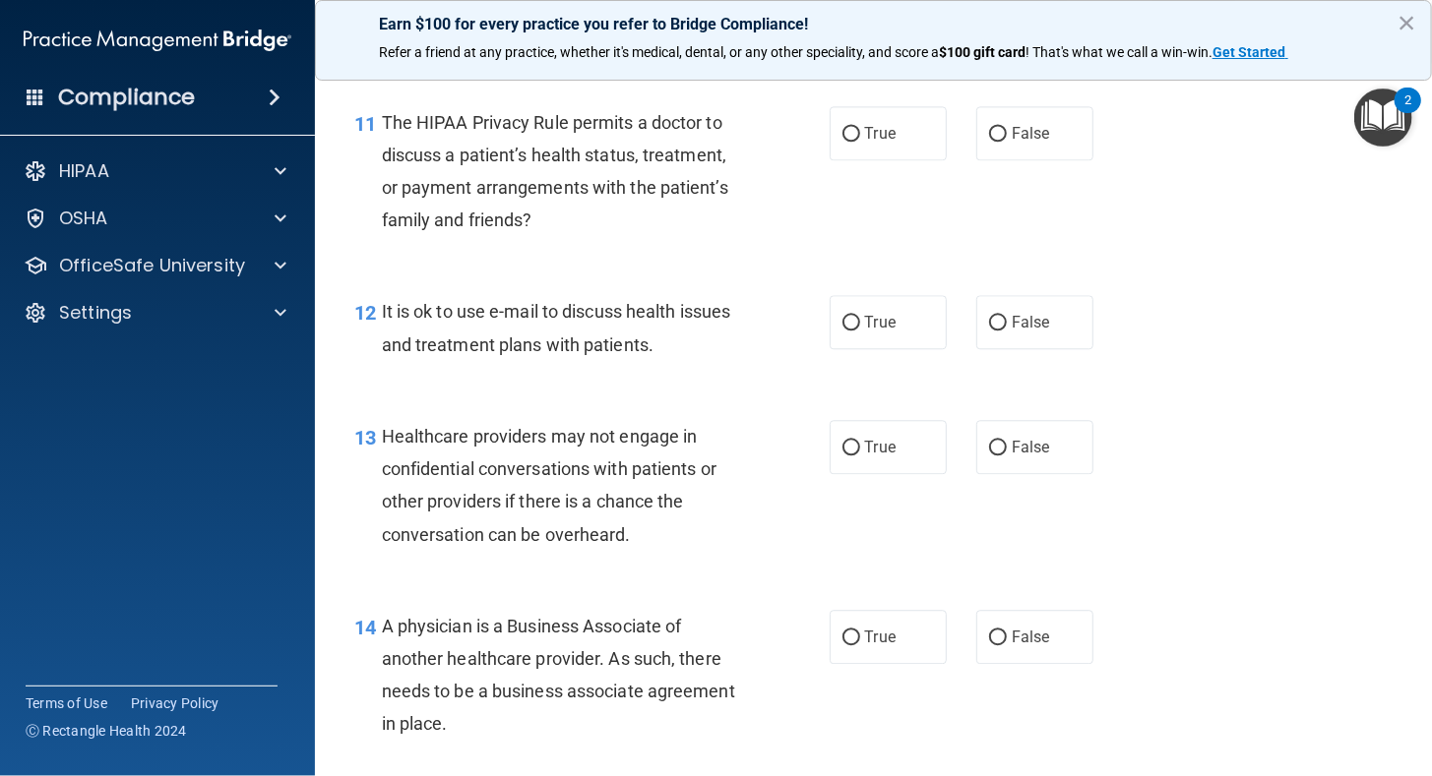
scroll to position [2032, 0]
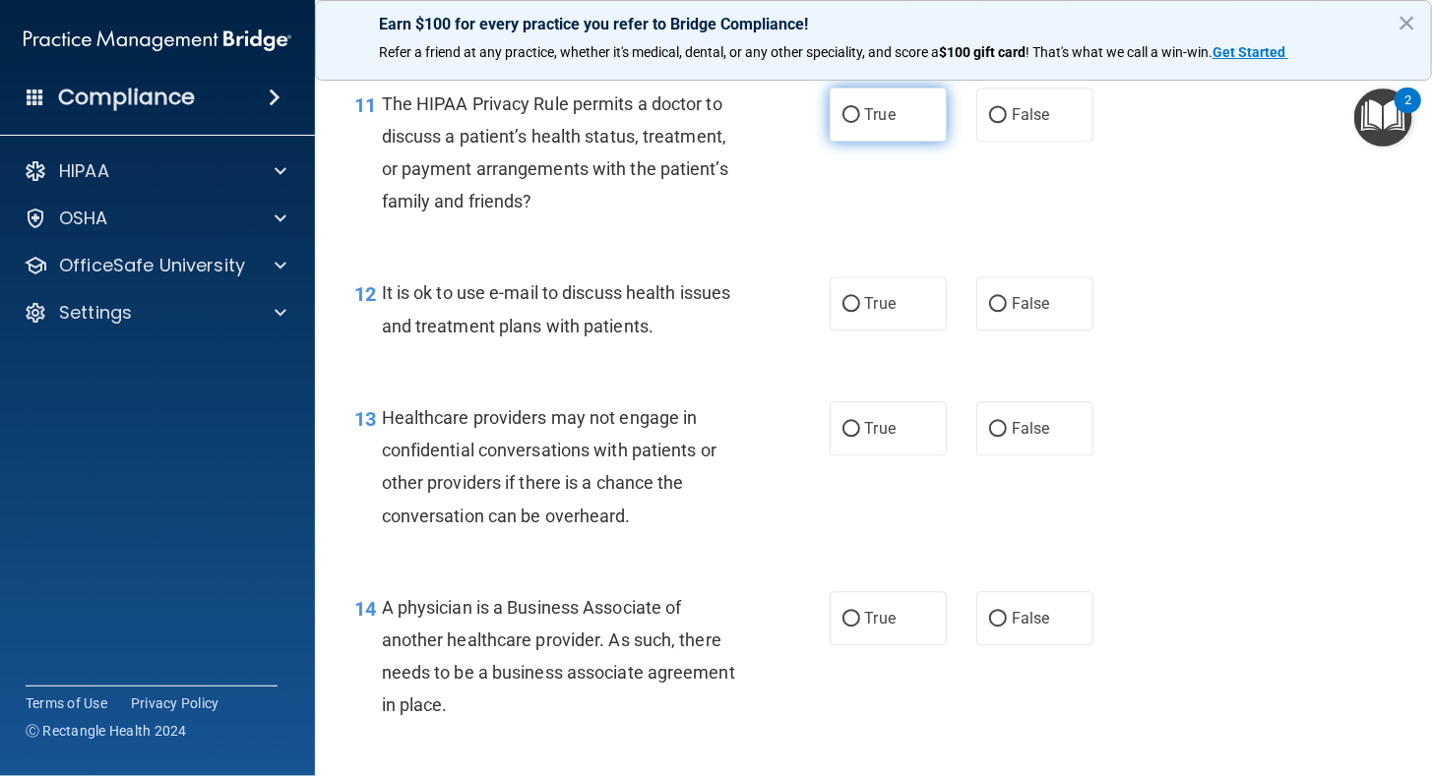
click at [847, 123] on input "True" at bounding box center [851, 115] width 18 height 15
radio input "true"
click at [851, 331] on label "True" at bounding box center [887, 303] width 117 height 54
drag, startPoint x: 851, startPoint y: 334, endPoint x: 834, endPoint y: 336, distance: 17.0
click at [834, 331] on label "True" at bounding box center [887, 303] width 117 height 54
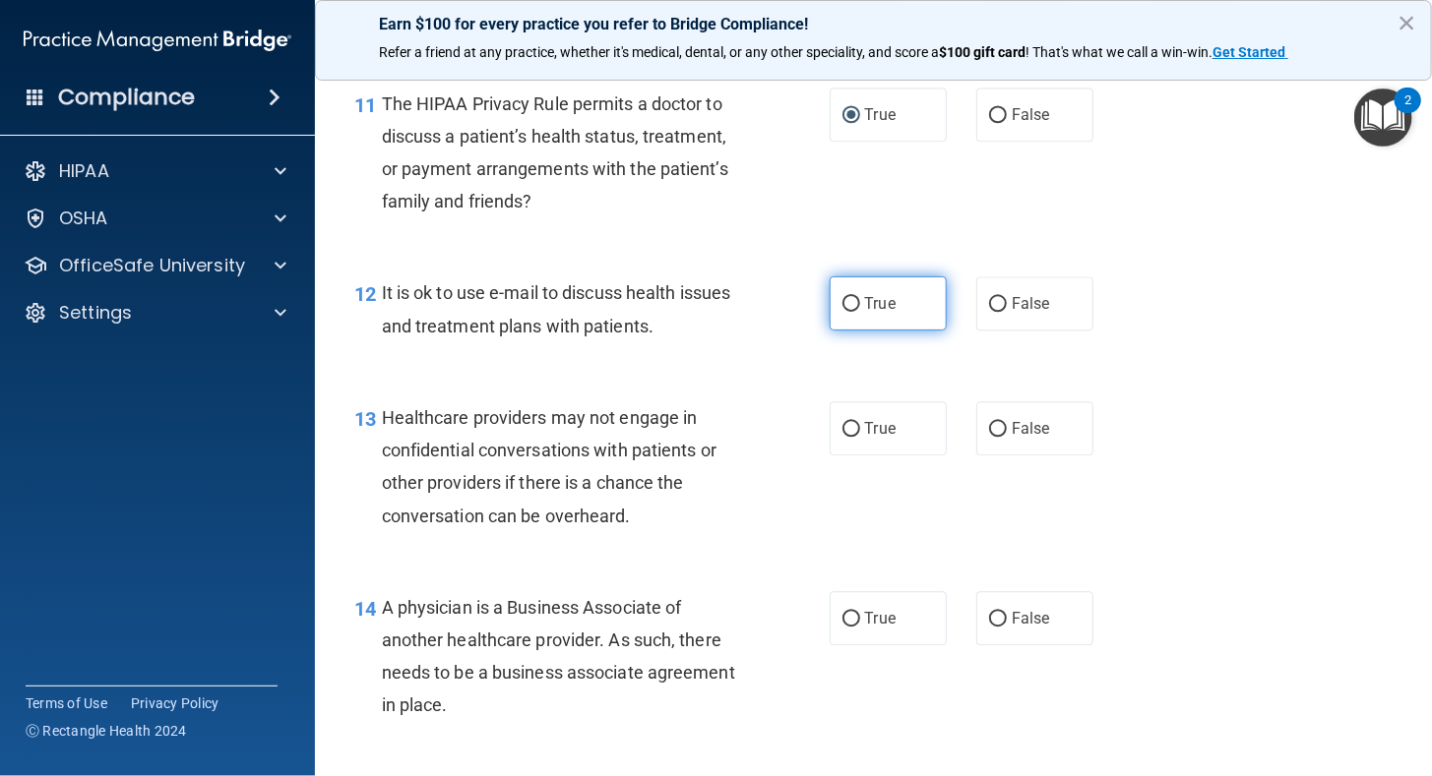
click at [842, 312] on input "True" at bounding box center [851, 304] width 18 height 15
radio input "true"
click at [989, 437] on input "False" at bounding box center [998, 429] width 18 height 15
radio input "true"
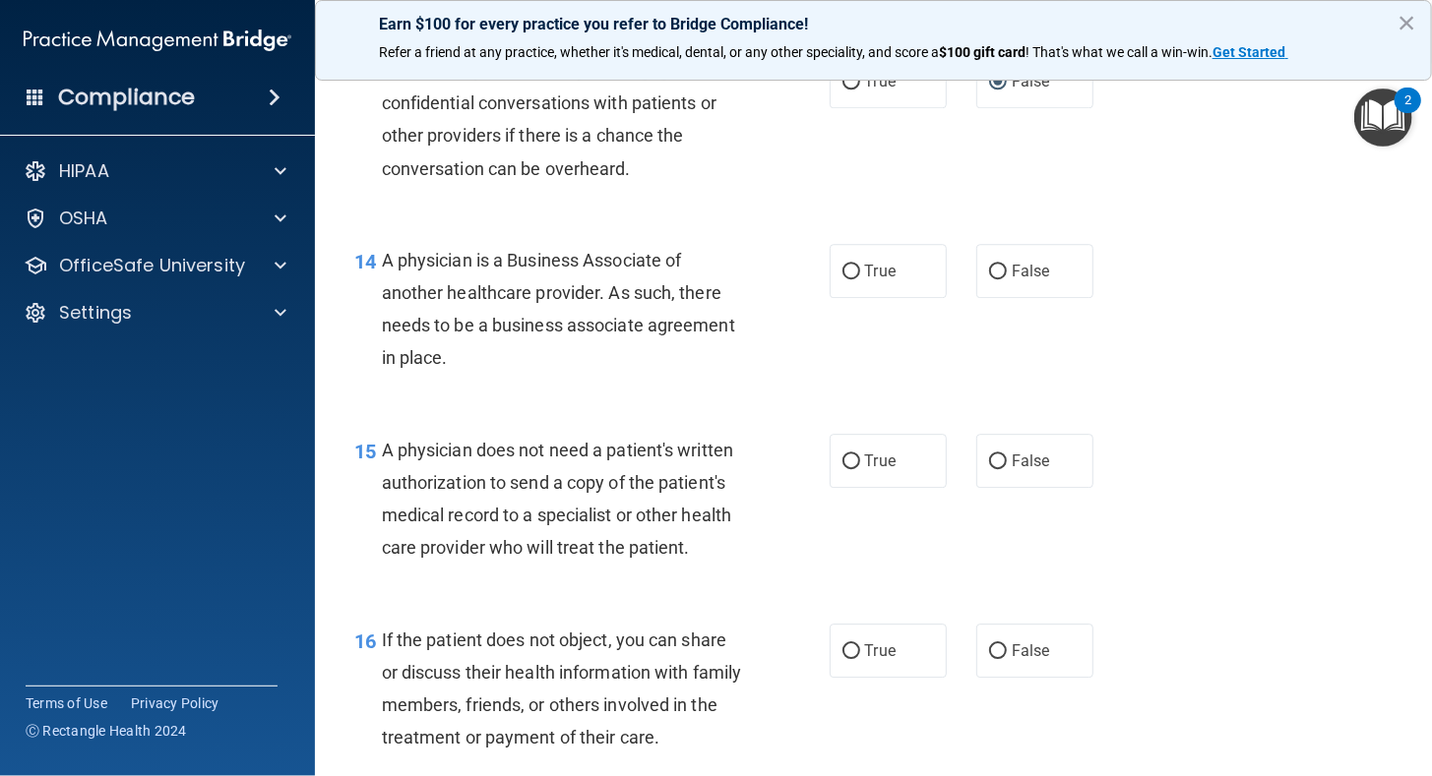
scroll to position [2337, 0]
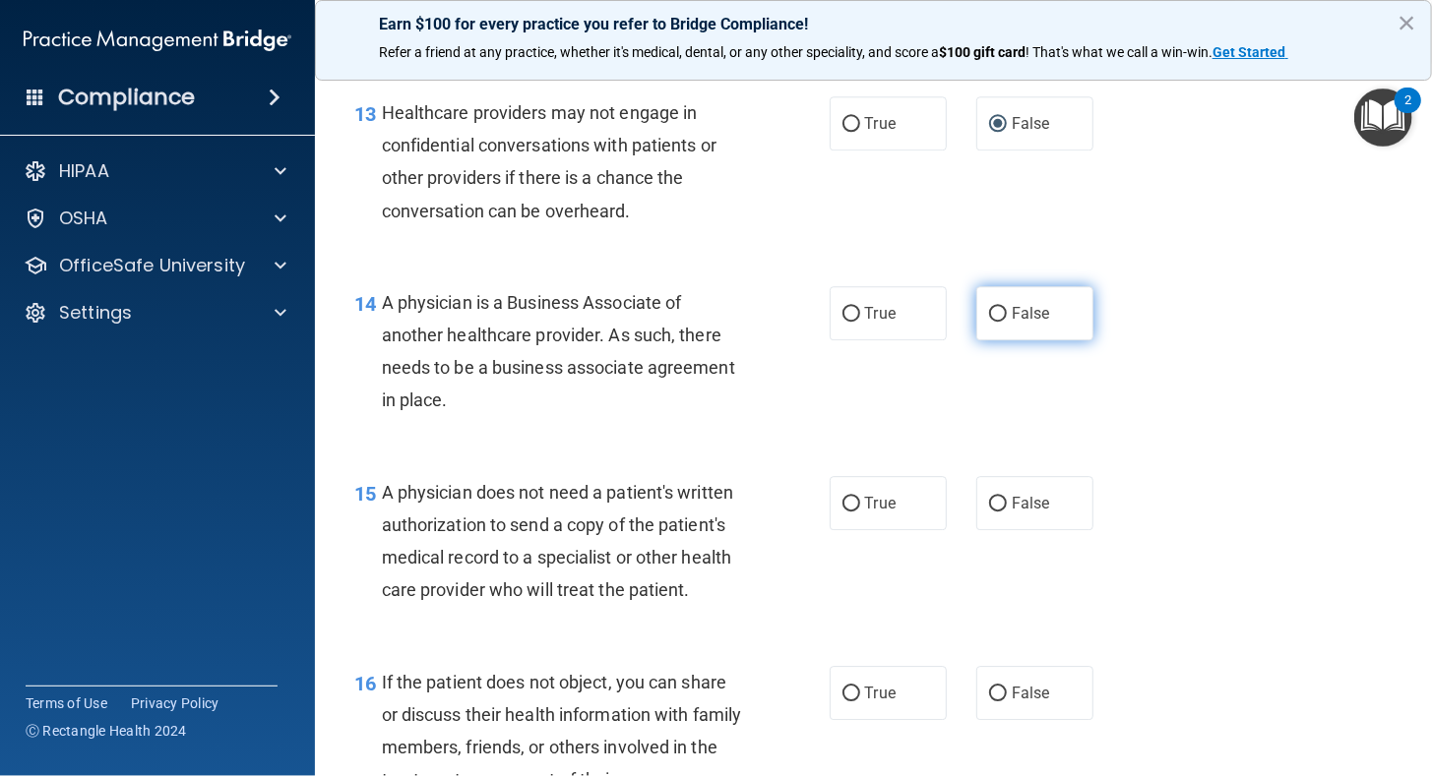
click at [989, 322] on input "False" at bounding box center [998, 314] width 18 height 15
radio input "true"
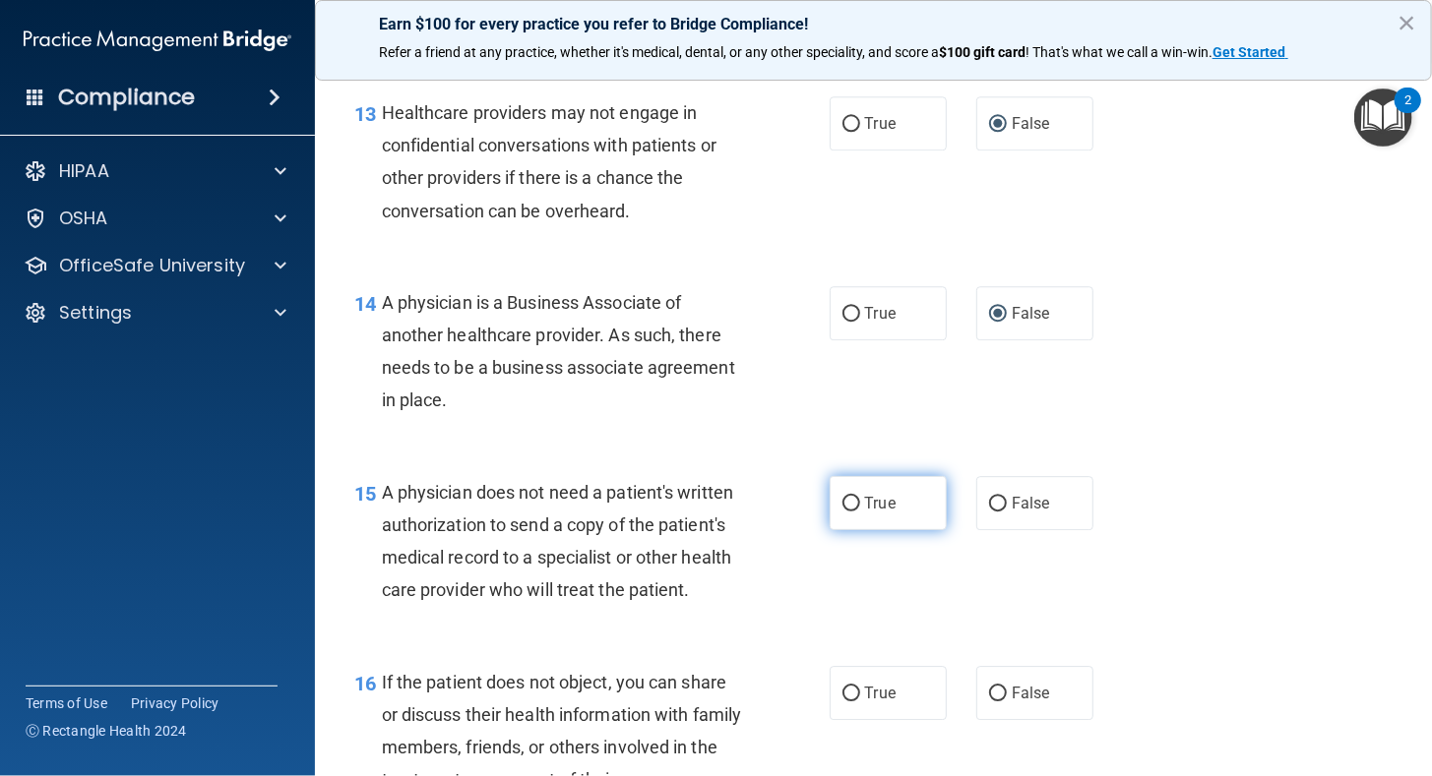
click at [842, 512] on input "True" at bounding box center [851, 504] width 18 height 15
radio input "true"
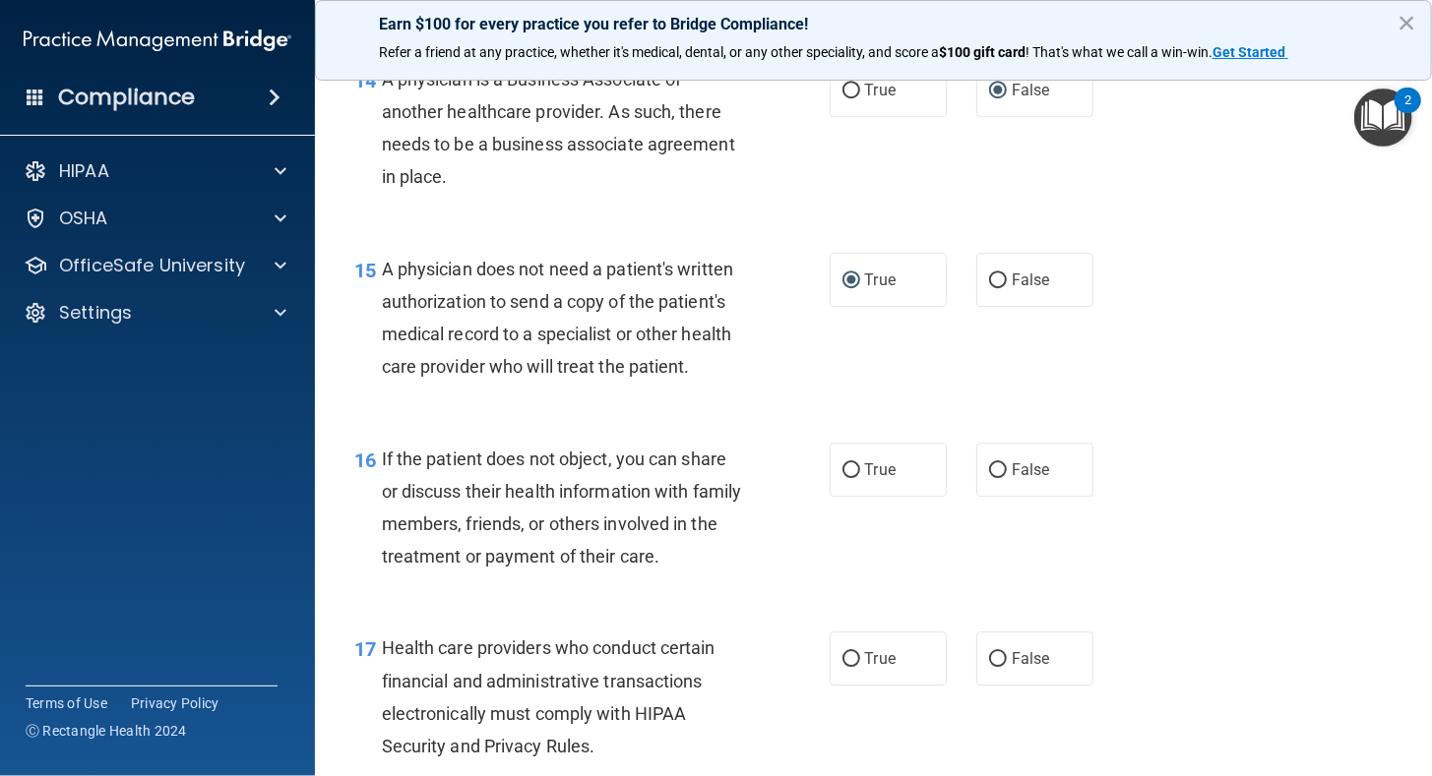
scroll to position [2651, 0]
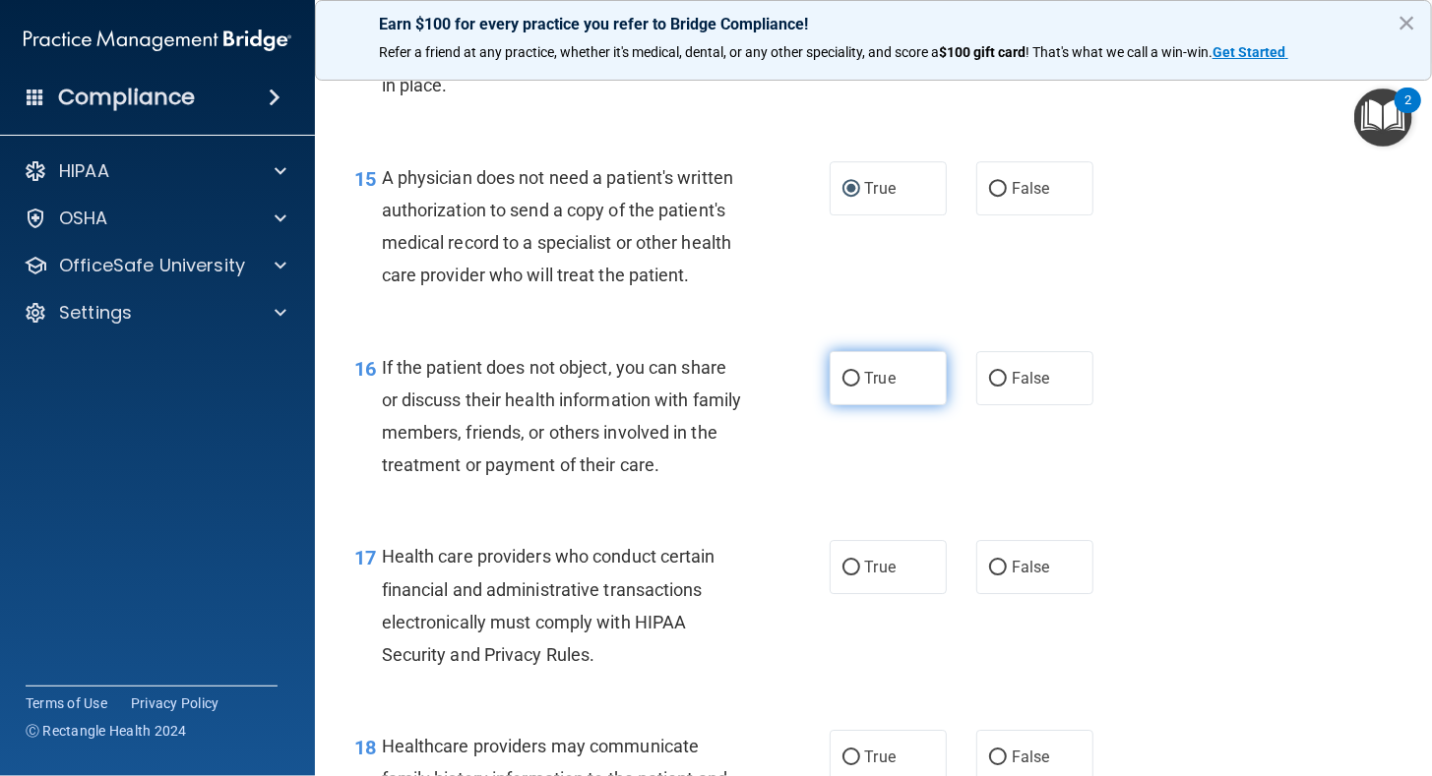
click at [846, 387] on input "True" at bounding box center [851, 379] width 18 height 15
radio input "true"
click at [842, 576] on input "True" at bounding box center [851, 568] width 18 height 15
radio input "true"
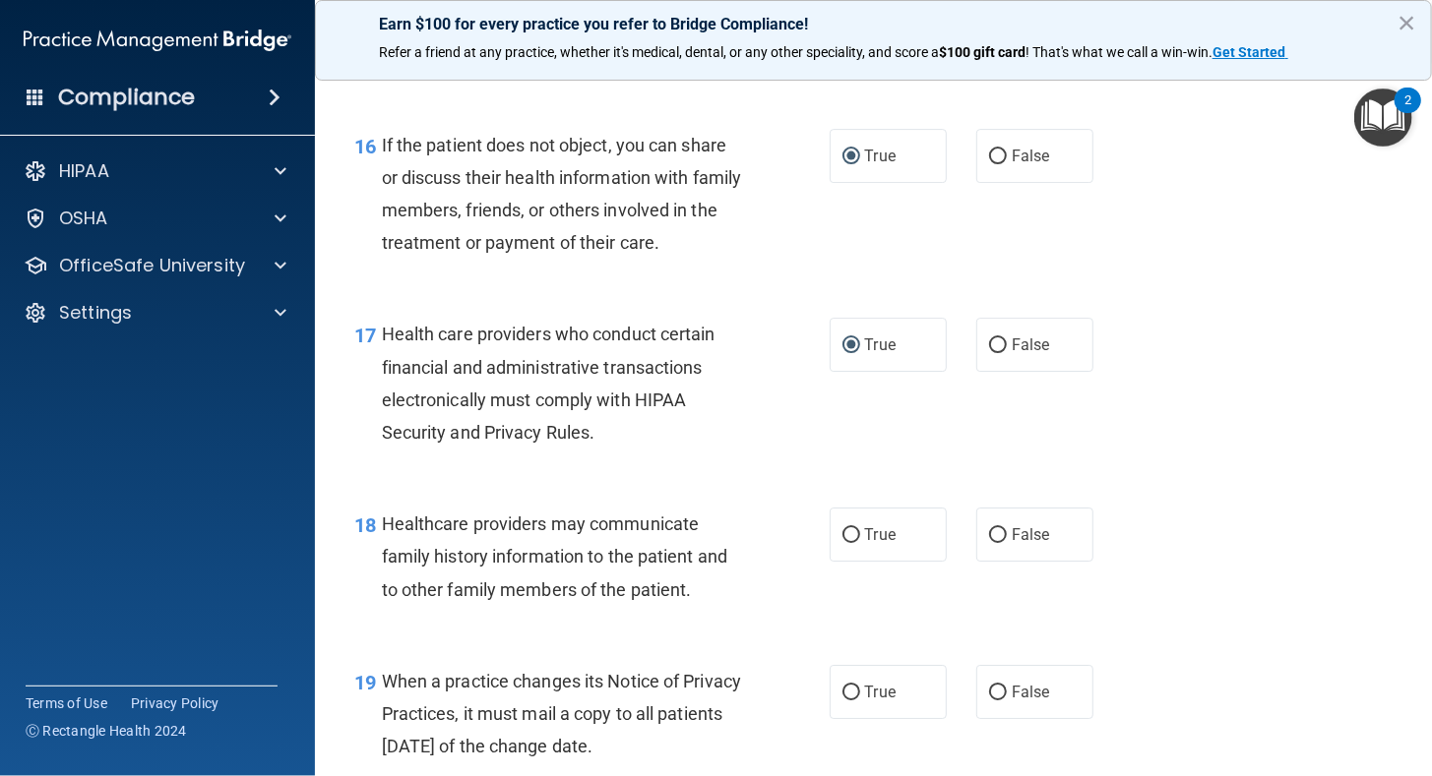
scroll to position [2940, 0]
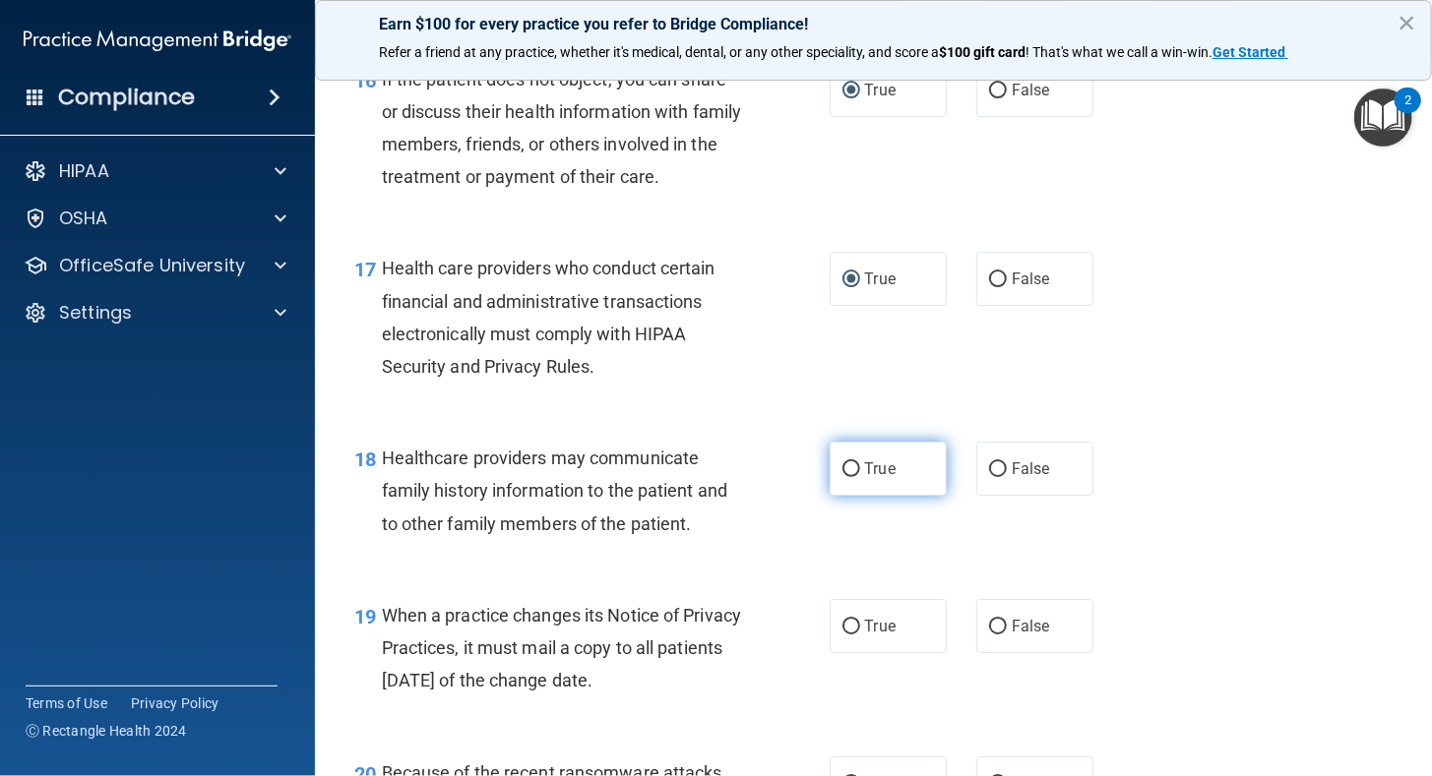
click at [842, 477] on input "True" at bounding box center [851, 469] width 18 height 15
radio input "true"
click at [989, 635] on input "False" at bounding box center [998, 627] width 18 height 15
radio input "true"
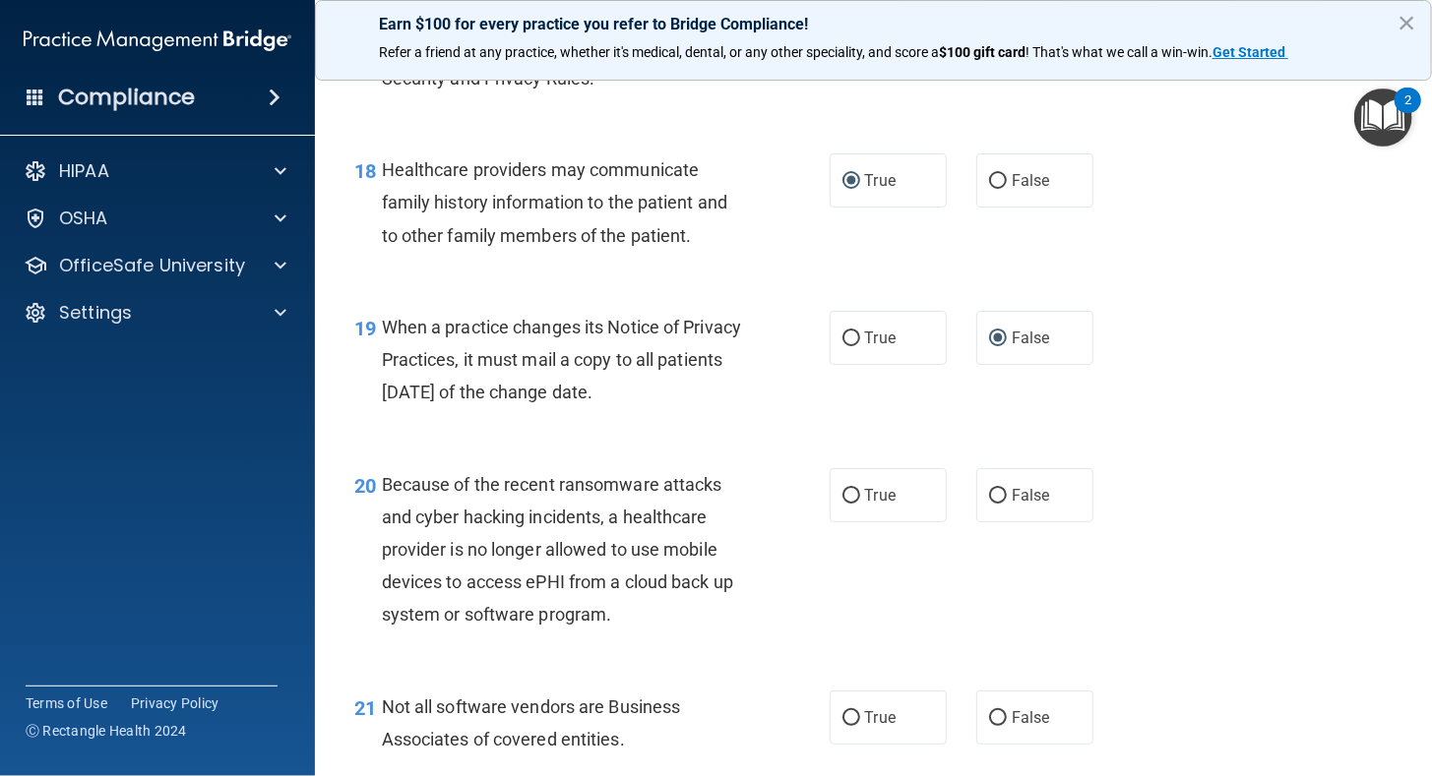
scroll to position [3267, 0]
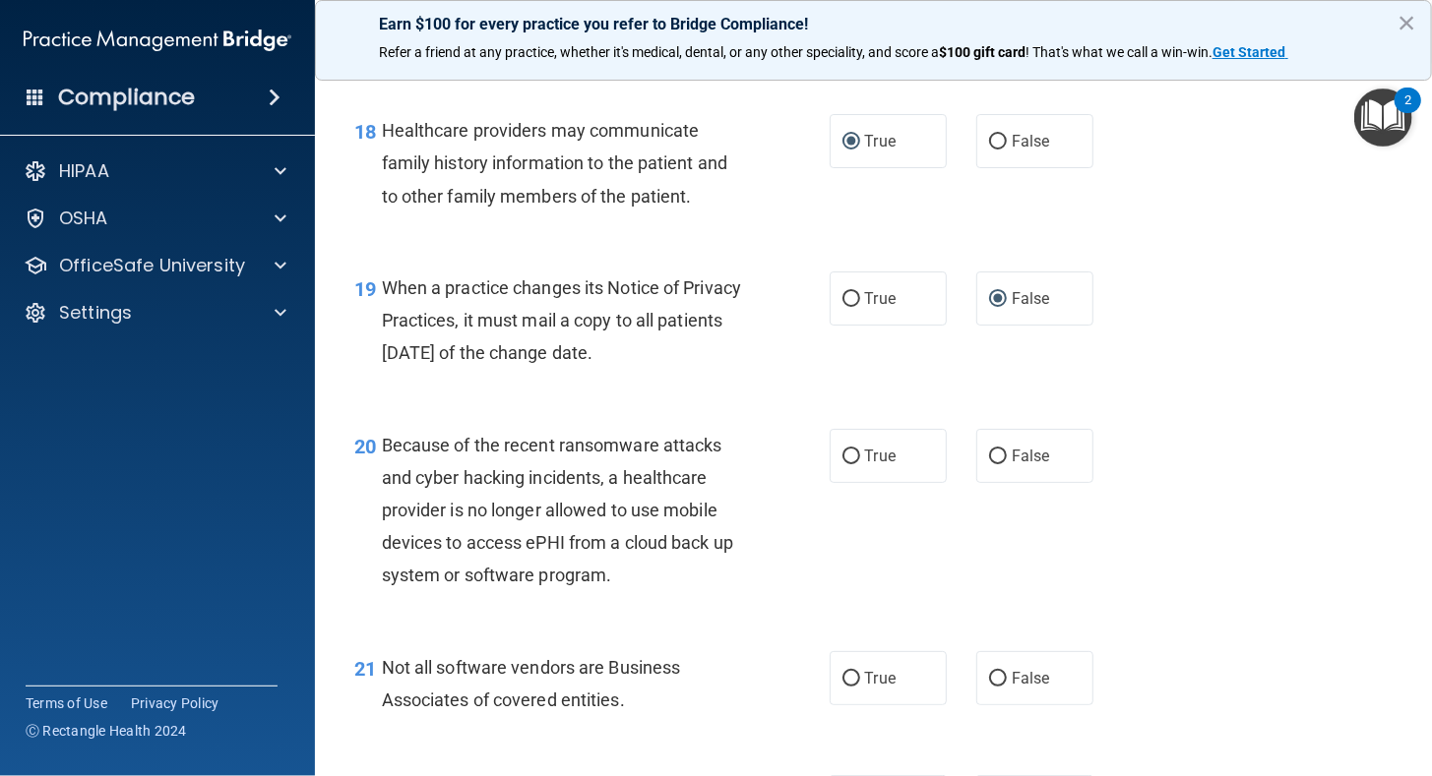
click at [1415, 756] on main "- The HIPAA Quiz #2 This quiz doesn’t expire until 12/07/2024. Are you sure you…" at bounding box center [873, 419] width 1117 height 713
click at [989, 464] on input "False" at bounding box center [998, 457] width 18 height 15
radio input "true"
click at [842, 687] on input "True" at bounding box center [851, 679] width 18 height 15
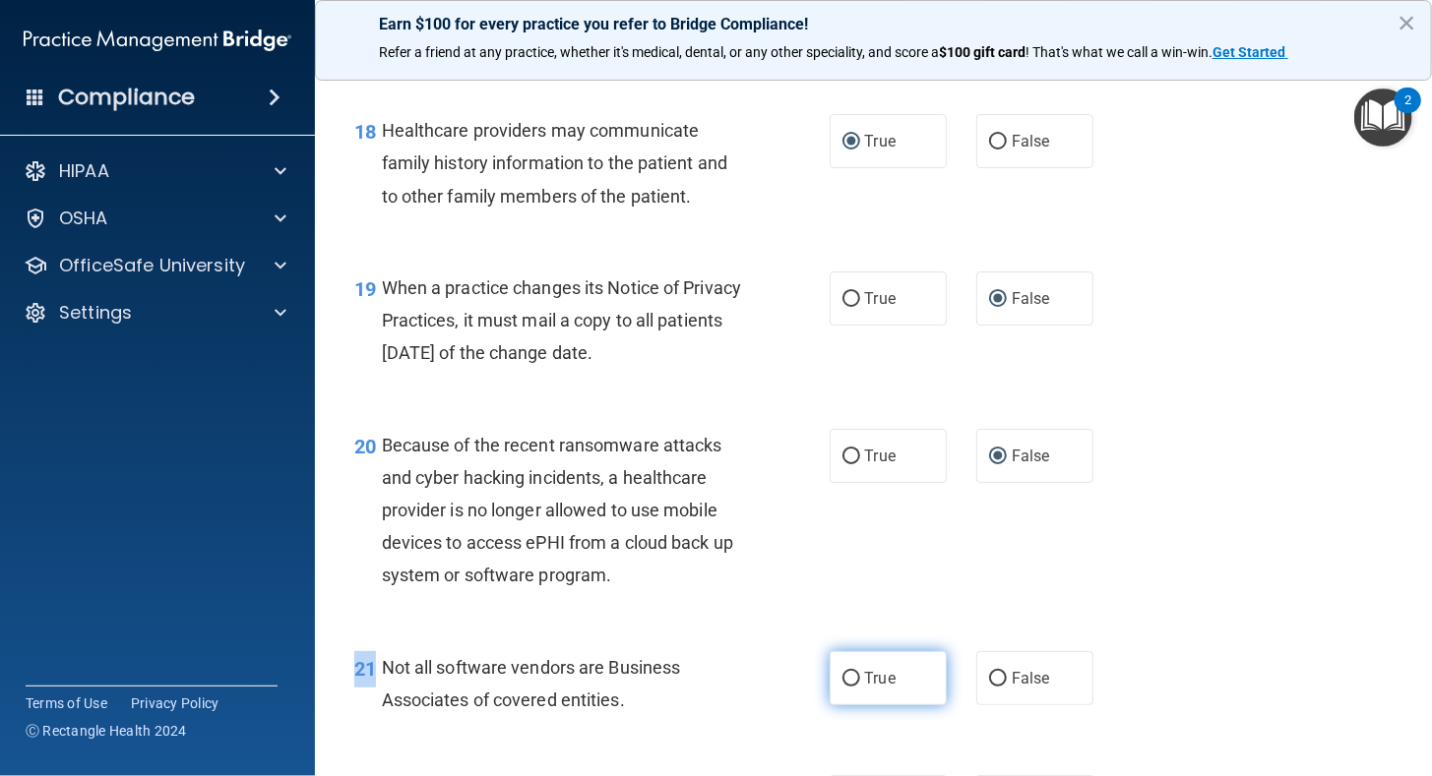
radio input "true"
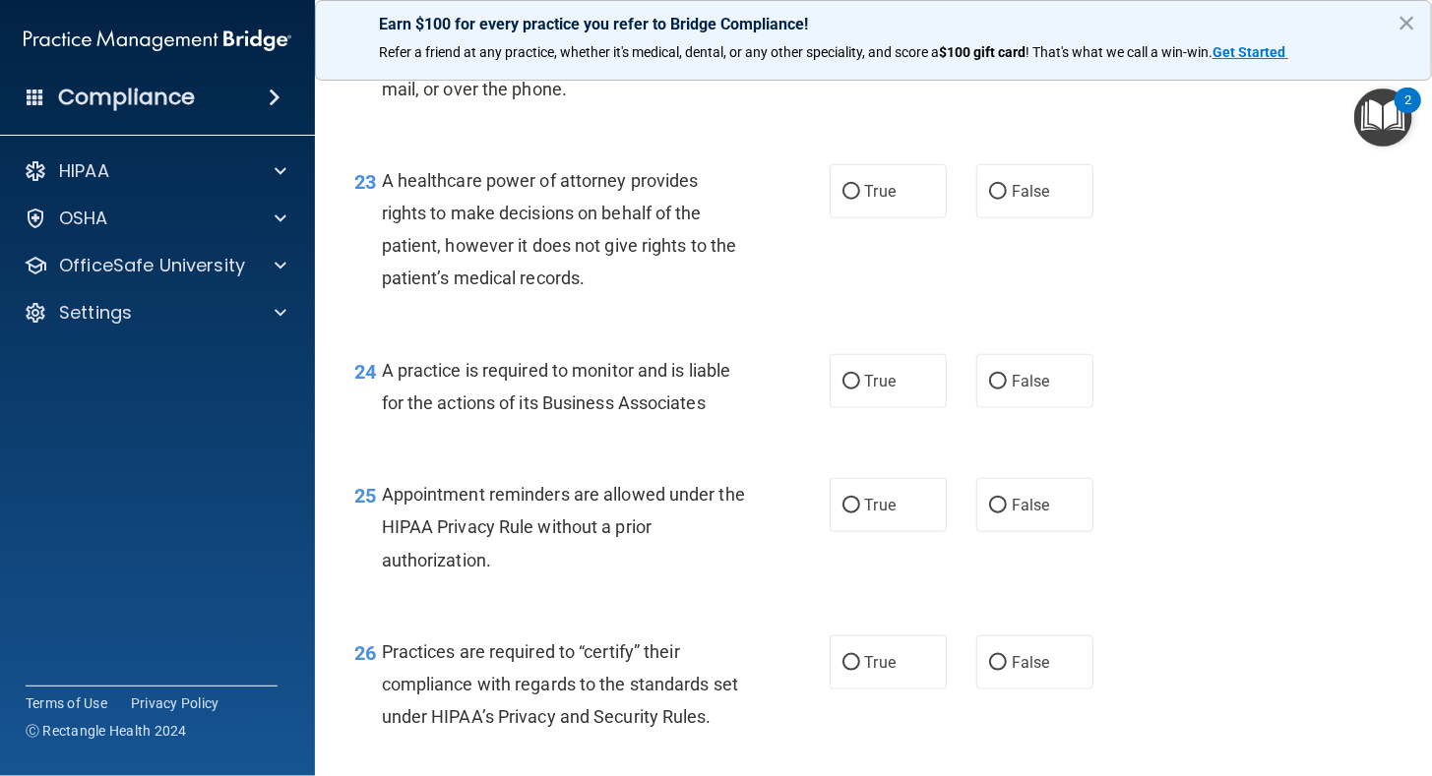
scroll to position [3808, 0]
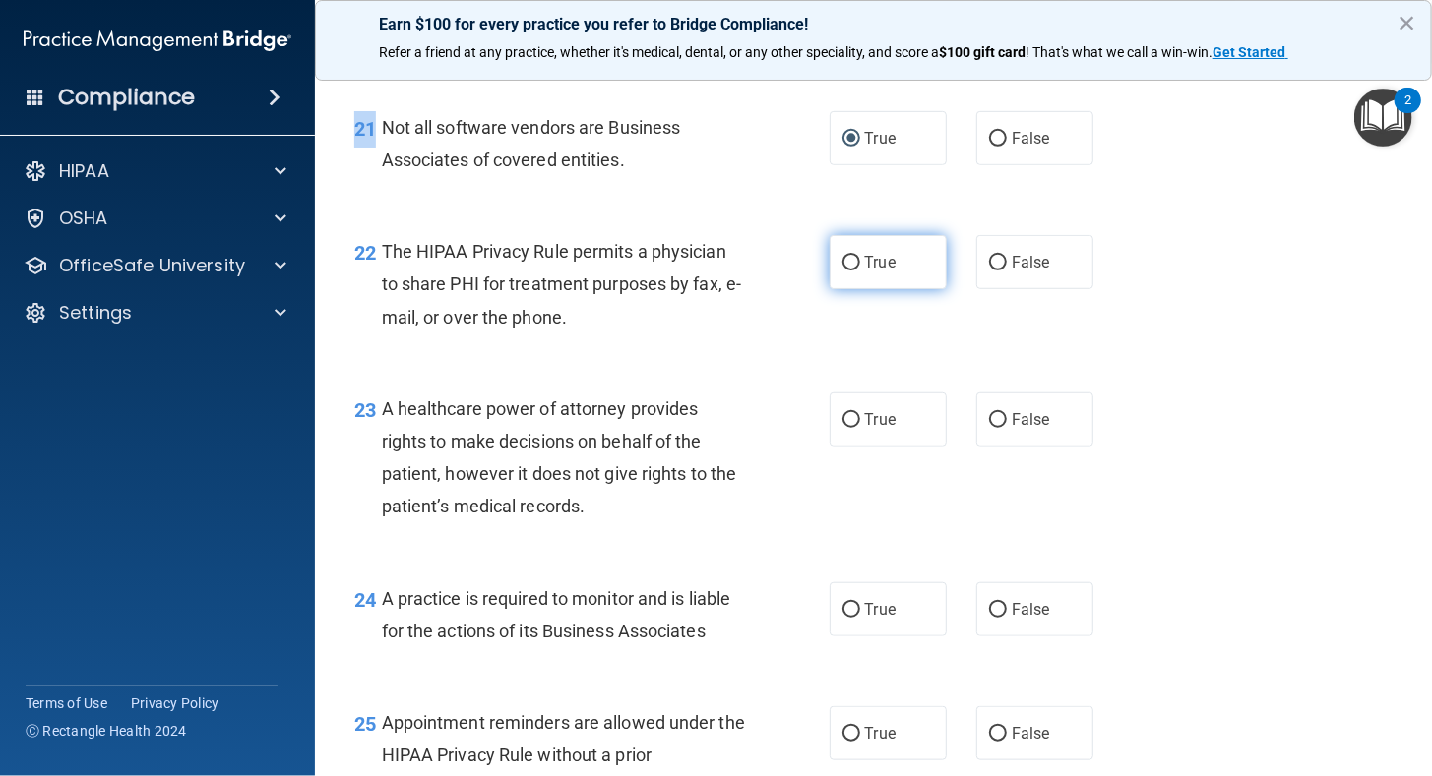
click at [843, 271] on input "True" at bounding box center [851, 263] width 18 height 15
radio input "true"
click at [845, 428] on input "True" at bounding box center [851, 420] width 18 height 15
radio input "true"
click at [989, 618] on input "False" at bounding box center [998, 610] width 18 height 15
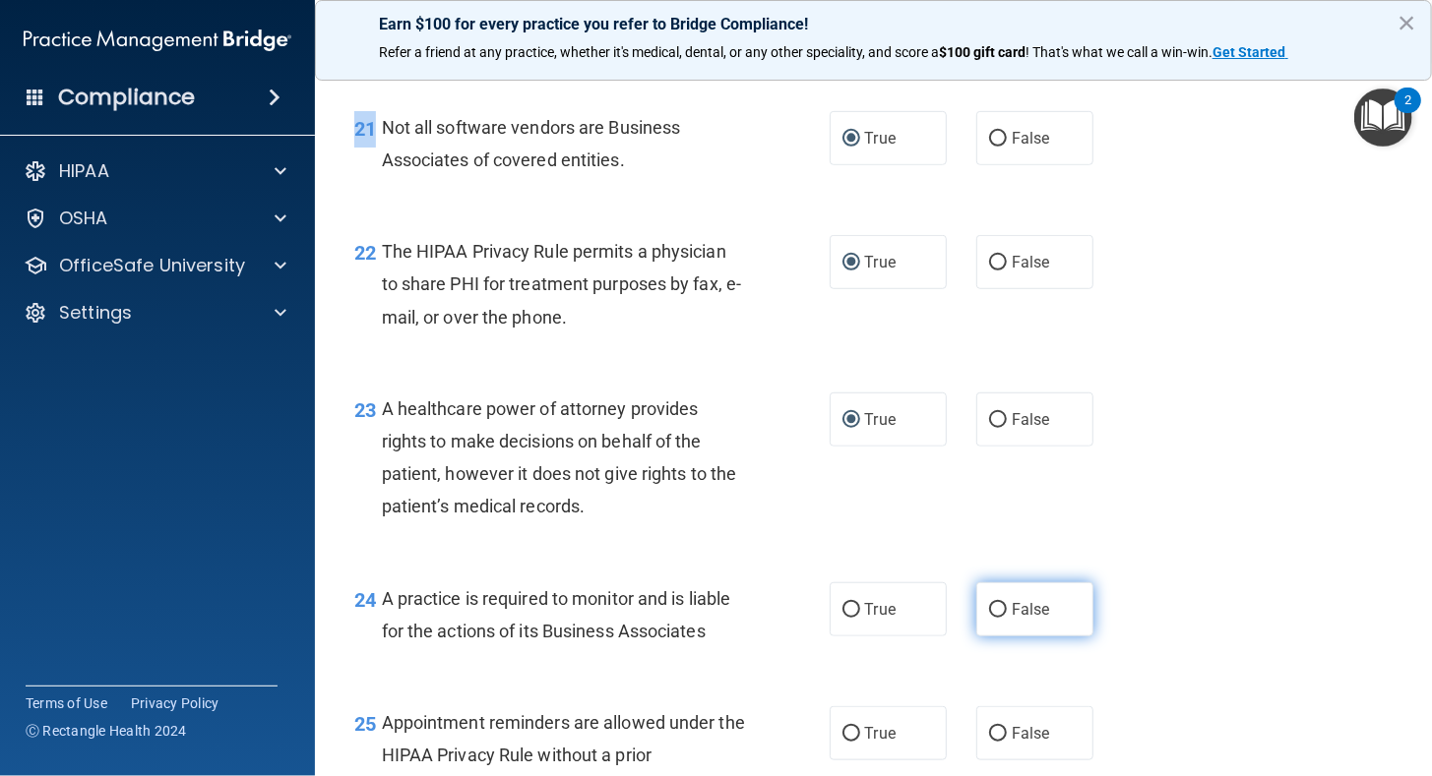
radio input "true"
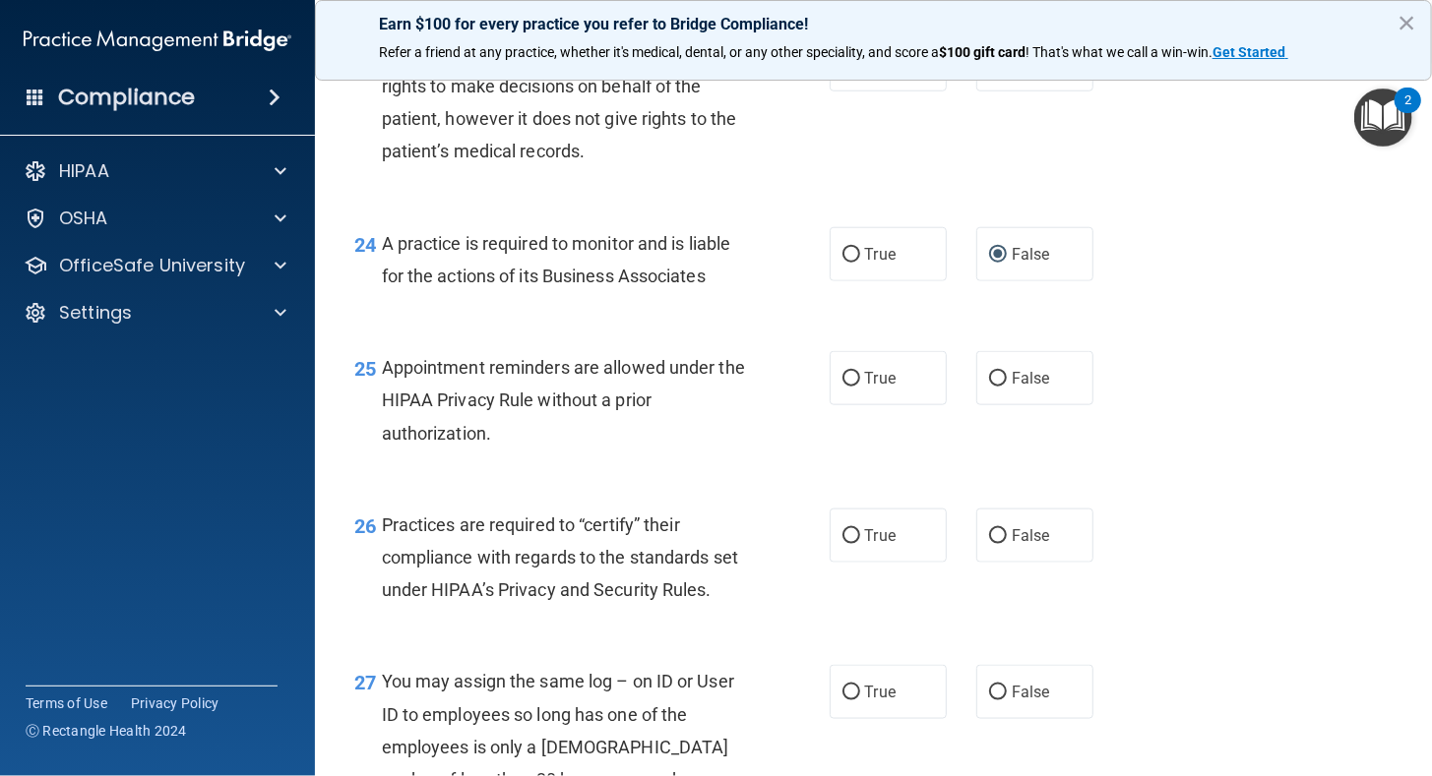
scroll to position [4202, 0]
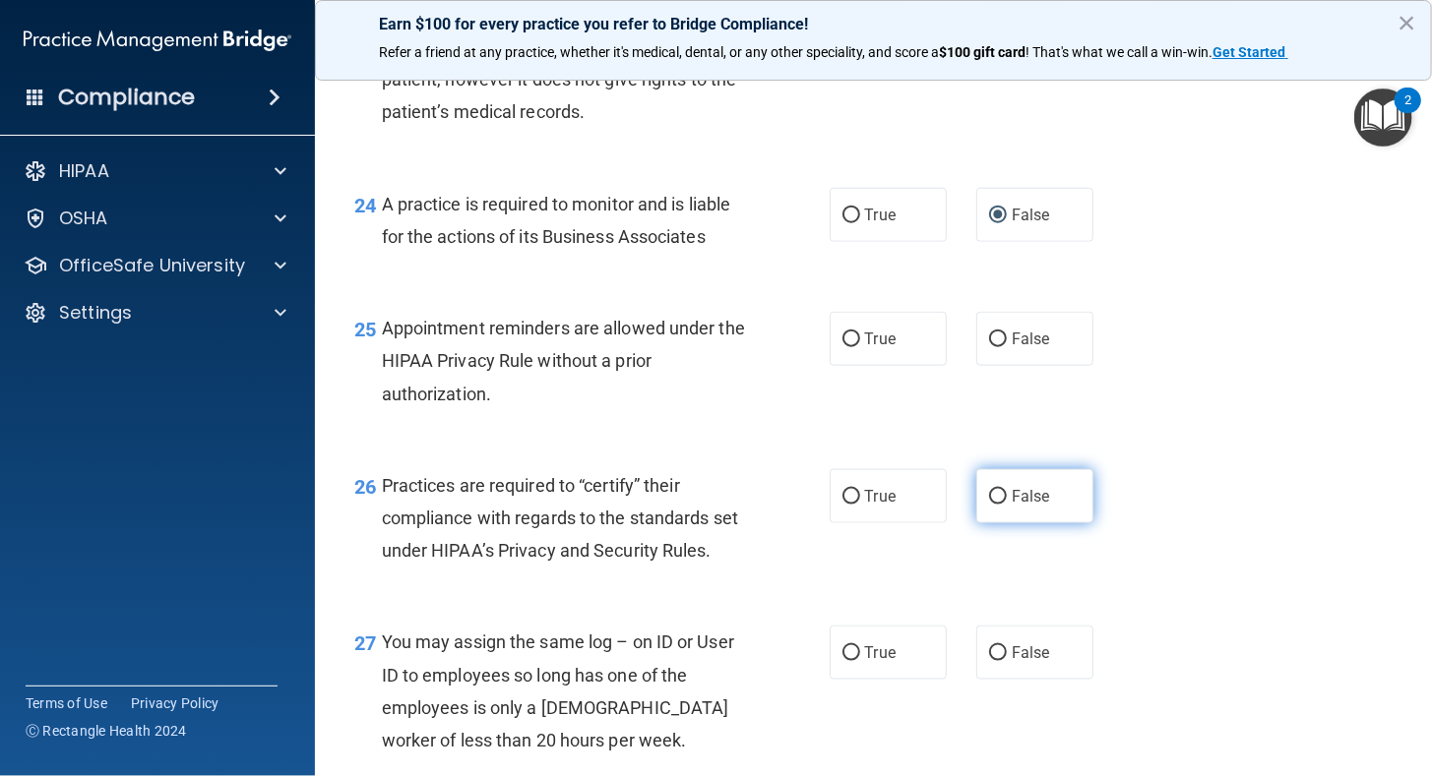
click at [994, 505] on input "False" at bounding box center [998, 497] width 18 height 15
radio input "true"
click at [844, 347] on input "True" at bounding box center [851, 340] width 18 height 15
radio input "true"
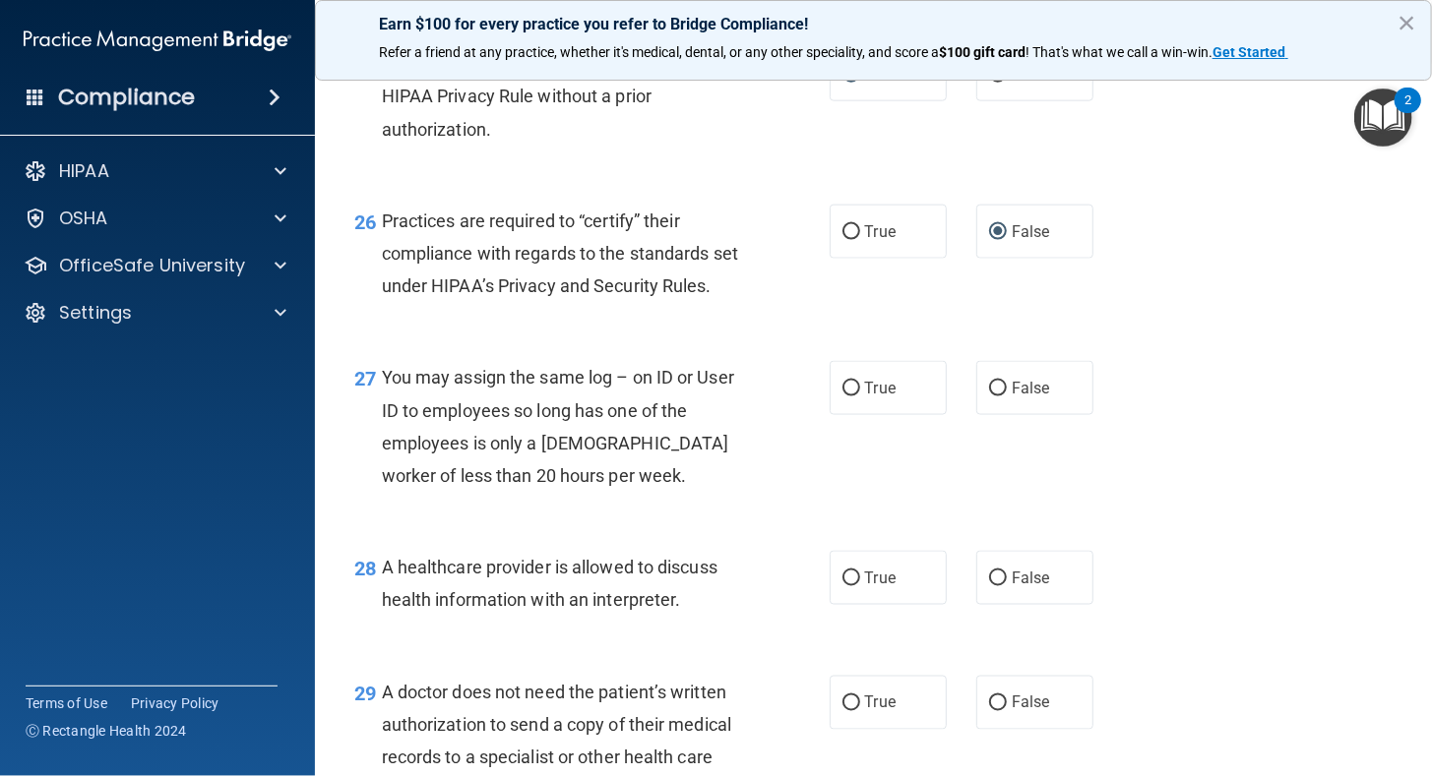
scroll to position [4478, 0]
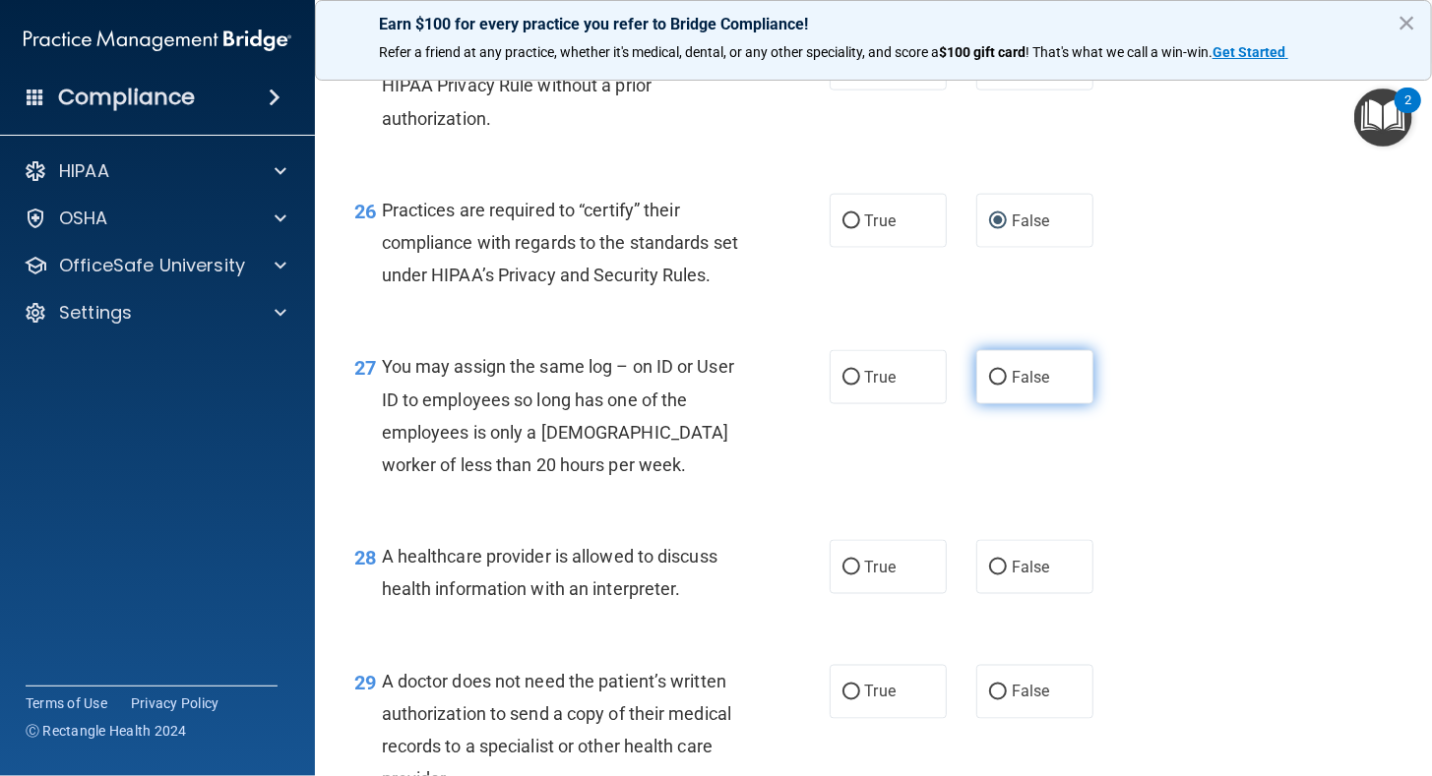
click at [990, 386] on input "False" at bounding box center [998, 378] width 18 height 15
radio input "true"
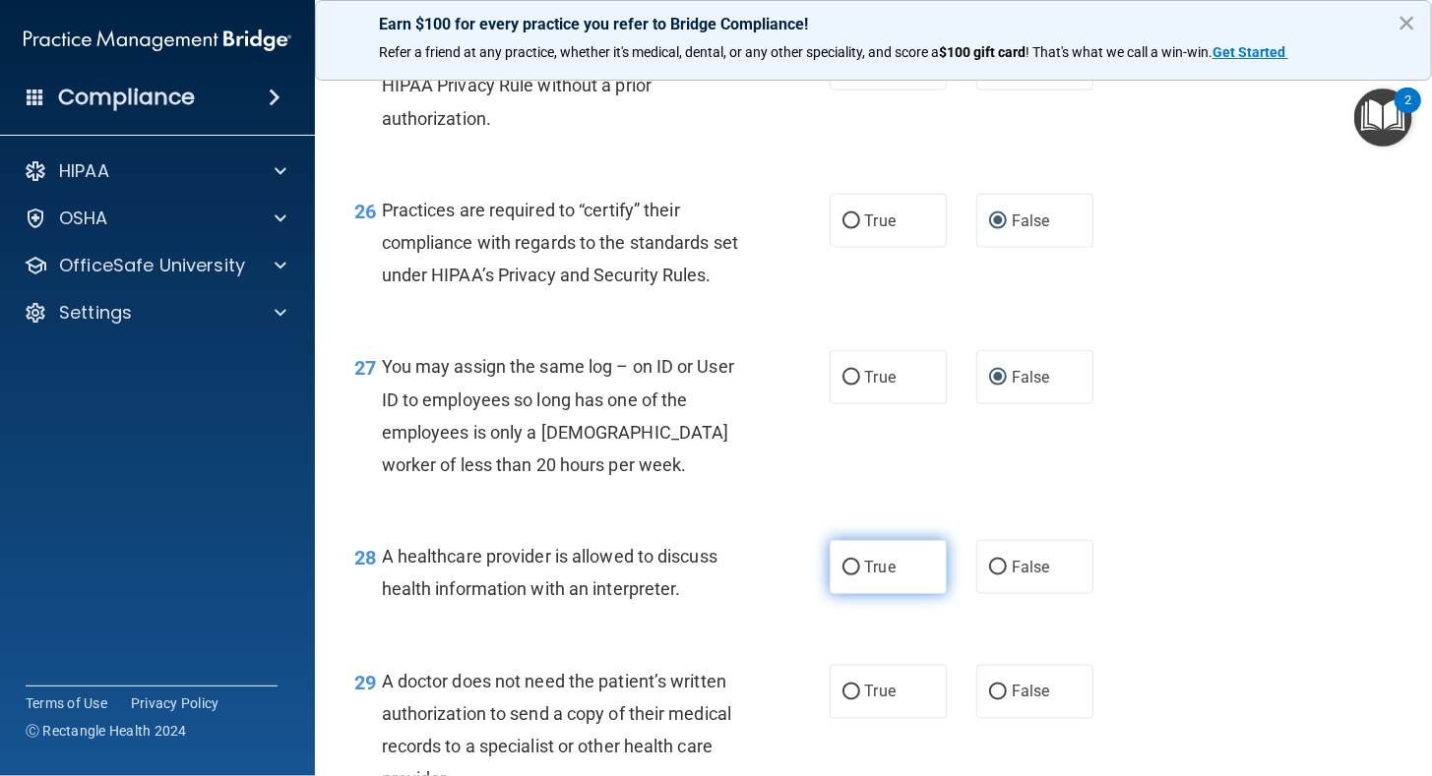
click at [846, 576] on input "True" at bounding box center [851, 568] width 18 height 15
radio input "true"
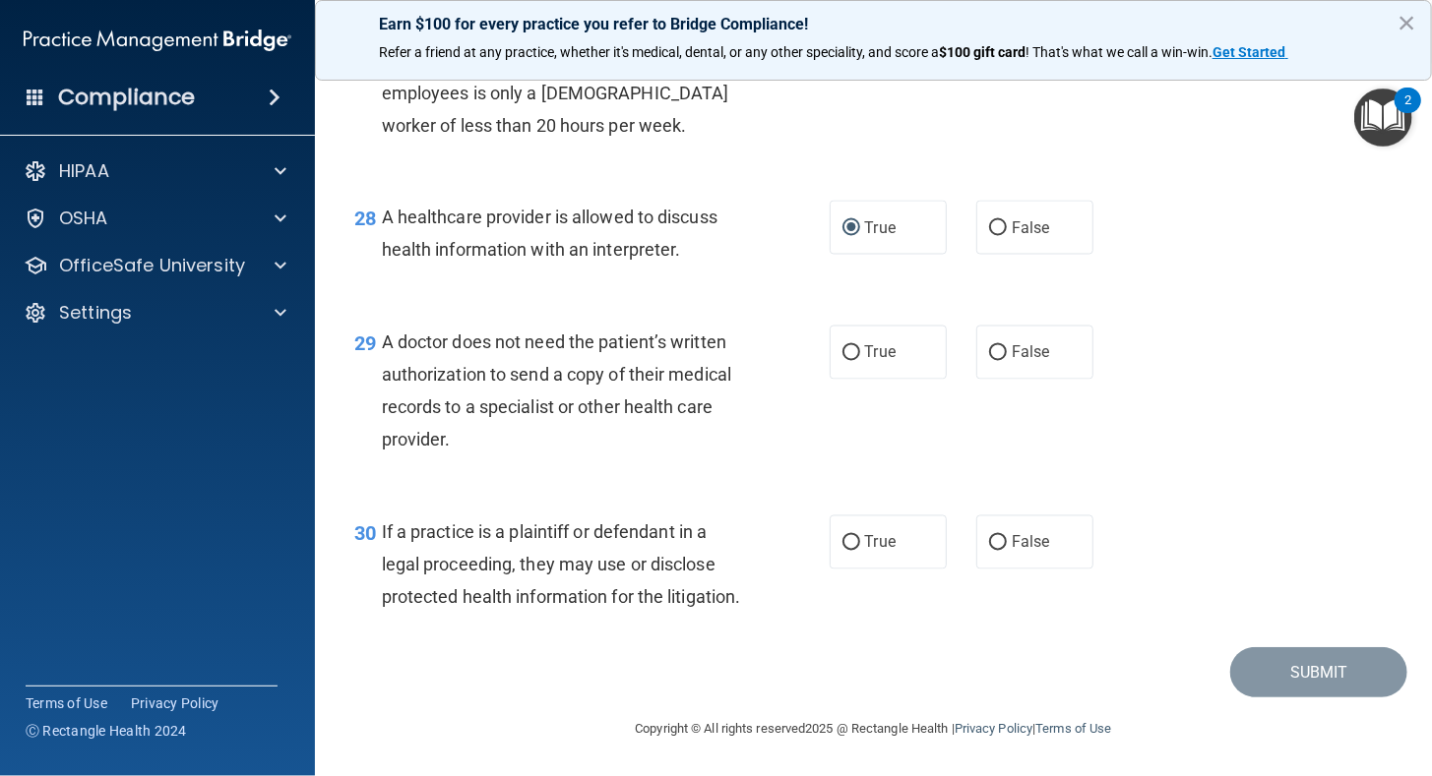
scroll to position [4914, 0]
click at [842, 346] on input "True" at bounding box center [851, 353] width 18 height 15
radio input "true"
click at [842, 536] on input "True" at bounding box center [851, 543] width 18 height 15
radio input "true"
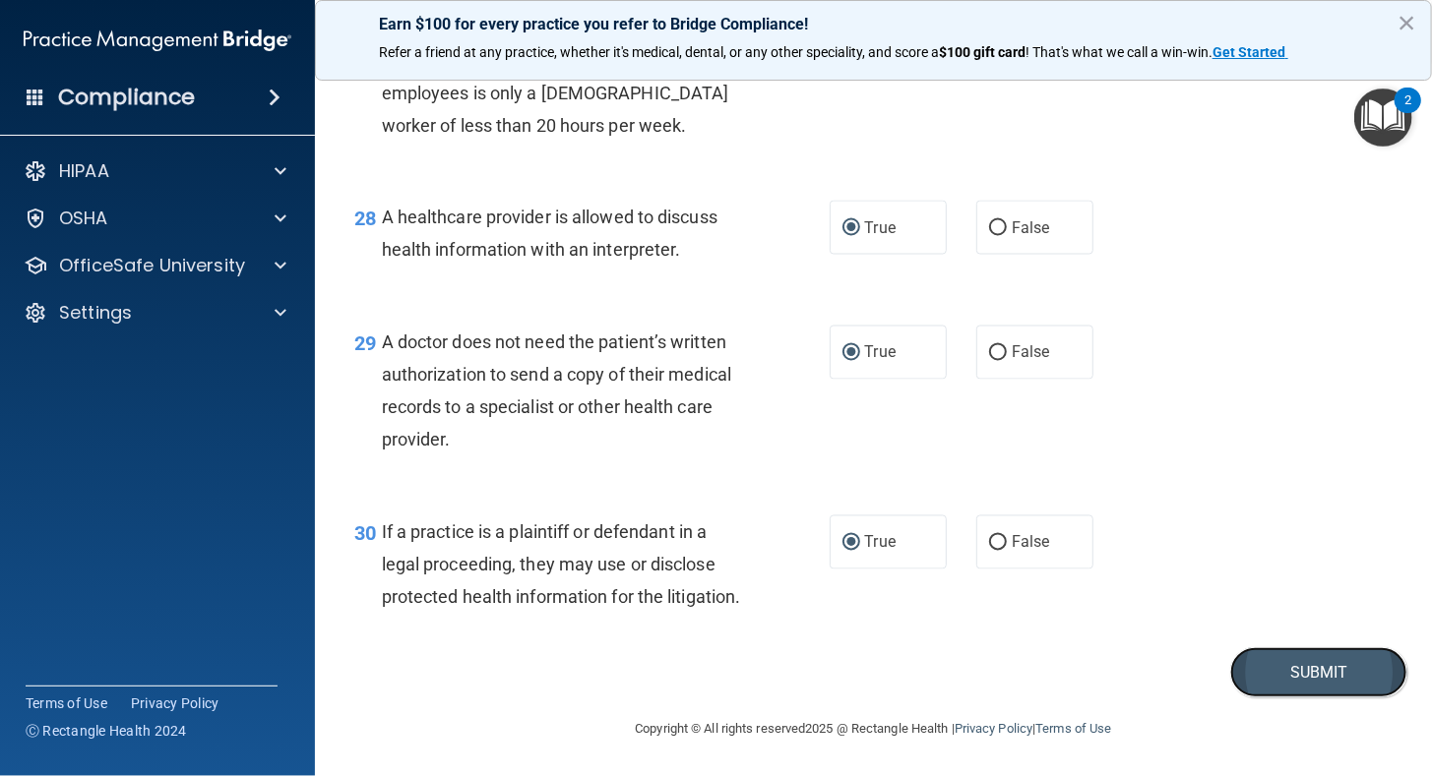
click at [1308, 665] on button "Submit" at bounding box center [1318, 672] width 177 height 50
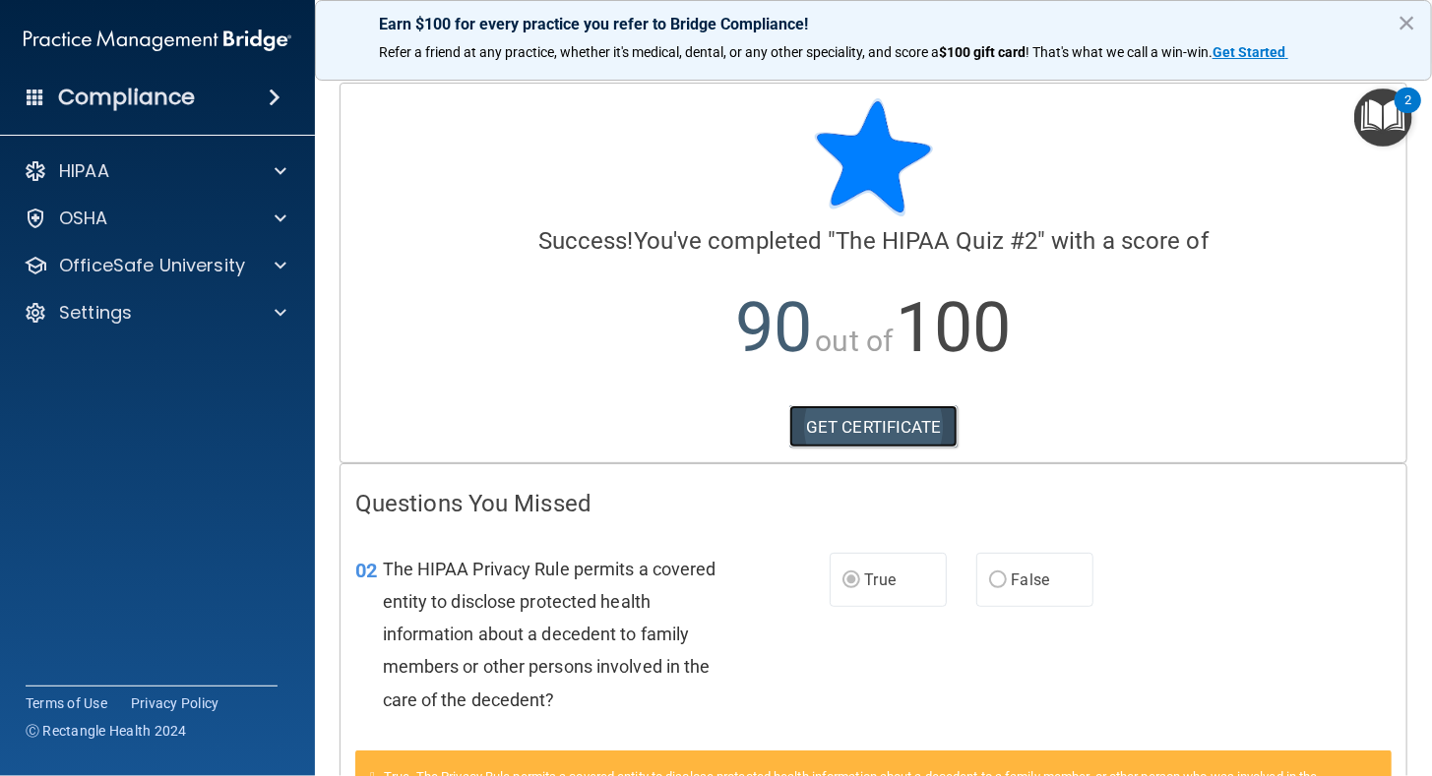
click at [842, 417] on link "GET CERTIFICATE" at bounding box center [873, 426] width 168 height 43
click at [114, 163] on div "HIPAA" at bounding box center [131, 171] width 244 height 24
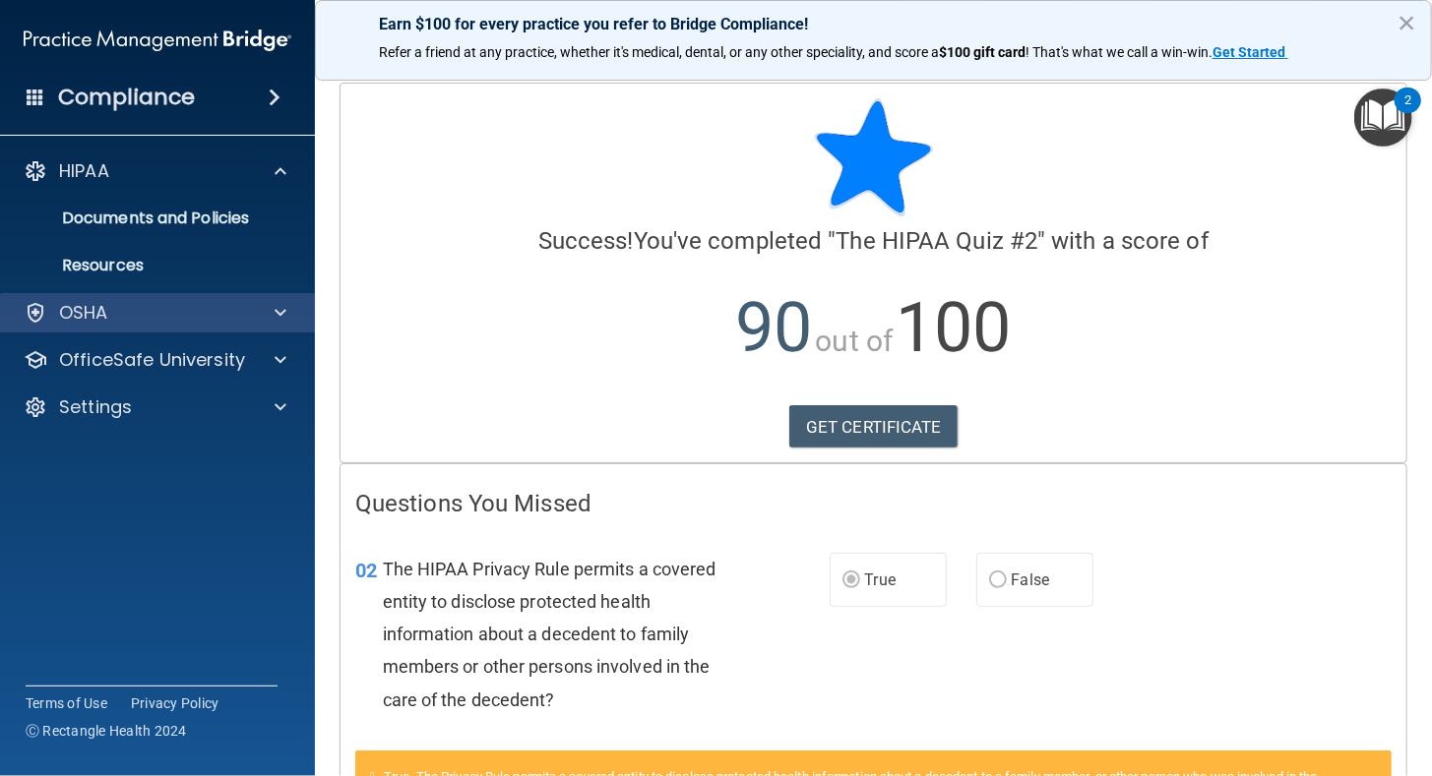
click at [91, 298] on div "OSHA" at bounding box center [158, 312] width 316 height 39
click at [274, 314] on div at bounding box center [277, 313] width 49 height 24
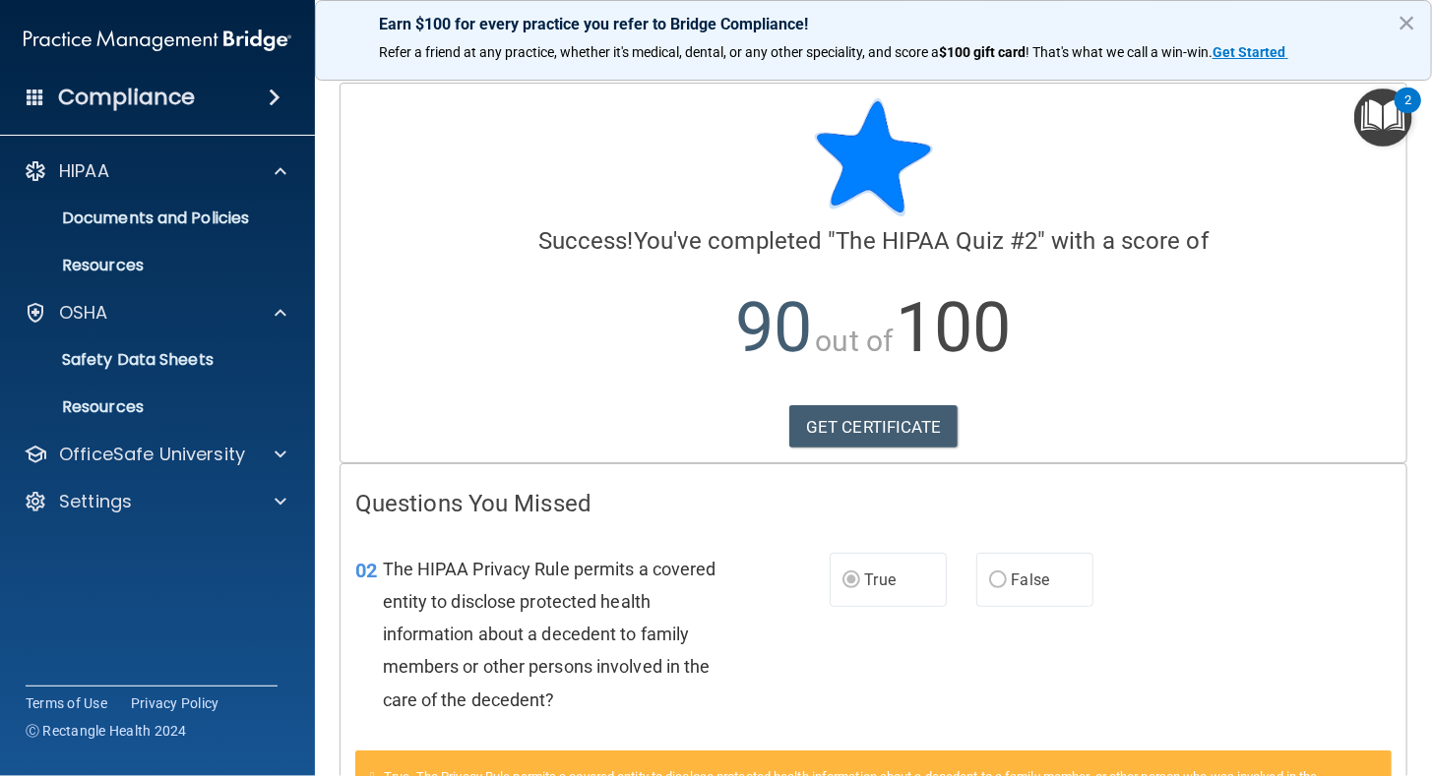
click at [279, 90] on span at bounding box center [275, 98] width 12 height 24
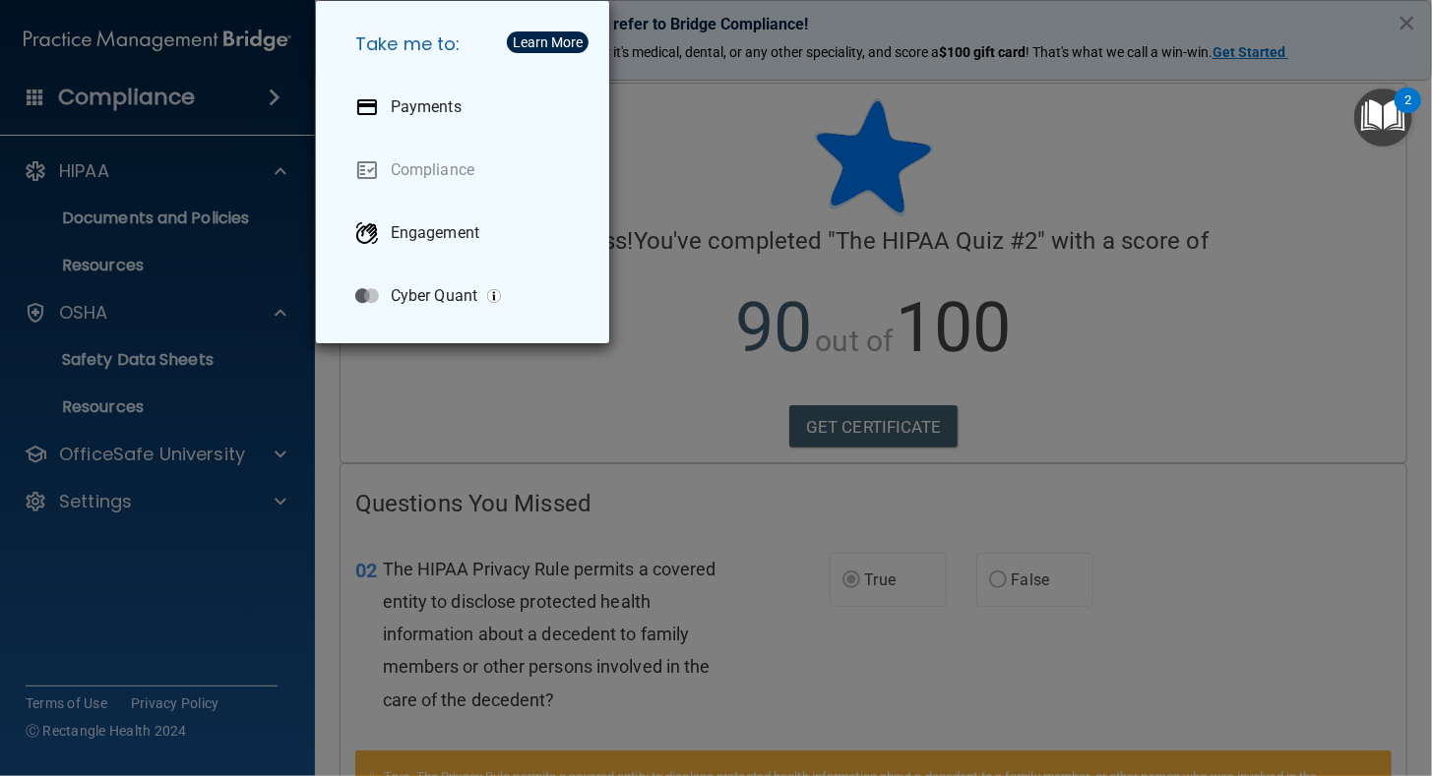
click at [158, 95] on div "Take me to: Payments Compliance Engagement Cyber Quant" at bounding box center [716, 388] width 1432 height 776
